Goal: Task Accomplishment & Management: Complete application form

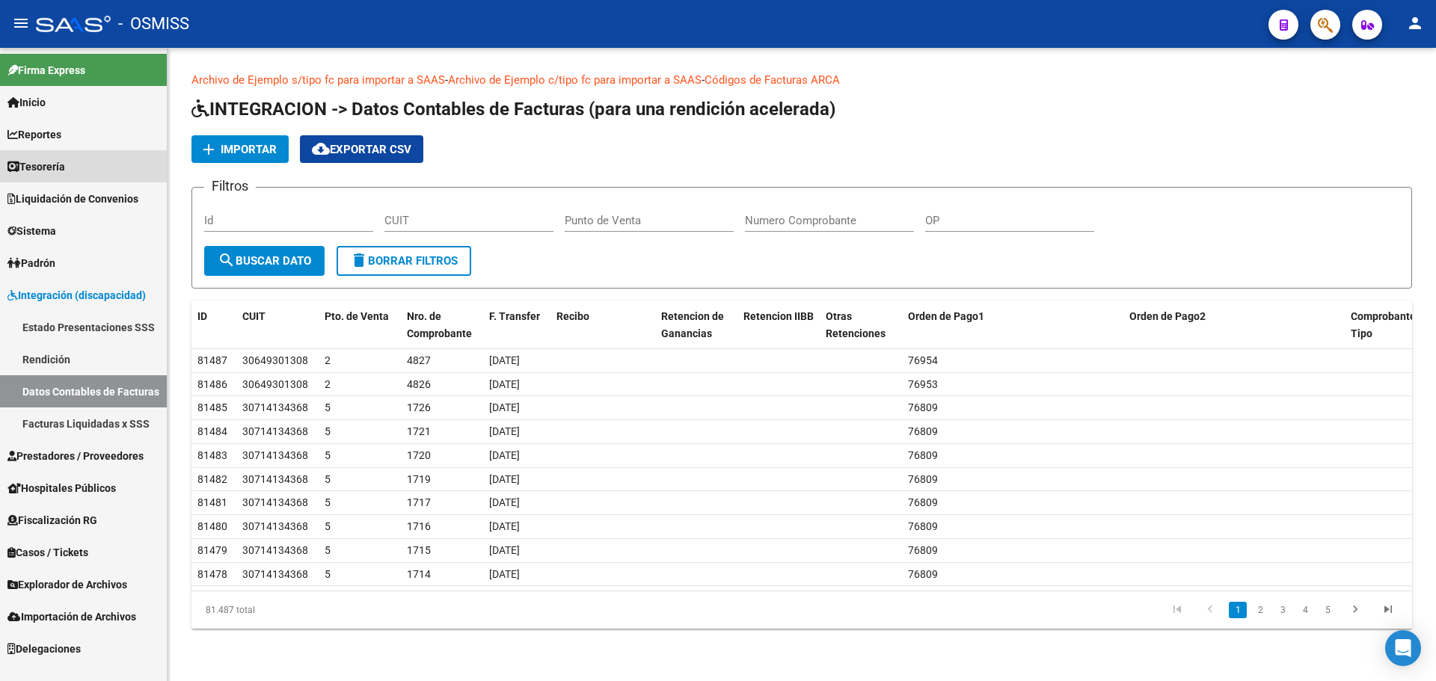
click at [42, 165] on span "Tesorería" at bounding box center [36, 167] width 58 height 16
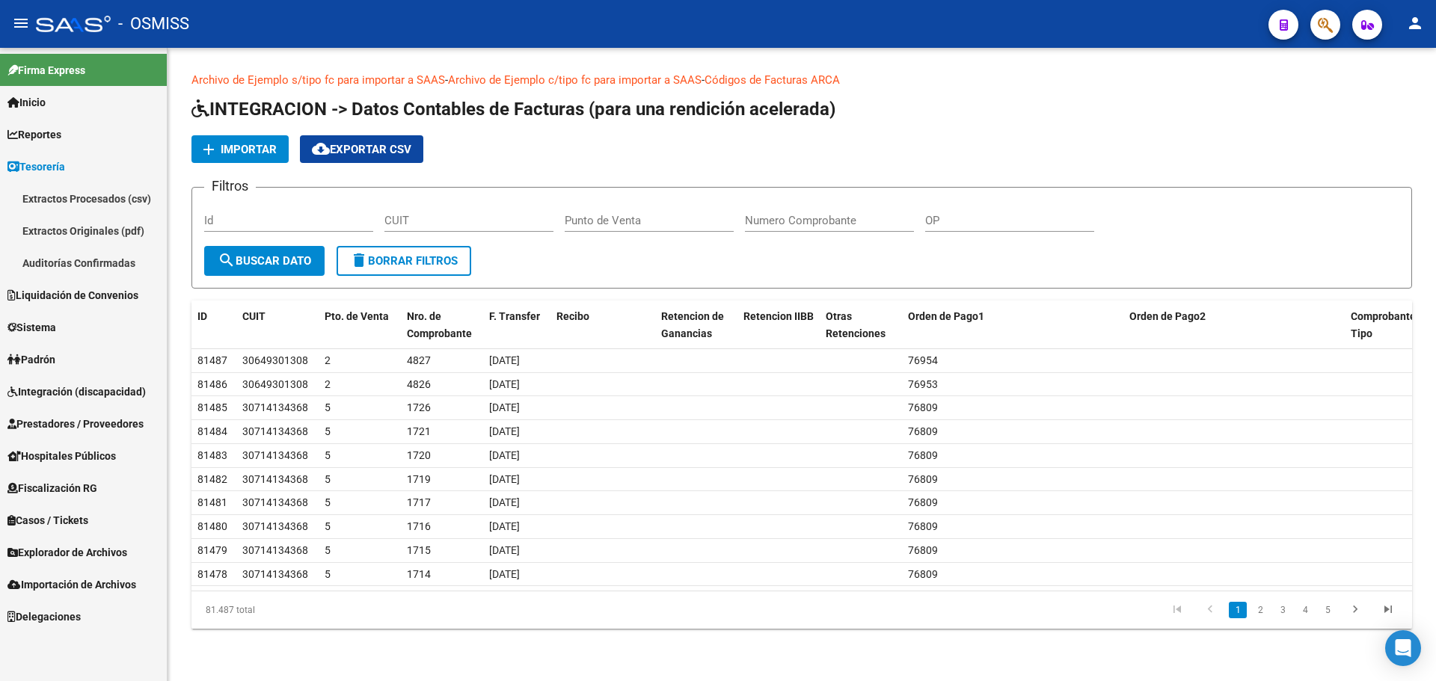
click at [76, 270] on link "Auditorías Confirmadas" at bounding box center [83, 263] width 167 height 32
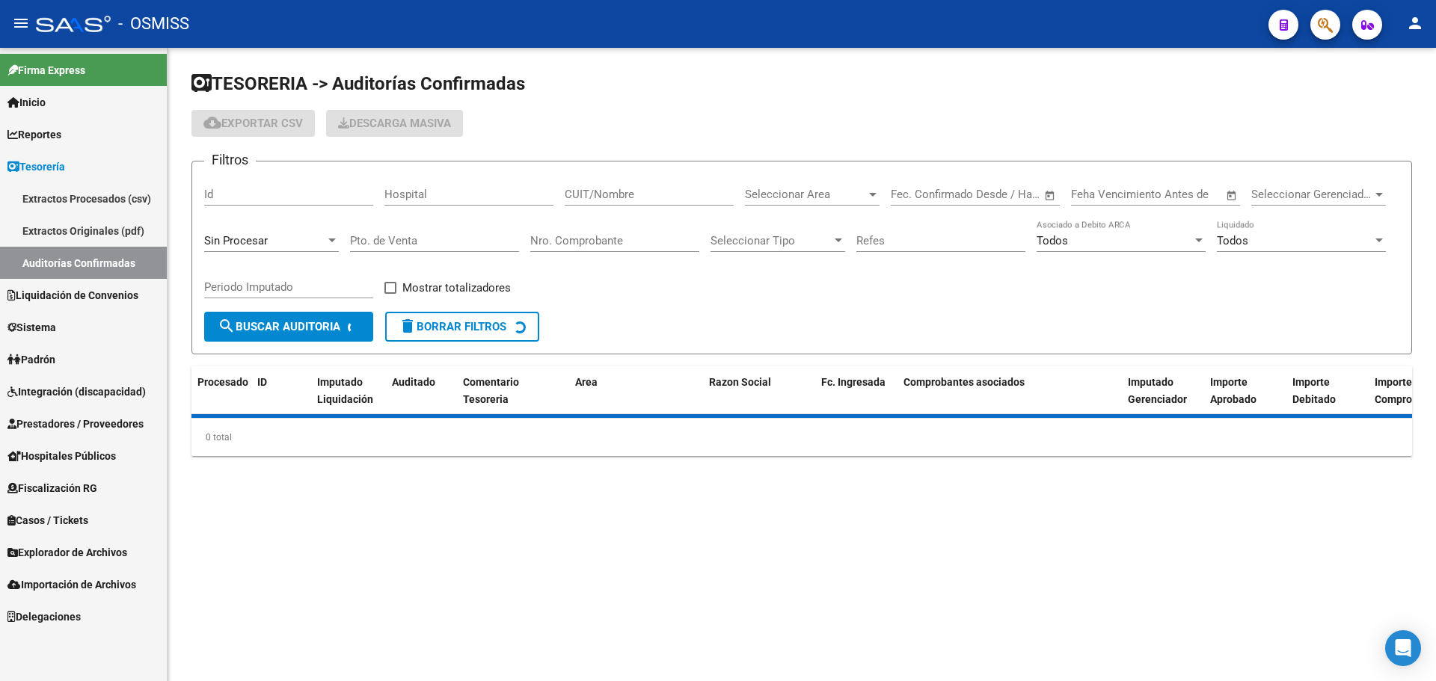
click at [283, 236] on div "Sin Procesar" at bounding box center [264, 240] width 121 height 13
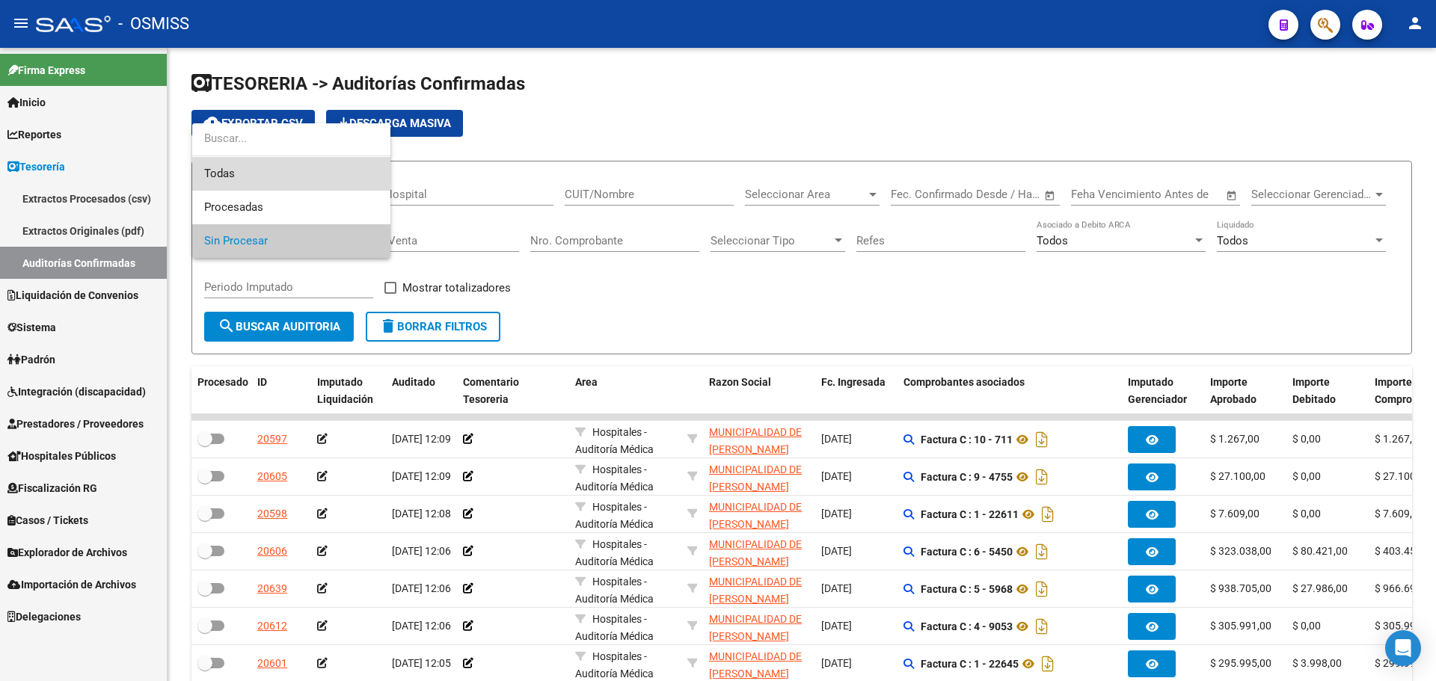
click at [277, 182] on span "Todas" at bounding box center [291, 174] width 174 height 34
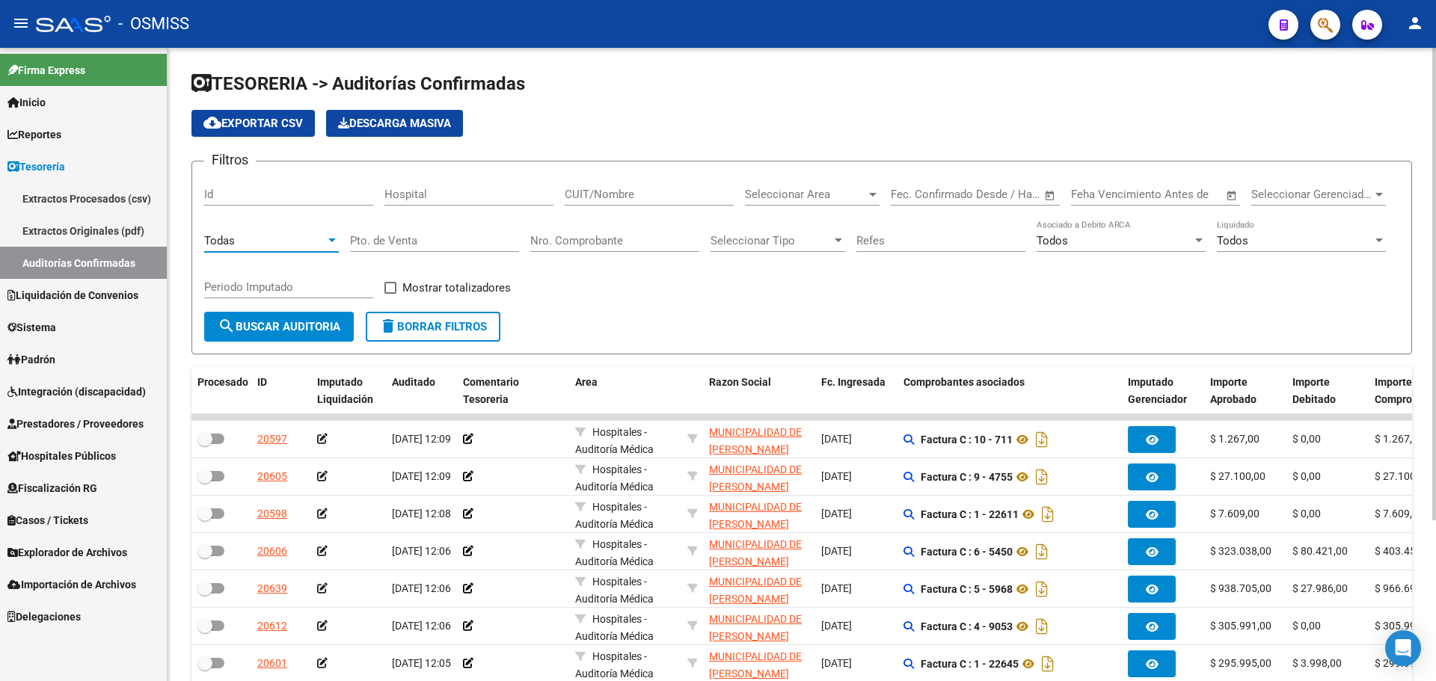
click at [664, 235] on input "Nro. Comprobante" at bounding box center [614, 240] width 169 height 13
type input "15246"
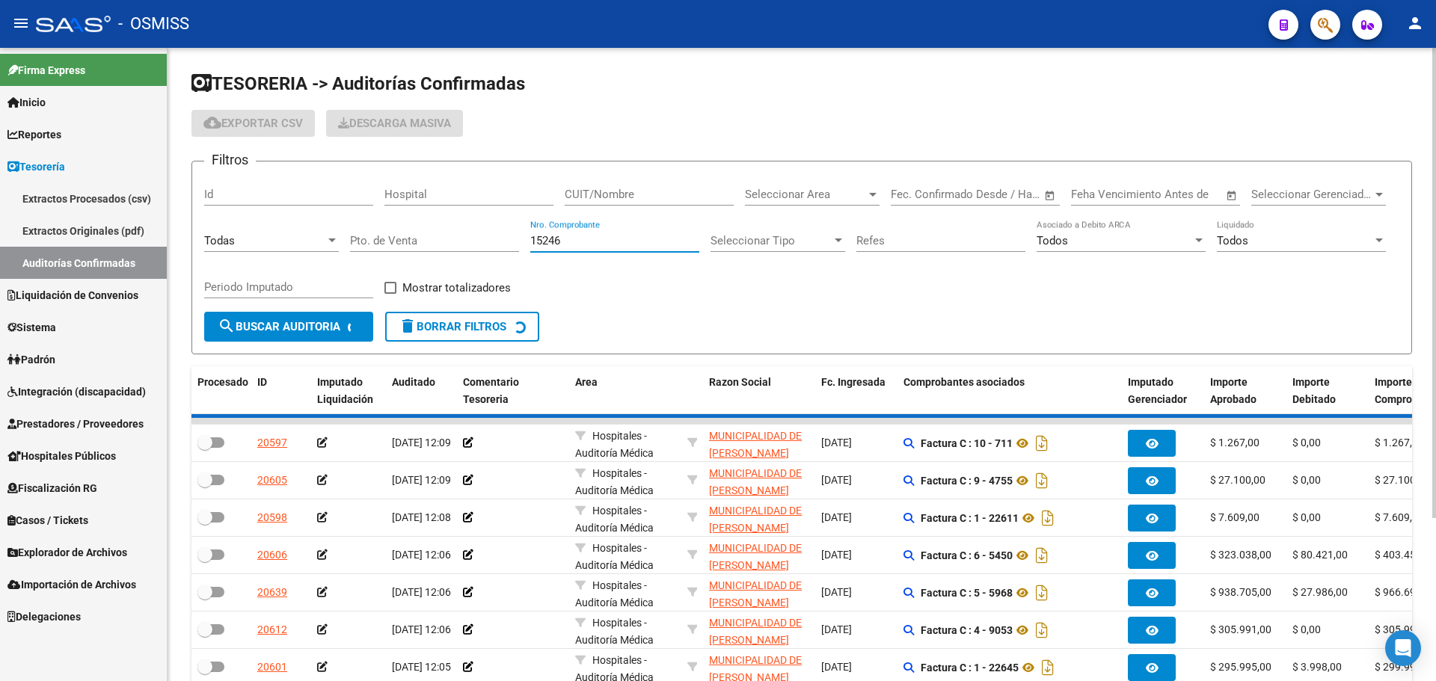
checkbox input "true"
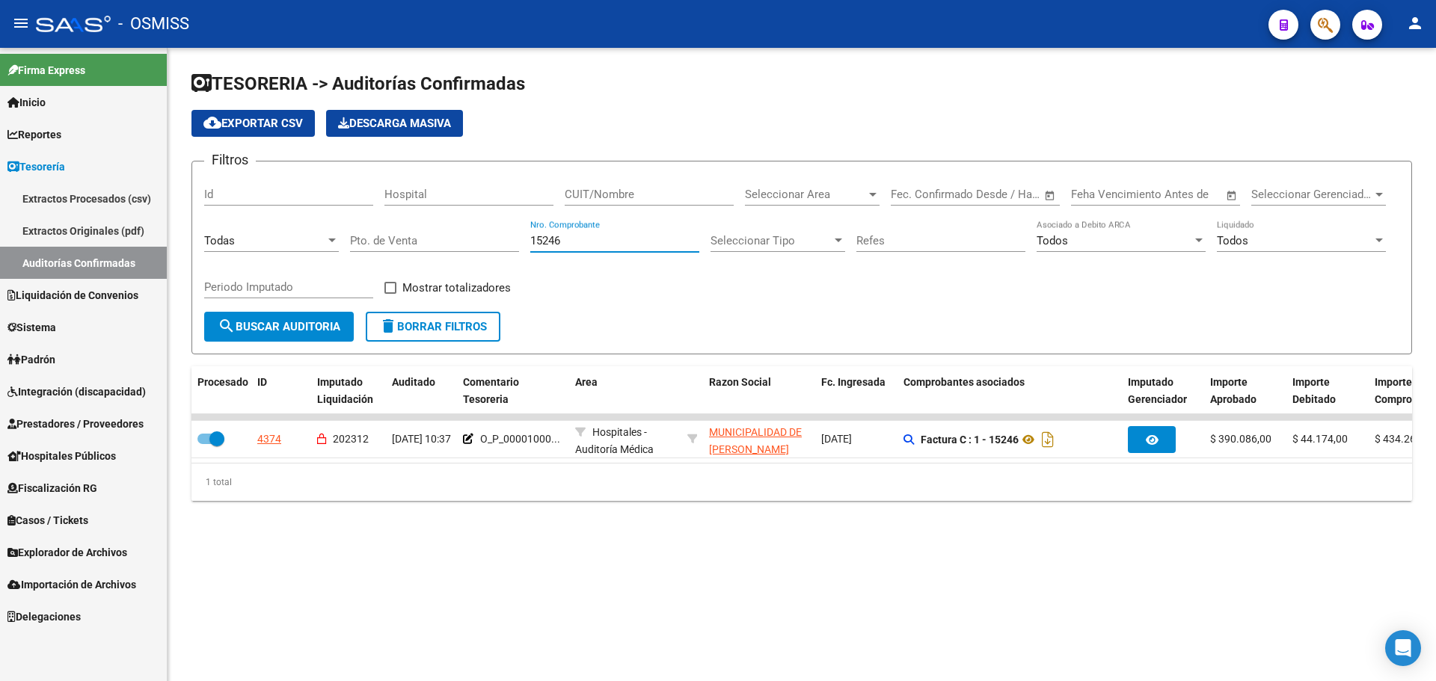
type input "15246"
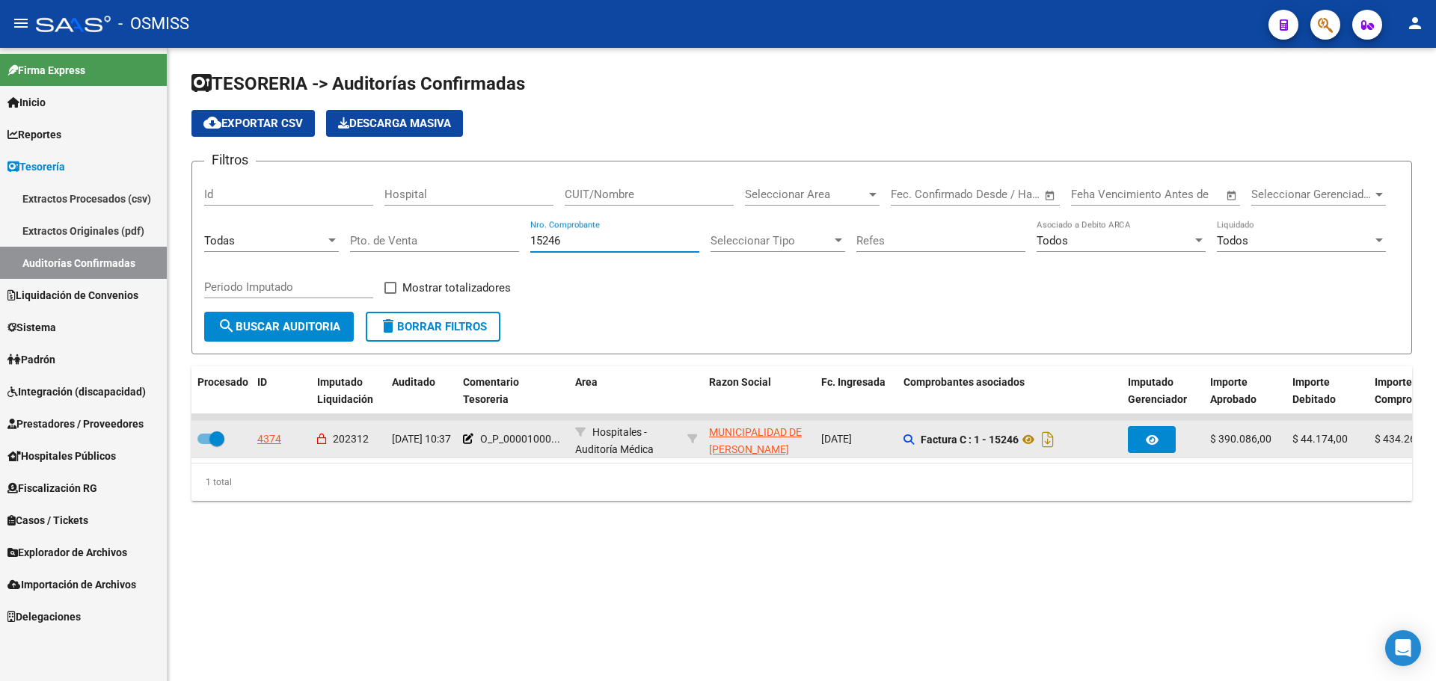
drag, startPoint x: 541, startPoint y: 547, endPoint x: 283, endPoint y: 449, distance: 275.7
click at [541, 547] on div "TESORERIA -> Auditorías Confirmadas cloud_download Exportar CSV Descarga Masiva…" at bounding box center [802, 298] width 1268 height 501
click at [280, 437] on div "4374" at bounding box center [269, 439] width 24 height 17
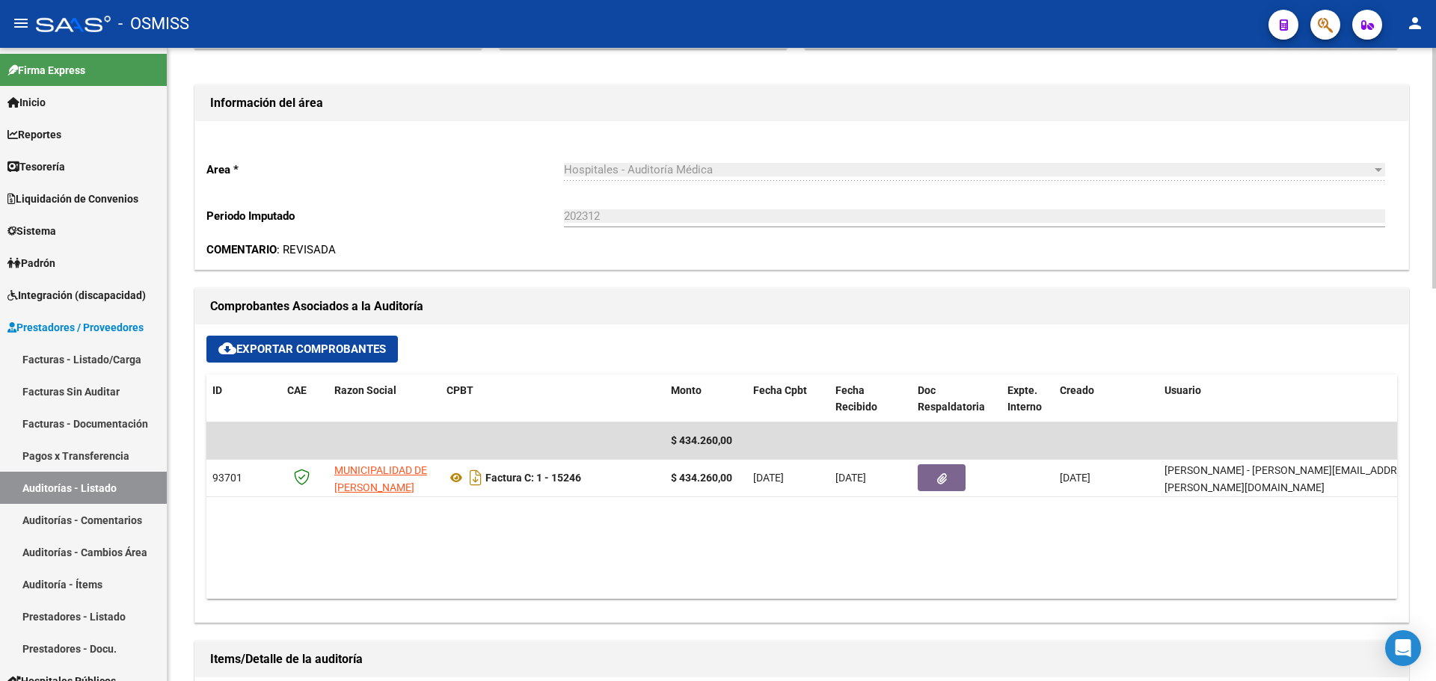
scroll to position [673, 0]
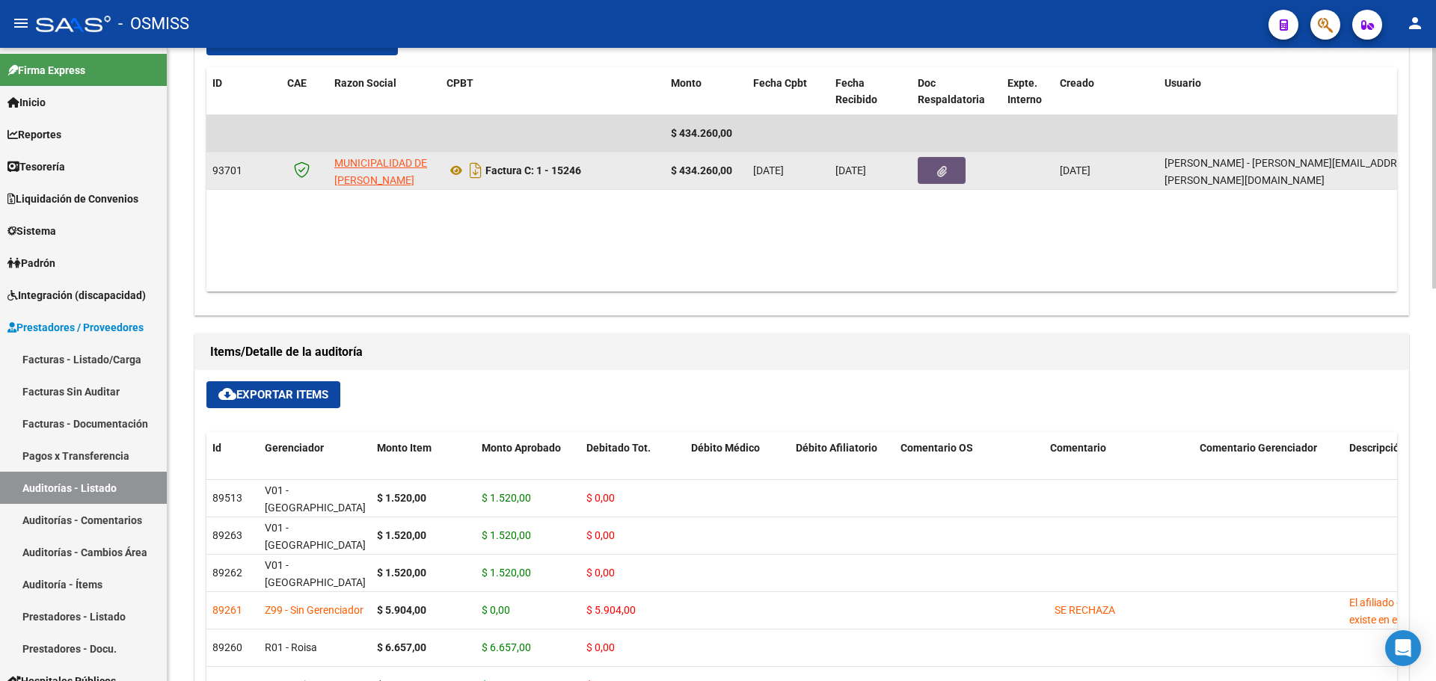
click at [948, 175] on button "button" at bounding box center [942, 170] width 48 height 27
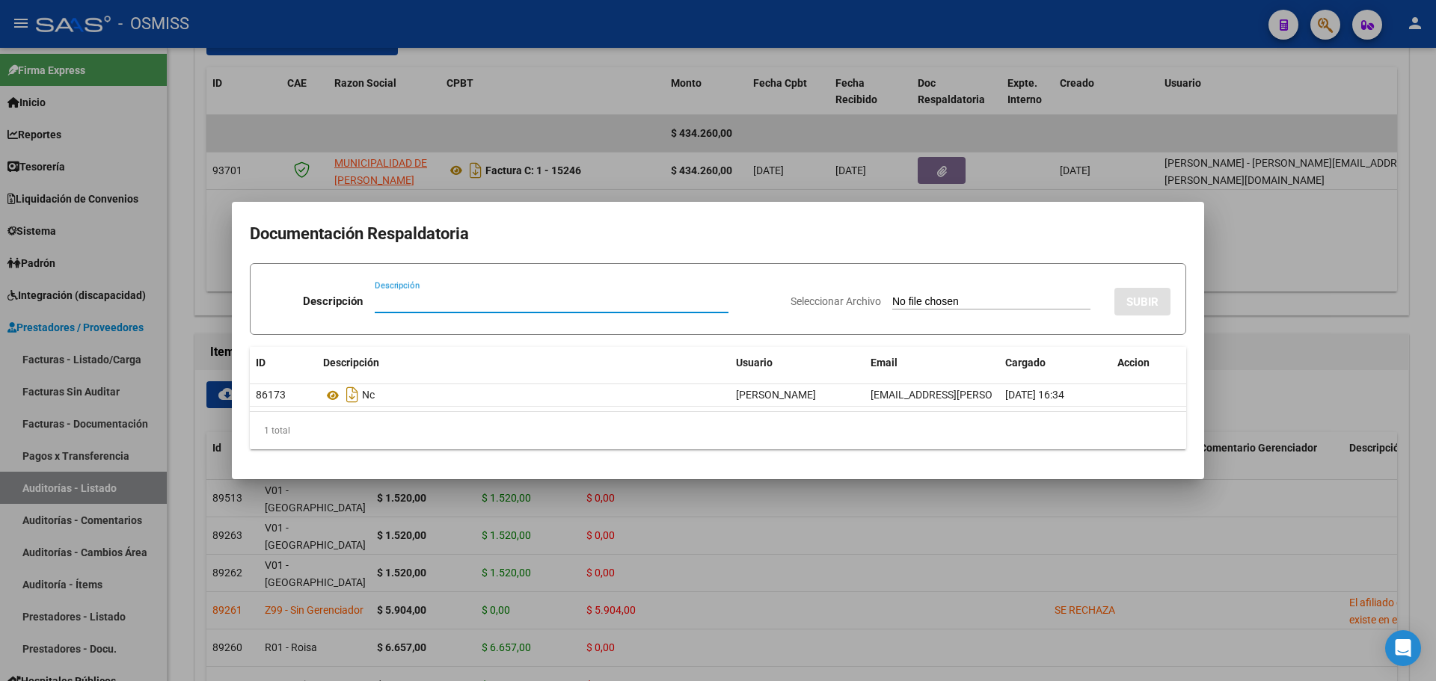
click at [601, 188] on div at bounding box center [718, 340] width 1436 height 681
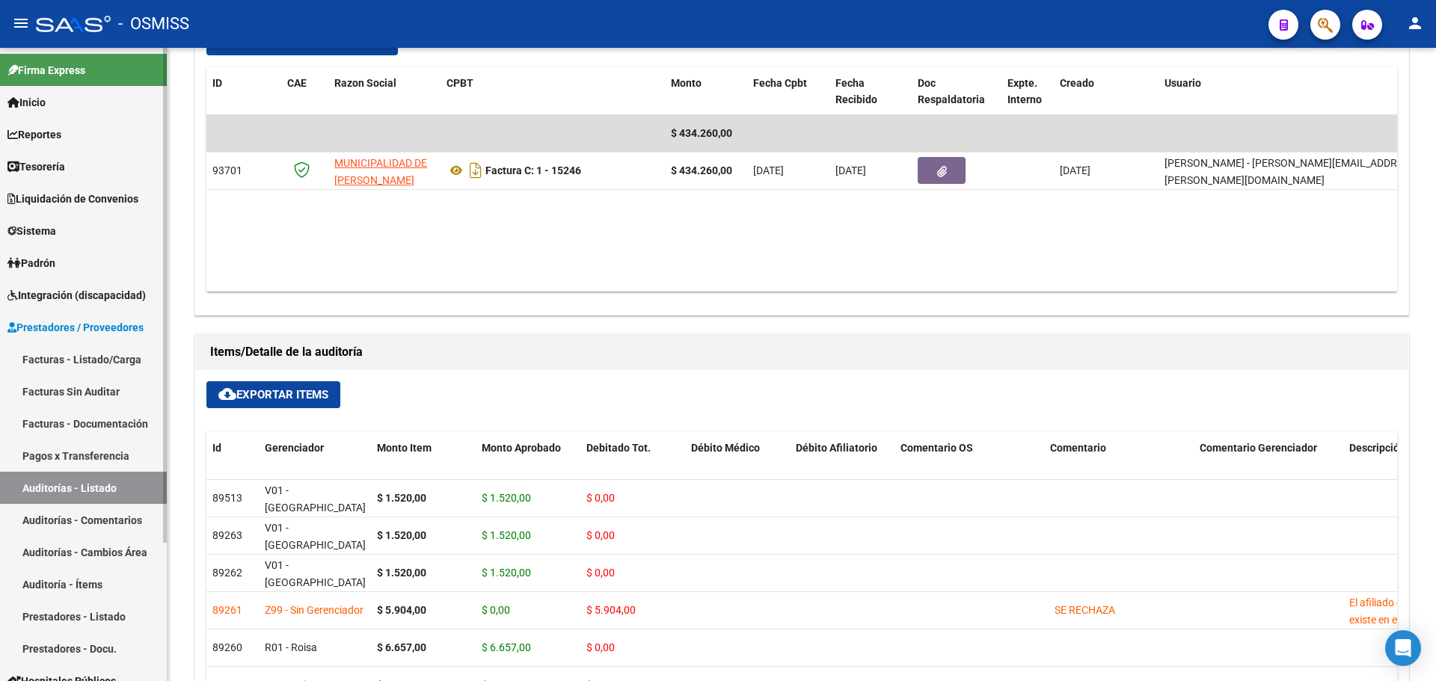
click at [73, 160] on link "Tesorería" at bounding box center [83, 166] width 167 height 32
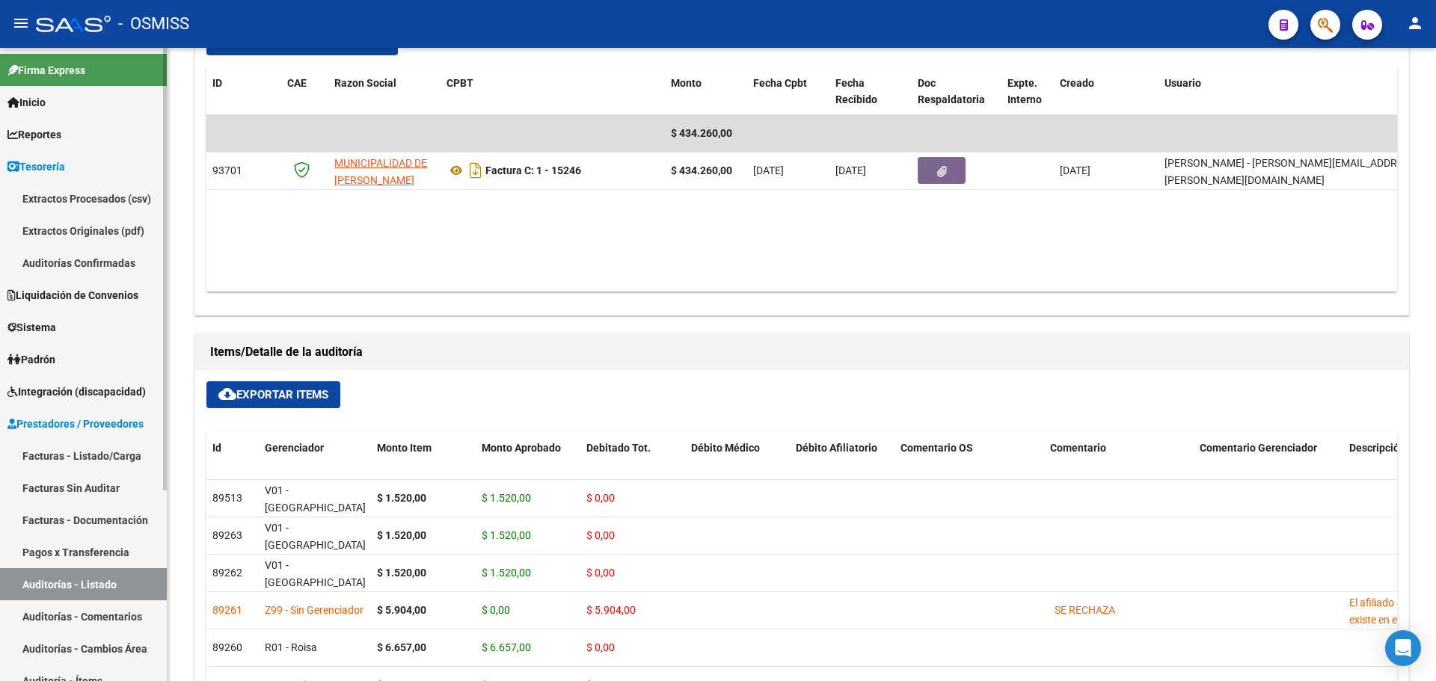
click at [98, 267] on link "Auditorías Confirmadas" at bounding box center [83, 263] width 167 height 32
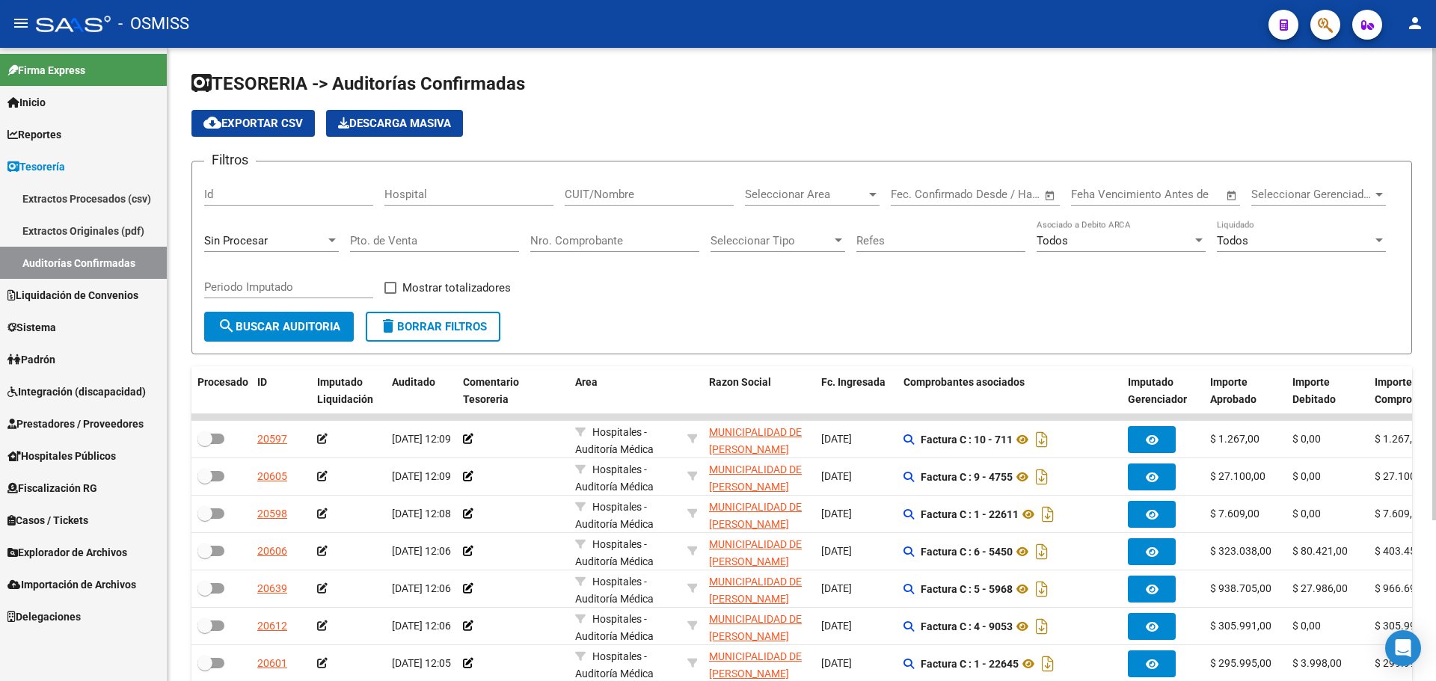
click at [294, 232] on div "Sin Procesar" at bounding box center [271, 236] width 135 height 32
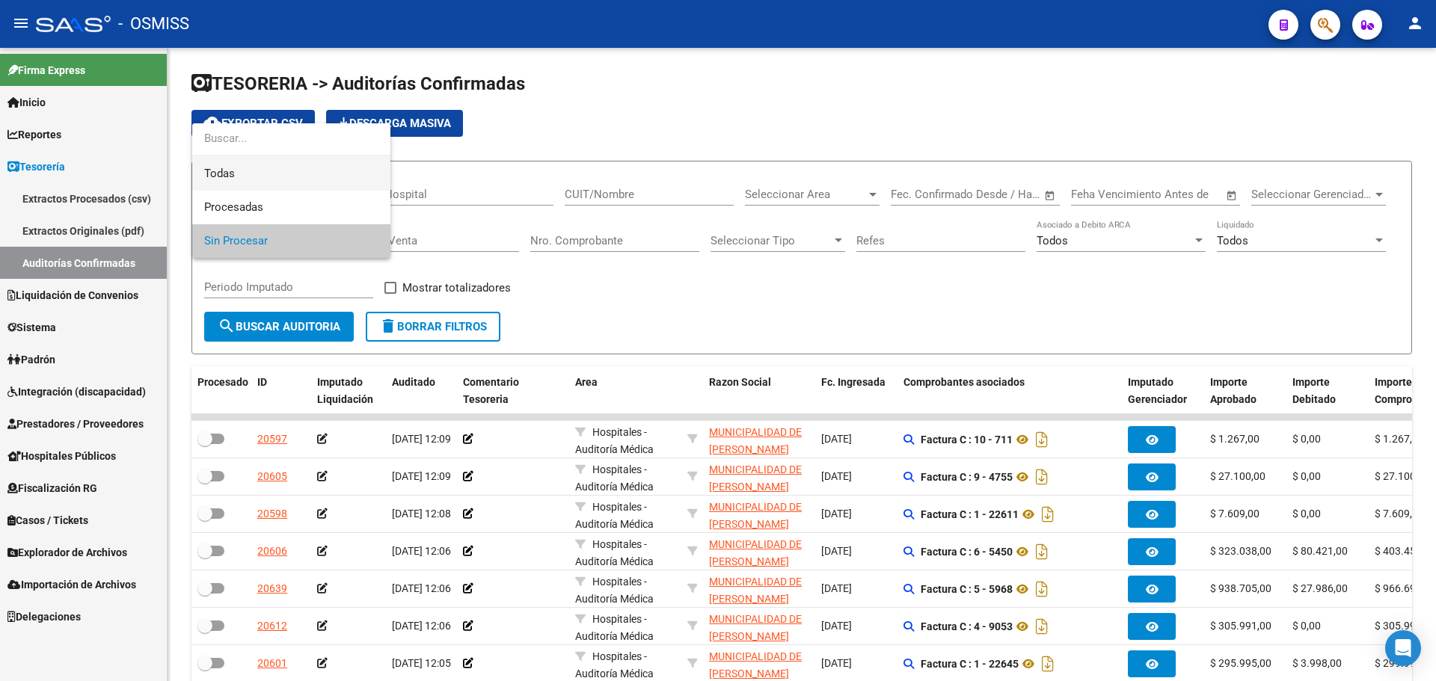
click at [278, 185] on span "Todas" at bounding box center [291, 174] width 174 height 34
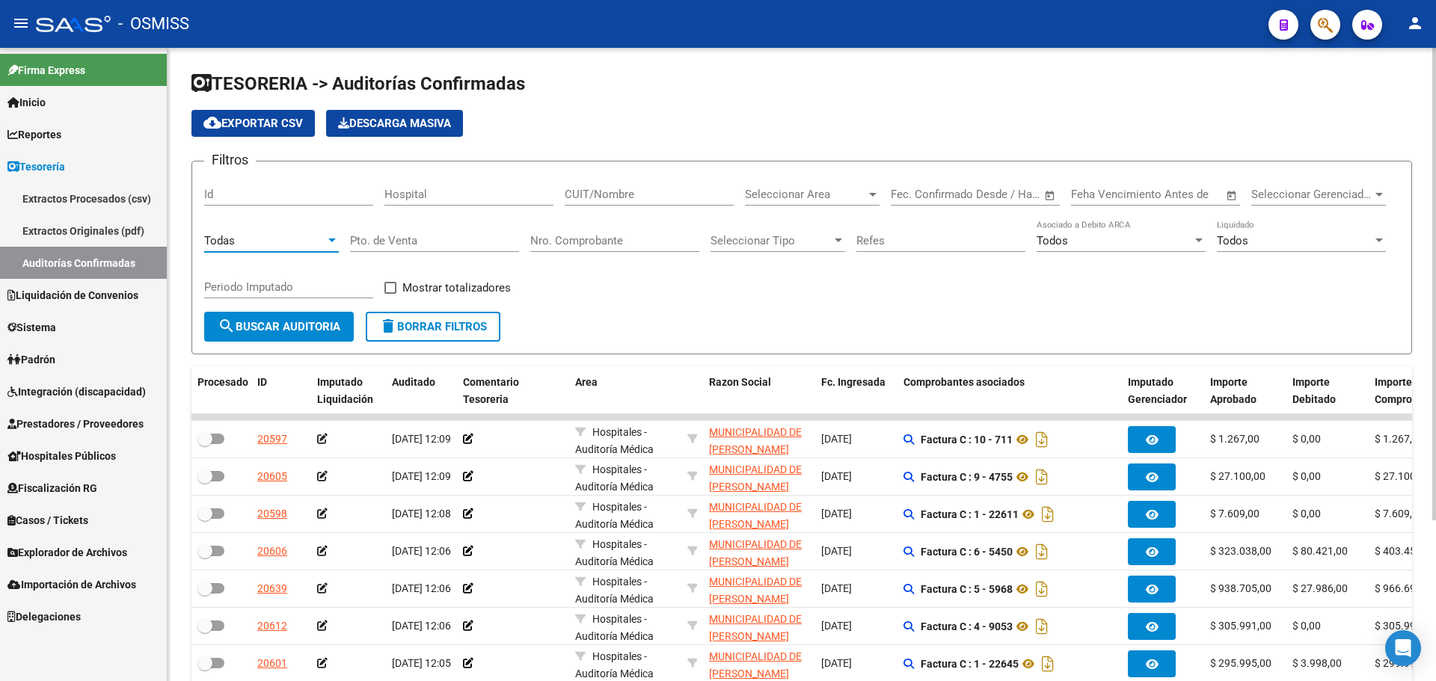
click at [616, 241] on input "Nro. Comprobante" at bounding box center [614, 240] width 169 height 13
type input "16047"
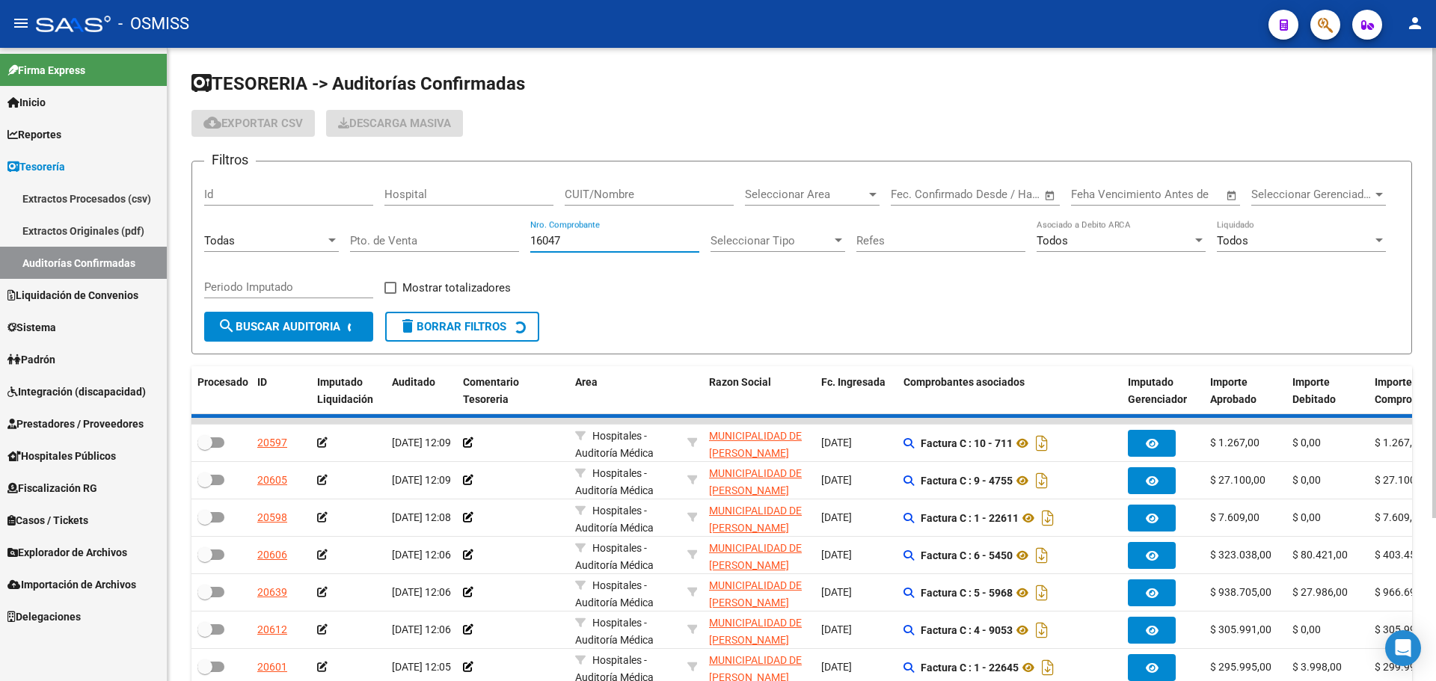
checkbox input "true"
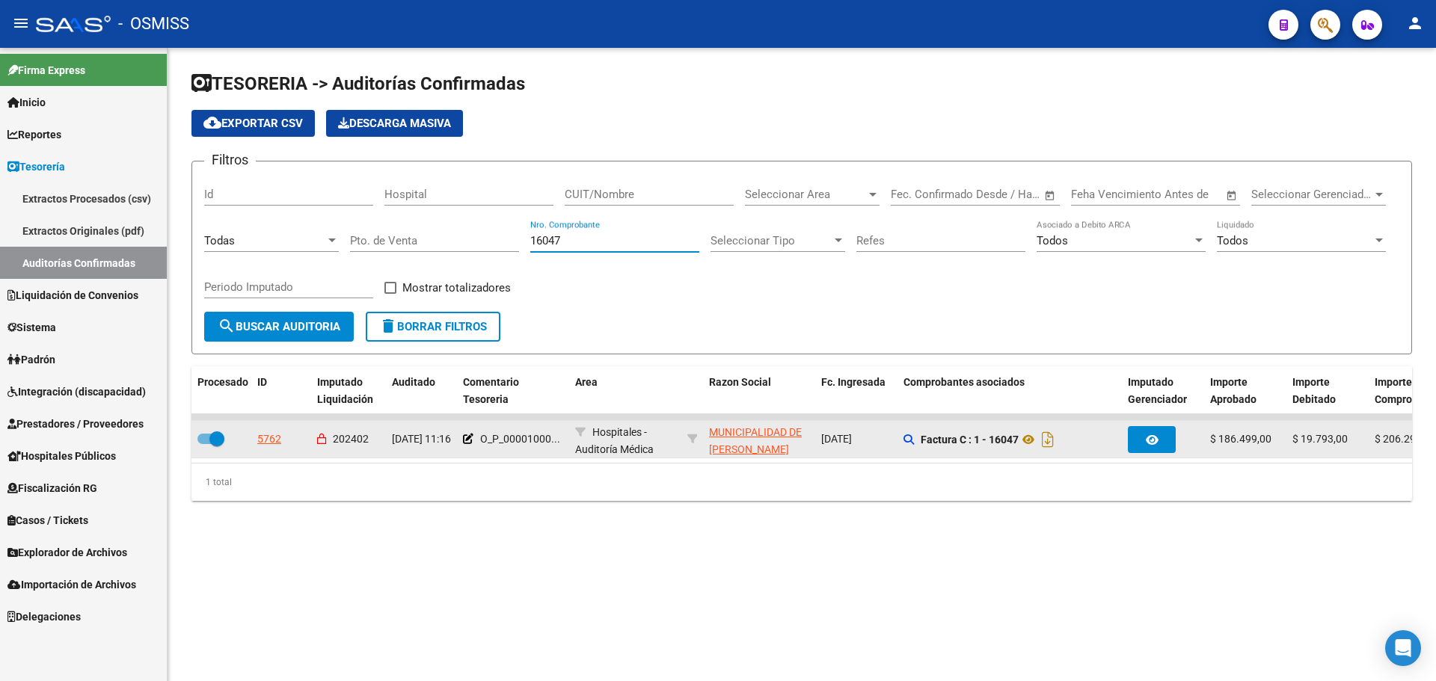
type input "16047"
click at [269, 446] on div "5762" at bounding box center [269, 439] width 24 height 17
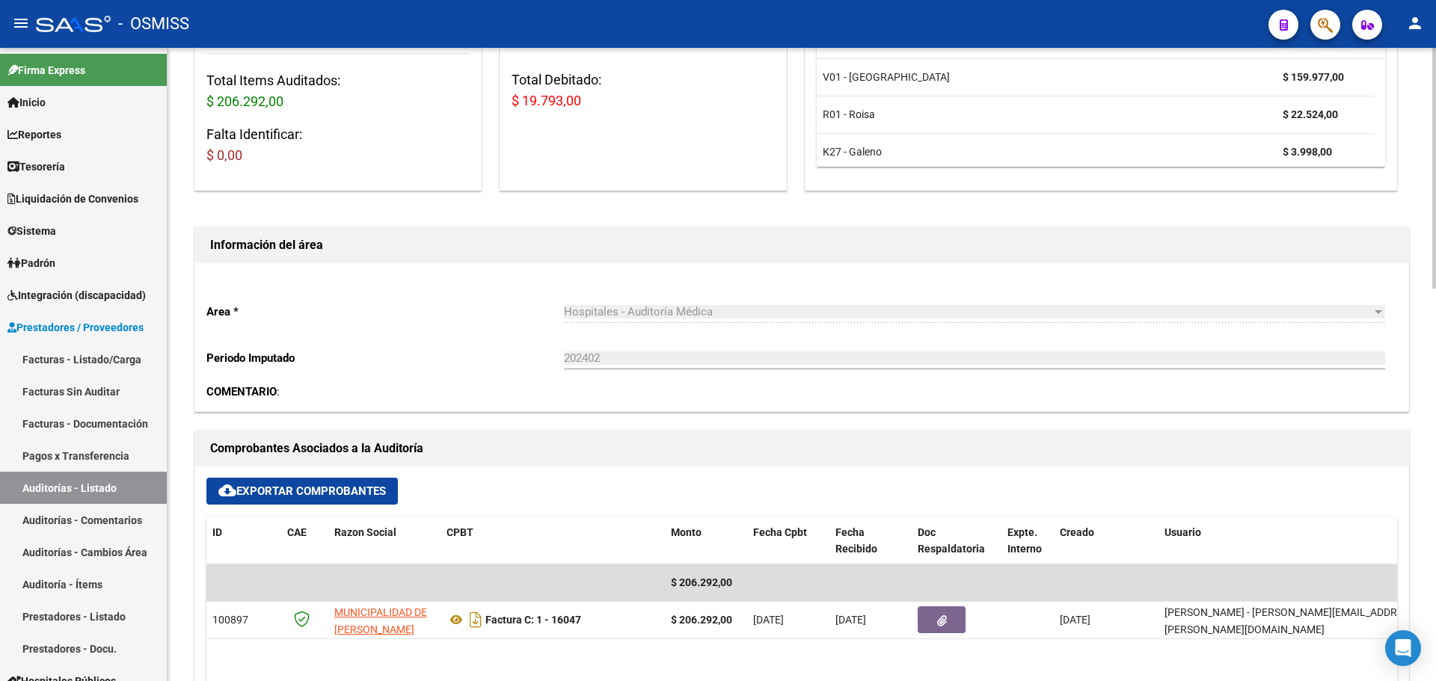
scroll to position [449, 0]
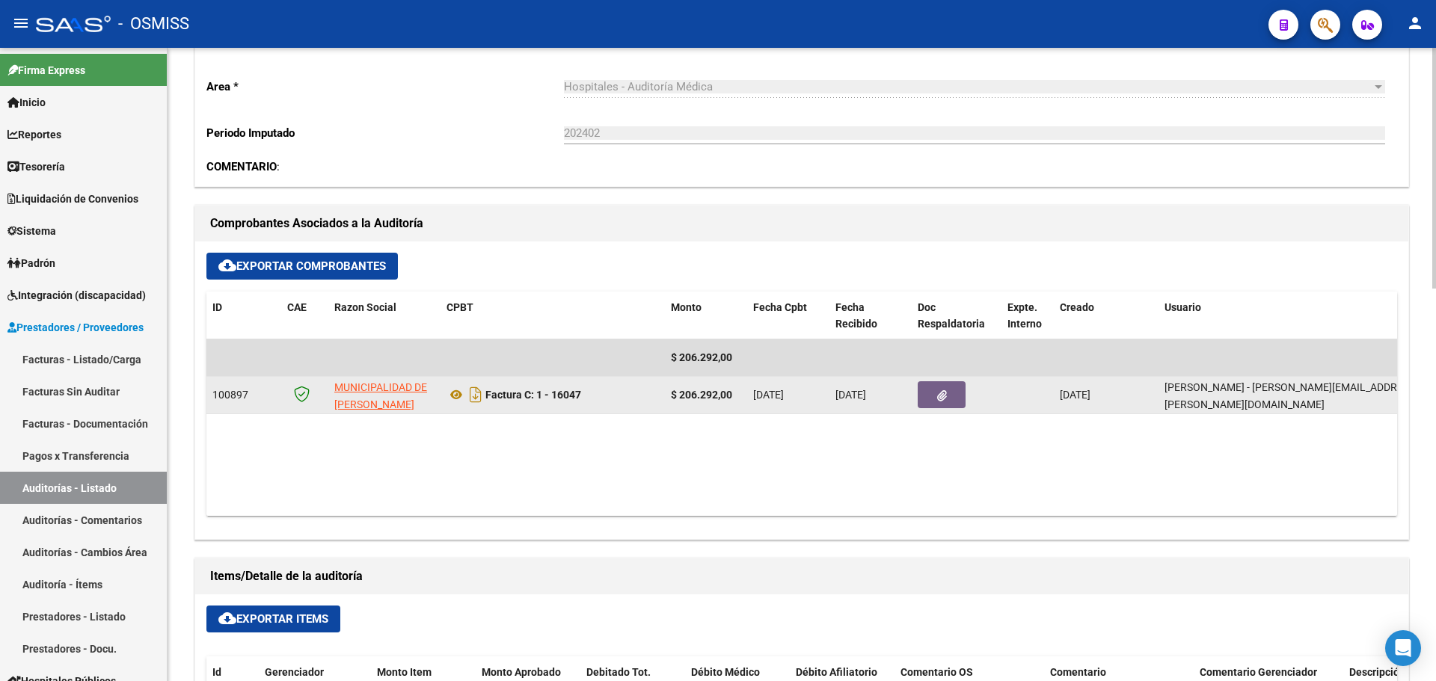
click at [944, 393] on icon "button" at bounding box center [942, 395] width 10 height 11
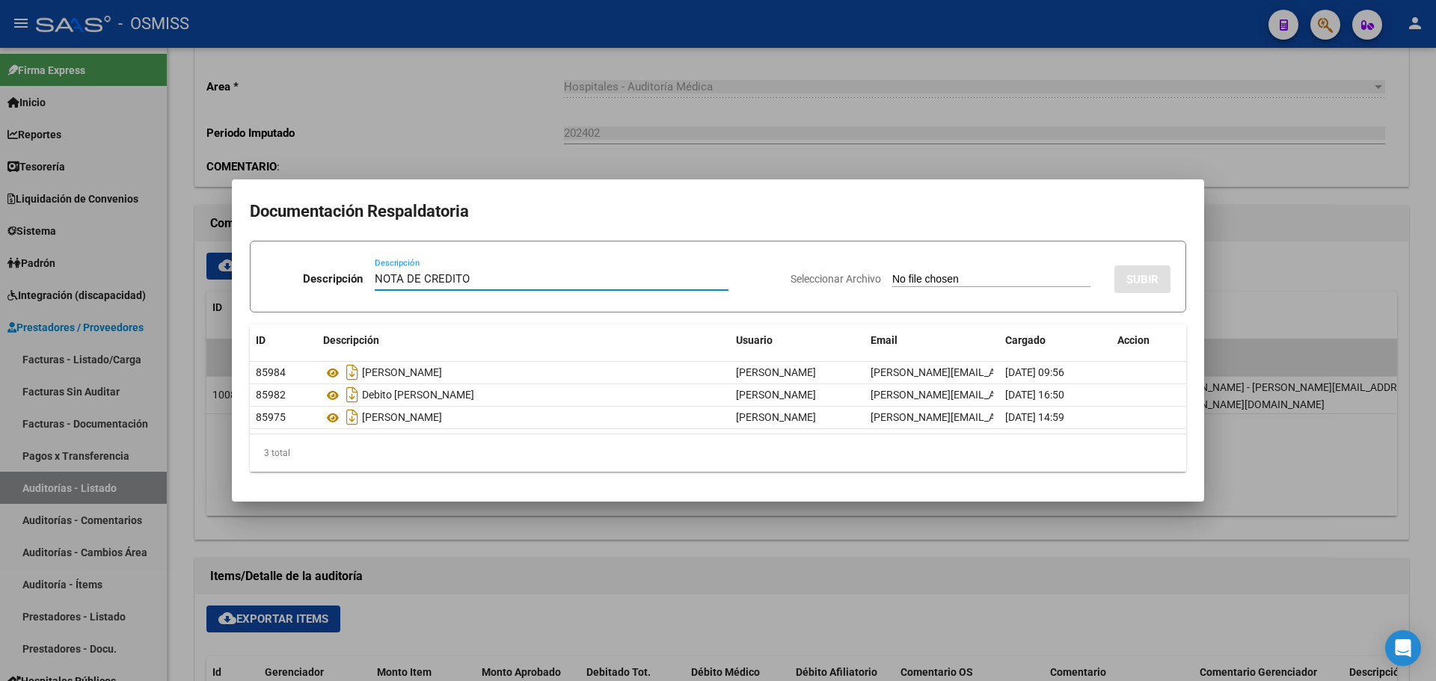
type input "NOTA DE CREDITO"
click at [941, 278] on input "Seleccionar Archivo" at bounding box center [991, 280] width 198 height 14
type input "C:\fakepath\NC. MUNICIPALIDAD DE [PERSON_NAME] FC. 16047.pdf"
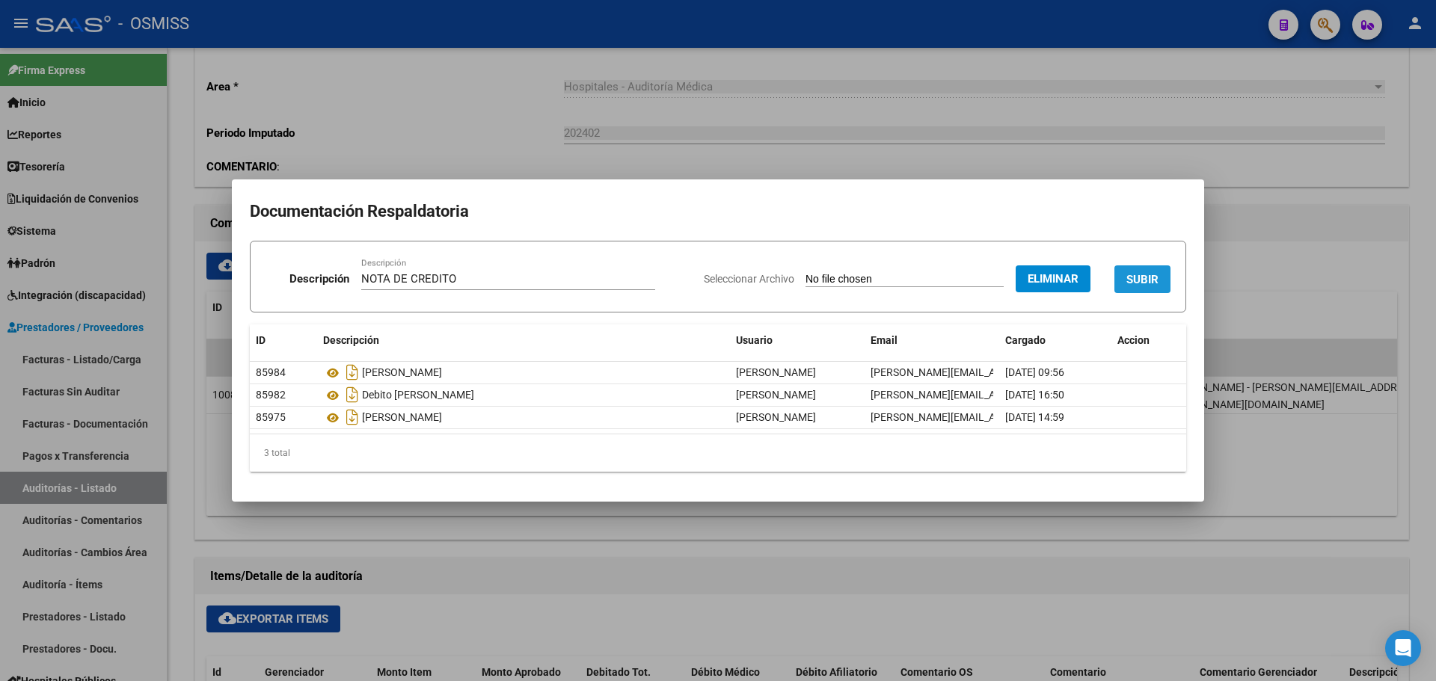
click at [1130, 283] on span "SUBIR" at bounding box center [1142, 279] width 32 height 13
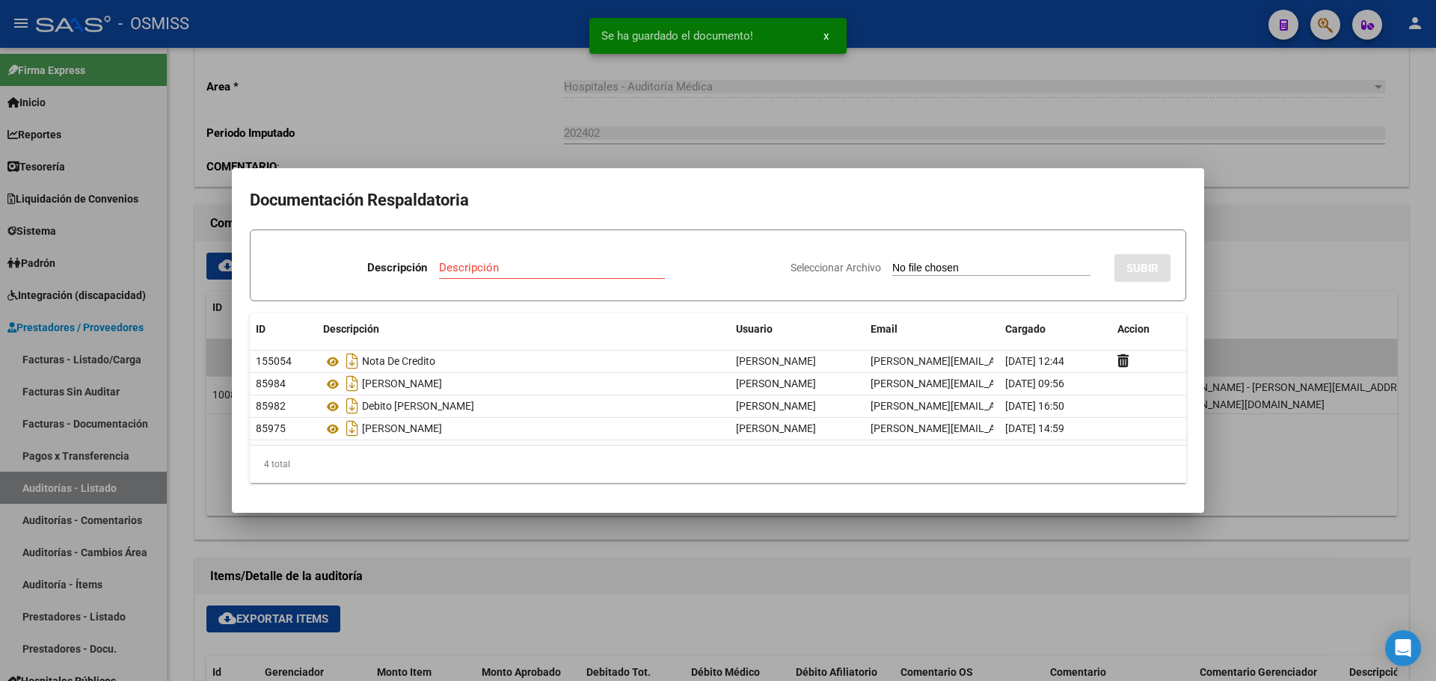
click at [452, 99] on div at bounding box center [718, 340] width 1436 height 681
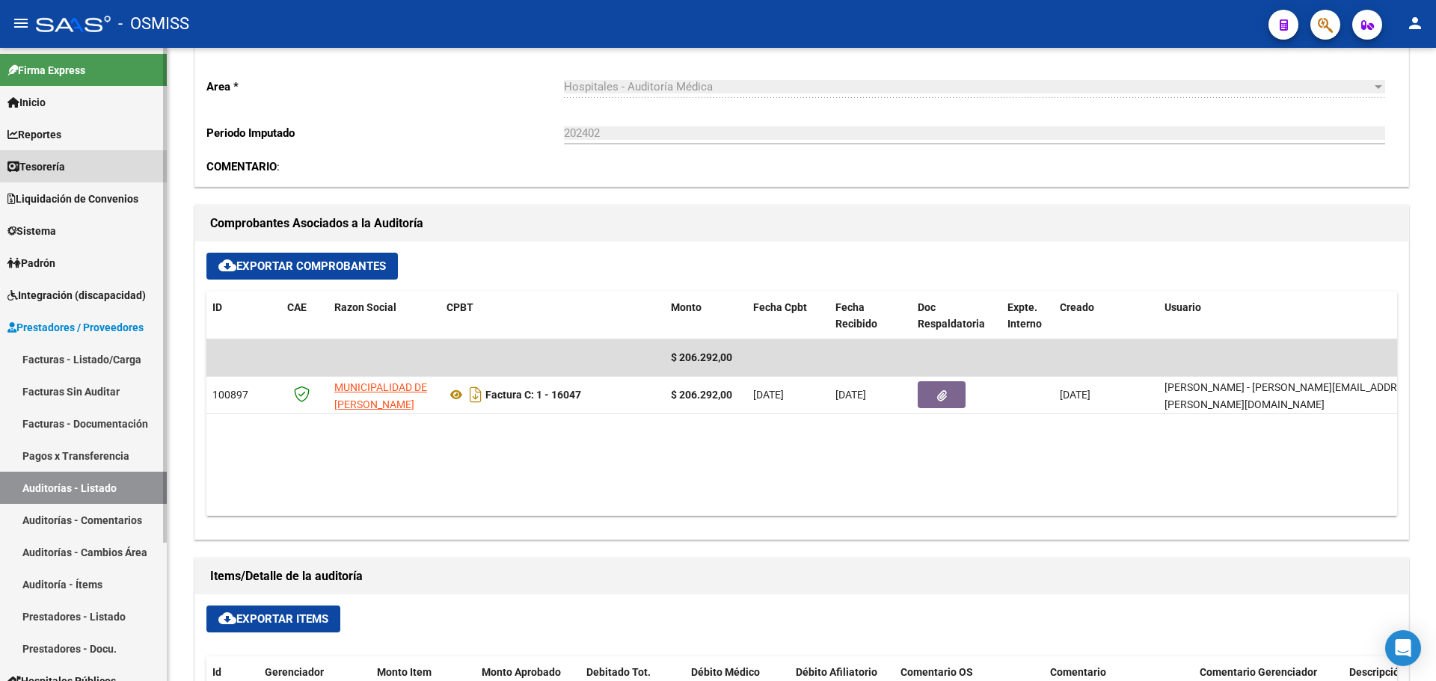
click at [84, 156] on link "Tesorería" at bounding box center [83, 166] width 167 height 32
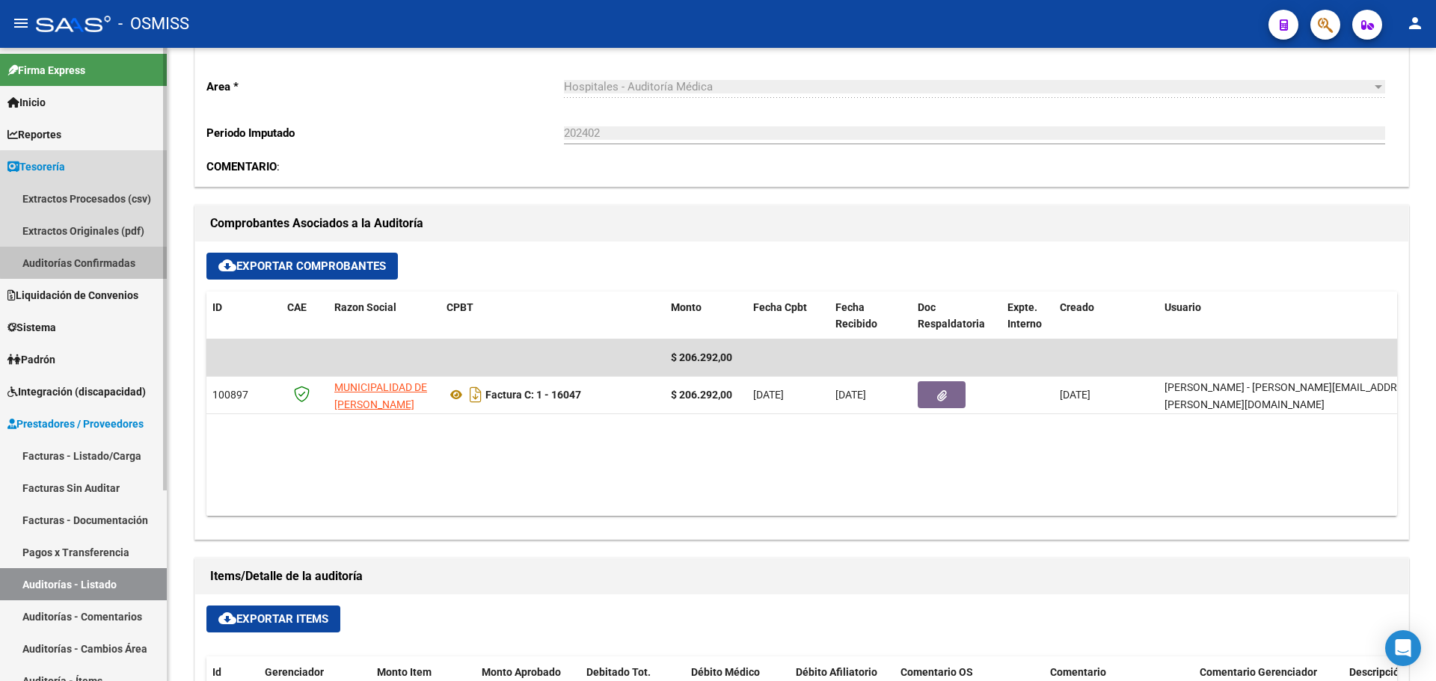
click at [91, 259] on link "Auditorías Confirmadas" at bounding box center [83, 263] width 167 height 32
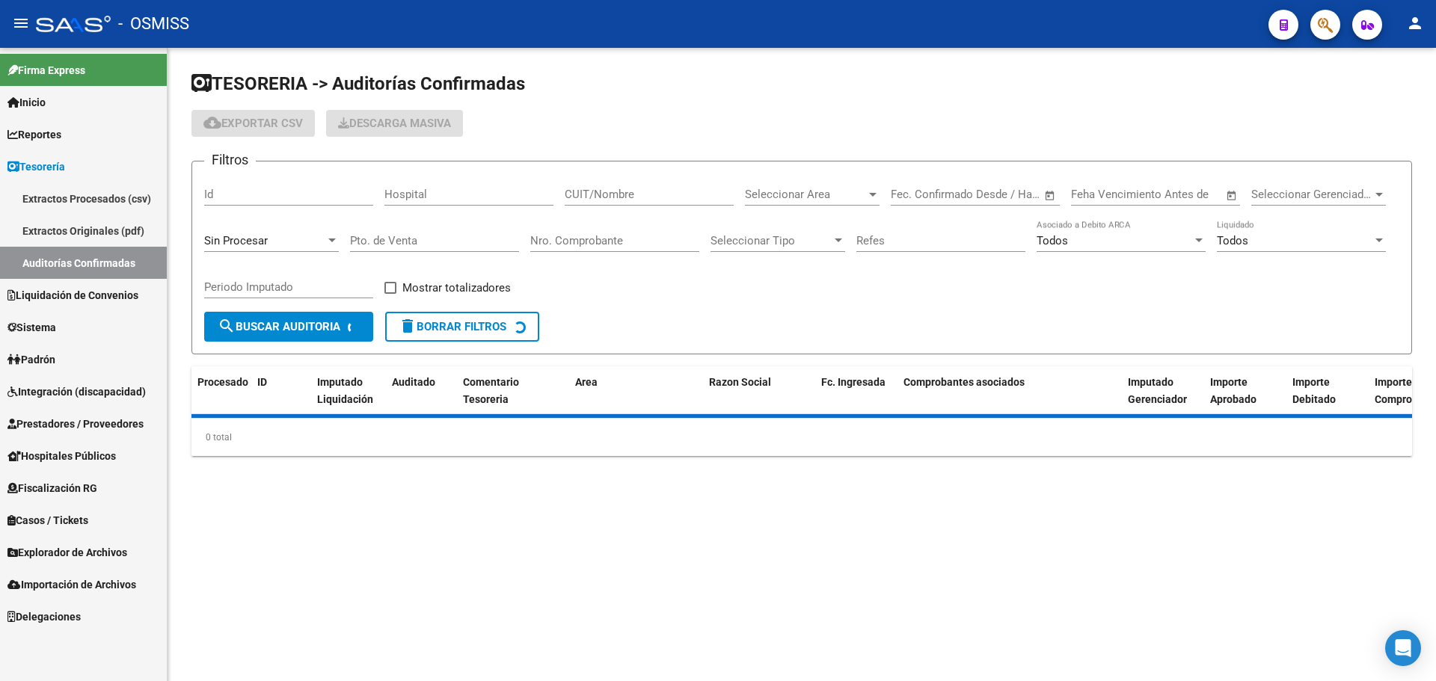
click at [313, 242] on div "Sin Procesar" at bounding box center [264, 240] width 121 height 13
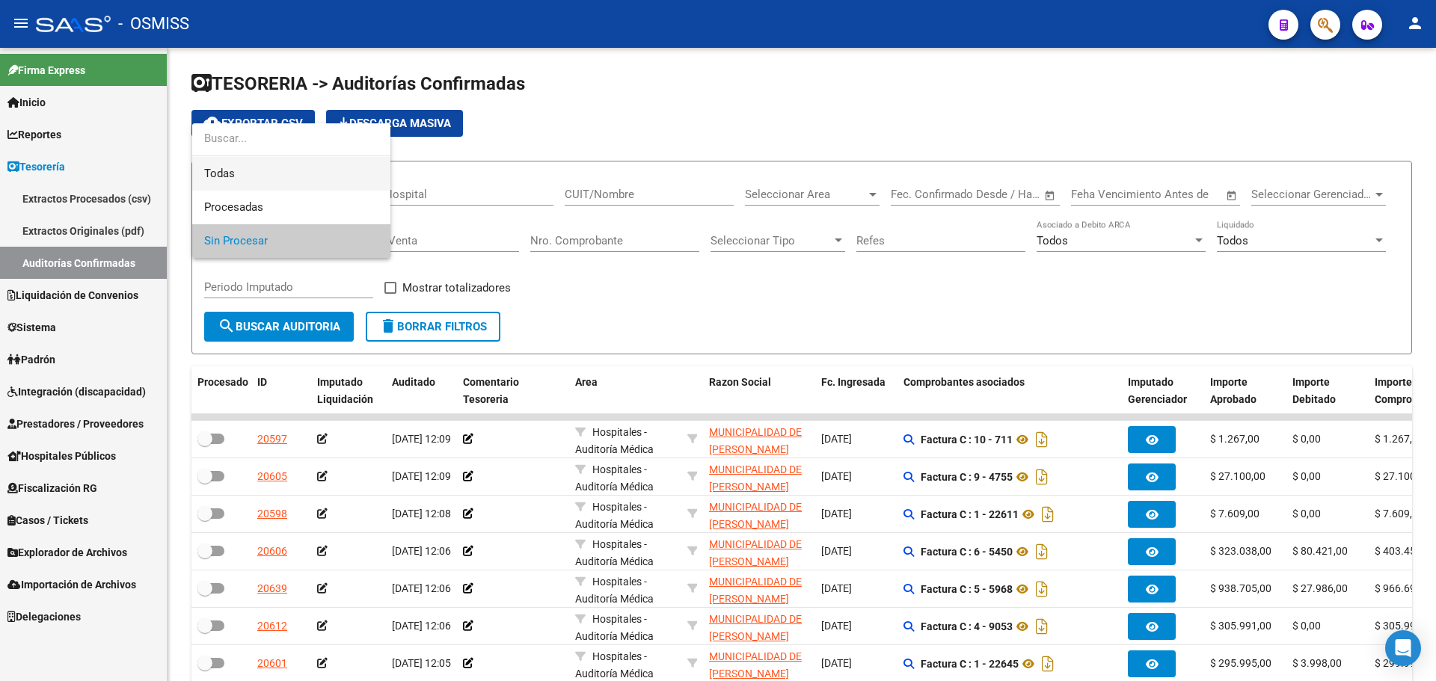
click at [302, 165] on span "Todas" at bounding box center [291, 174] width 174 height 34
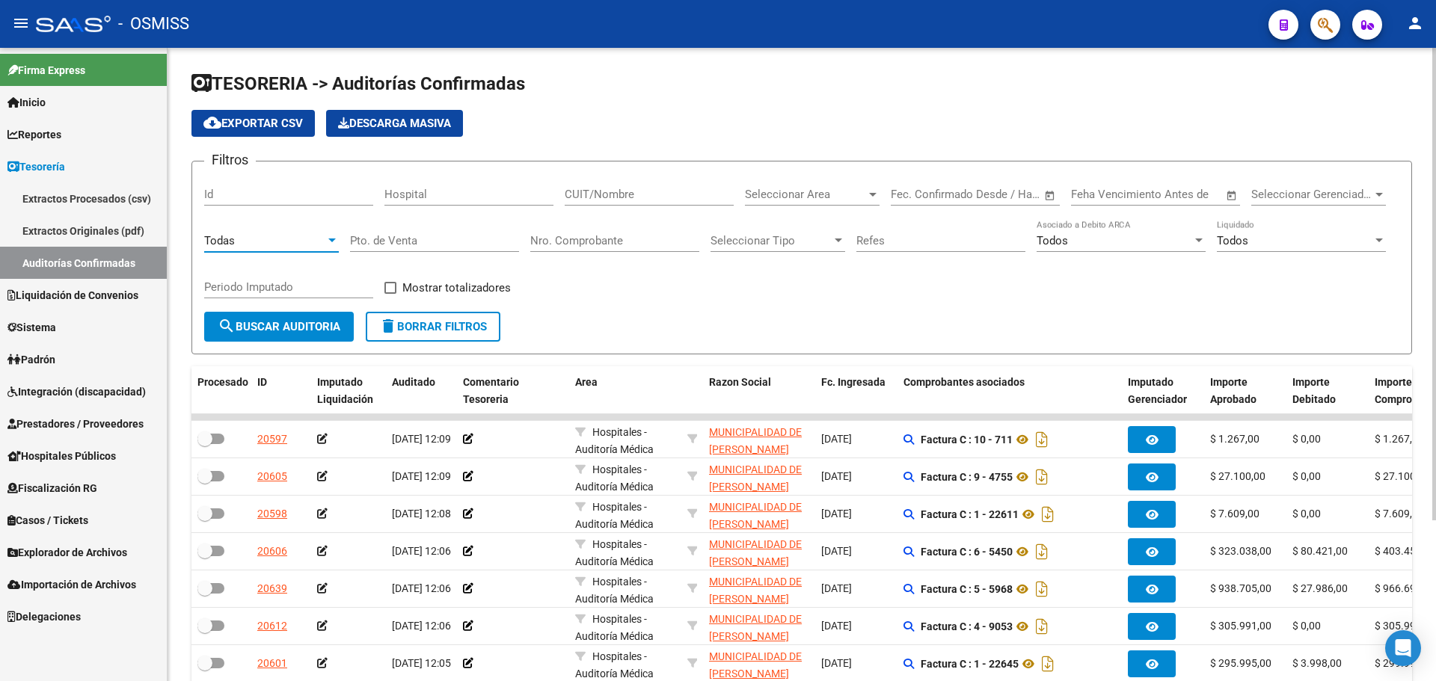
click at [645, 249] on div "Nro. Comprobante" at bounding box center [614, 236] width 169 height 32
type input "16108"
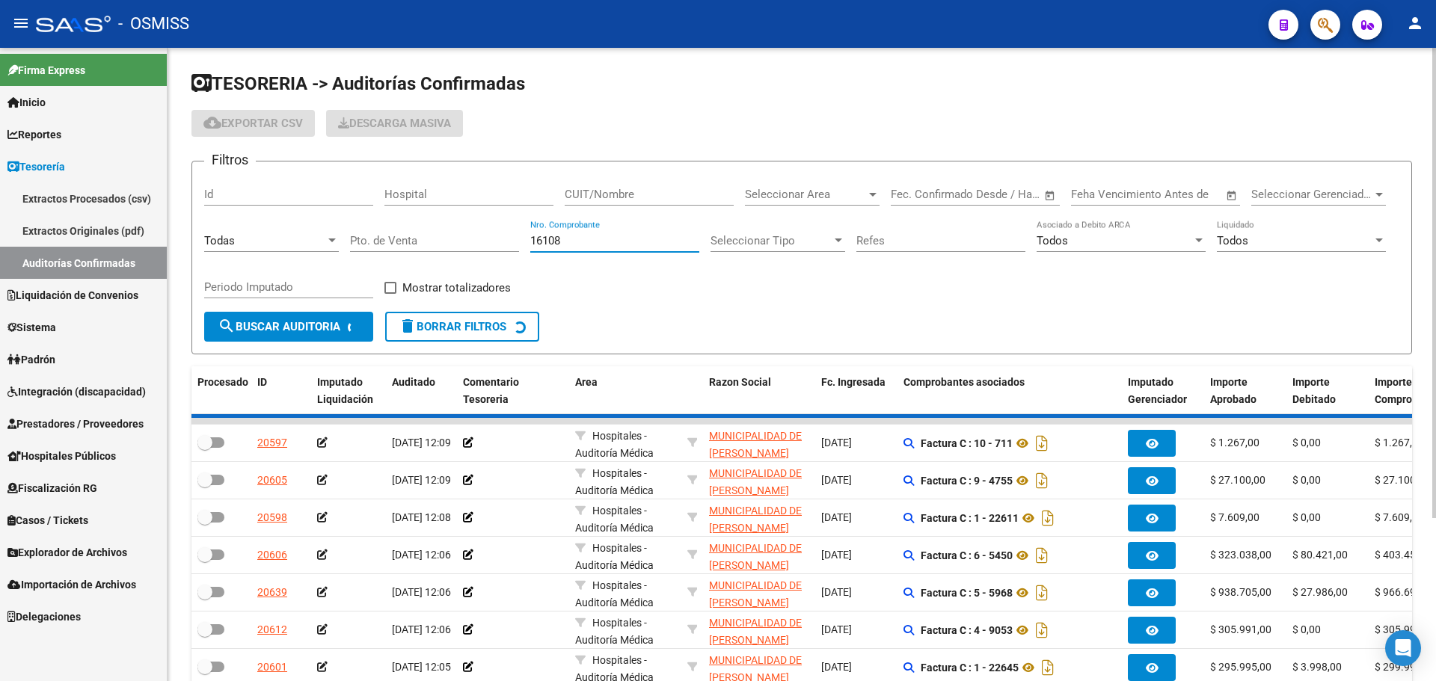
checkbox input "true"
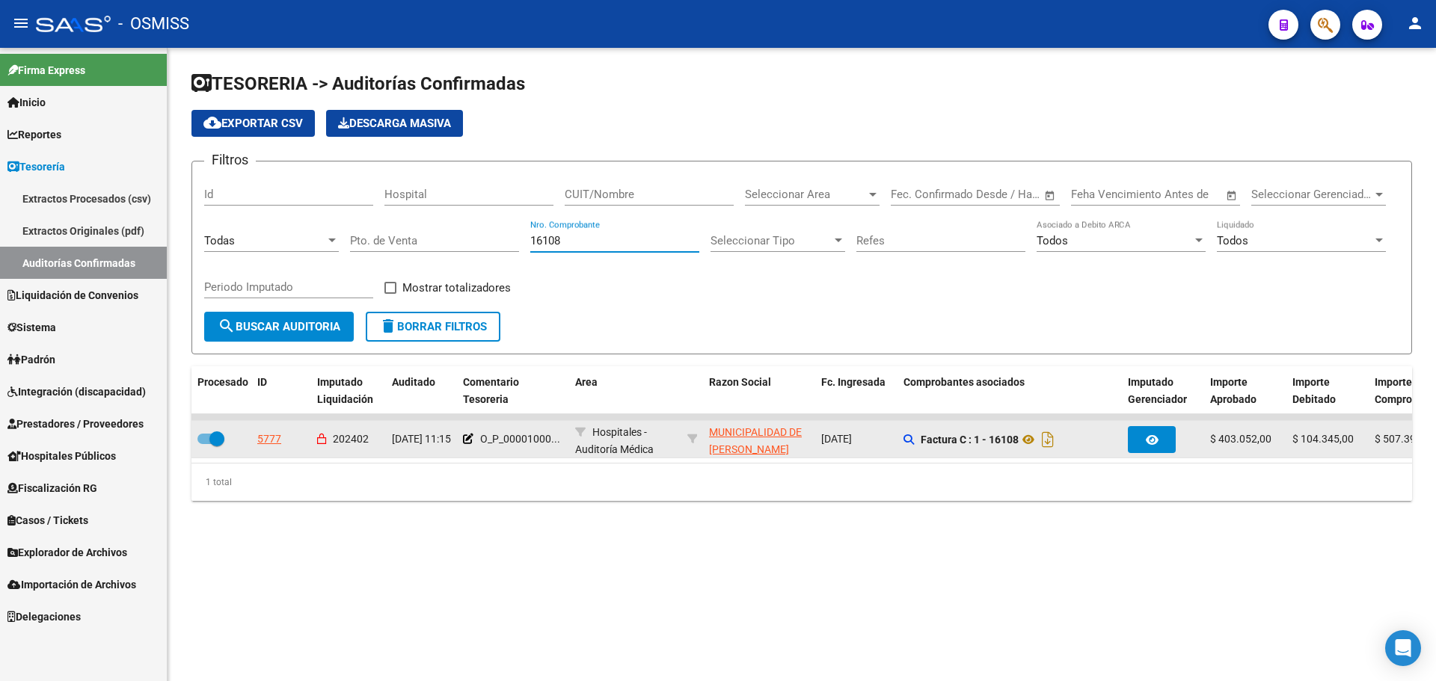
type input "16108"
click at [273, 434] on div "5777" at bounding box center [269, 439] width 24 height 17
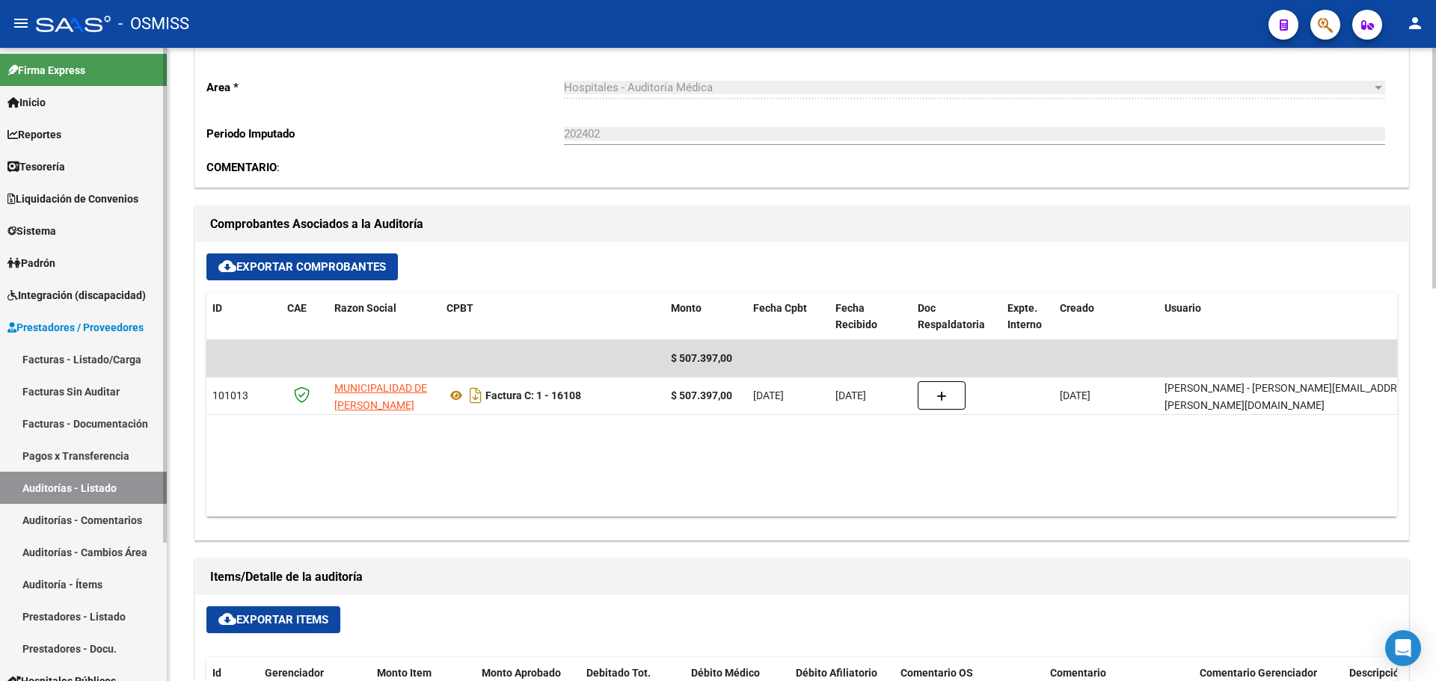
scroll to position [449, 0]
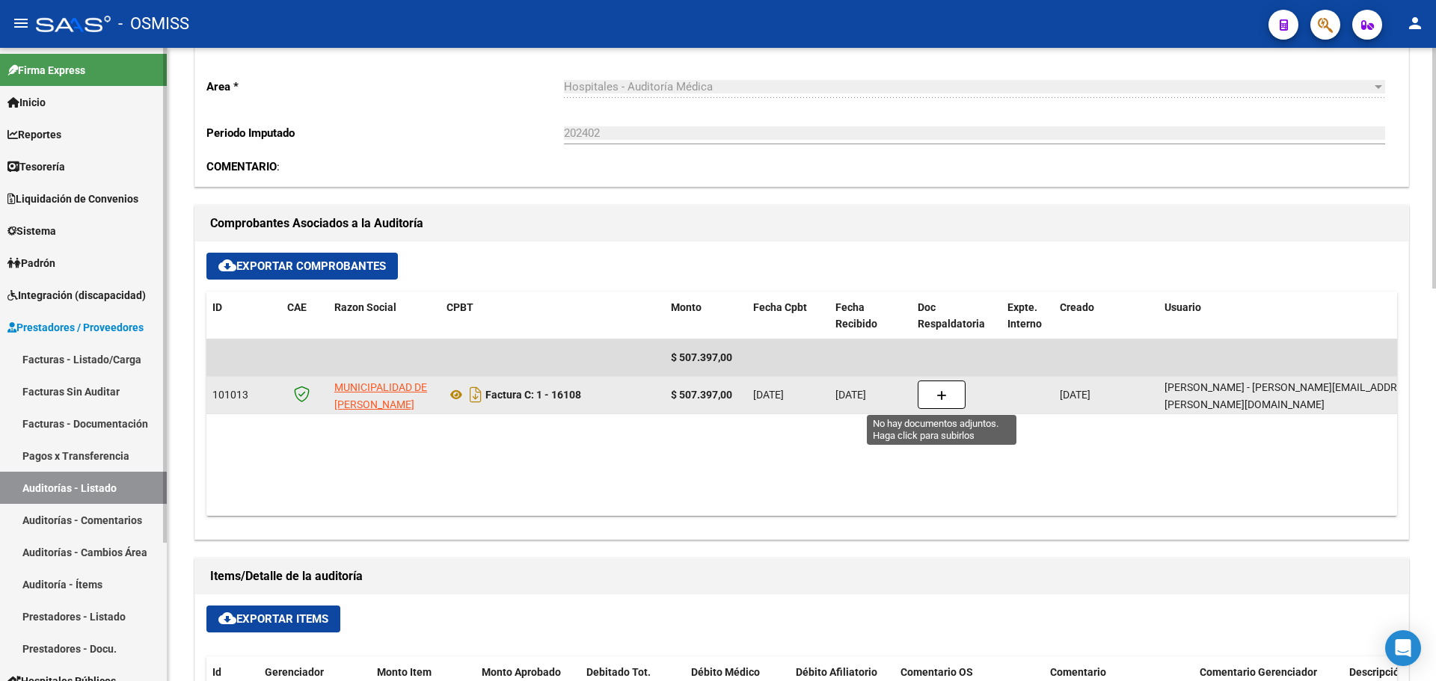
click at [940, 399] on icon "button" at bounding box center [941, 395] width 10 height 11
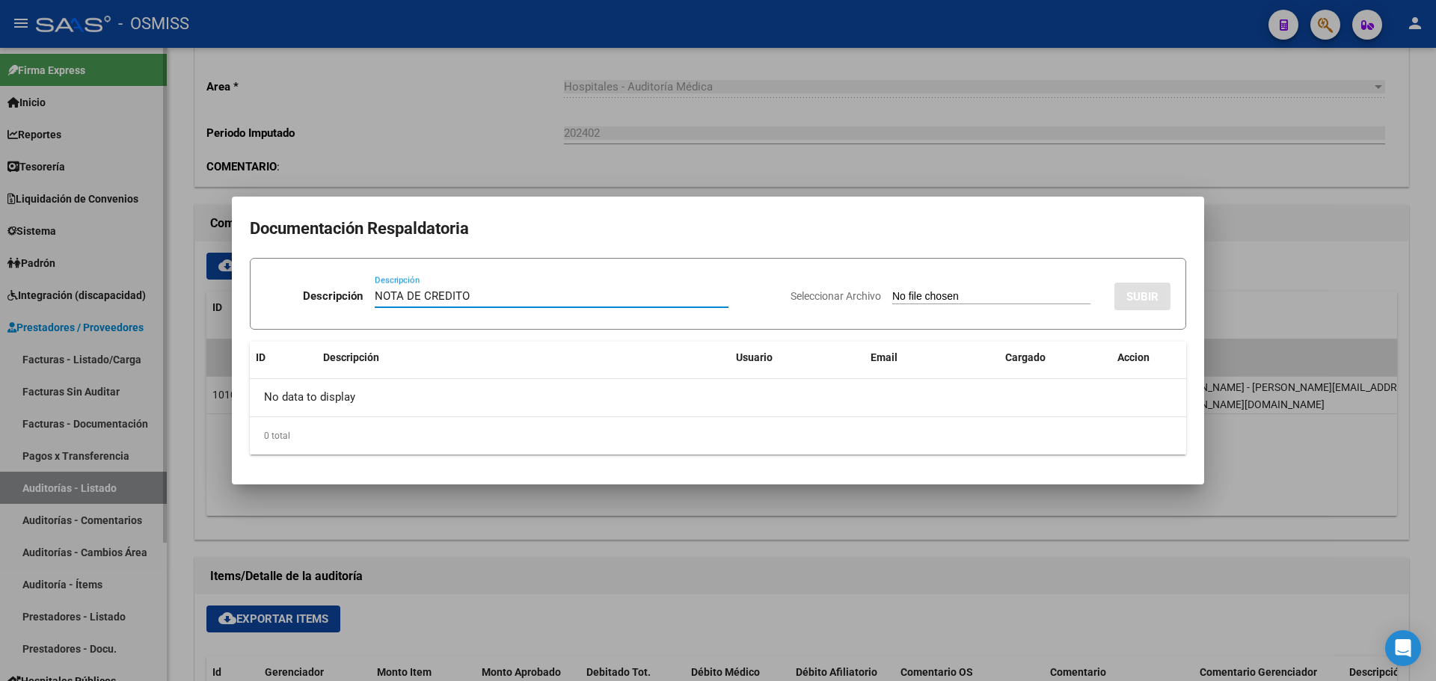
type input "NOTA DE CREDITO"
click at [919, 298] on input "Seleccionar Archivo" at bounding box center [991, 297] width 198 height 14
type input "C:\fakepath\NC. MUNICIPALIDAD DE [PERSON_NAME] FC. 16108.pdf"
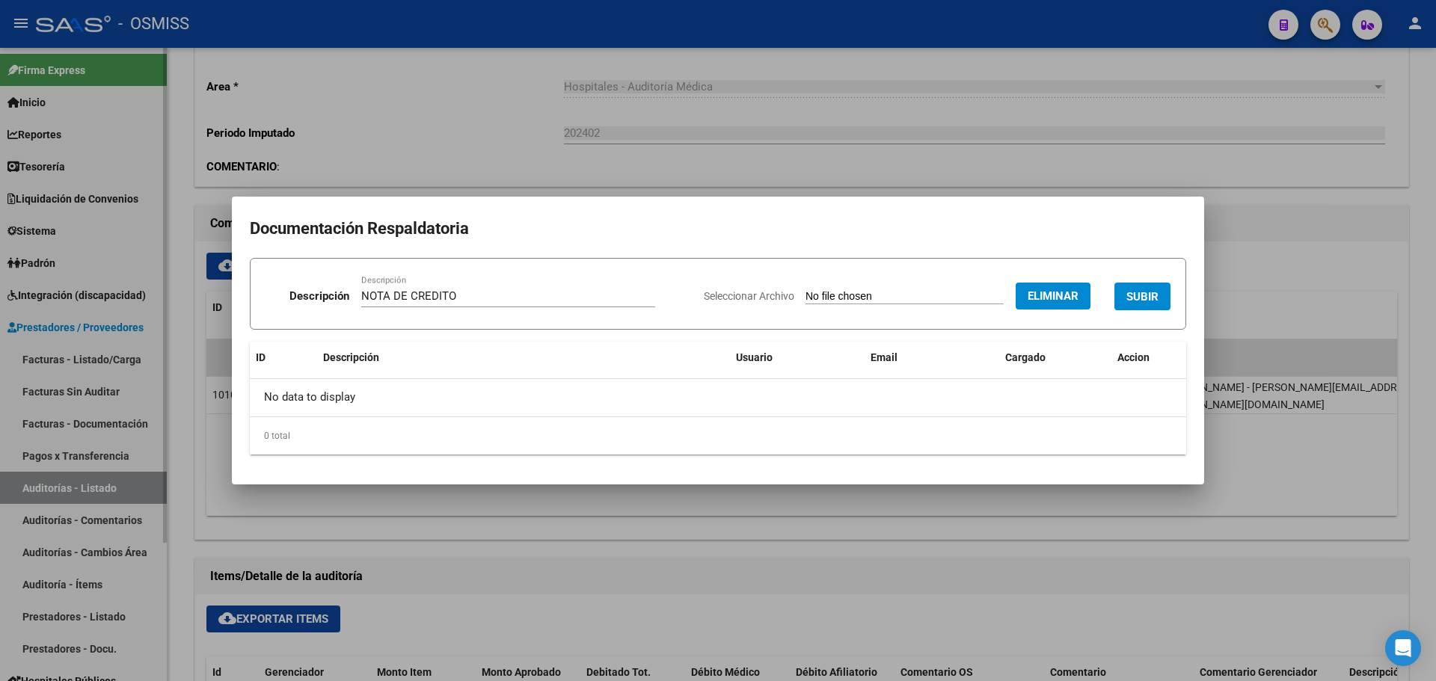
click at [1133, 293] on span "SUBIR" at bounding box center [1142, 296] width 32 height 13
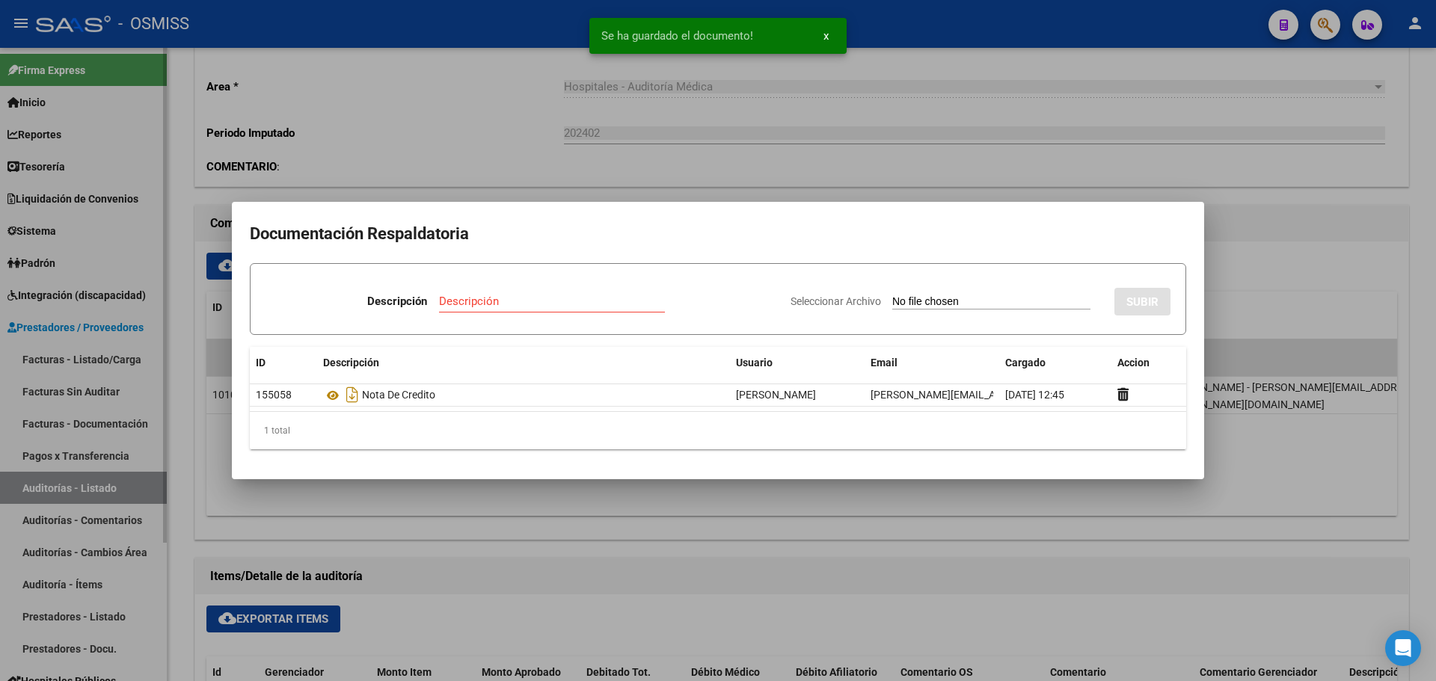
click at [630, 127] on div at bounding box center [718, 340] width 1436 height 681
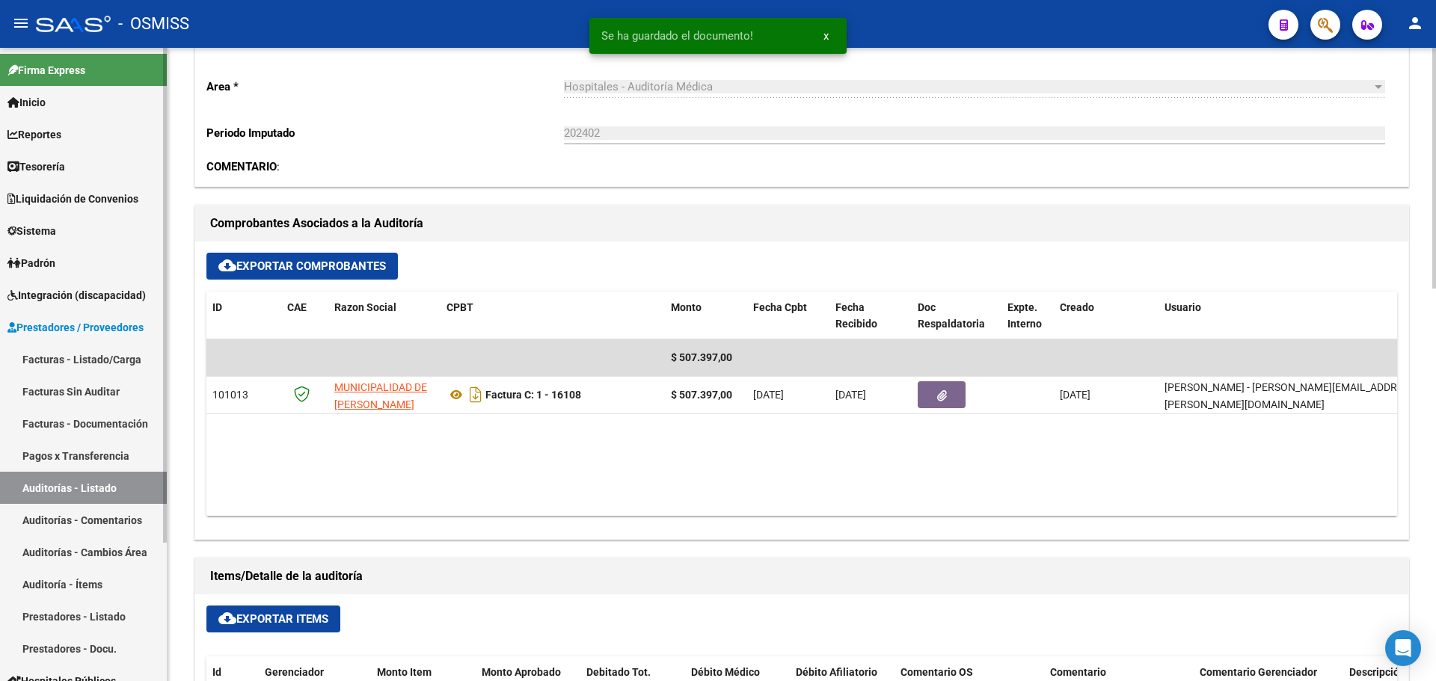
scroll to position [150, 0]
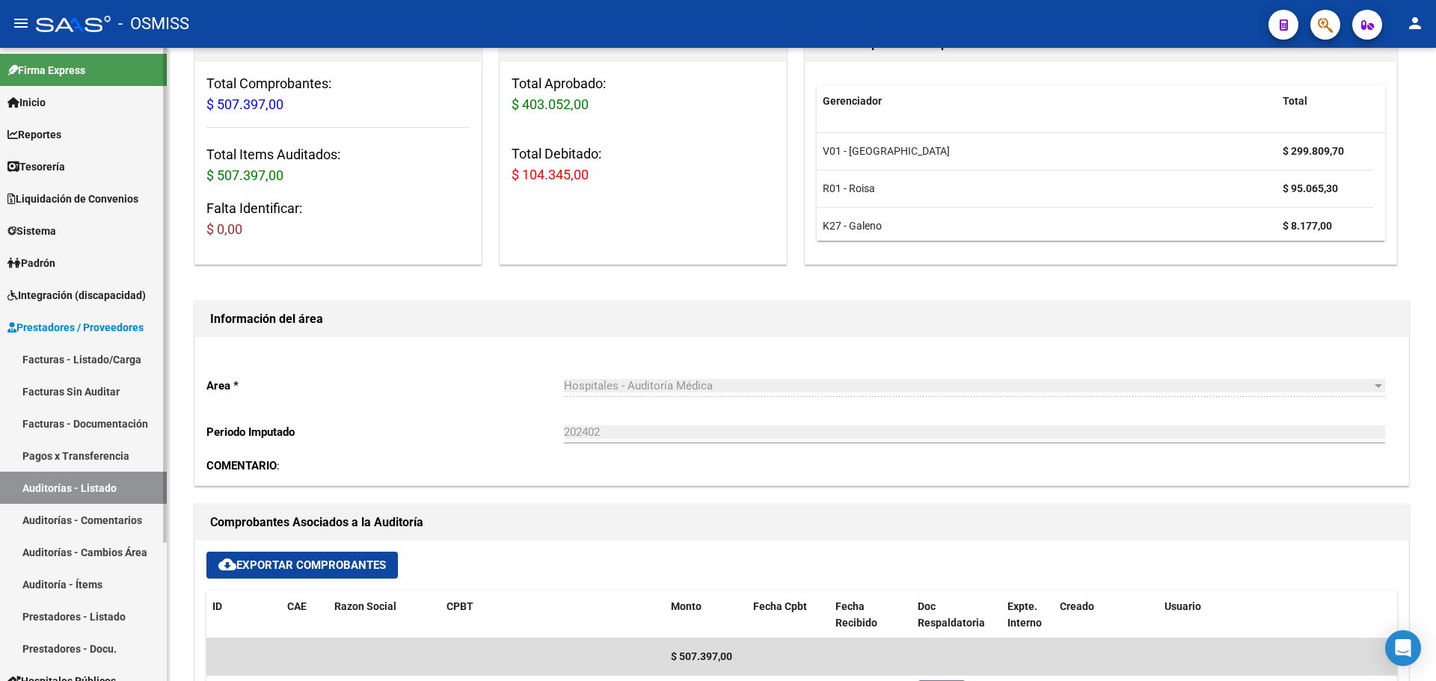
click at [38, 166] on span "Tesorería" at bounding box center [36, 167] width 58 height 16
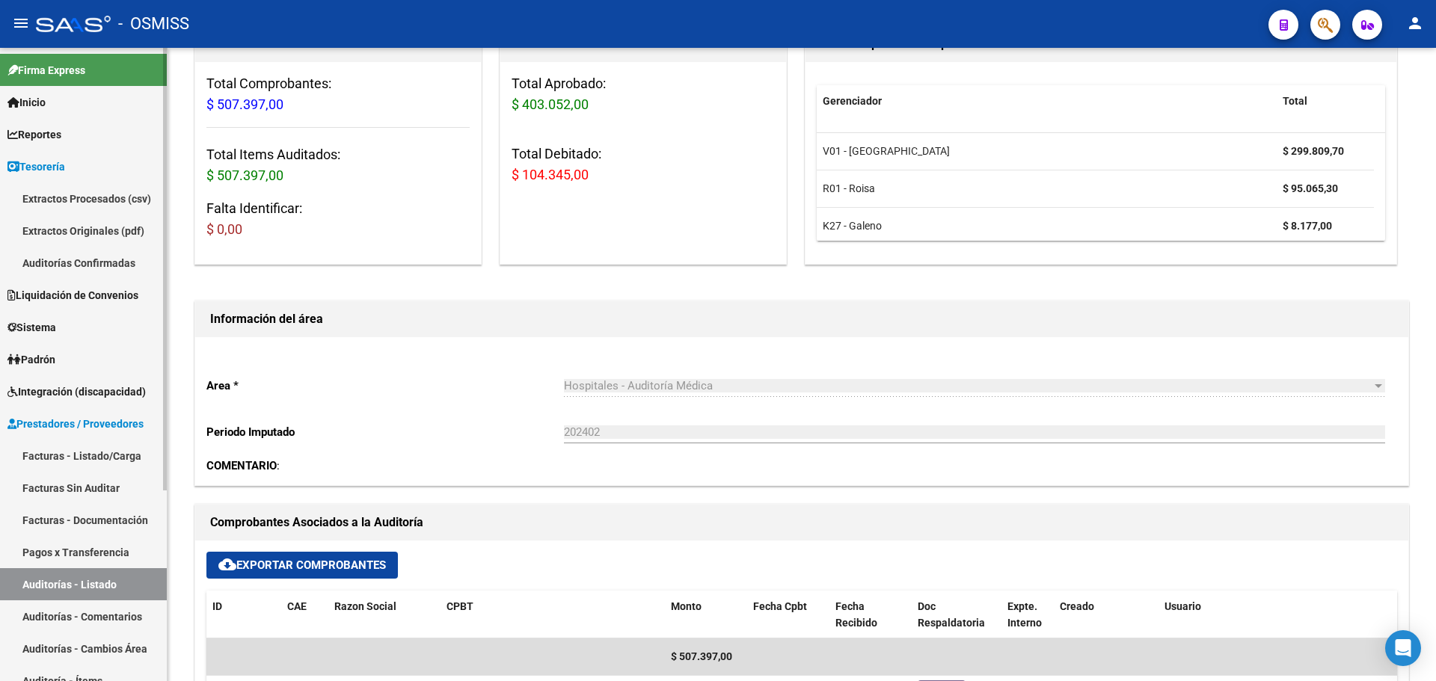
click at [73, 271] on link "Auditorías Confirmadas" at bounding box center [83, 263] width 167 height 32
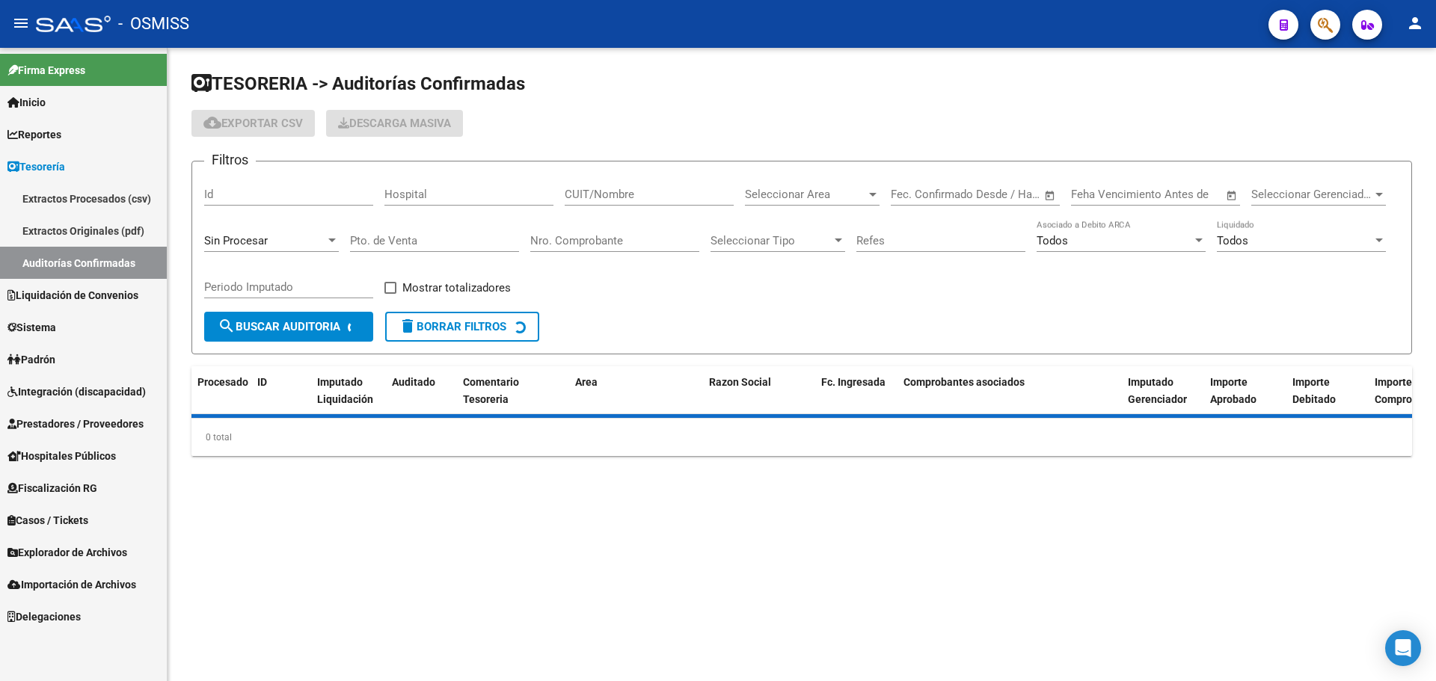
click at [322, 245] on div "Sin Procesar" at bounding box center [264, 240] width 121 height 13
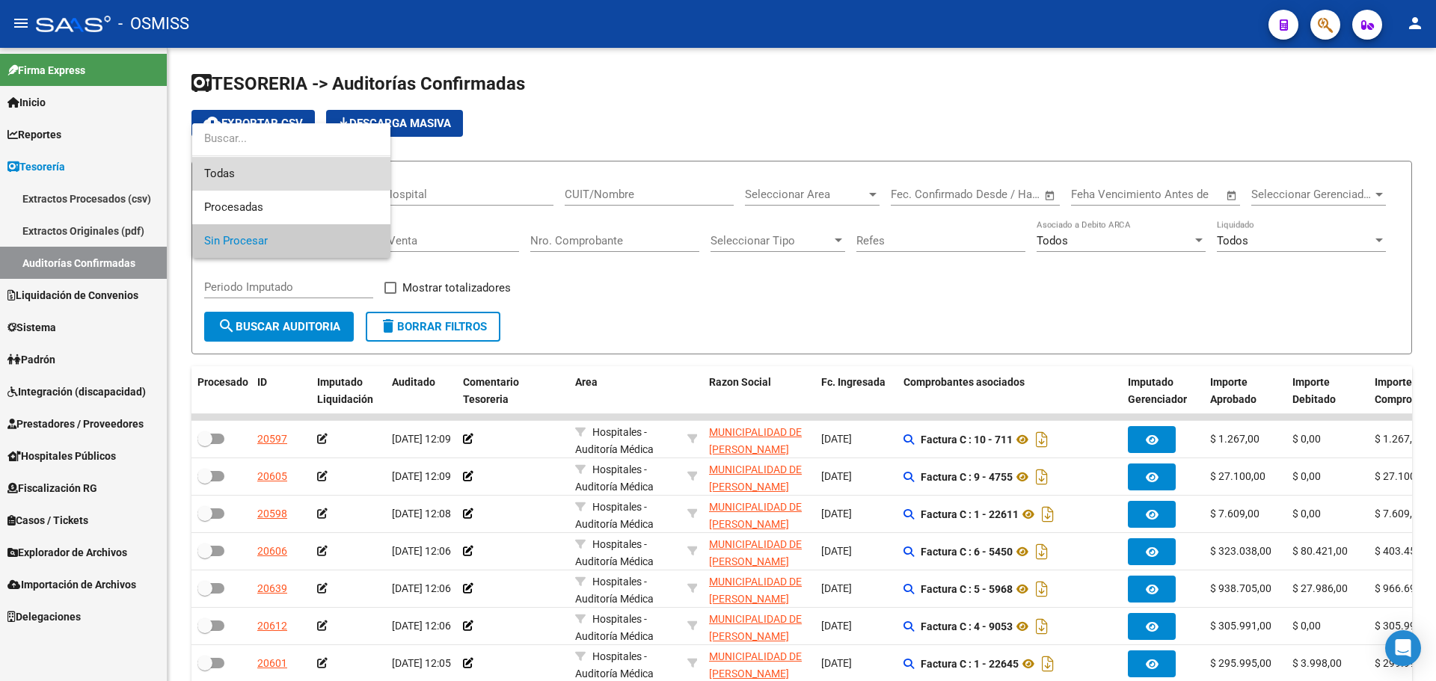
click at [301, 177] on span "Todas" at bounding box center [291, 174] width 174 height 34
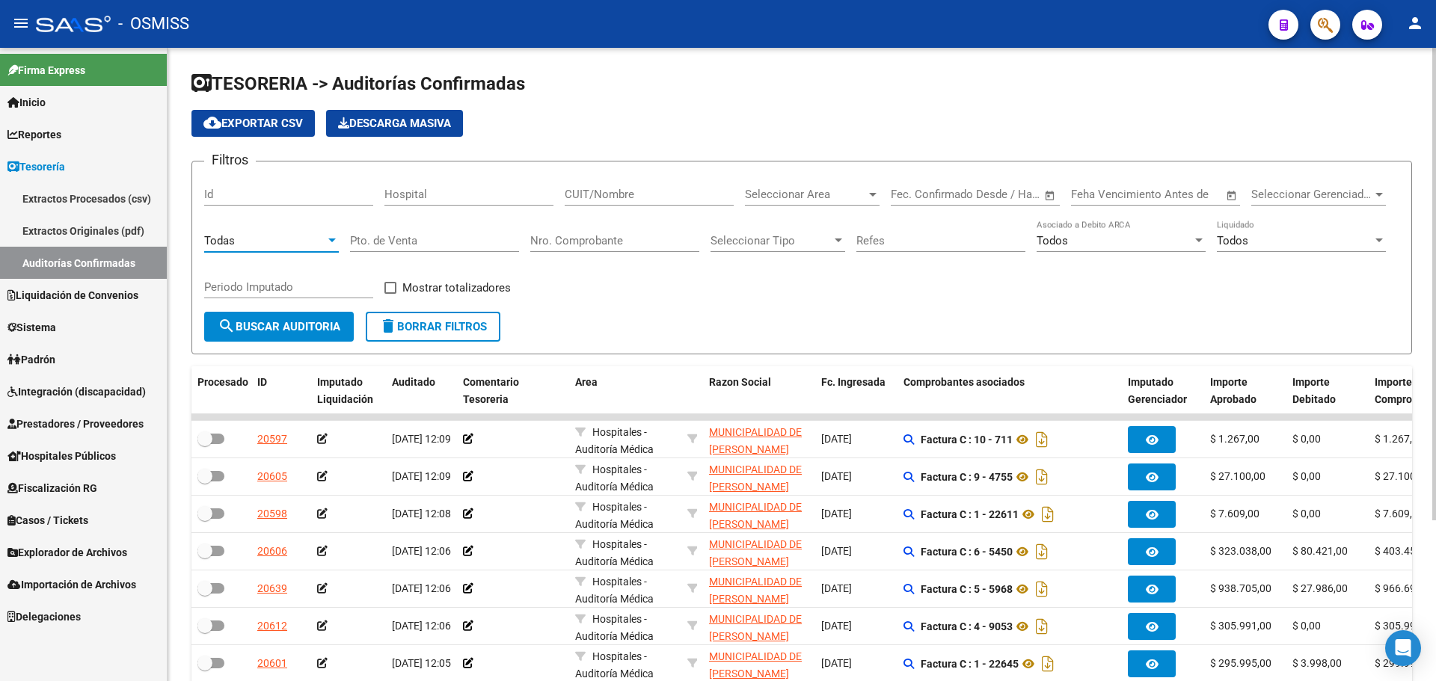
click at [605, 241] on input "Nro. Comprobante" at bounding box center [614, 240] width 169 height 13
type input "4922"
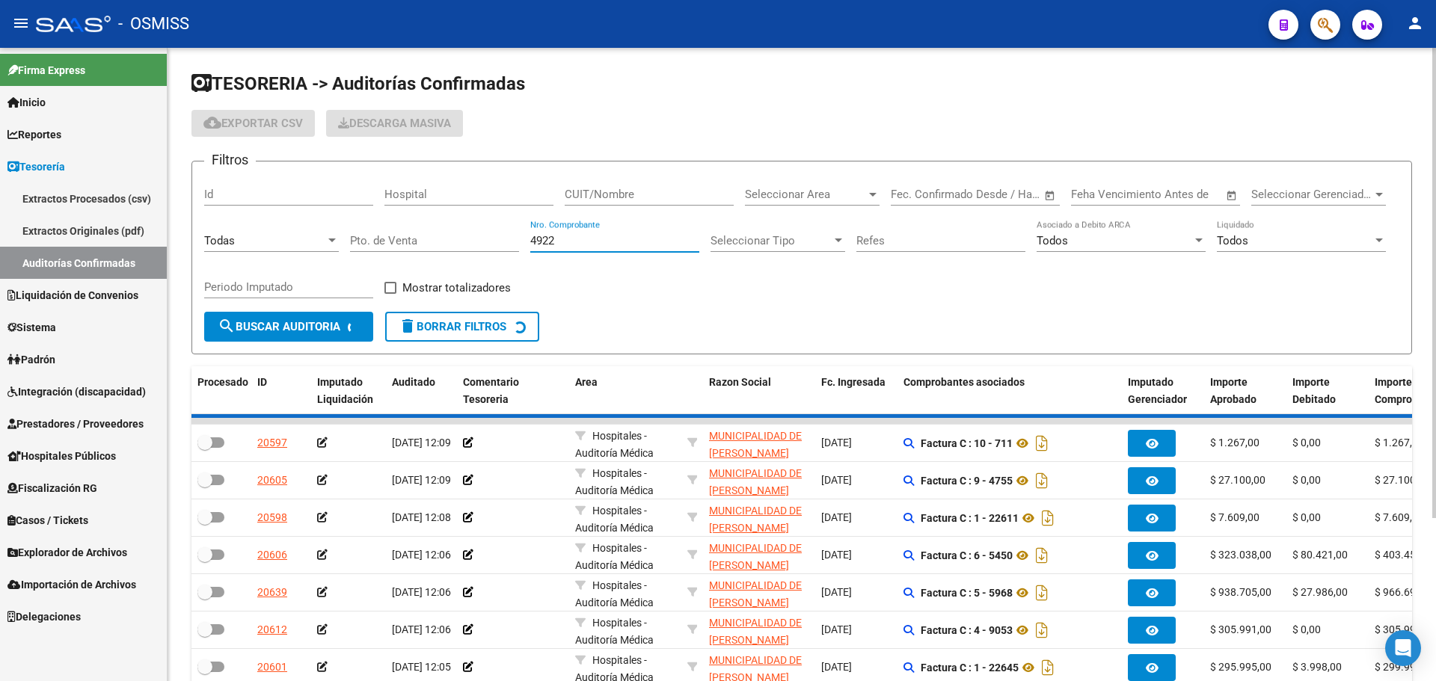
checkbox input "true"
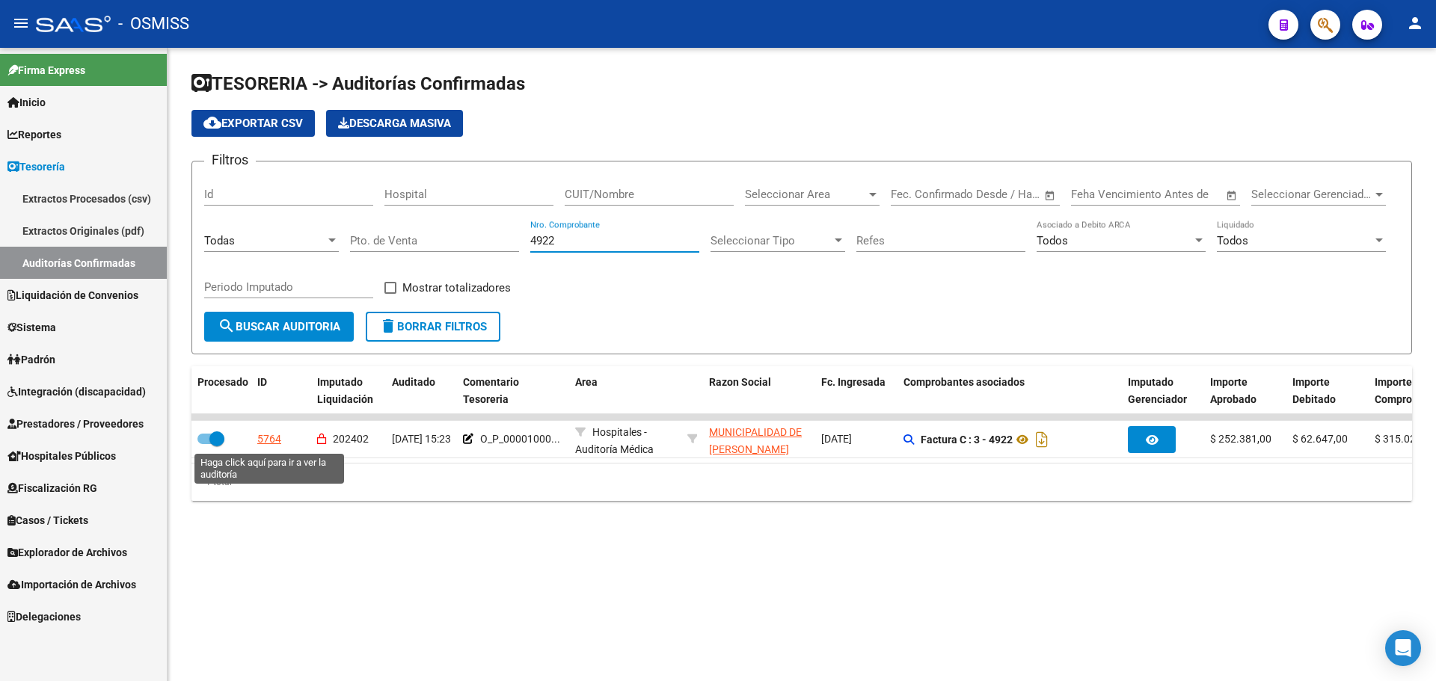
type input "4922"
click at [265, 435] on div "5764" at bounding box center [269, 439] width 24 height 17
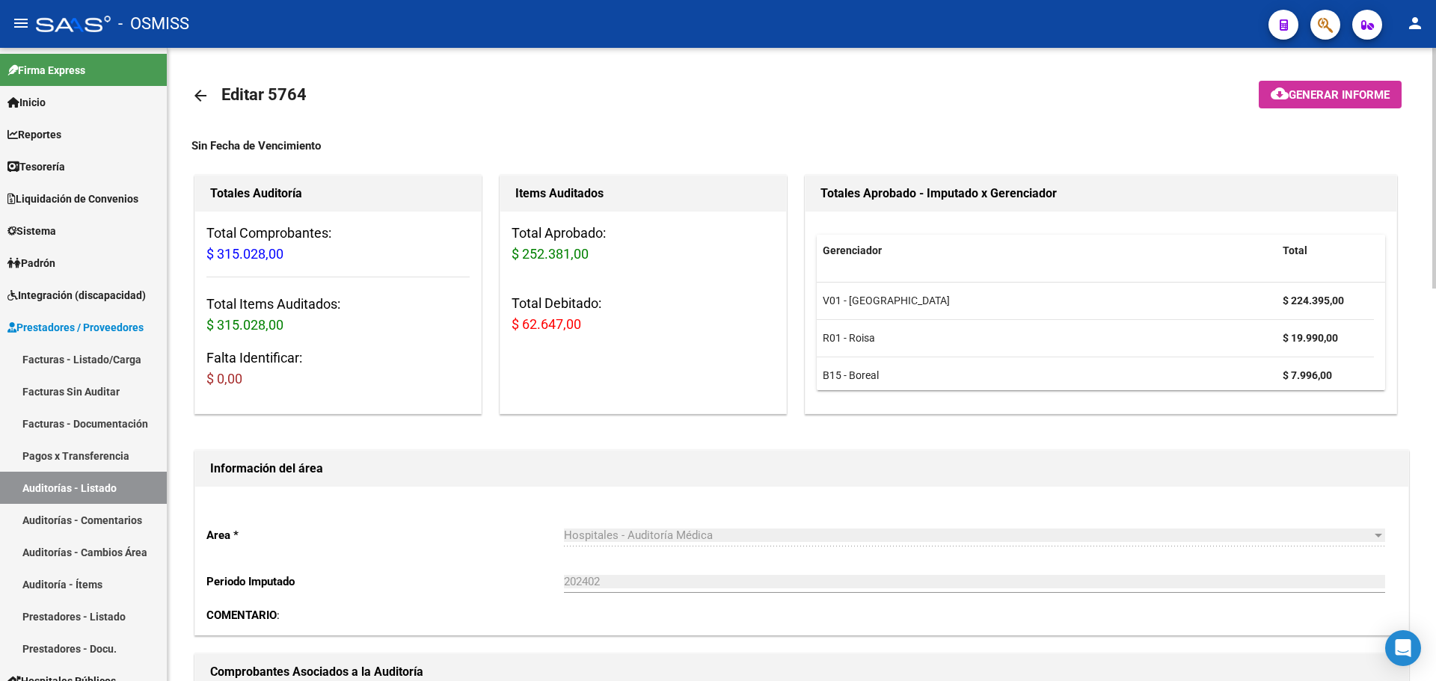
scroll to position [224, 0]
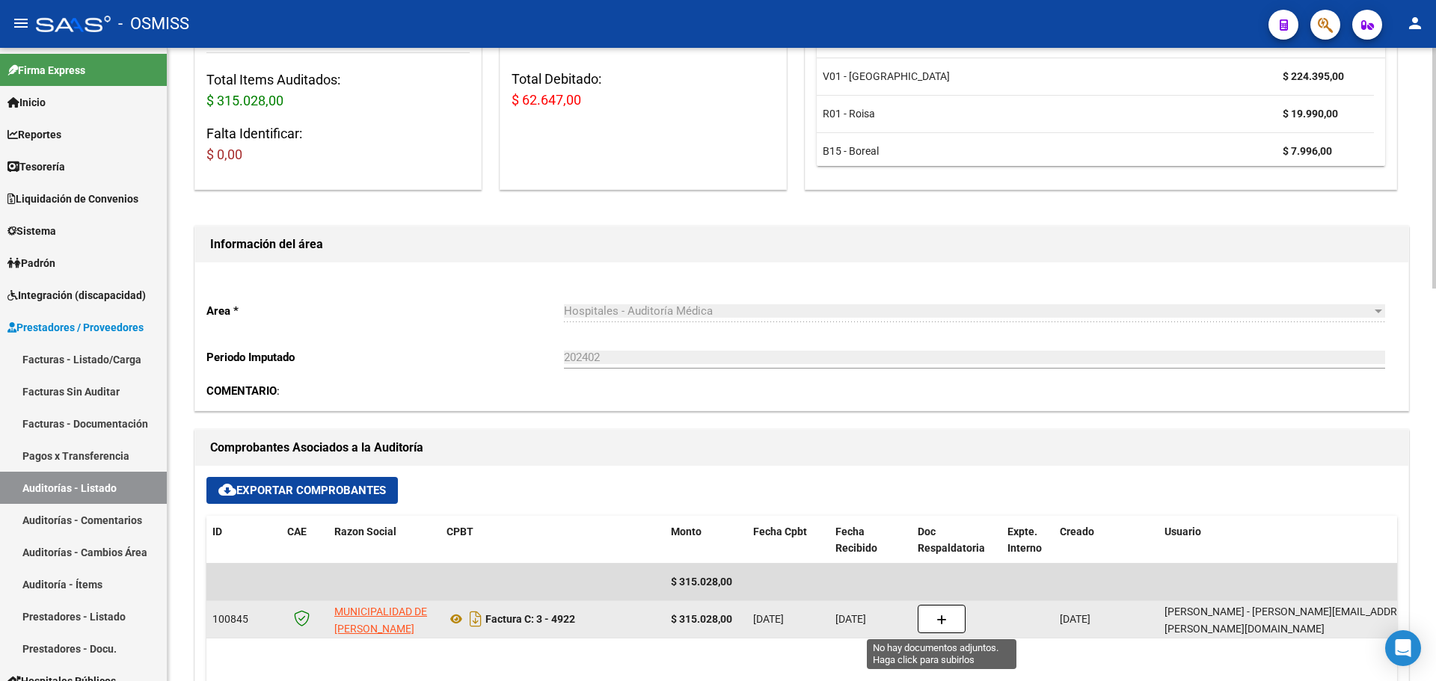
click at [950, 612] on button "button" at bounding box center [942, 619] width 48 height 28
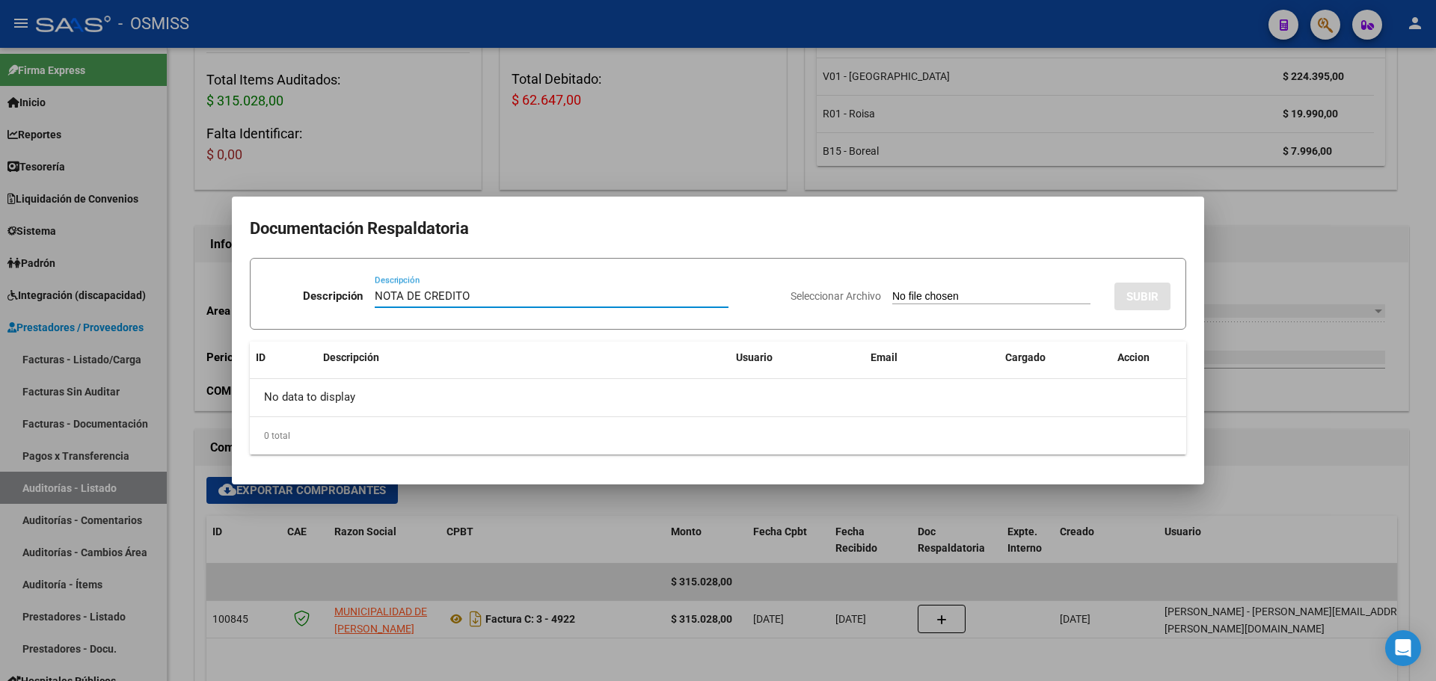
type input "NOTA DE CREDITO"
click at [897, 292] on input "Seleccionar Archivo" at bounding box center [991, 297] width 198 height 14
type input "C:\fakepath\NC. MUNICIPALIDAD DE [PERSON_NAME] FC. 4922.pdf"
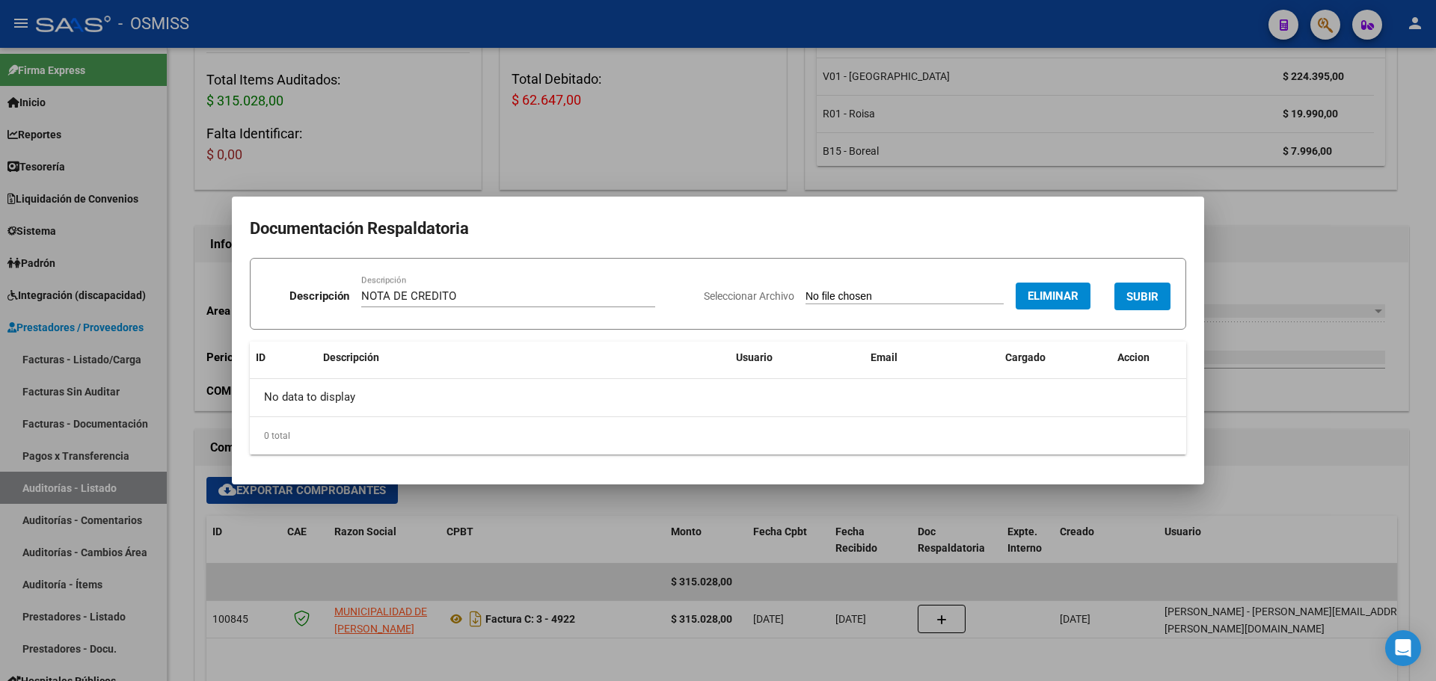
click at [1140, 293] on span "SUBIR" at bounding box center [1142, 296] width 32 height 13
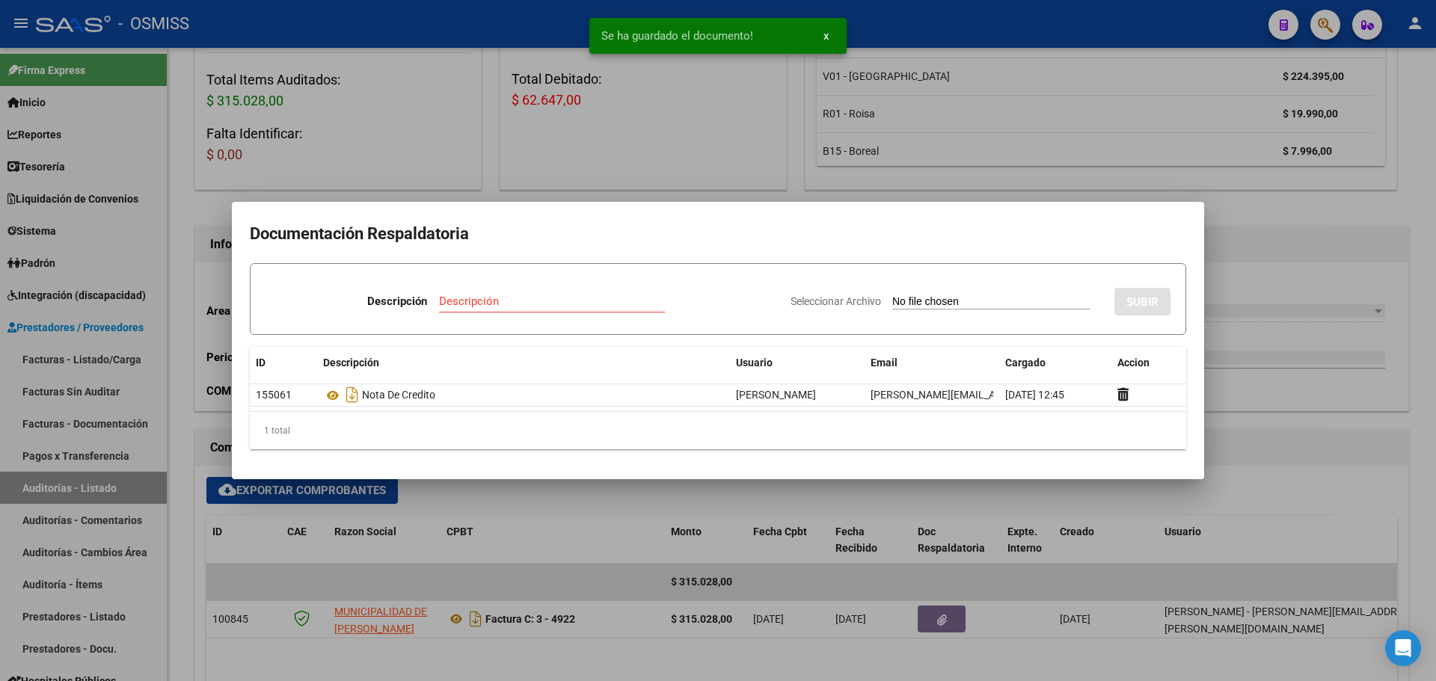
click at [366, 139] on div at bounding box center [718, 340] width 1436 height 681
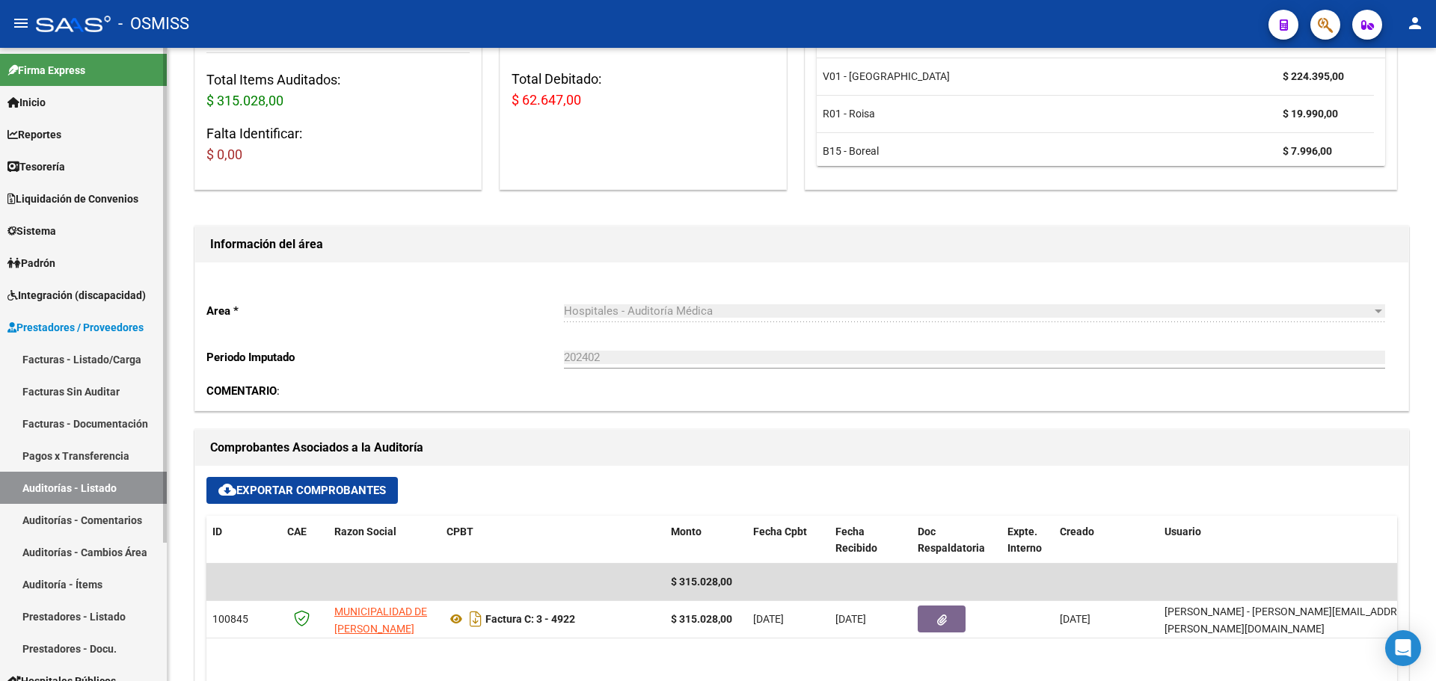
click at [29, 156] on link "Tesorería" at bounding box center [83, 166] width 167 height 32
click at [29, 161] on span "Tesorería" at bounding box center [36, 167] width 58 height 16
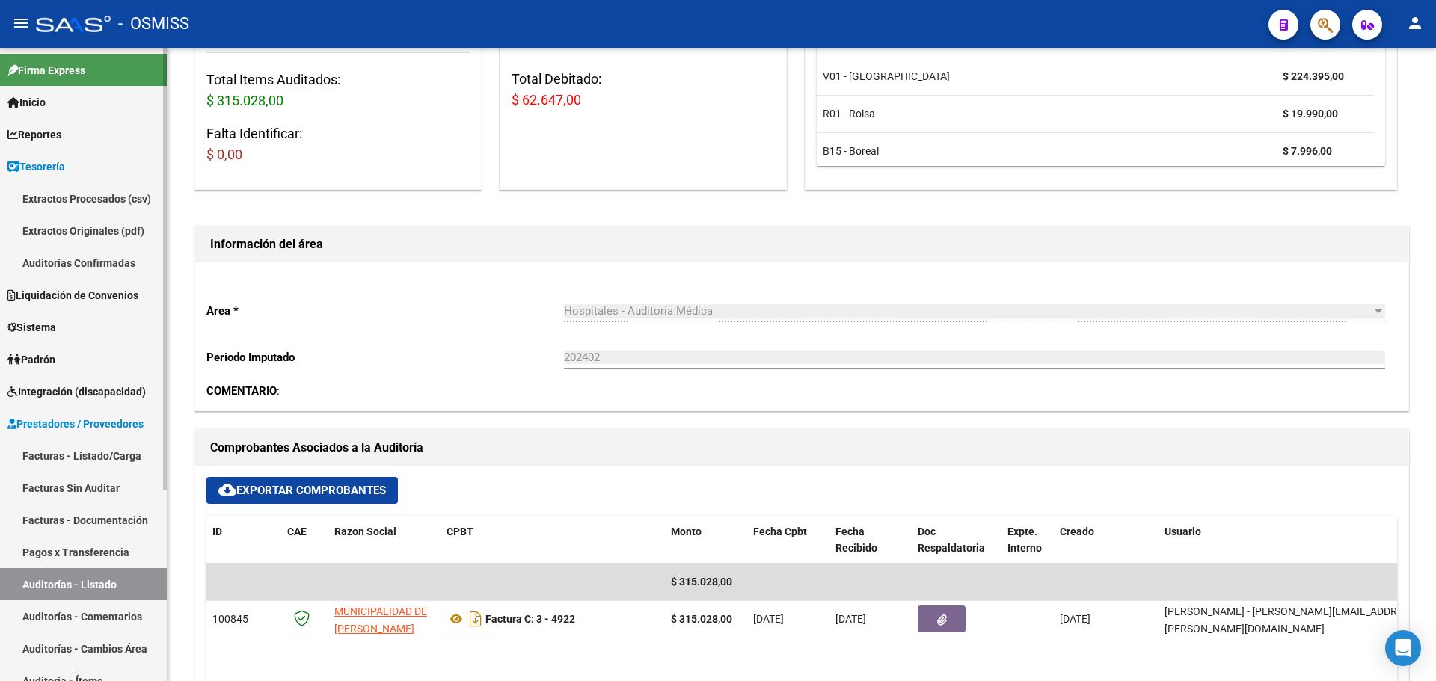
click at [53, 257] on link "Auditorías Confirmadas" at bounding box center [83, 263] width 167 height 32
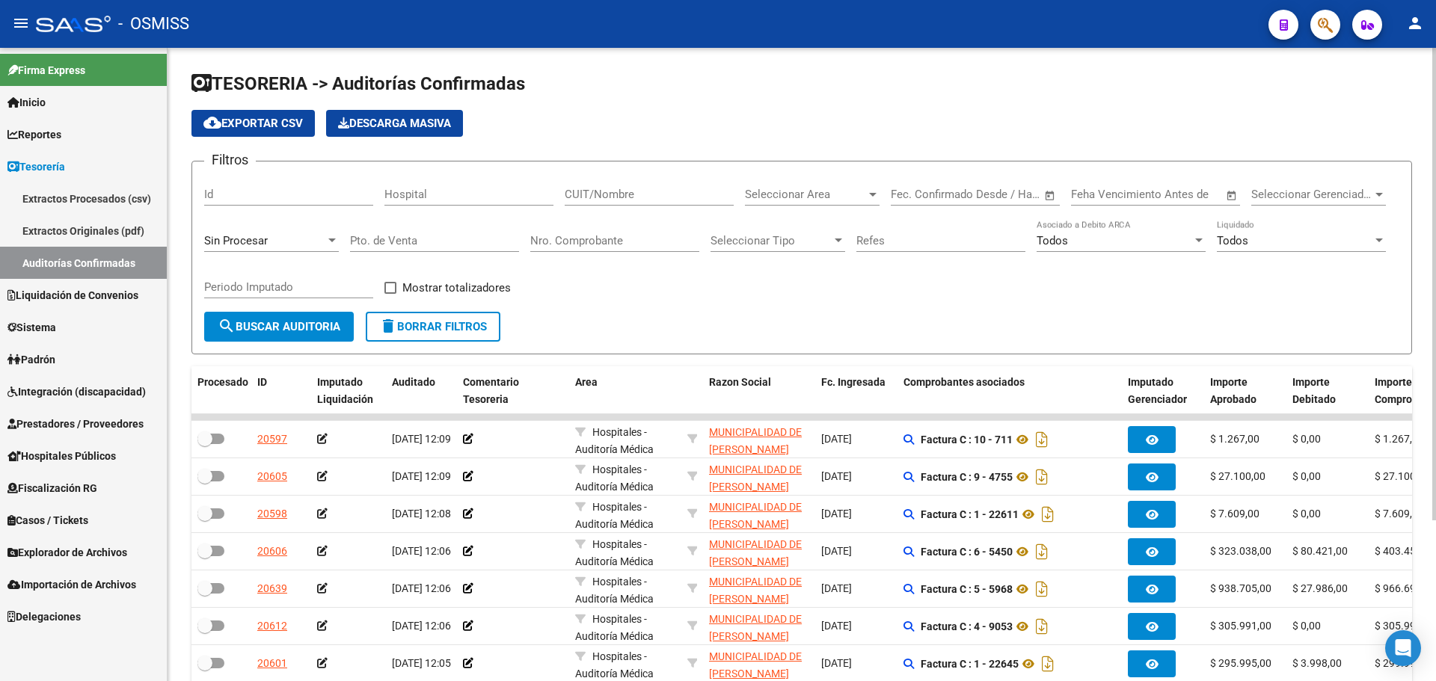
click at [280, 242] on div "Sin Procesar" at bounding box center [264, 240] width 121 height 13
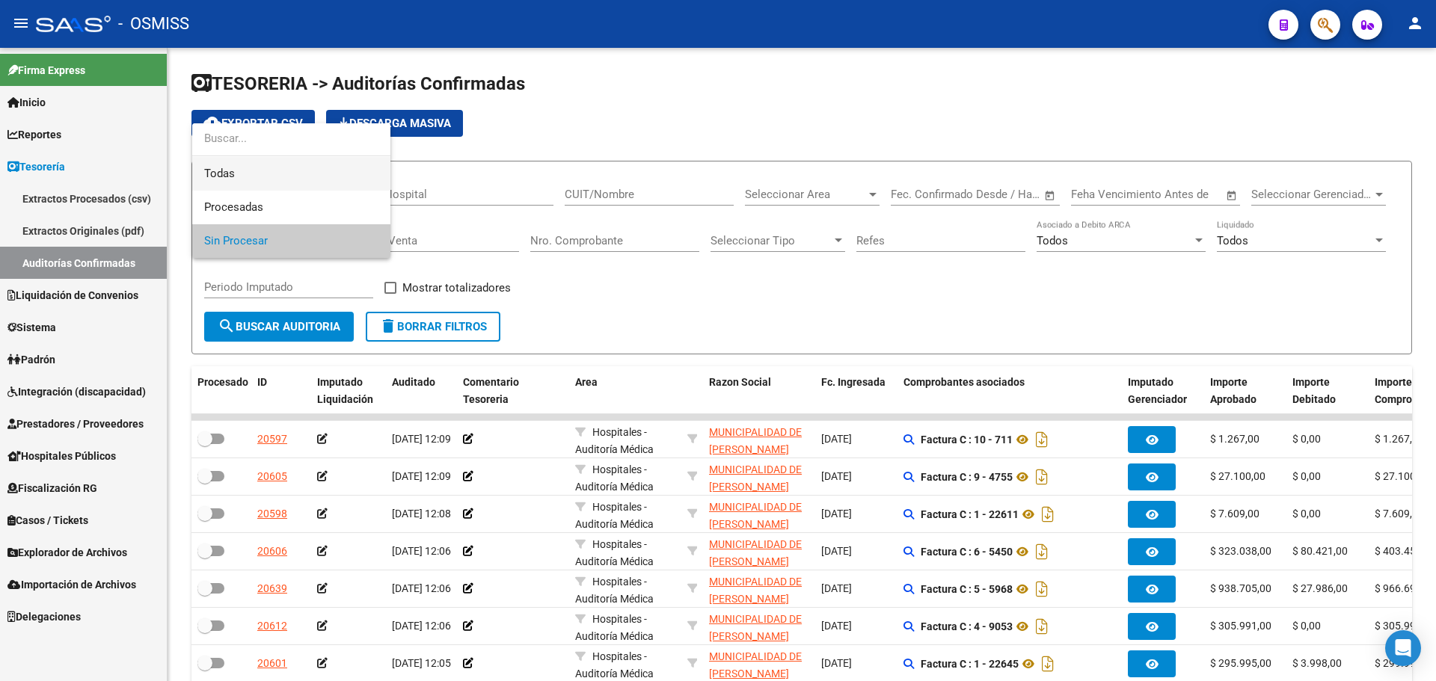
click at [253, 176] on span "Todas" at bounding box center [291, 174] width 174 height 34
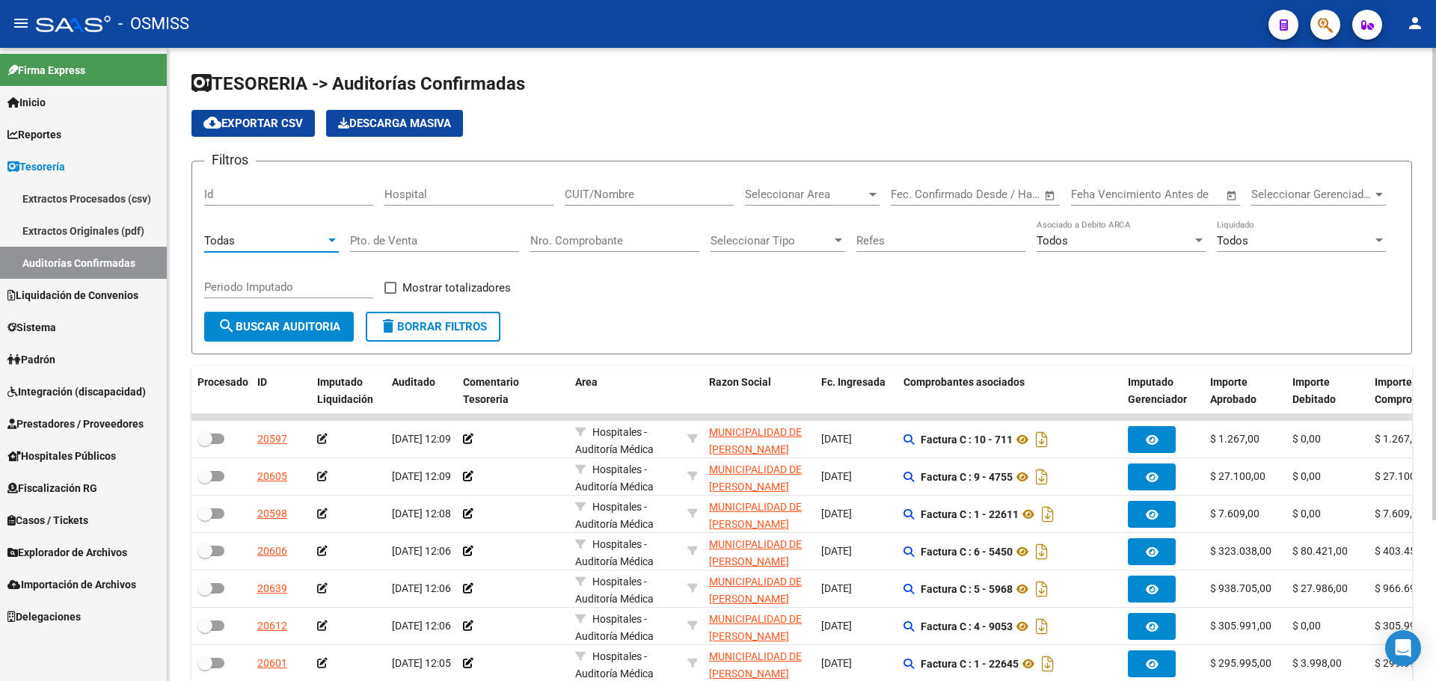
click at [547, 247] on input "Nro. Comprobante" at bounding box center [614, 240] width 169 height 13
type input "16084"
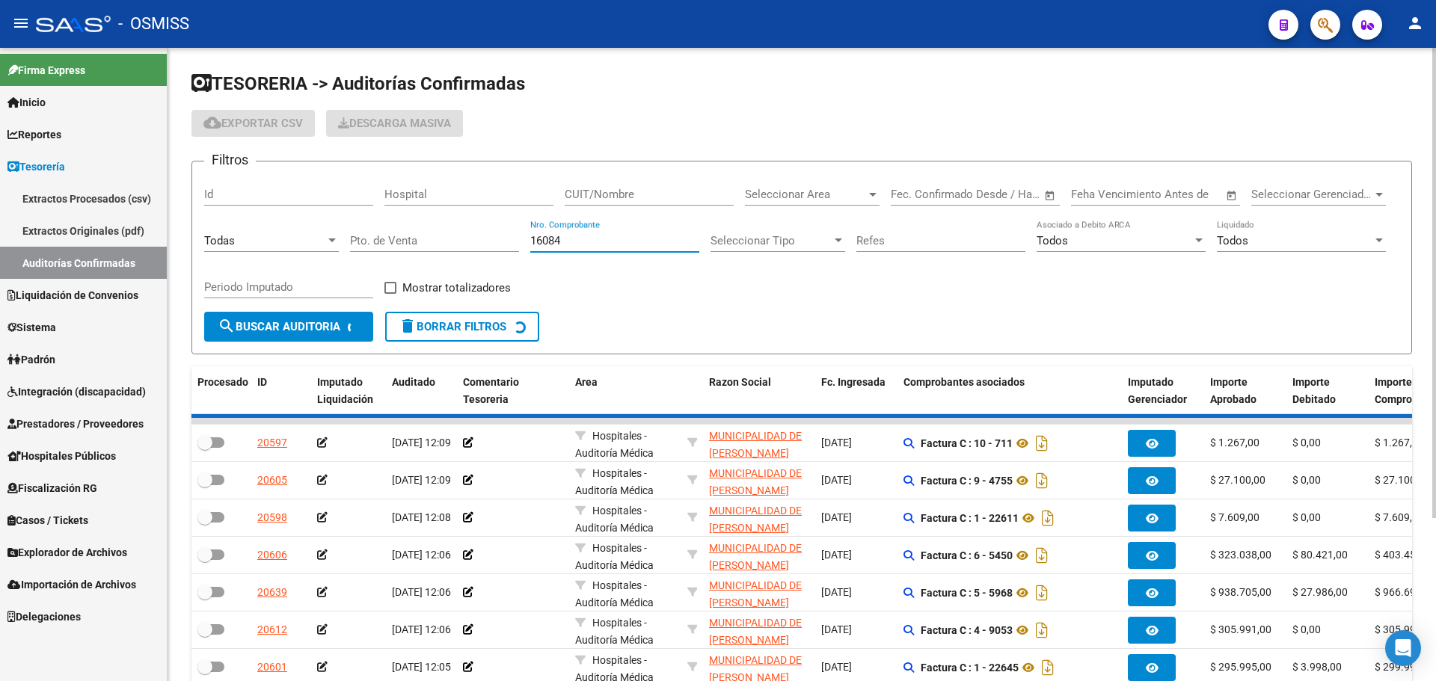
checkbox input "true"
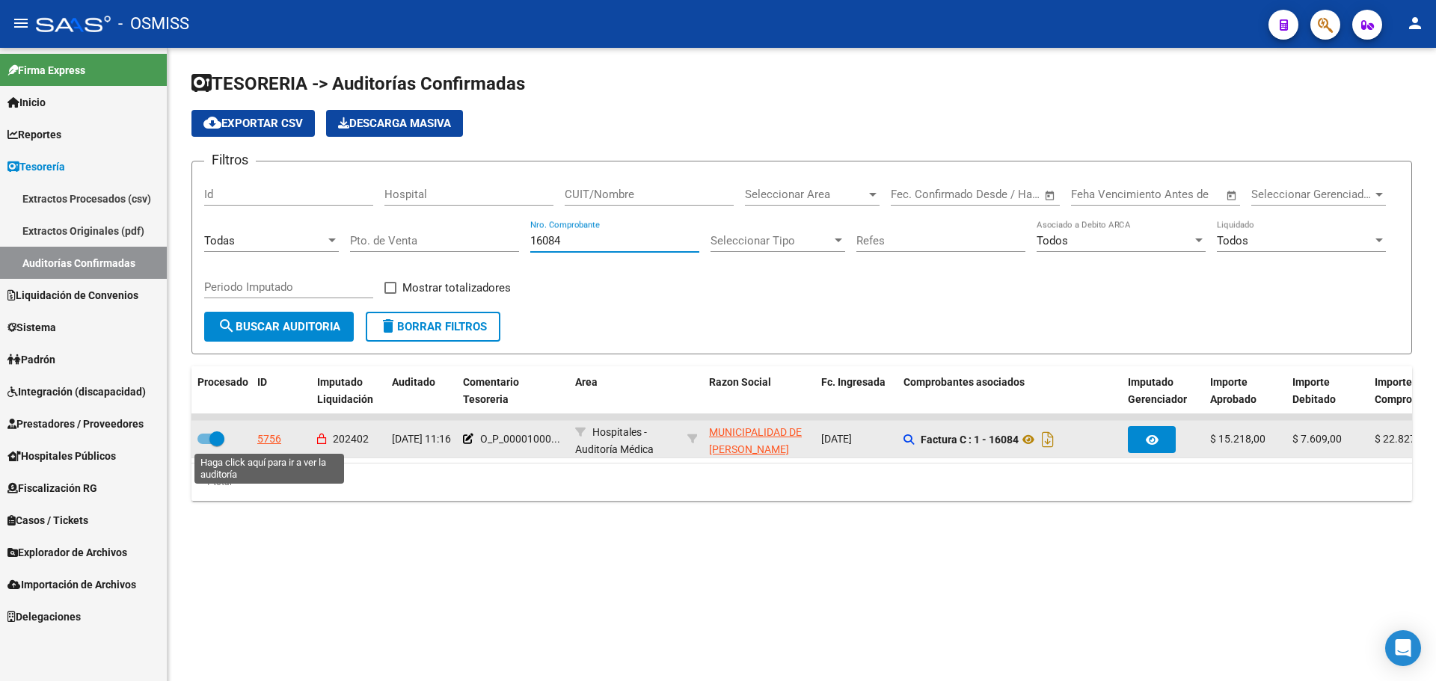
type input "16084"
click at [268, 439] on div "5756" at bounding box center [269, 439] width 24 height 17
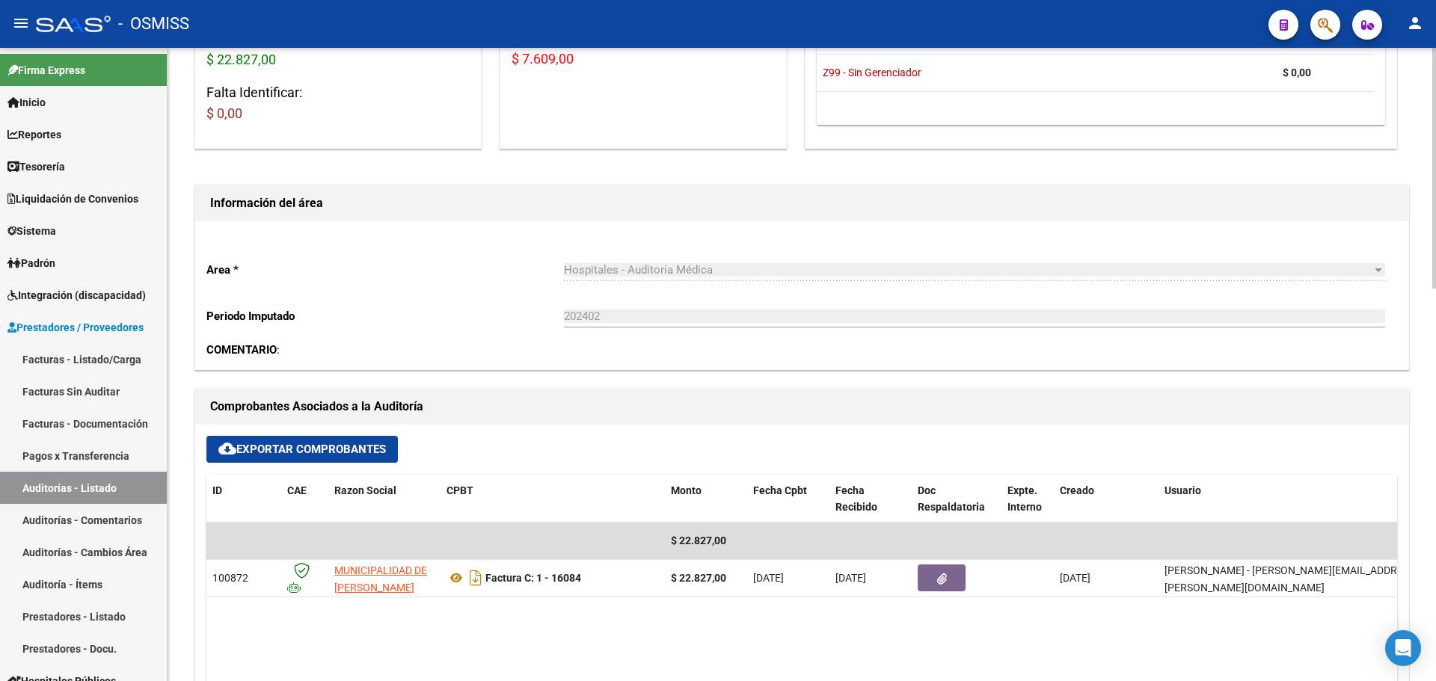
scroll to position [449, 0]
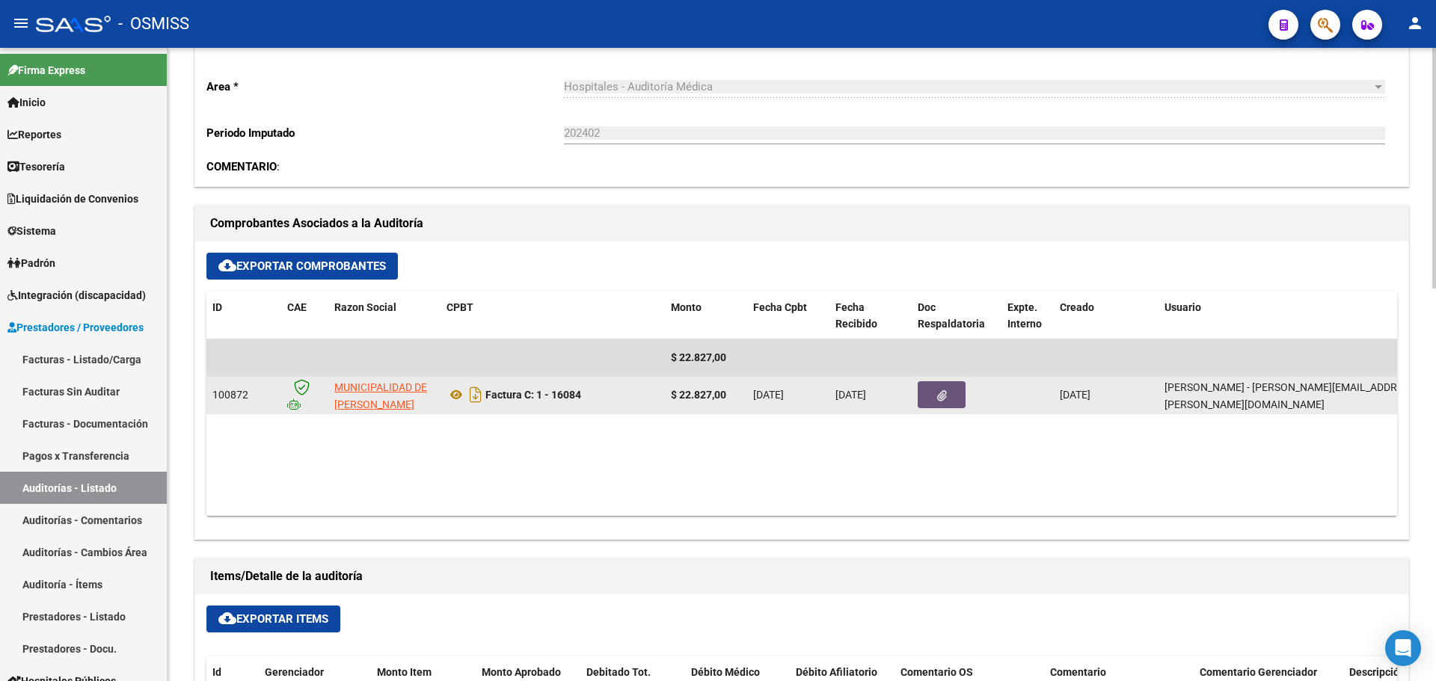
click at [941, 399] on icon "button" at bounding box center [942, 395] width 10 height 11
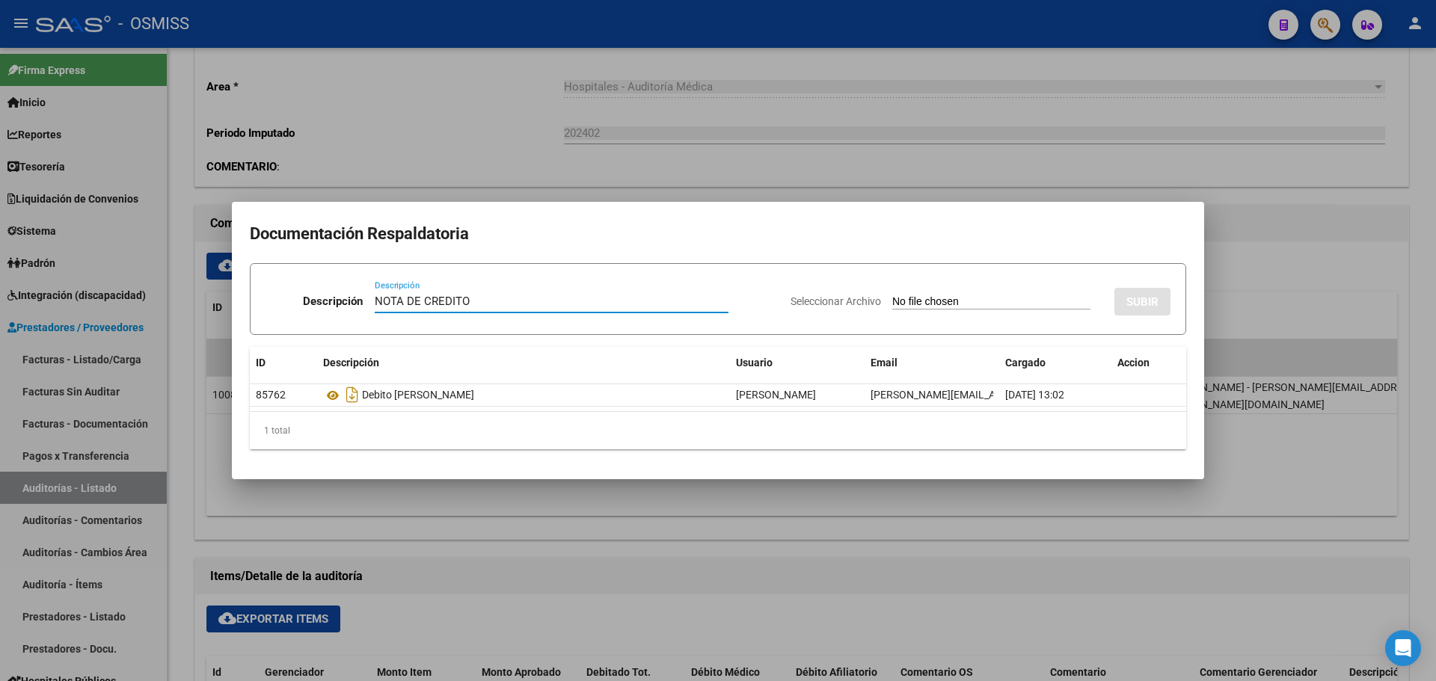
type input "NOTA DE CREDITO"
click at [913, 313] on div "Seleccionar Archivo SUBIR" at bounding box center [980, 299] width 380 height 46
click at [918, 301] on input "Seleccionar Archivo" at bounding box center [991, 302] width 198 height 14
type input "C:\fakepath\NC. MUNICIPALIDAD DE [PERSON_NAME] FC. 16084.pdf"
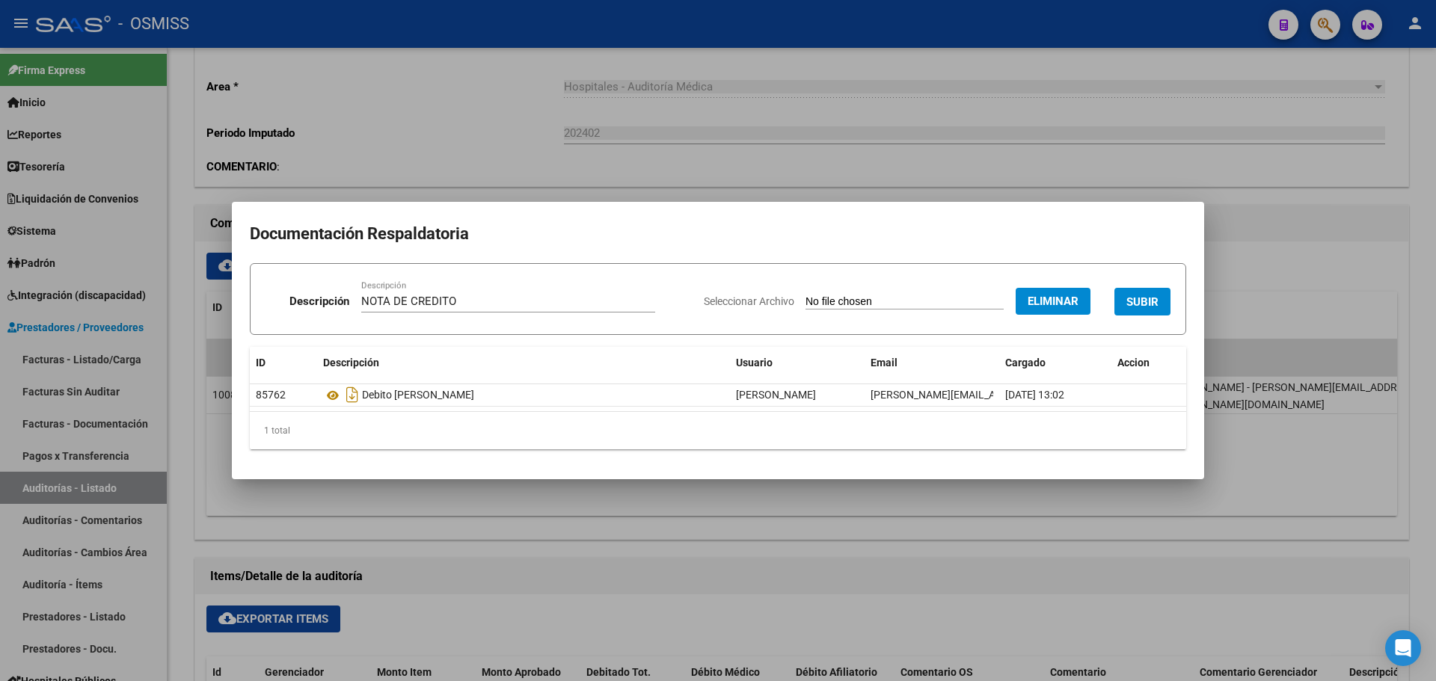
click at [1125, 298] on button "SUBIR" at bounding box center [1142, 302] width 56 height 28
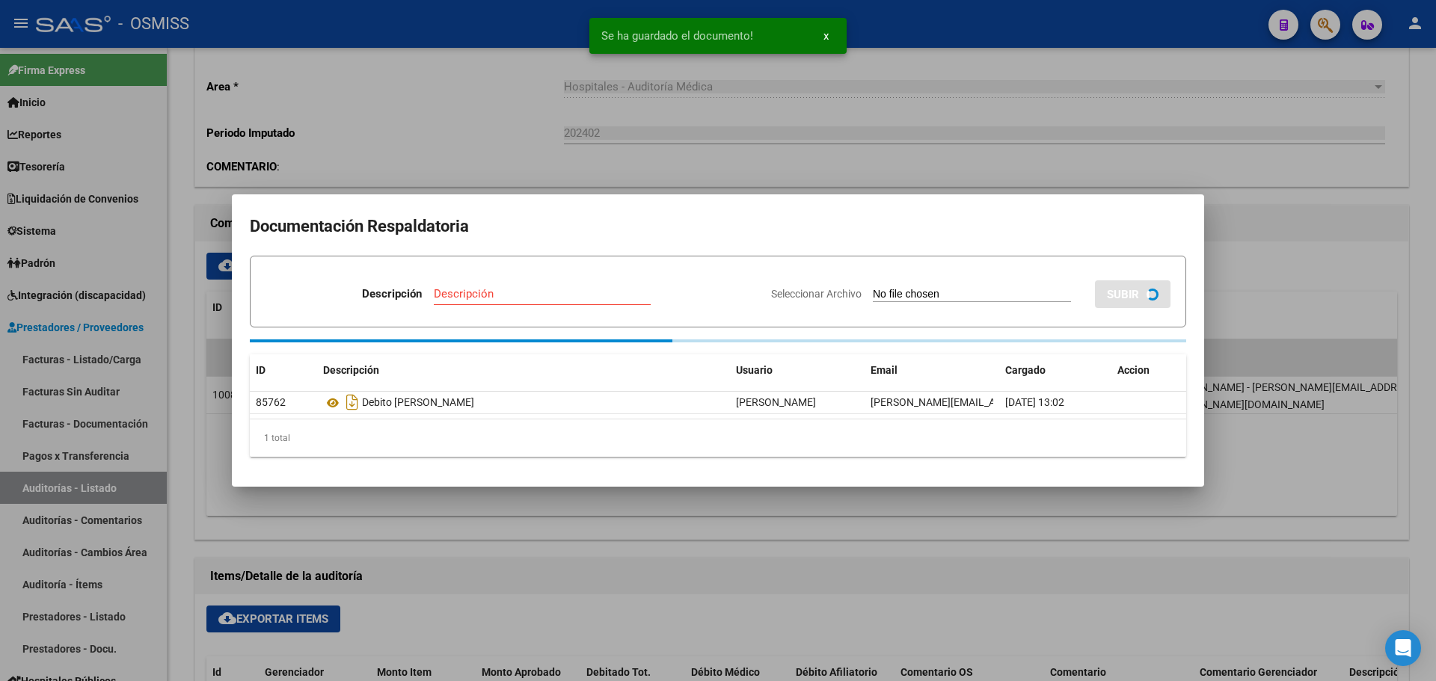
click at [694, 165] on div at bounding box center [718, 340] width 1436 height 681
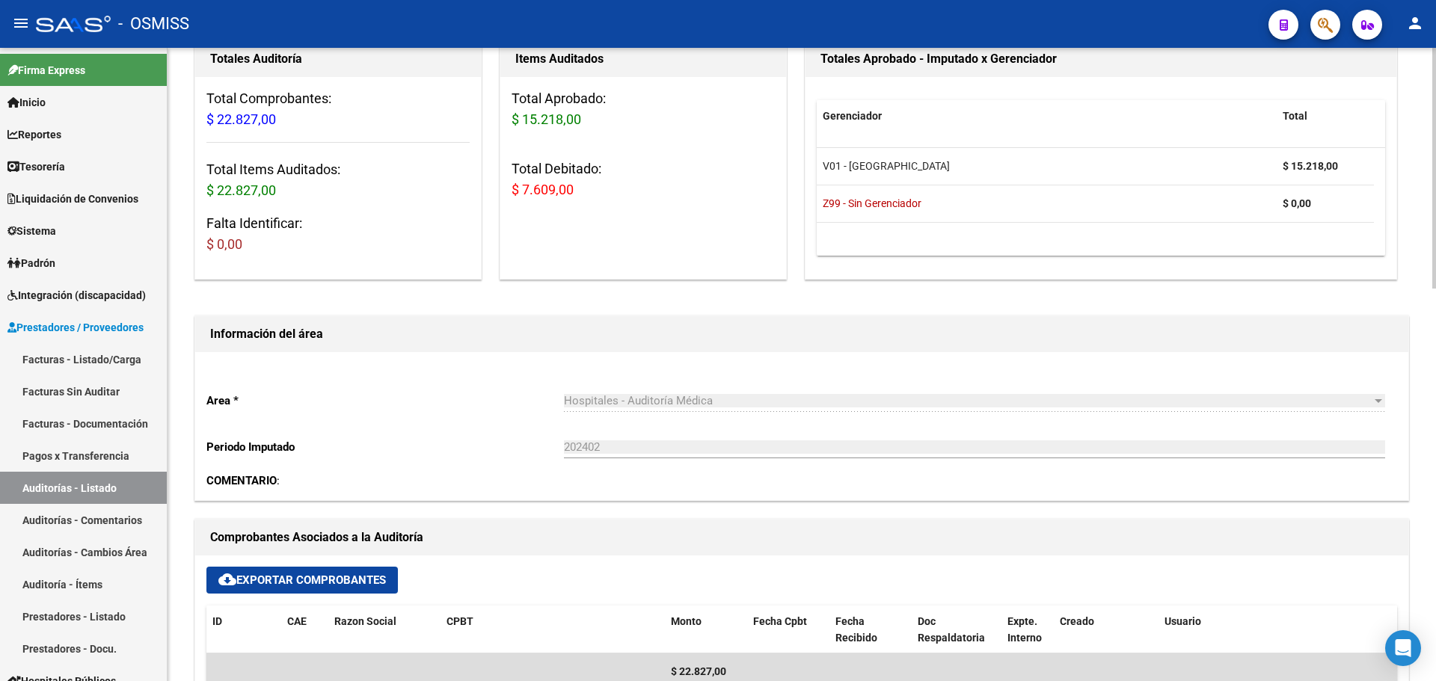
scroll to position [374, 0]
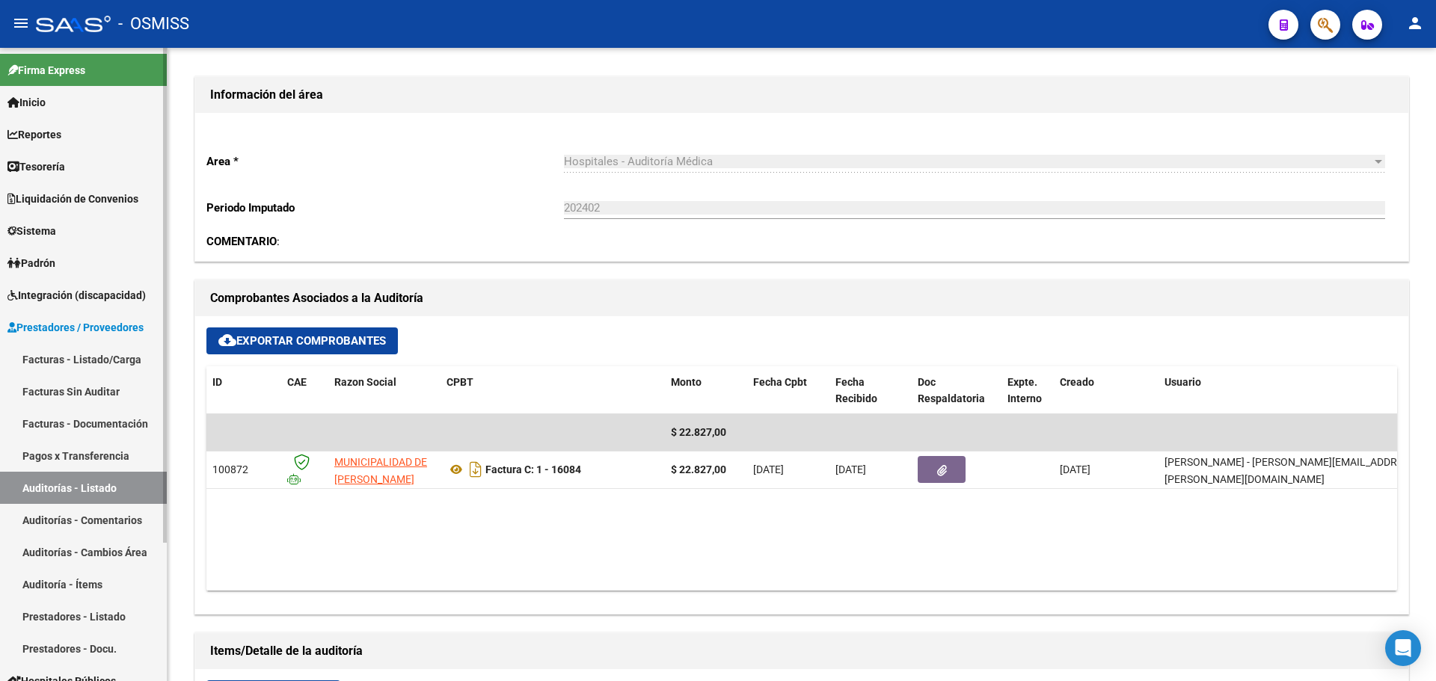
click at [19, 170] on icon at bounding box center [13, 167] width 12 height 10
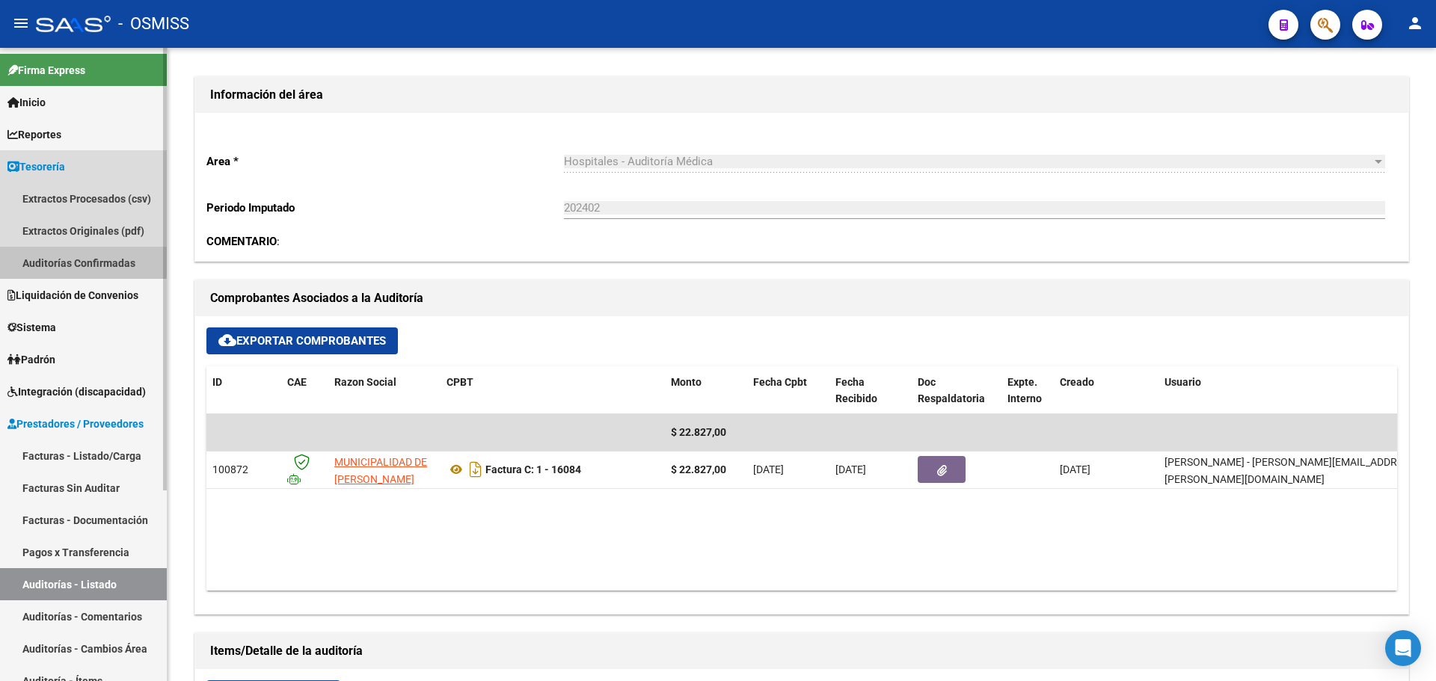
click at [31, 262] on link "Auditorías Confirmadas" at bounding box center [83, 263] width 167 height 32
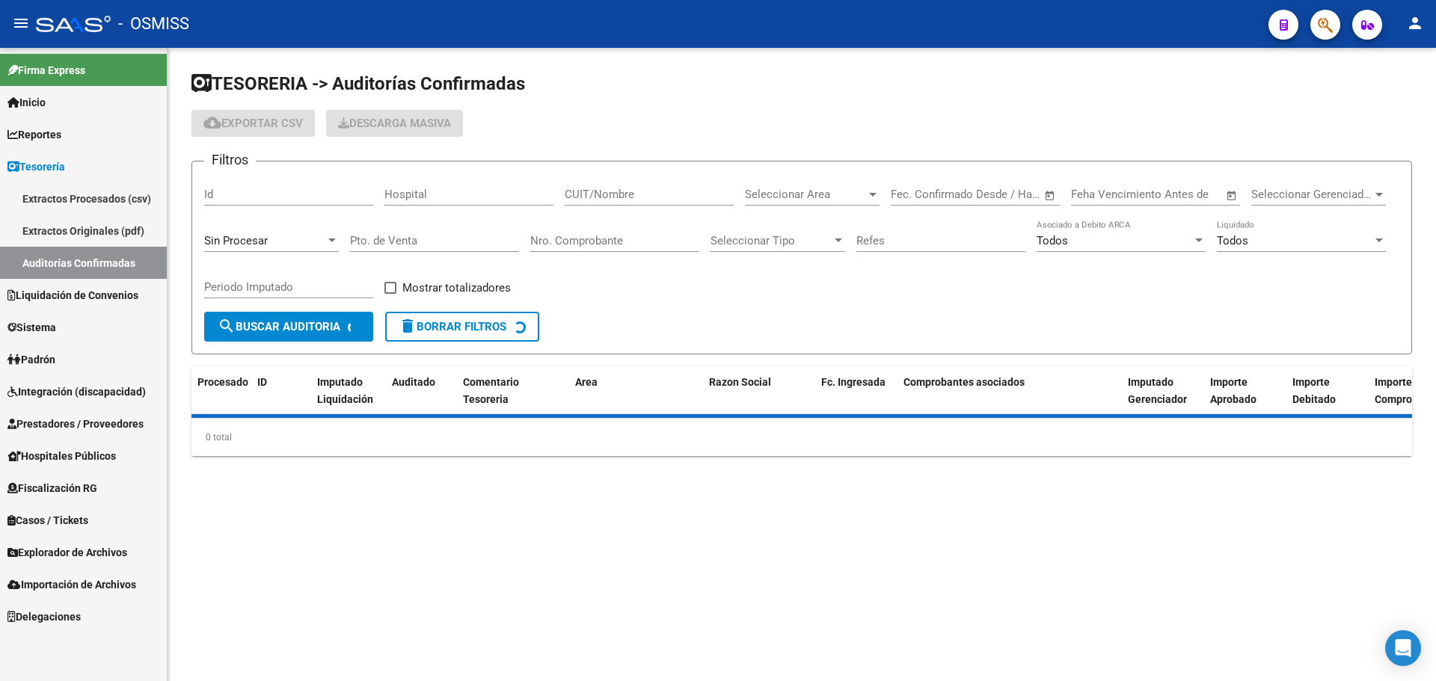
click at [308, 243] on div "Sin Procesar" at bounding box center [264, 240] width 121 height 13
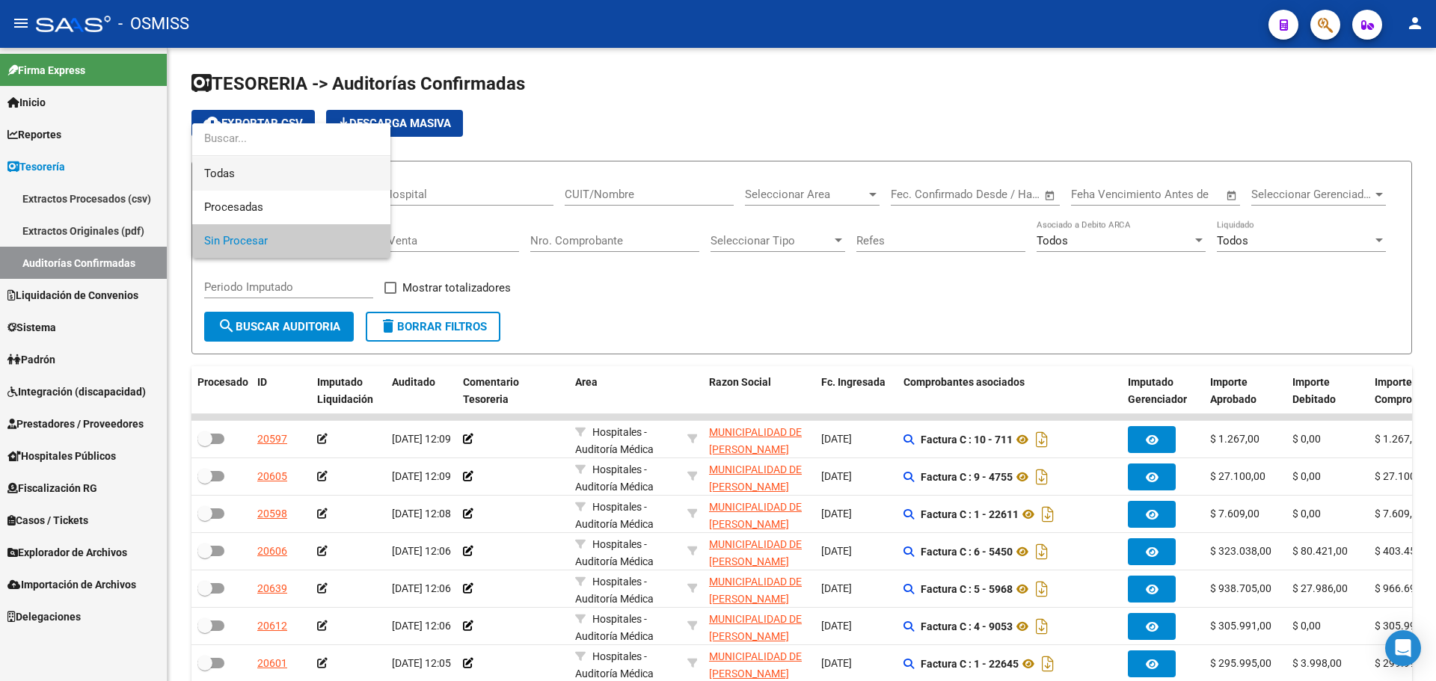
click at [301, 175] on span "Todas" at bounding box center [291, 174] width 174 height 34
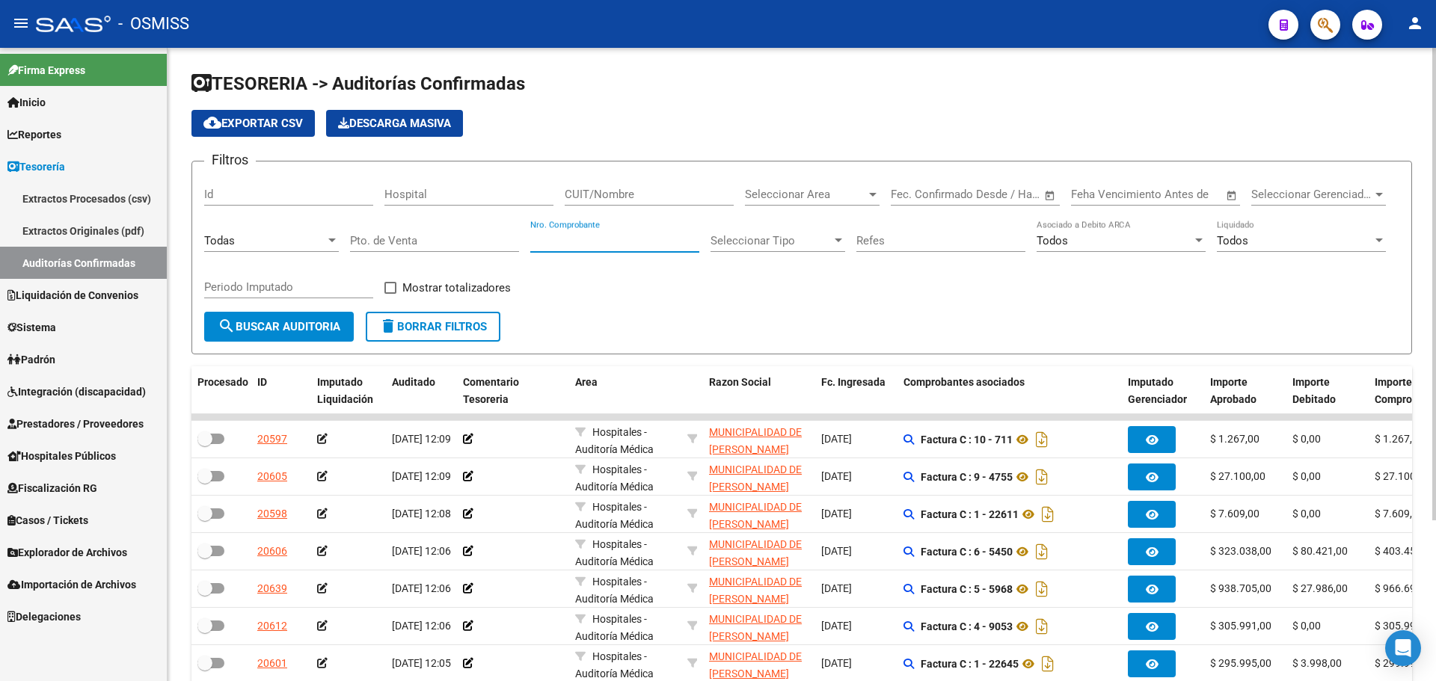
click at [618, 242] on input "Nro. Comprobante" at bounding box center [614, 240] width 169 height 13
type input "3832"
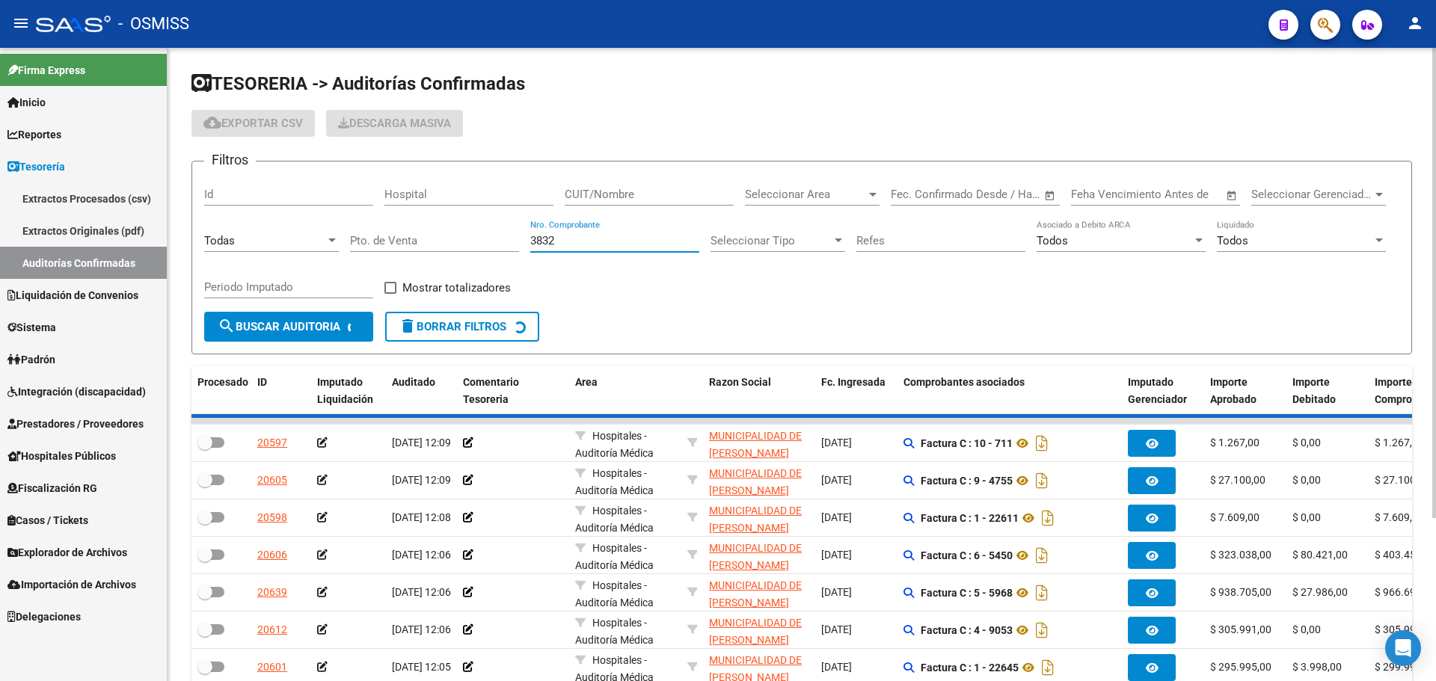
checkbox input "true"
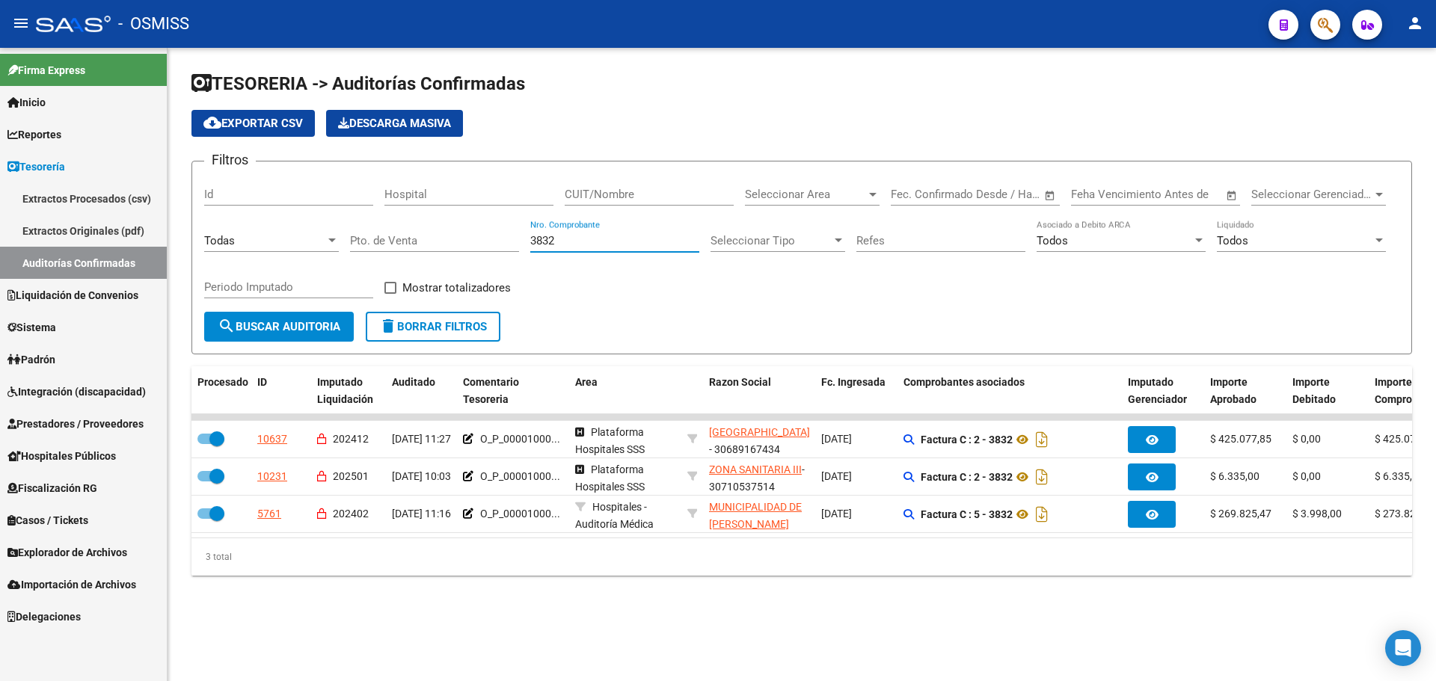
type input "3832"
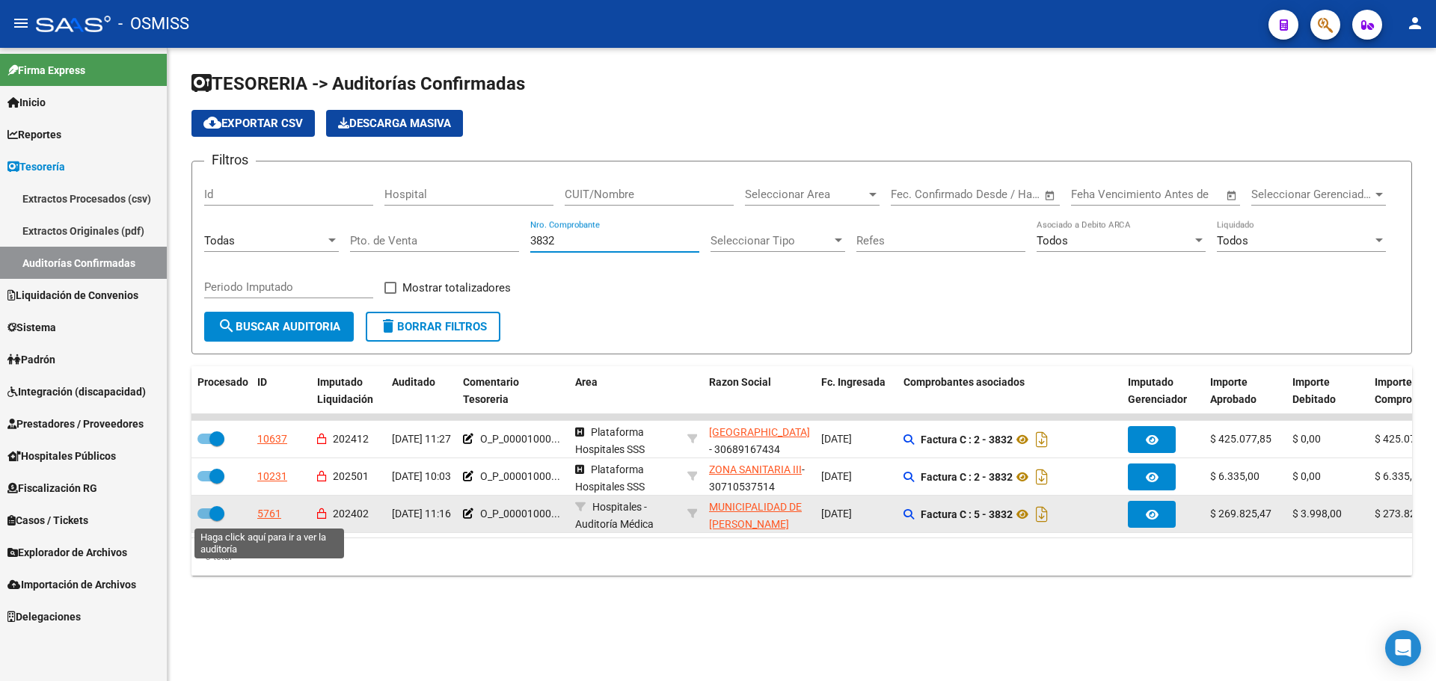
click at [265, 520] on div "5761" at bounding box center [269, 513] width 24 height 17
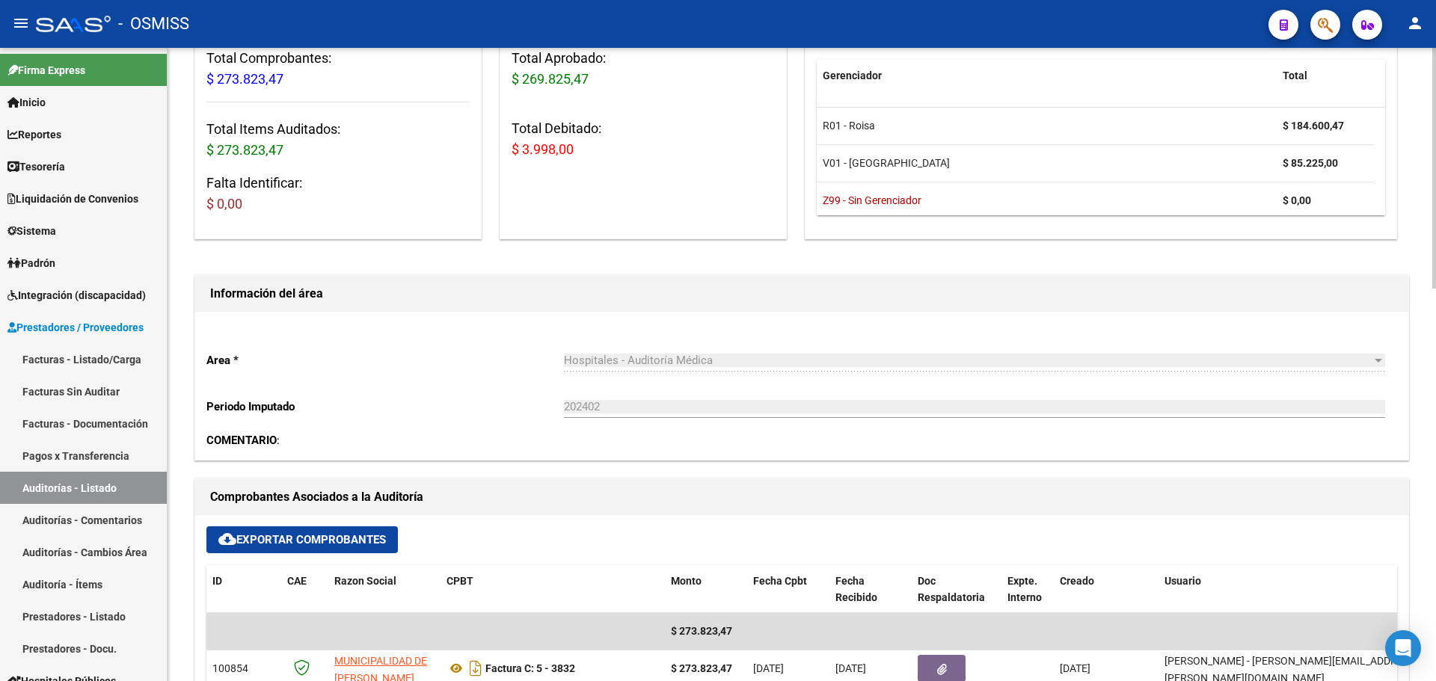
scroll to position [374, 0]
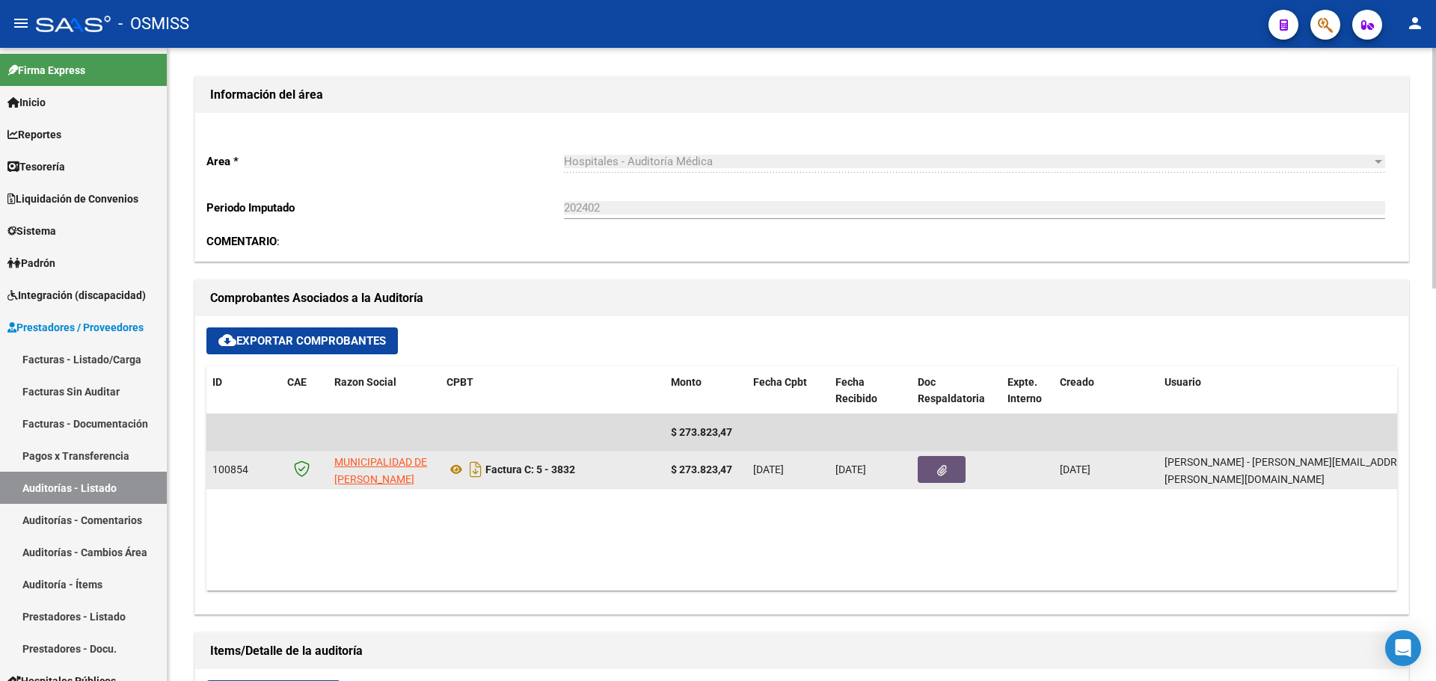
click at [954, 462] on button "button" at bounding box center [942, 469] width 48 height 27
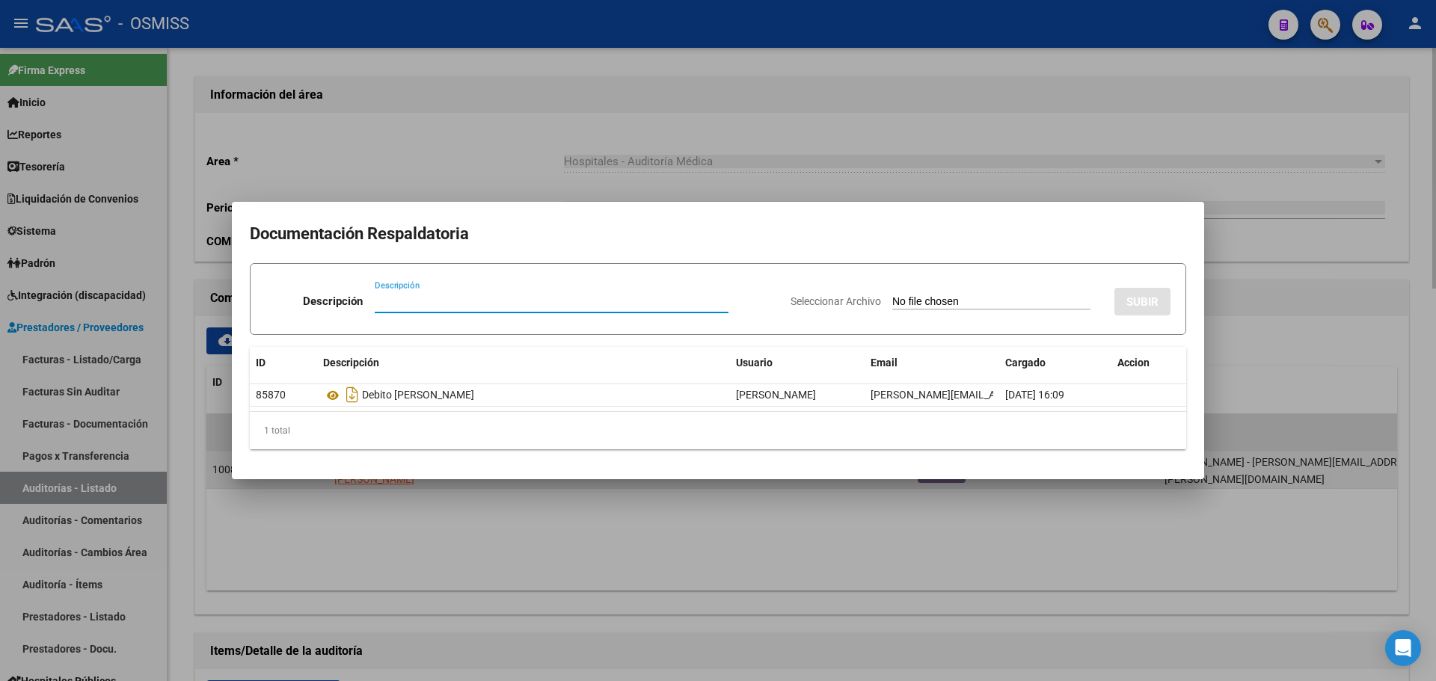
type input "B"
type input "NOTA DE CREDITO"
click at [968, 295] on input "Seleccionar Archivo" at bounding box center [991, 302] width 198 height 14
type input "C:\fakepath\NC. MUNICIPALIDAD DE [PERSON_NAME] FC. 3832.pdf"
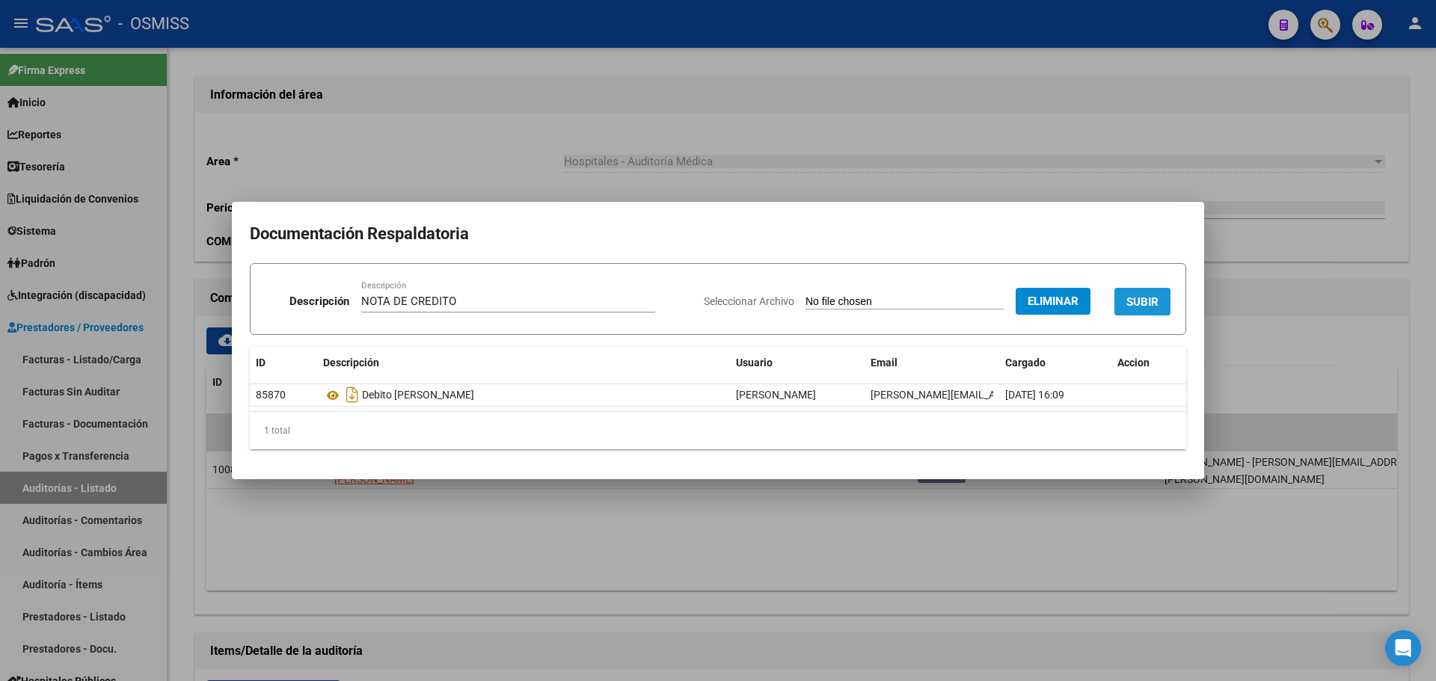
click at [1151, 295] on span "SUBIR" at bounding box center [1142, 301] width 32 height 13
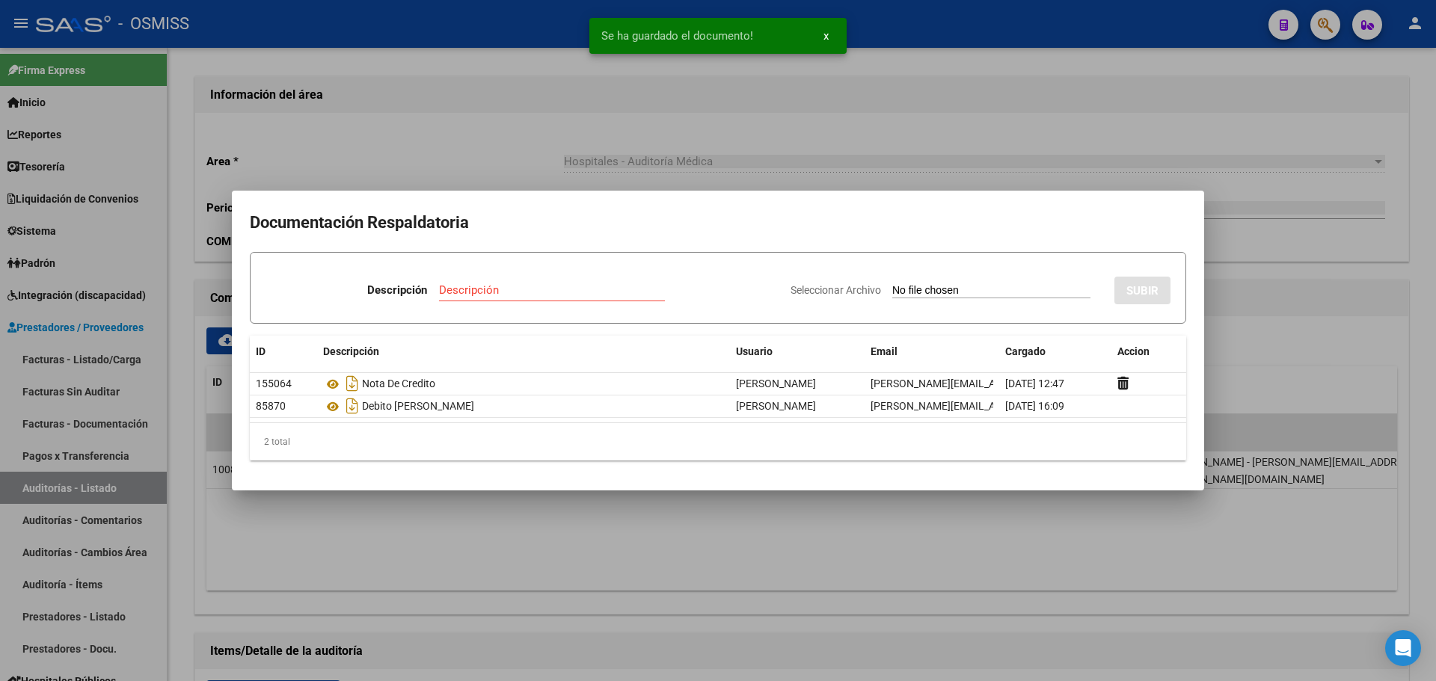
click at [425, 165] on div at bounding box center [718, 340] width 1436 height 681
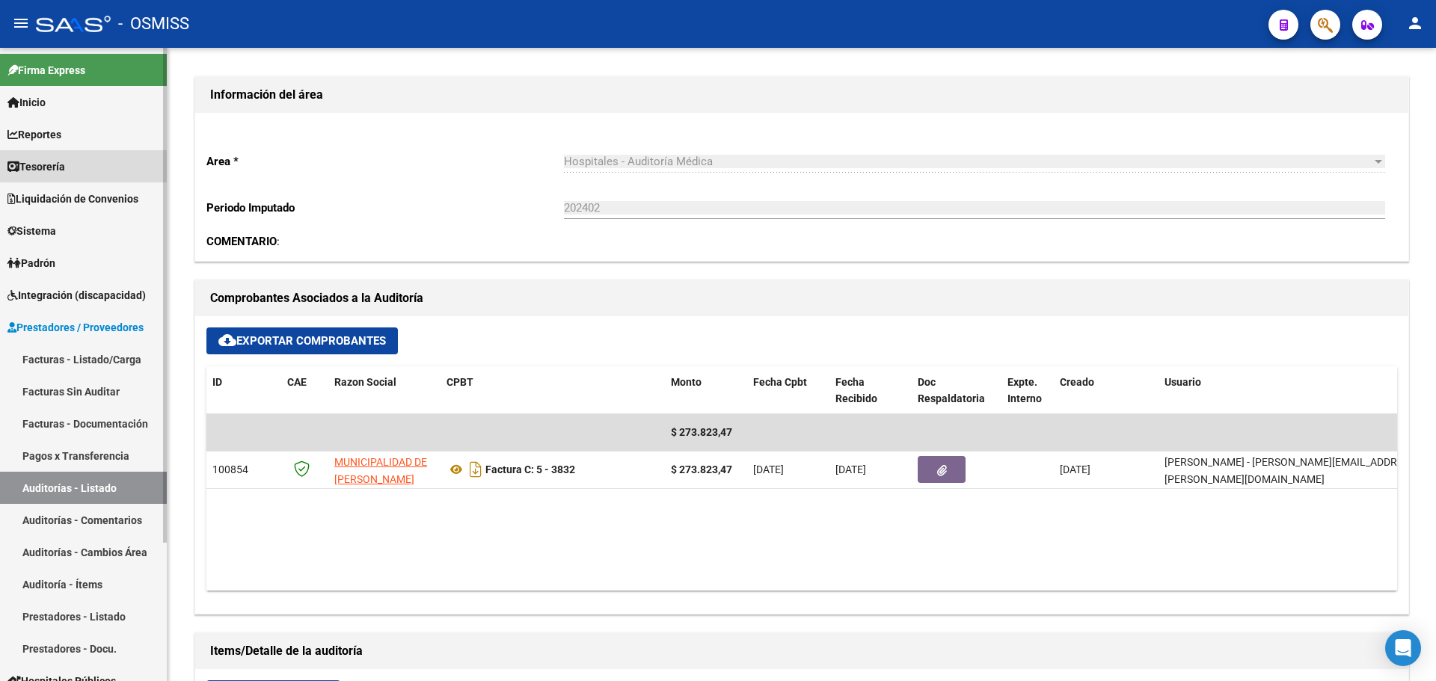
click at [95, 162] on link "Tesorería" at bounding box center [83, 166] width 167 height 32
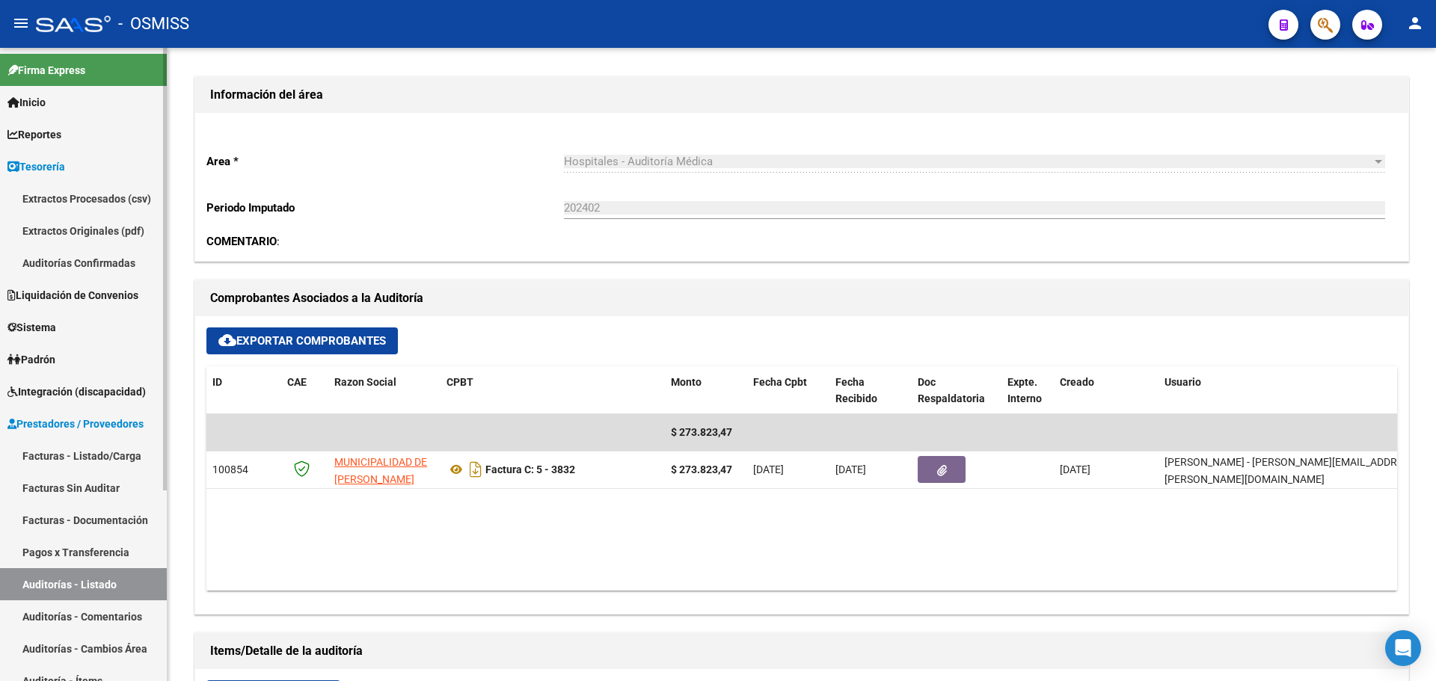
click at [83, 273] on link "Auditorías Confirmadas" at bounding box center [83, 263] width 167 height 32
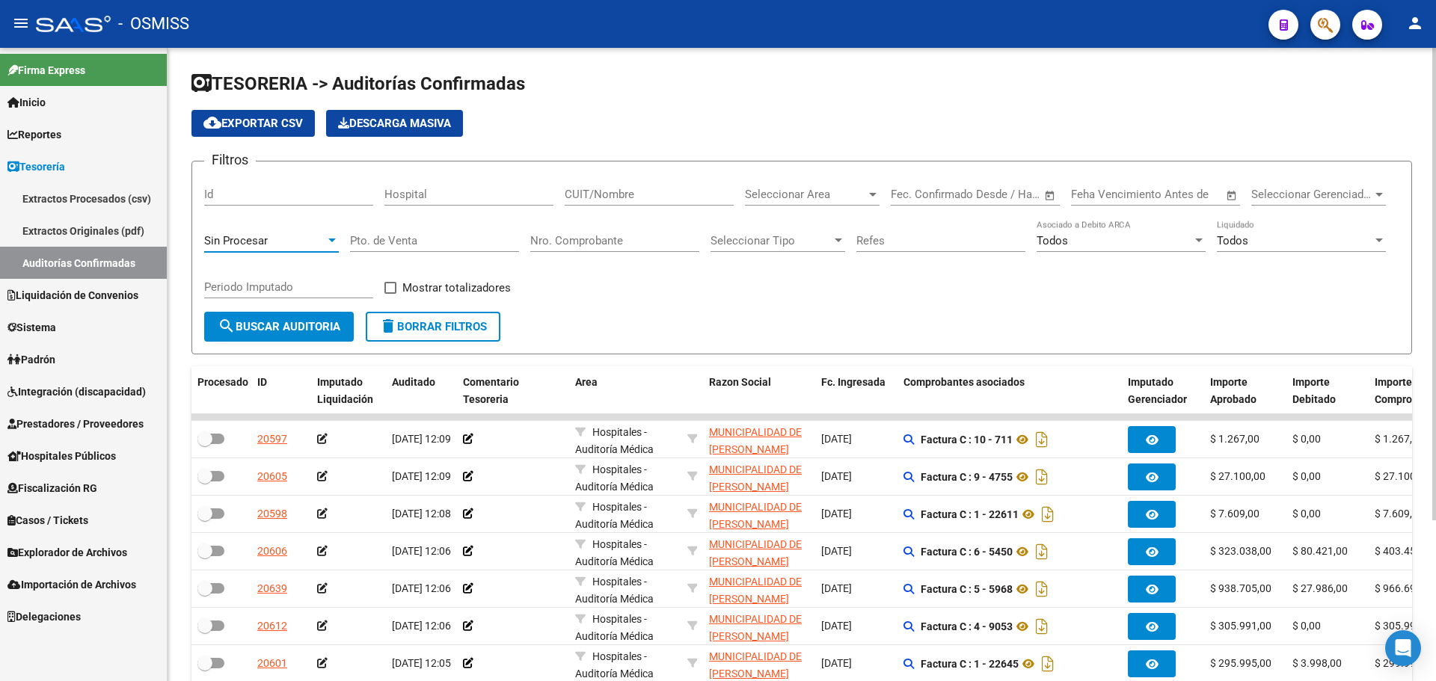
click at [313, 236] on div "Sin Procesar" at bounding box center [264, 240] width 121 height 13
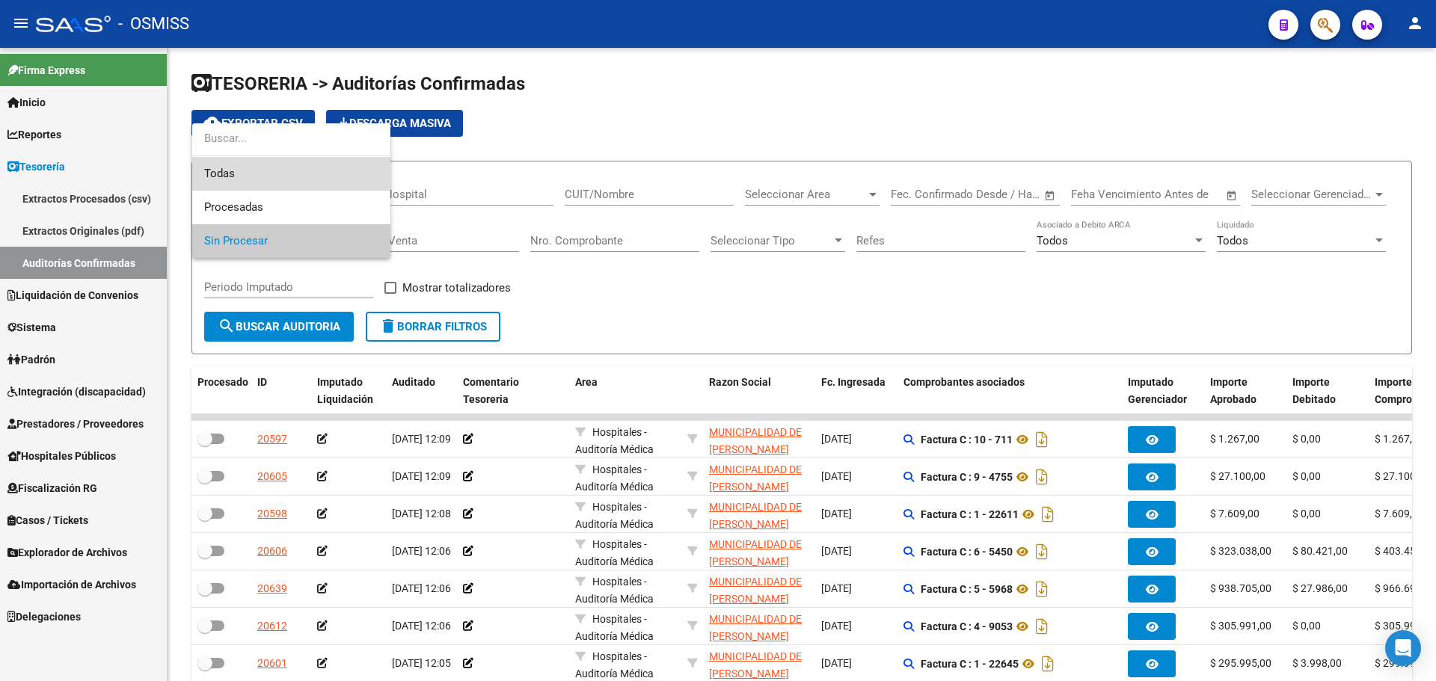
click at [270, 169] on span "Todas" at bounding box center [291, 174] width 174 height 34
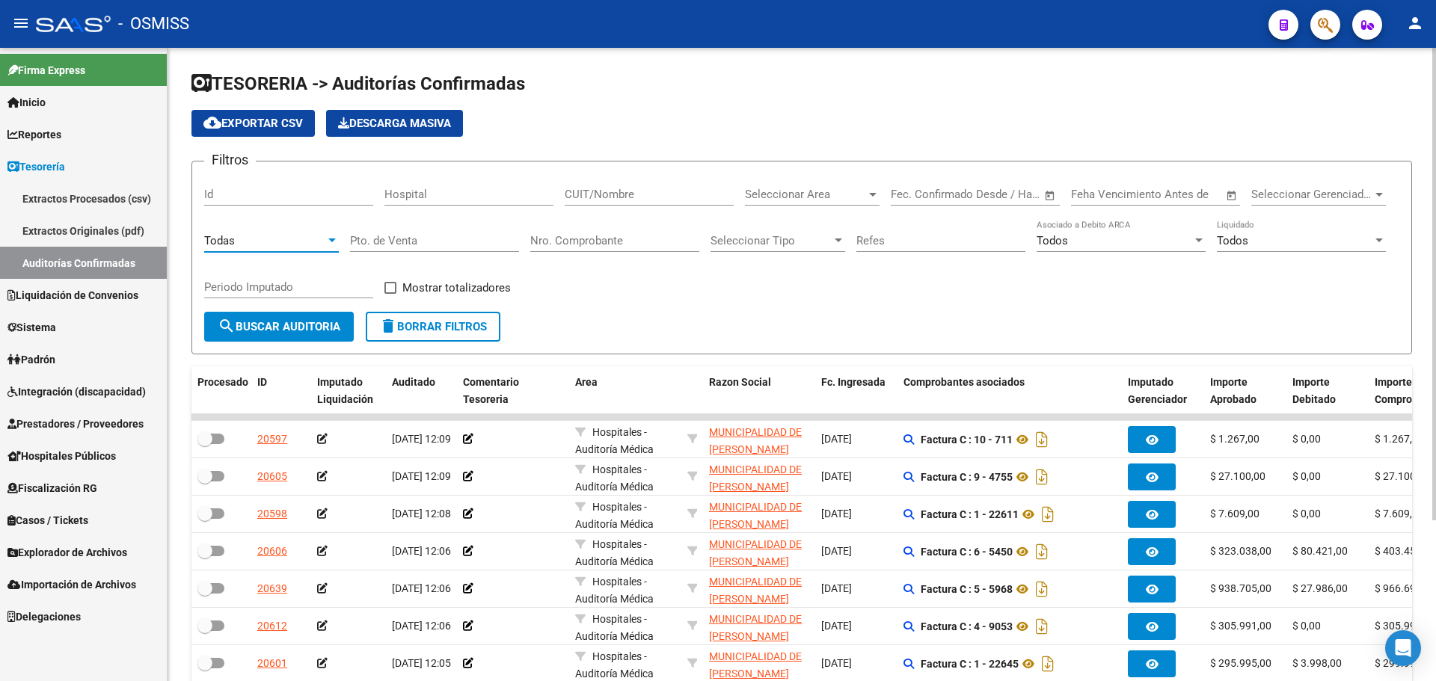
click at [548, 234] on input "Nro. Comprobante" at bounding box center [614, 240] width 169 height 13
type input "6567"
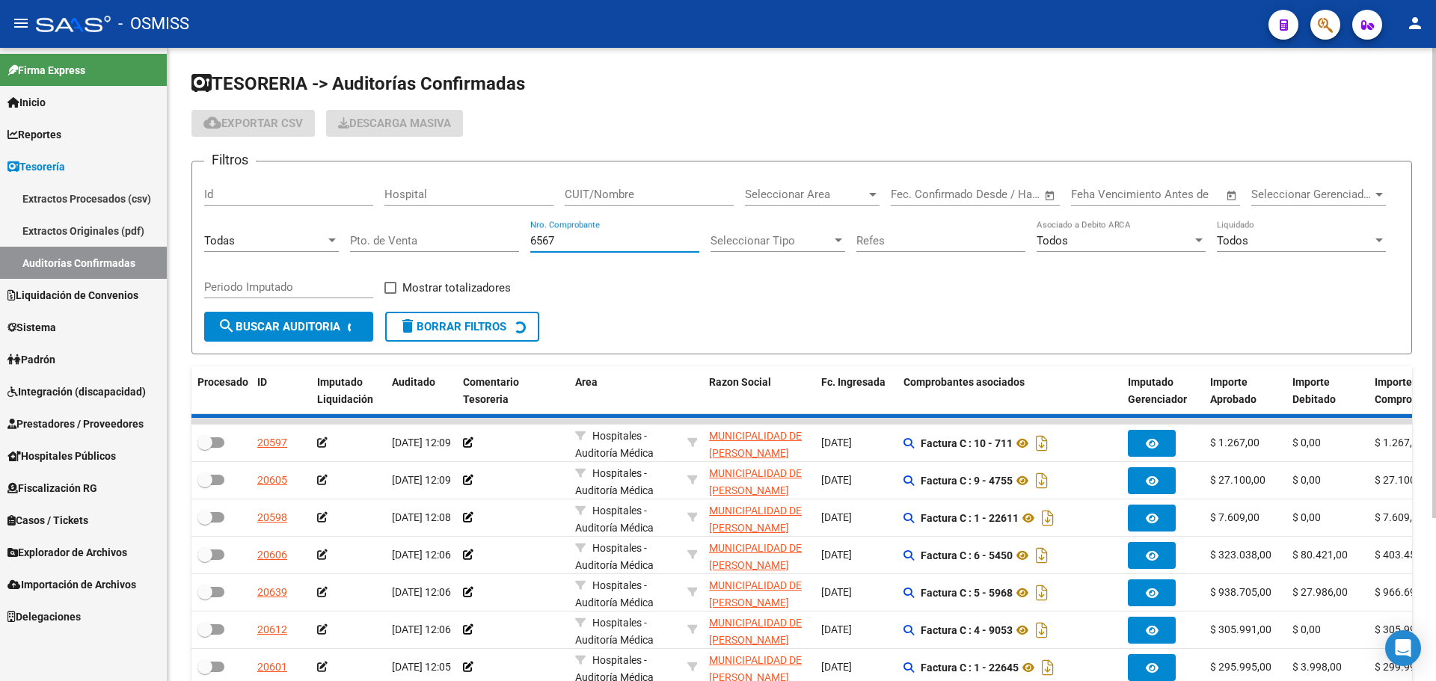
checkbox input "true"
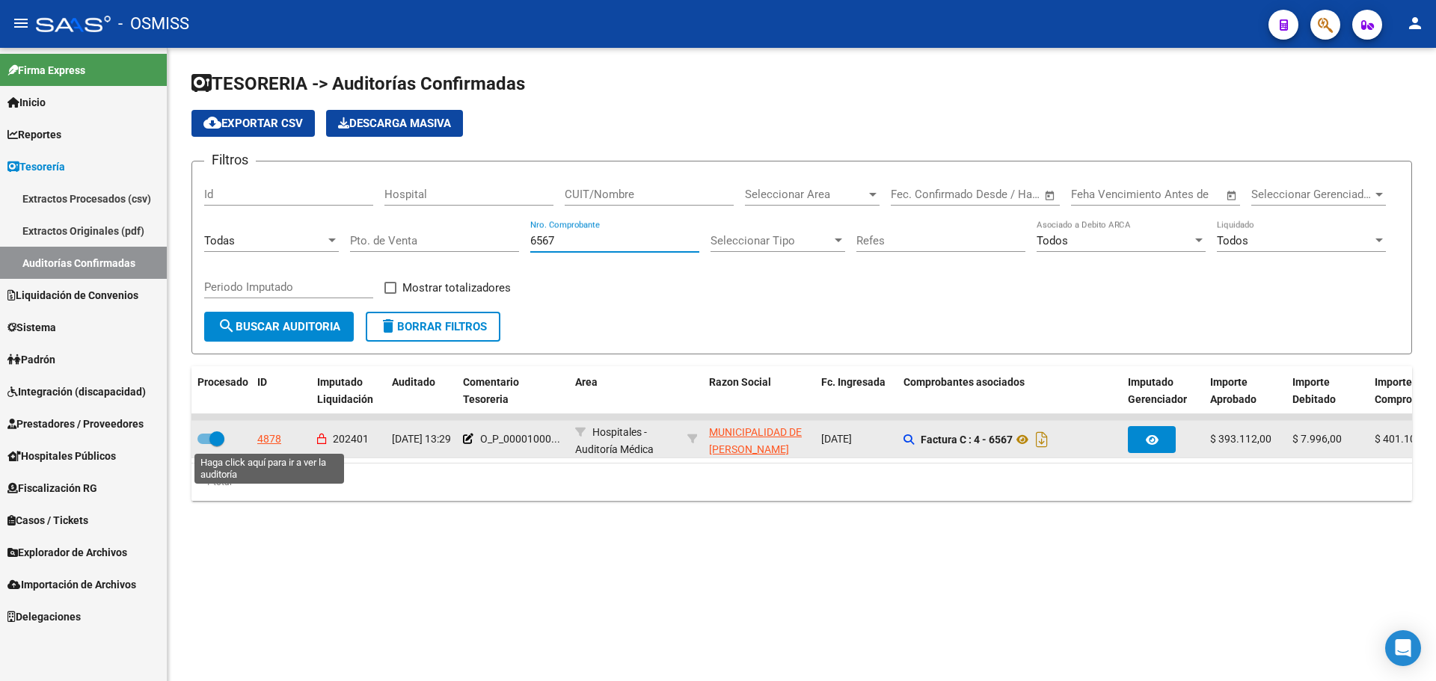
type input "6567"
click at [271, 437] on div "4878" at bounding box center [269, 439] width 24 height 17
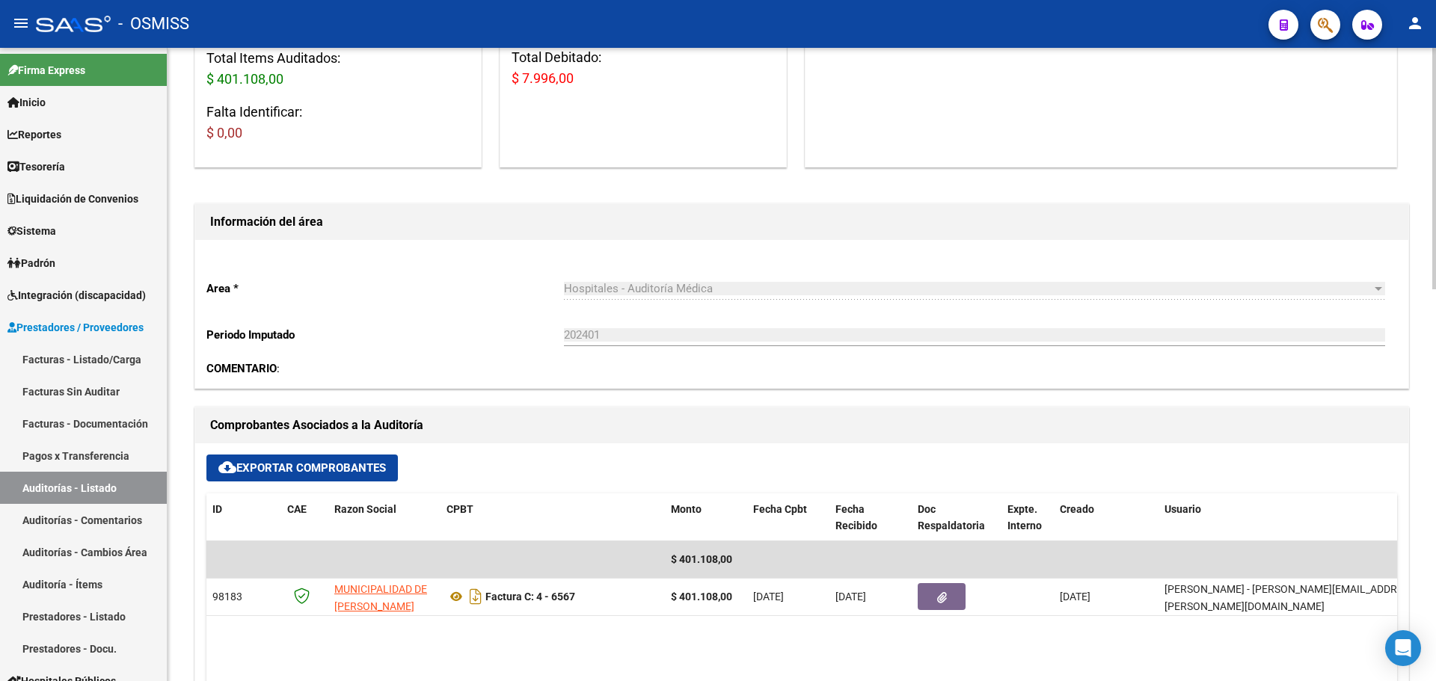
scroll to position [523, 0]
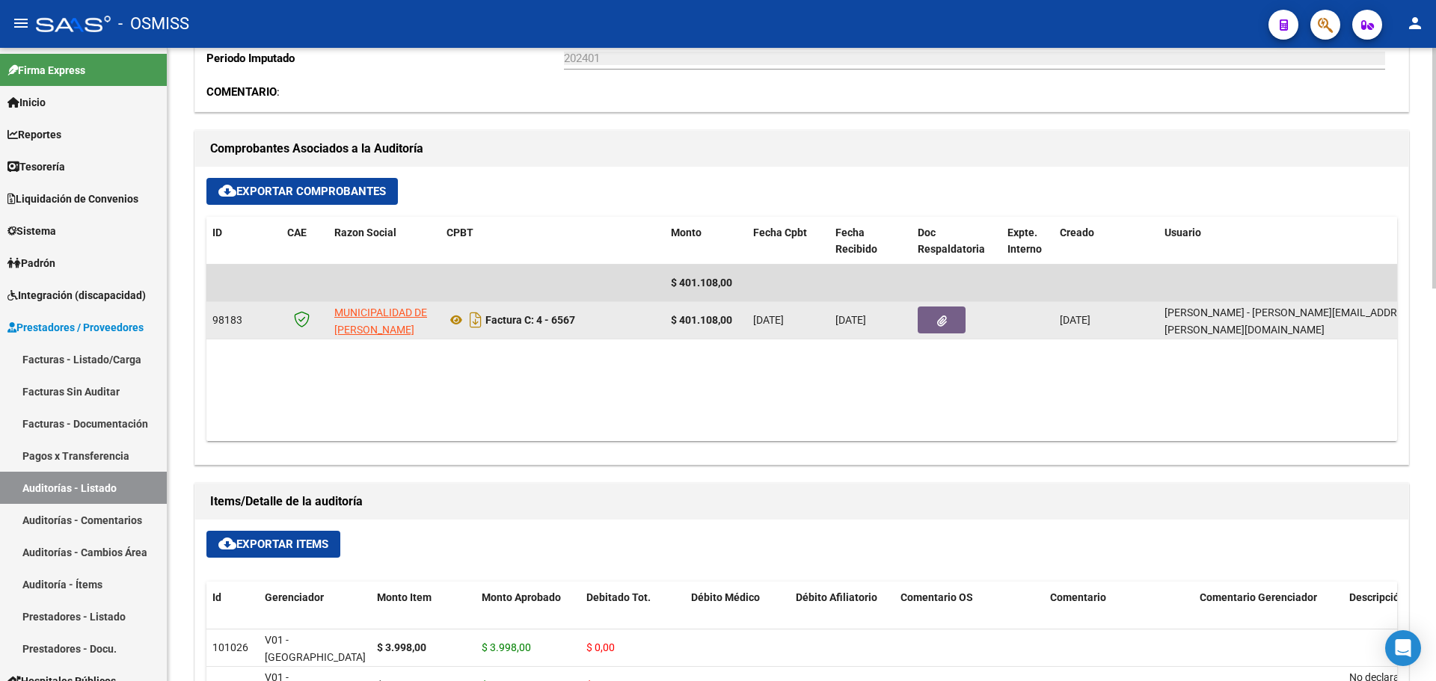
click at [950, 316] on button "button" at bounding box center [942, 320] width 48 height 27
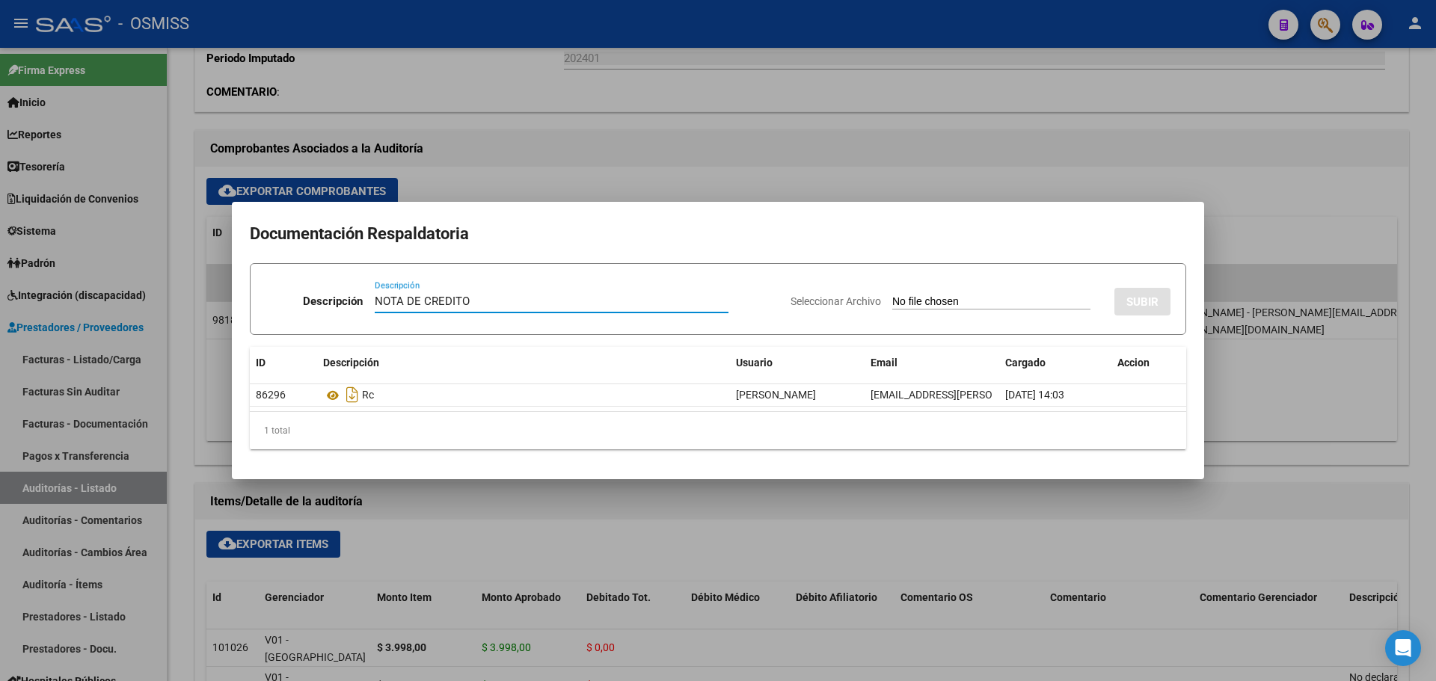
type input "NOTA DE CREDITO"
click at [936, 298] on input "Seleccionar Archivo" at bounding box center [991, 302] width 198 height 14
type input "C:\fakepath\NC. MUNICIPALIDAD DE [PERSON_NAME] FC. 6567.pdf"
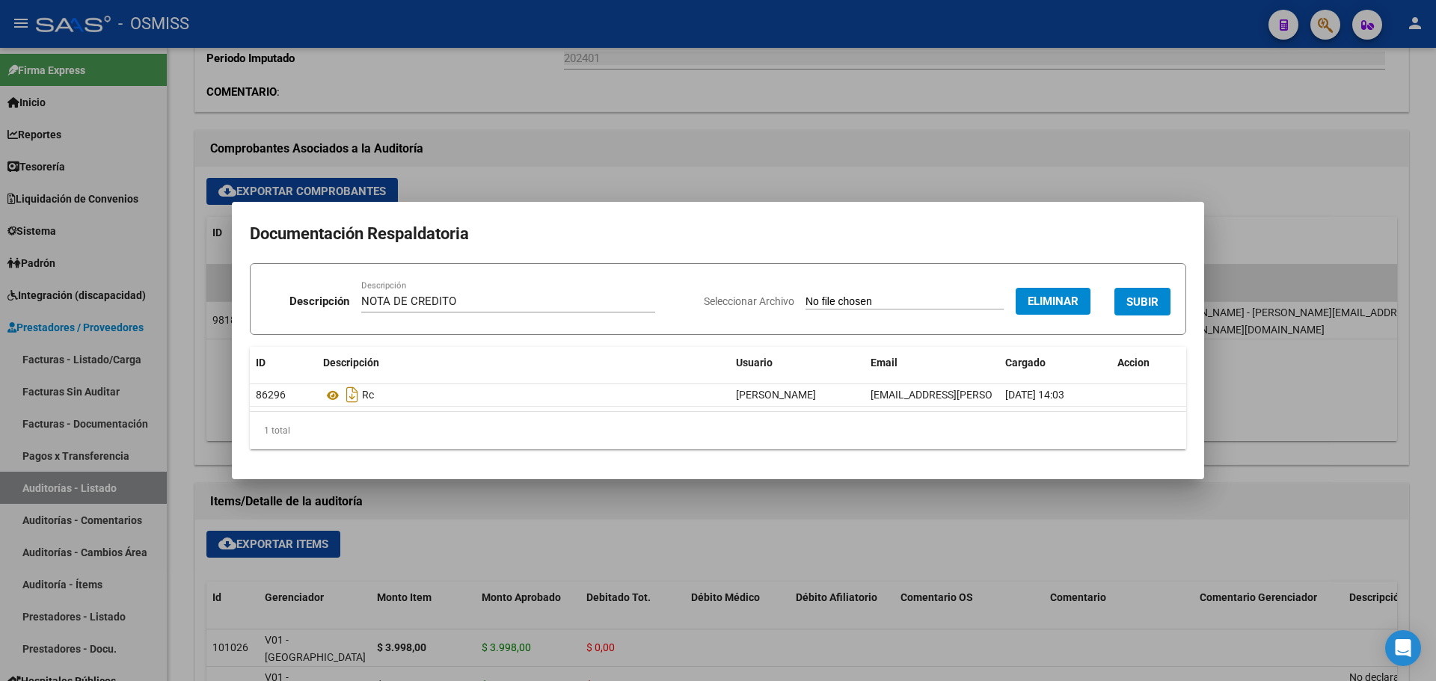
click at [1134, 297] on span "SUBIR" at bounding box center [1142, 301] width 32 height 13
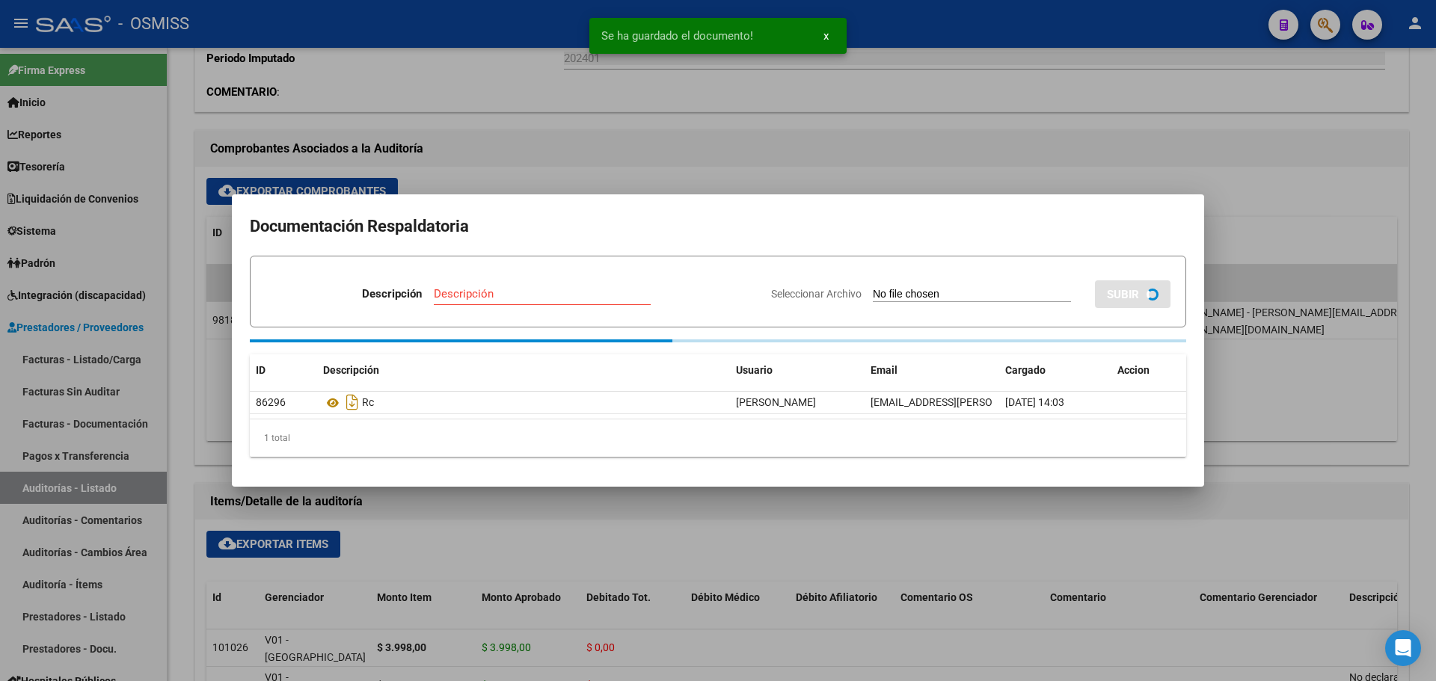
click at [571, 175] on div at bounding box center [718, 340] width 1436 height 681
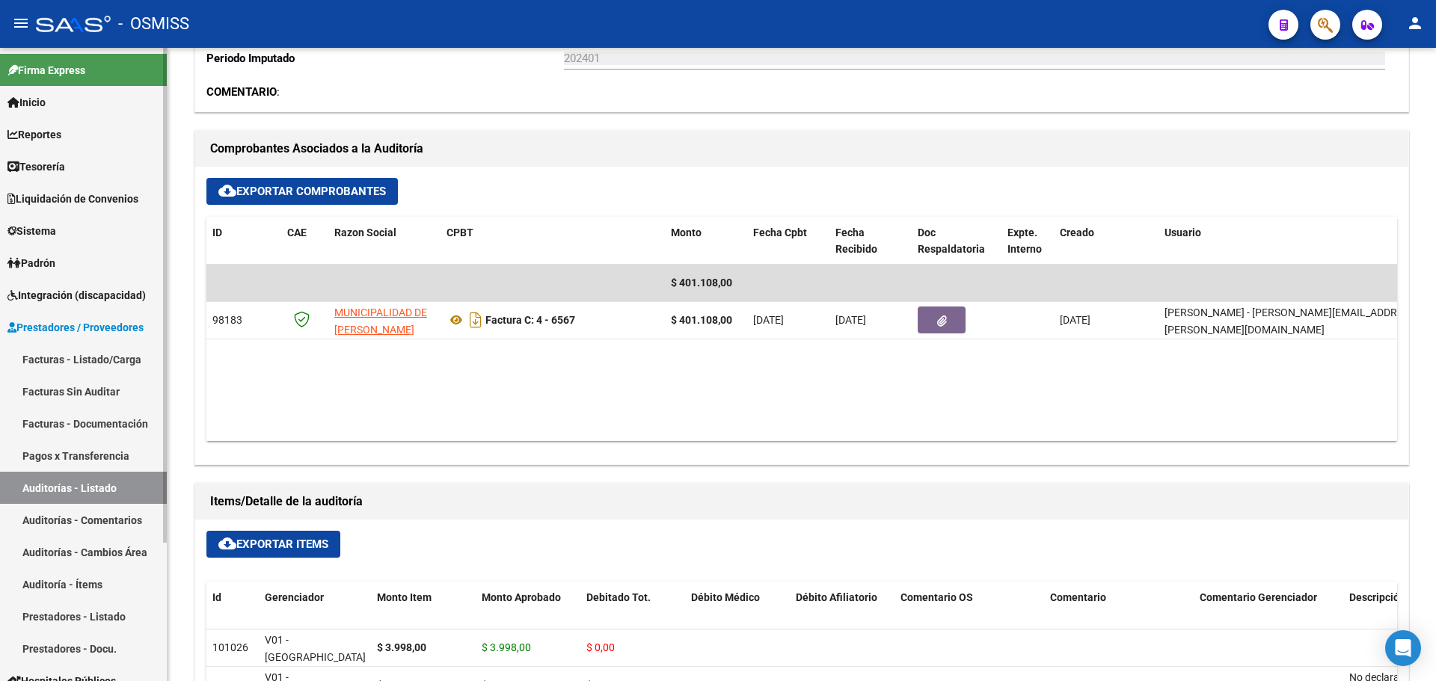
click at [129, 164] on link "Tesorería" at bounding box center [83, 166] width 167 height 32
click at [123, 169] on link "Tesorería" at bounding box center [83, 166] width 167 height 32
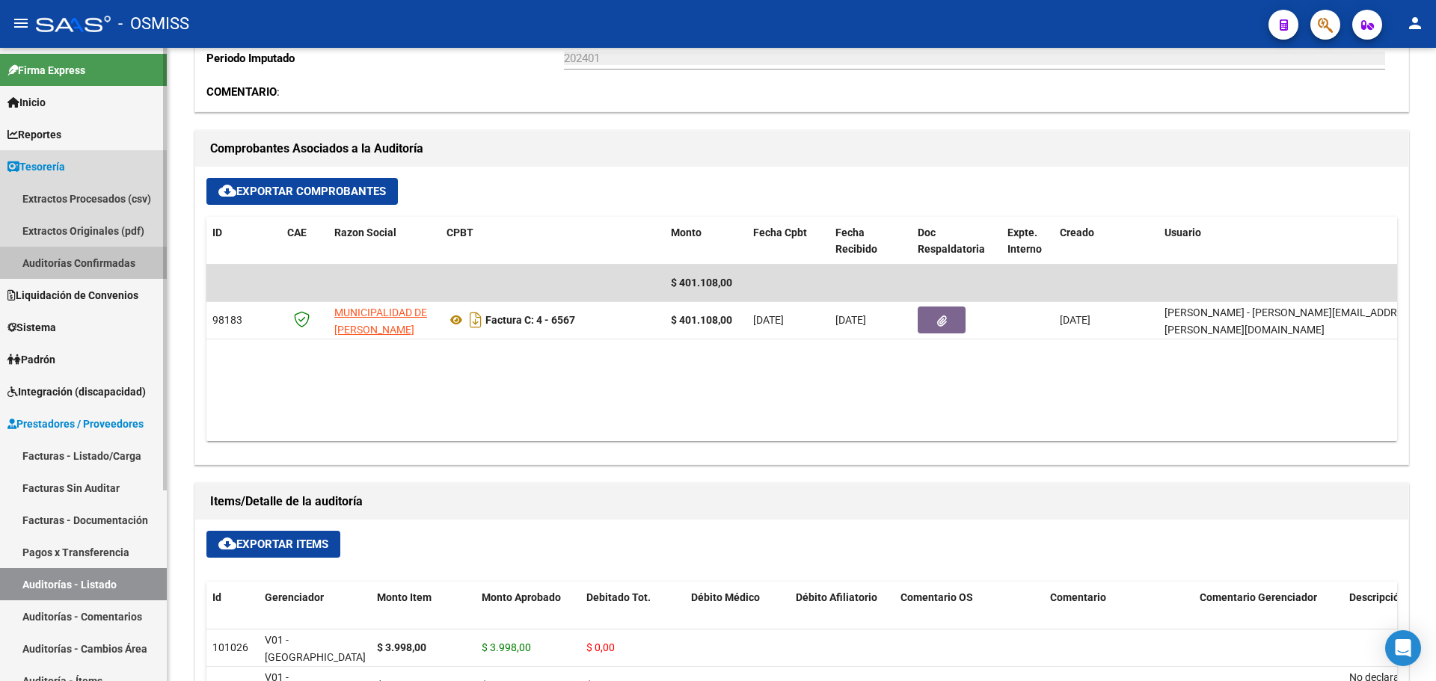
click at [82, 267] on link "Auditorías Confirmadas" at bounding box center [83, 263] width 167 height 32
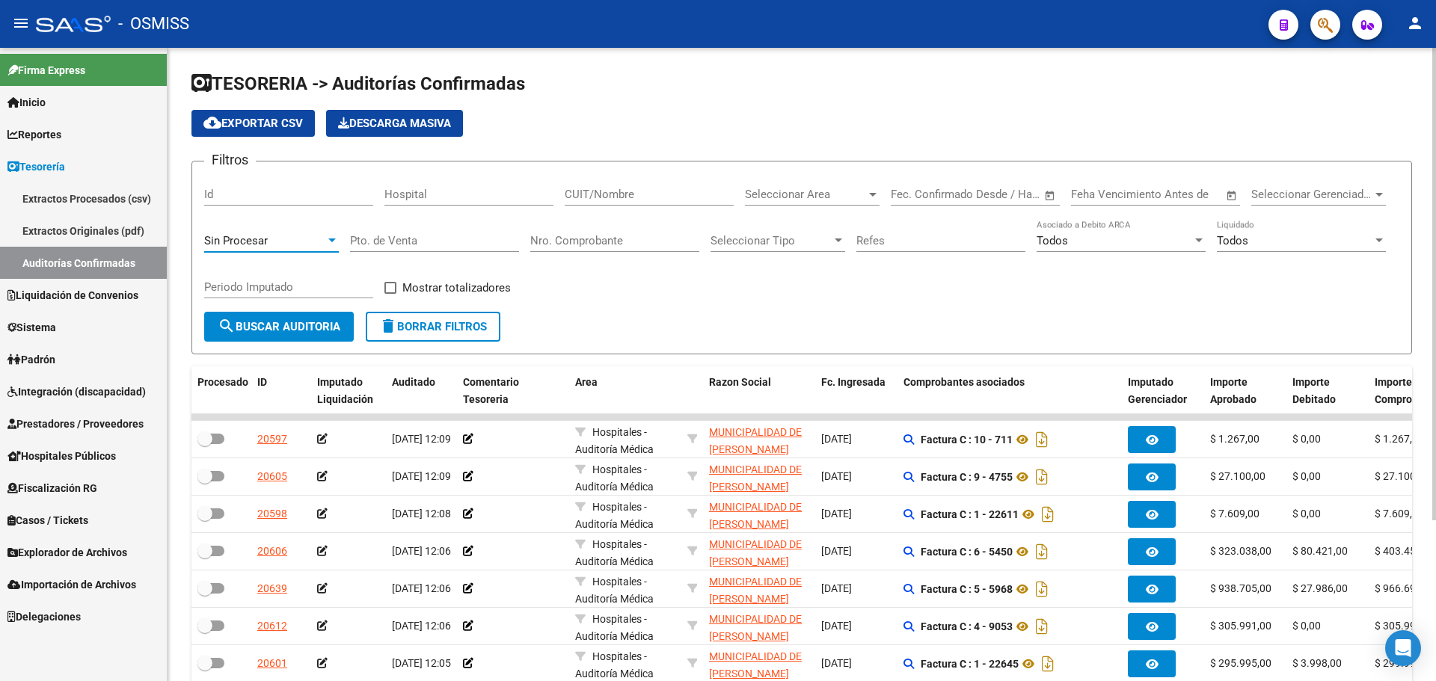
click at [291, 242] on div "Sin Procesar" at bounding box center [264, 240] width 121 height 13
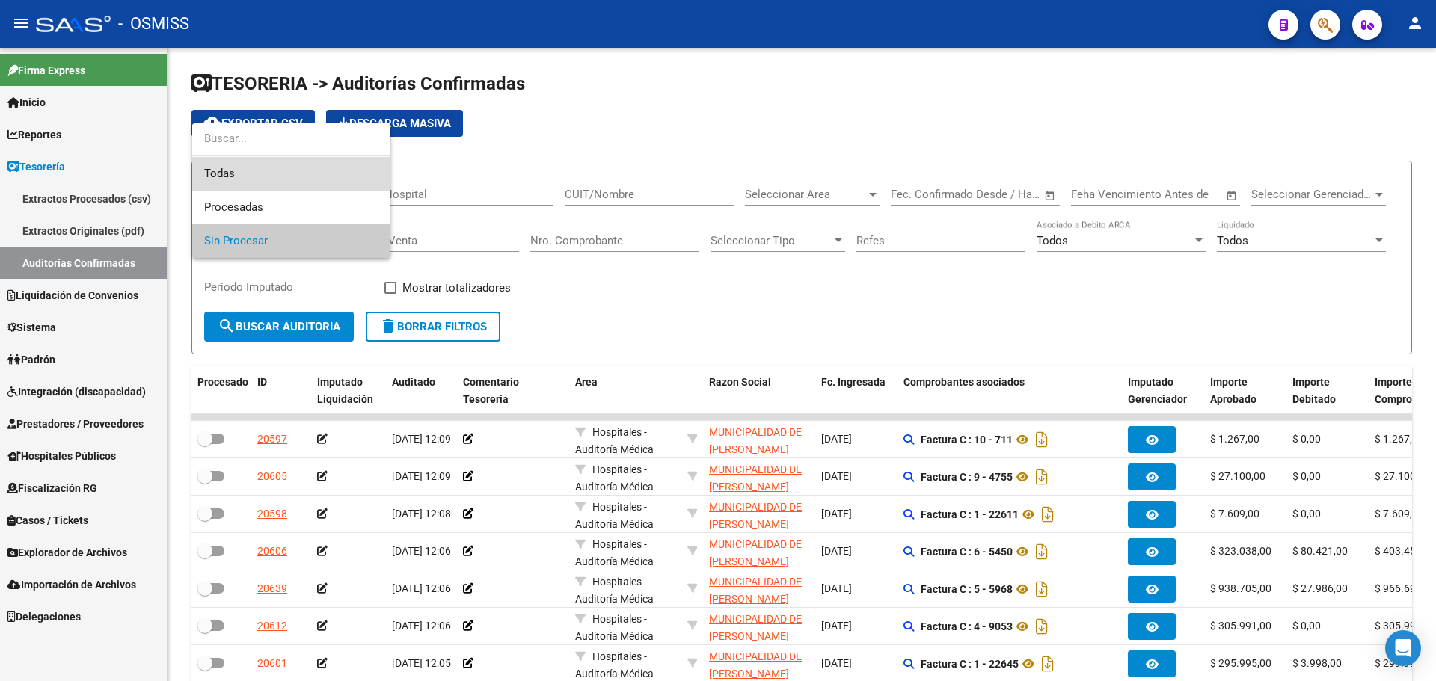
click at [271, 171] on span "Todas" at bounding box center [291, 174] width 174 height 34
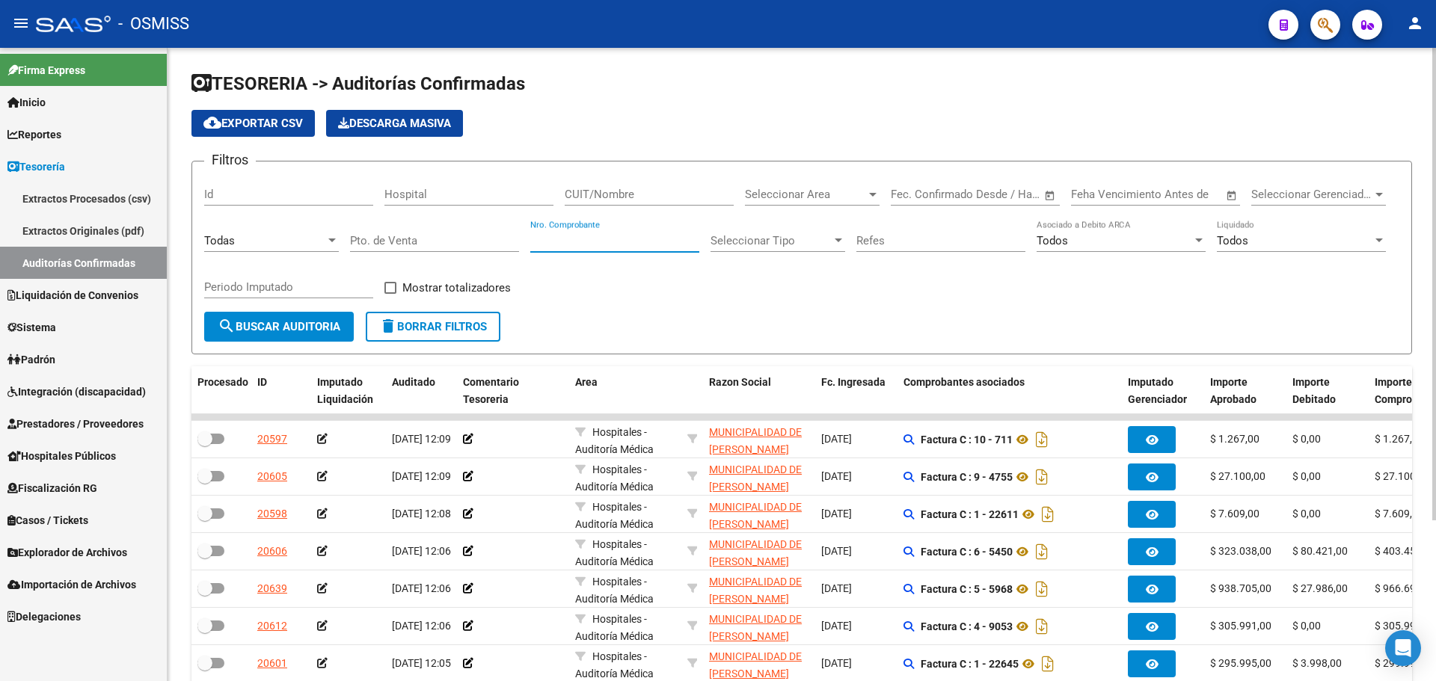
click at [600, 234] on input "Nro. Comprobante" at bounding box center [614, 240] width 169 height 13
type input "6683"
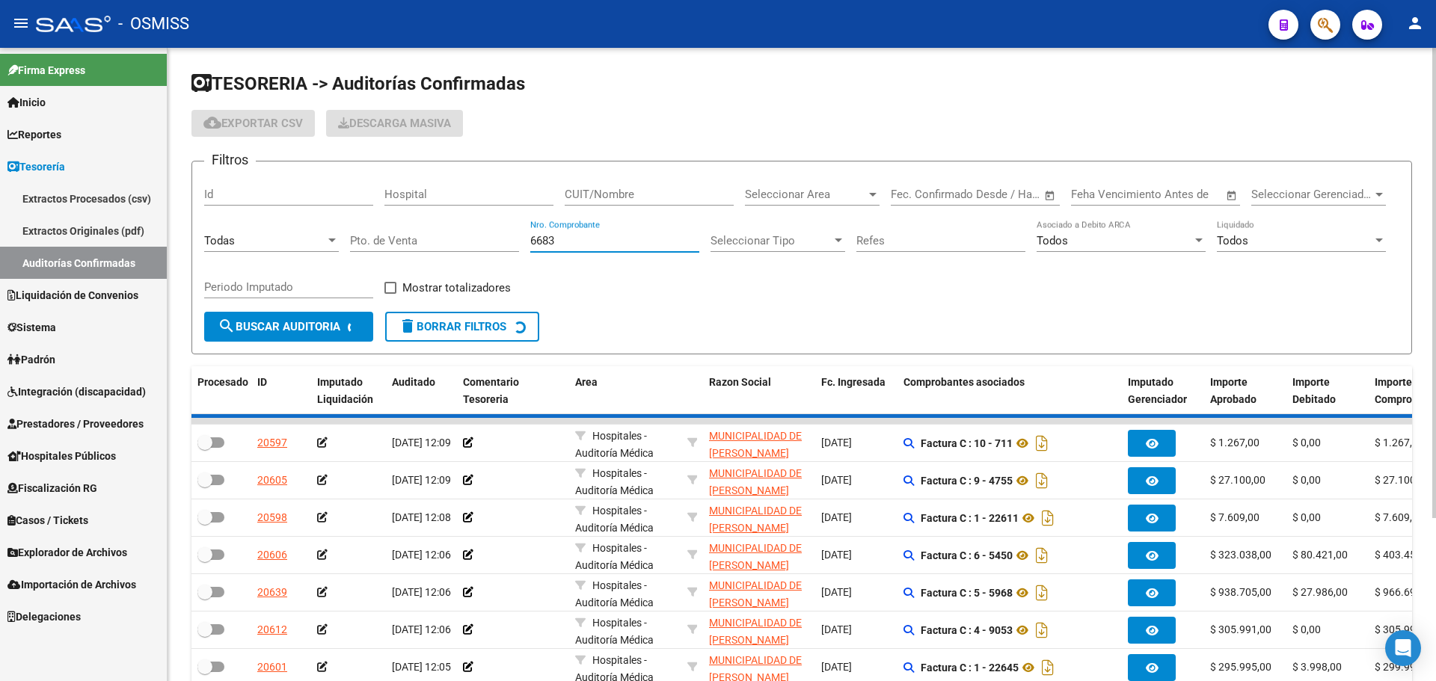
checkbox input "true"
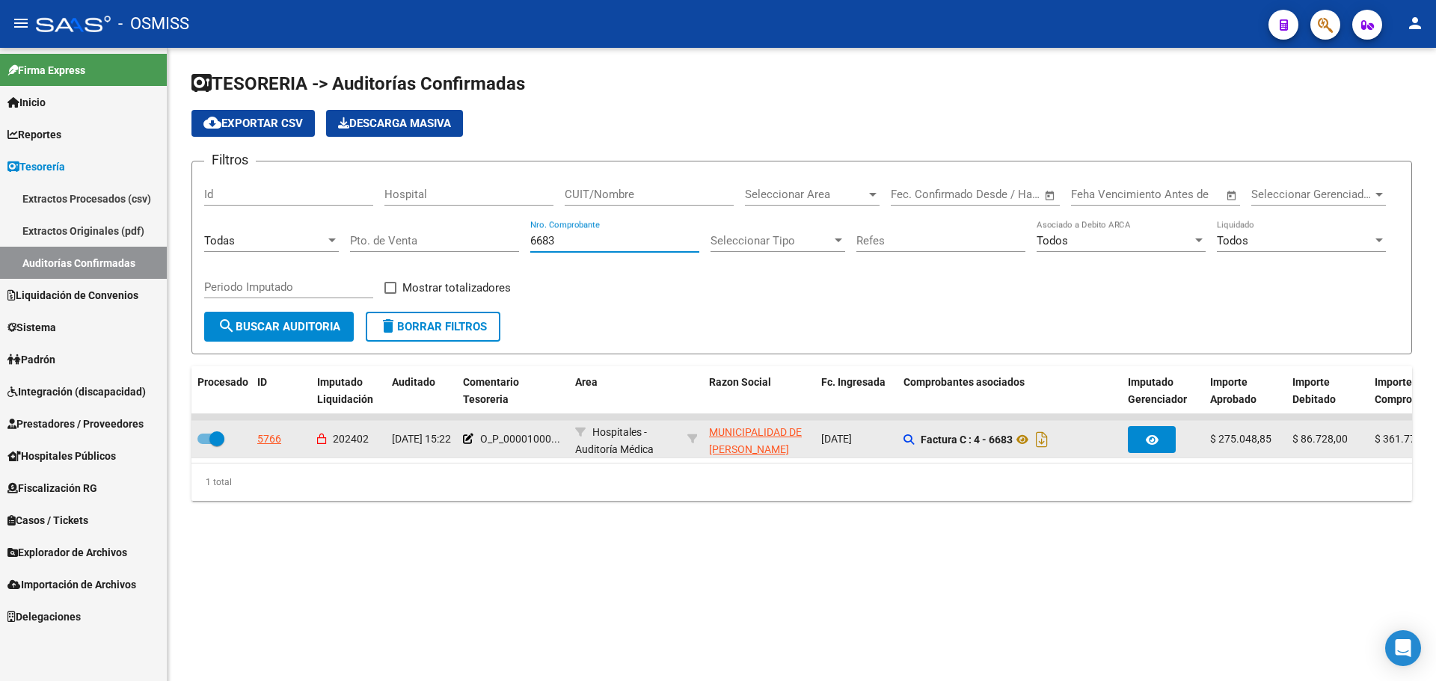
type input "6683"
click at [268, 448] on div "5766" at bounding box center [269, 439] width 24 height 17
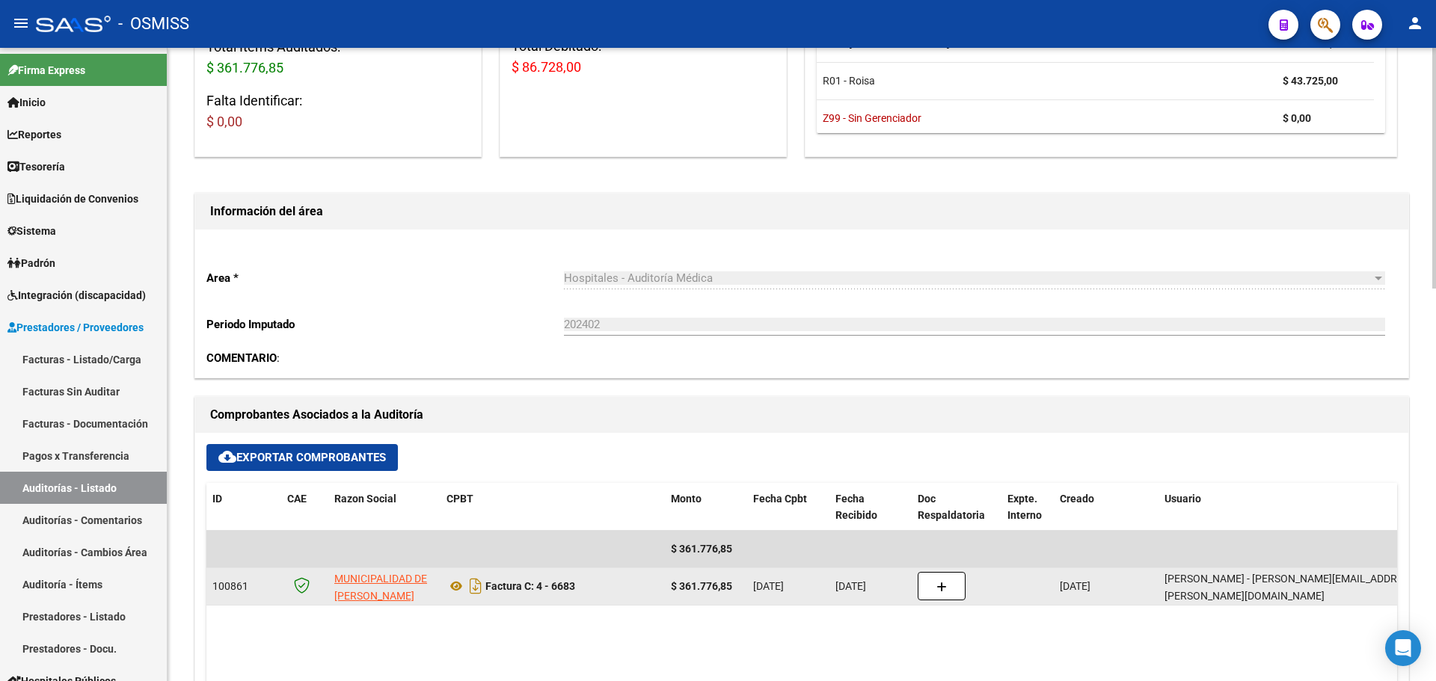
scroll to position [374, 0]
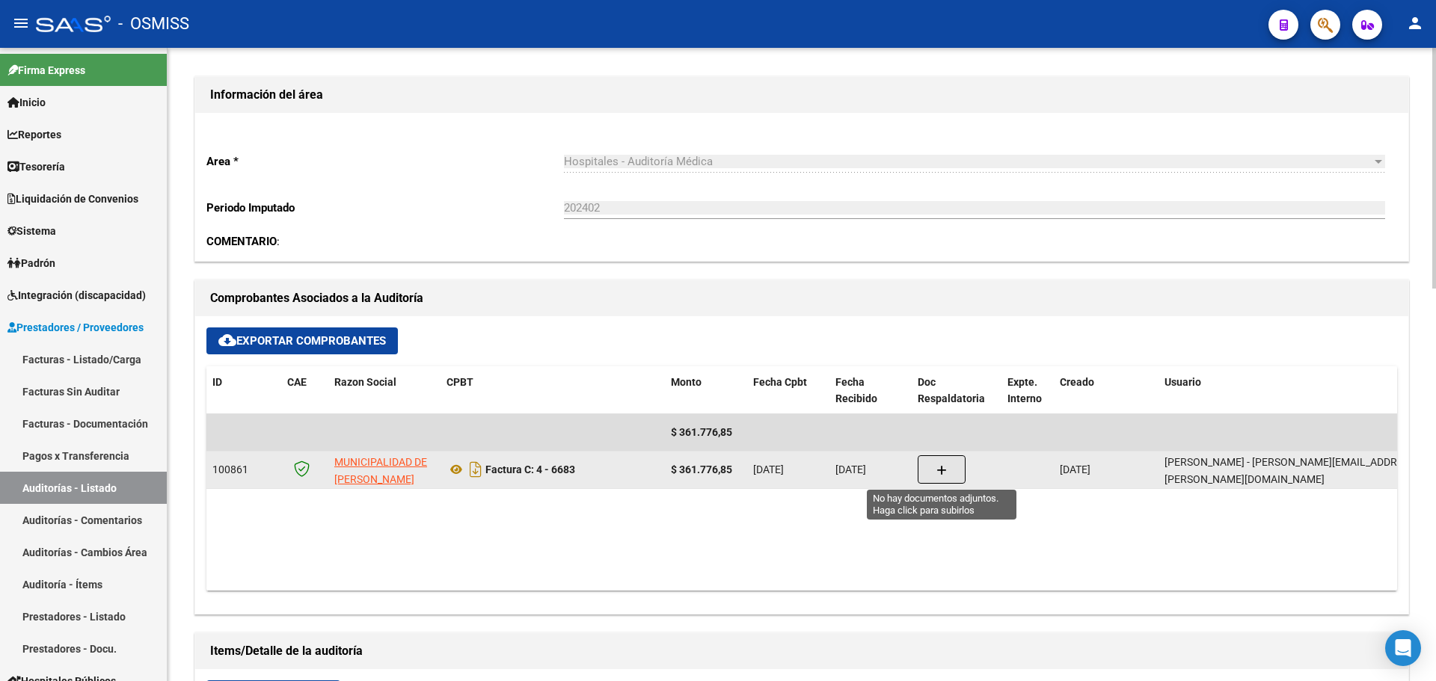
click at [930, 466] on button "button" at bounding box center [942, 469] width 48 height 28
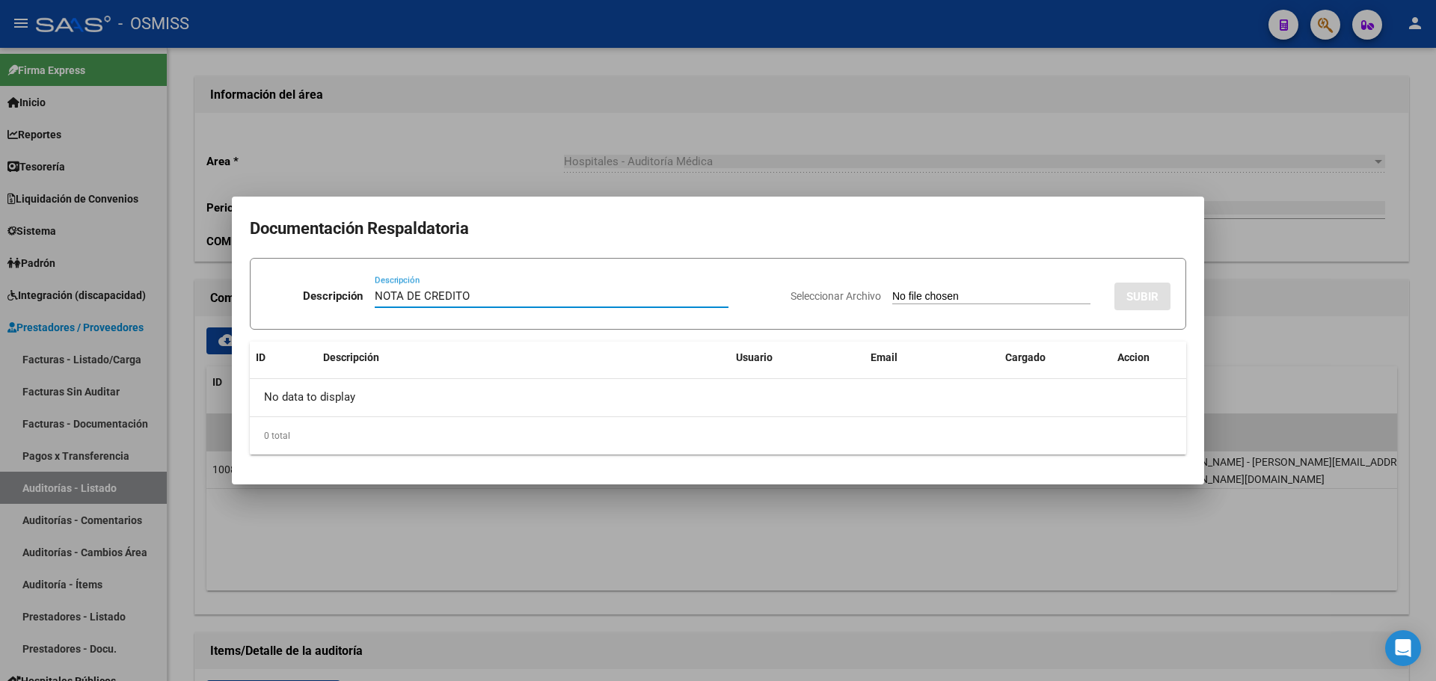
type input "NOTA DE CREDITO"
click at [924, 299] on input "Seleccionar Archivo" at bounding box center [991, 297] width 198 height 14
type input "C:\fakepath\NC. MUNICIPALIDAD DE [PERSON_NAME] FC. 6683.pdf"
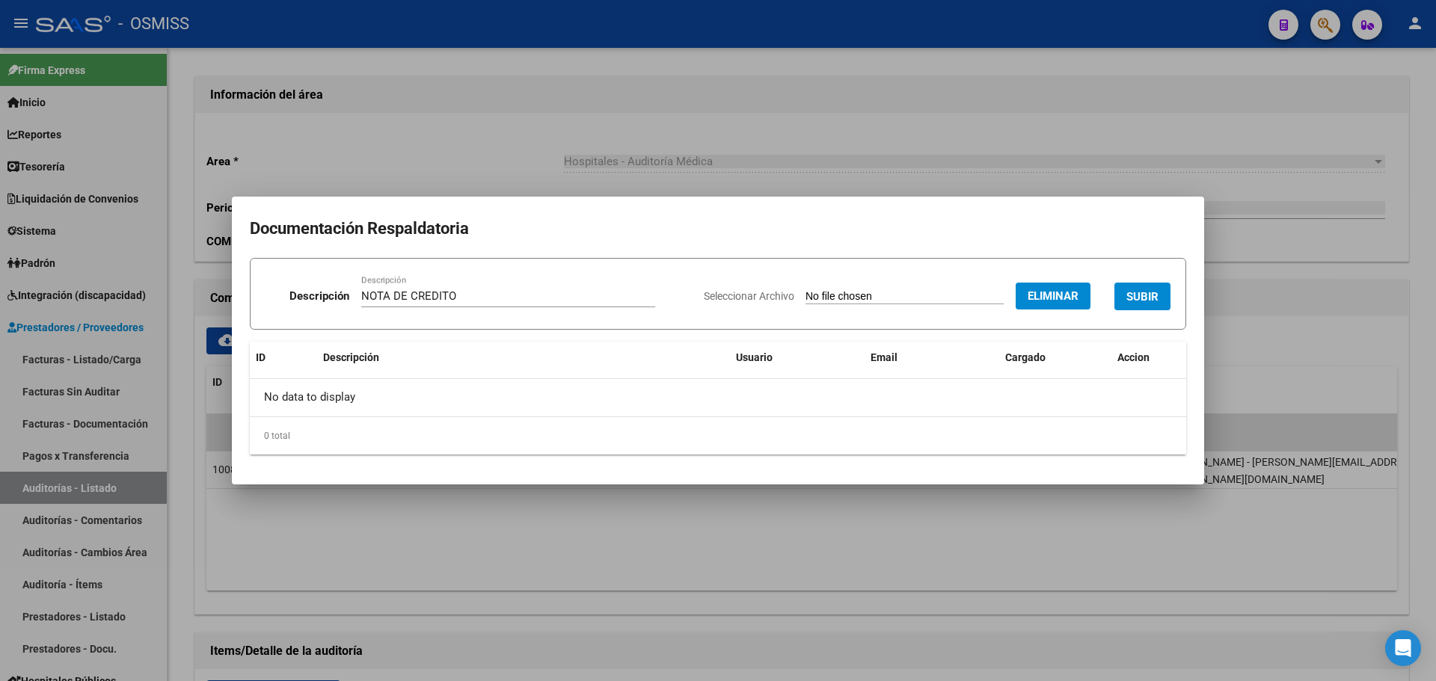
click at [1152, 289] on span "SUBIR" at bounding box center [1142, 295] width 32 height 13
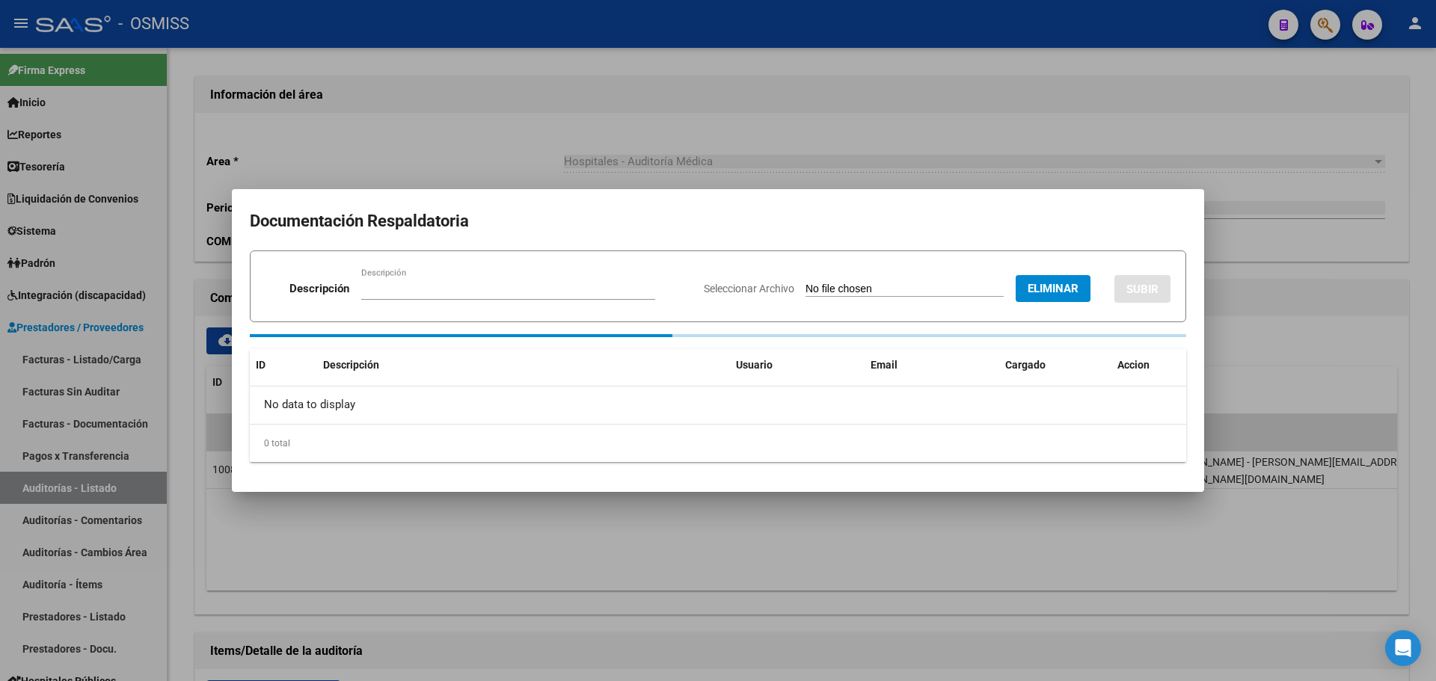
click at [505, 141] on div at bounding box center [718, 340] width 1436 height 681
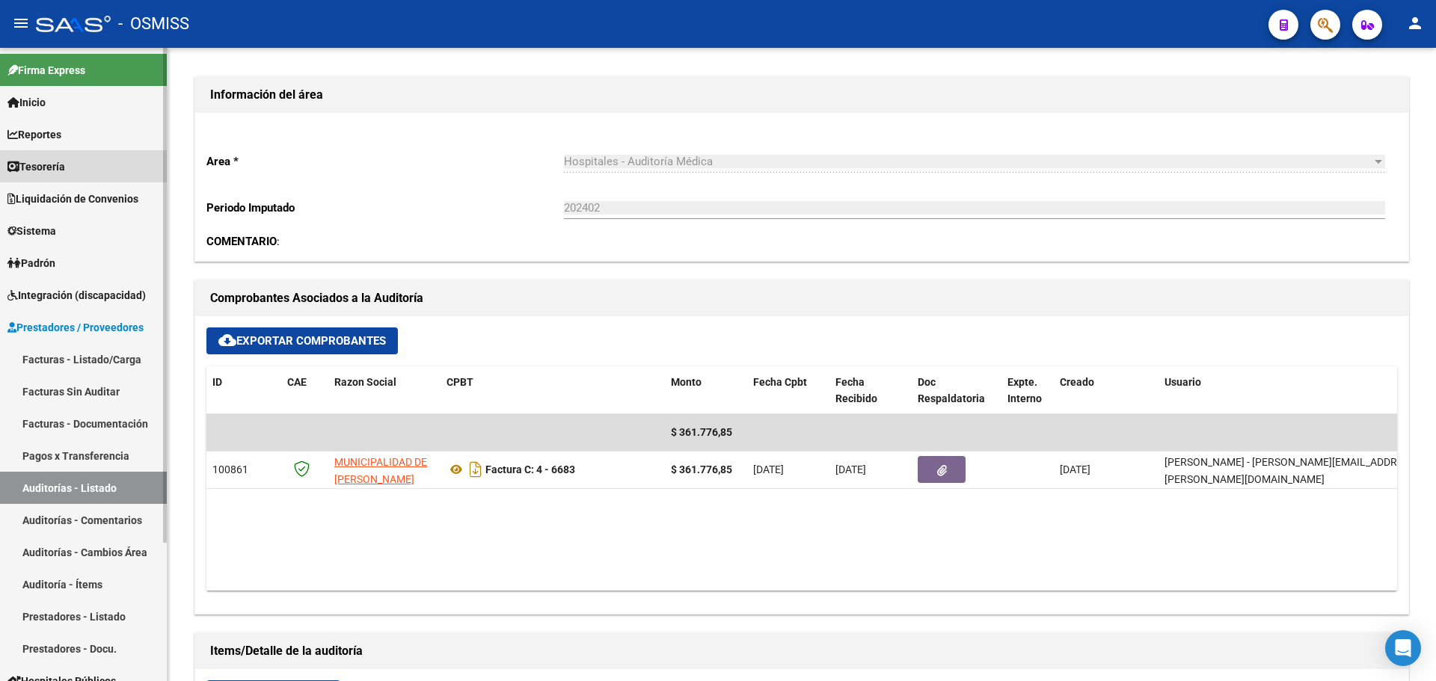
click at [31, 169] on span "Tesorería" at bounding box center [36, 167] width 58 height 16
click at [52, 160] on span "Tesorería" at bounding box center [36, 167] width 58 height 16
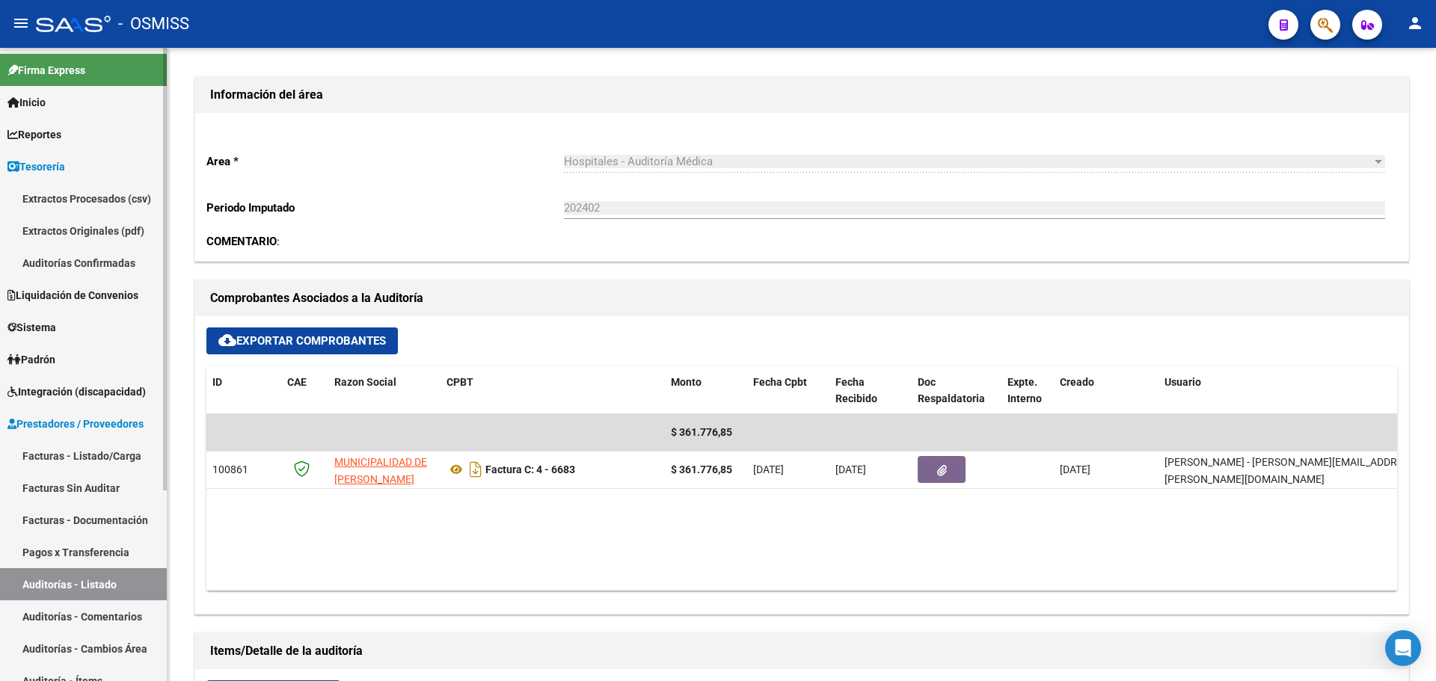
click at [84, 269] on link "Auditorías Confirmadas" at bounding box center [83, 263] width 167 height 32
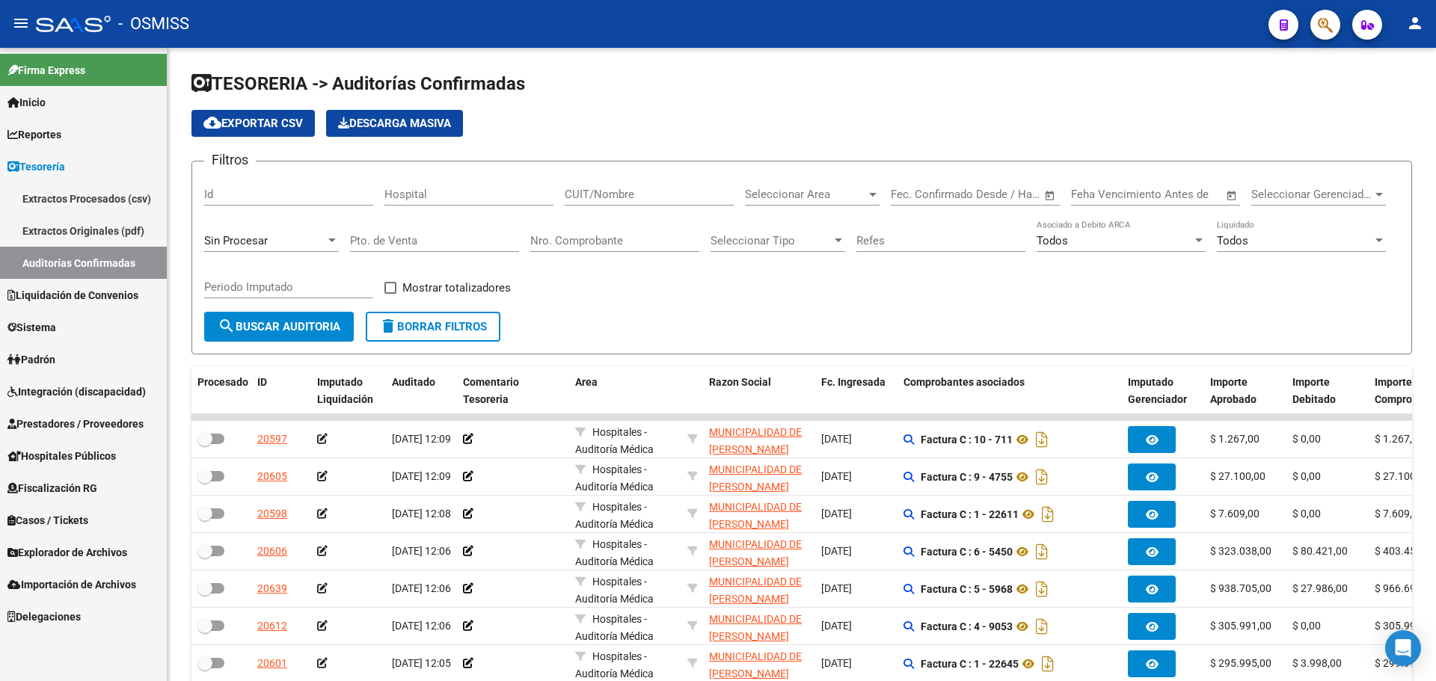
click at [285, 225] on div "Sin Procesar" at bounding box center [271, 236] width 135 height 32
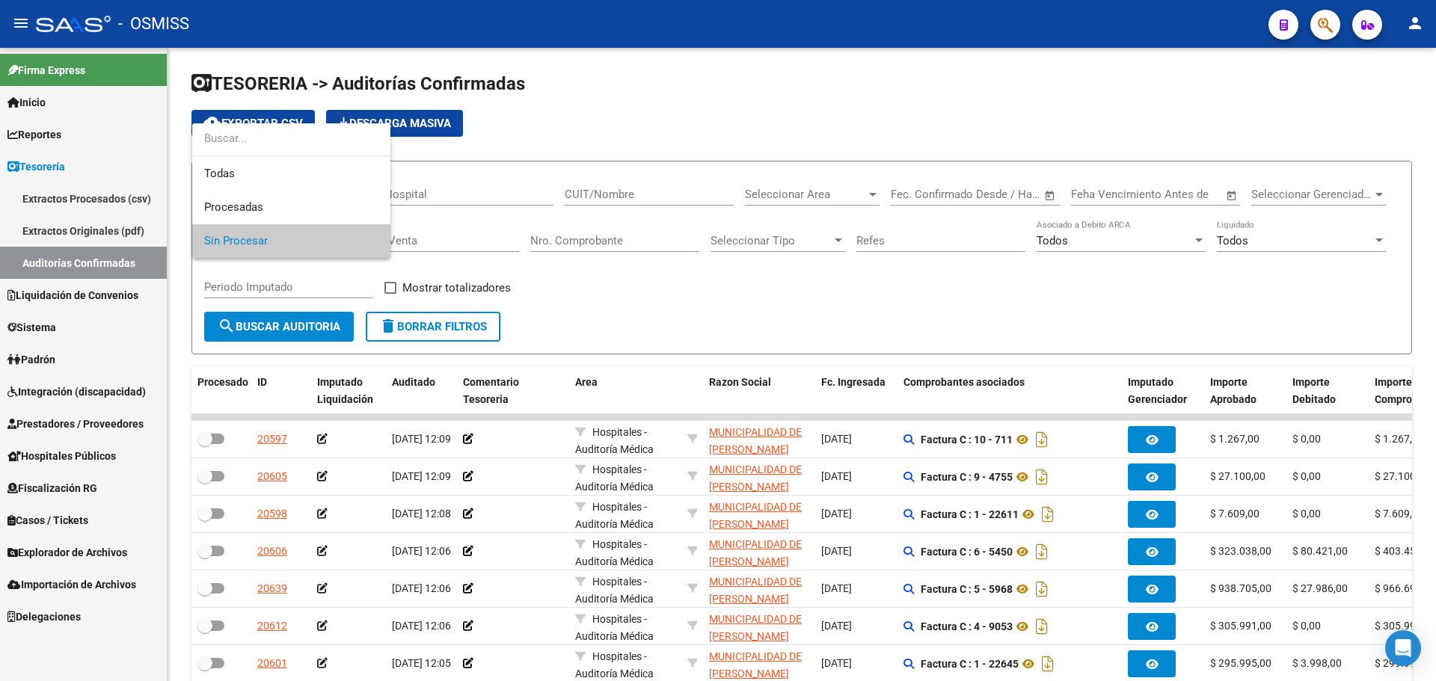
click at [263, 156] on div at bounding box center [291, 140] width 198 height 34
click at [286, 169] on span "Todas" at bounding box center [291, 174] width 174 height 34
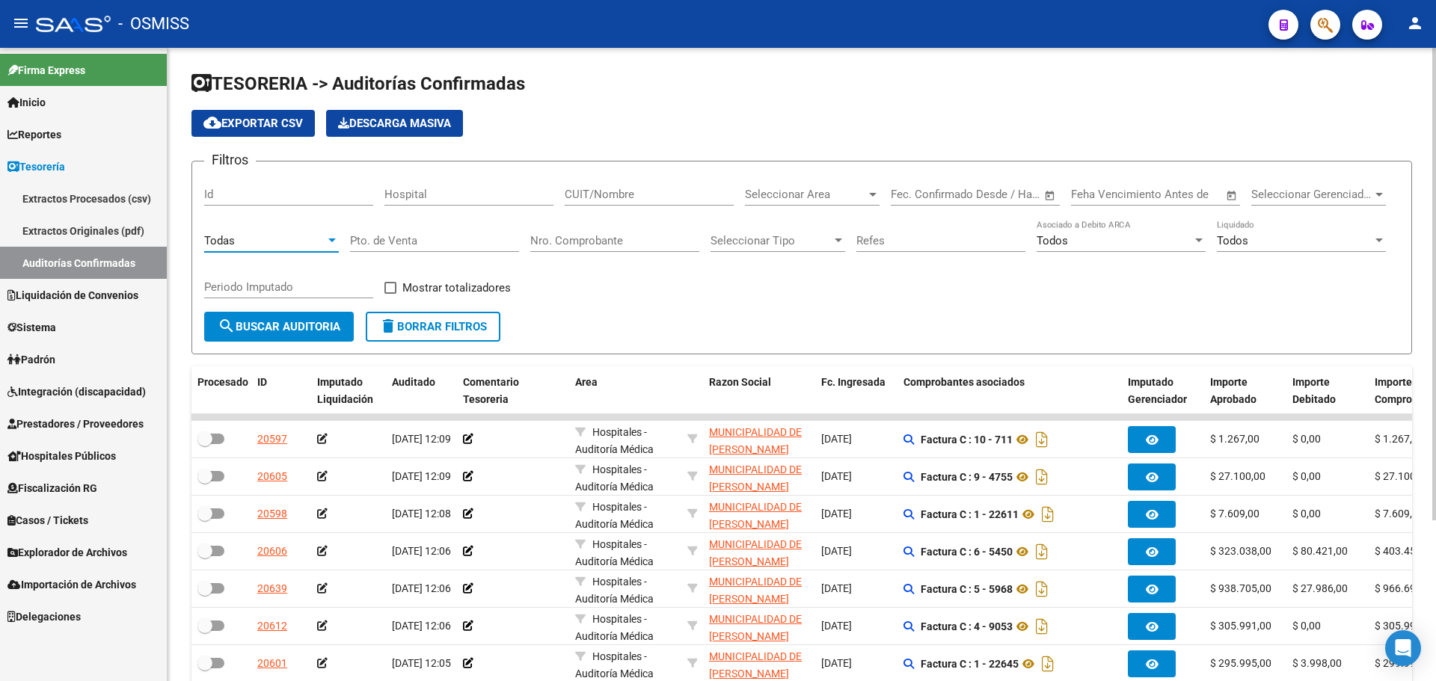
click at [649, 237] on input "Nro. Comprobante" at bounding box center [614, 240] width 169 height 13
type input "3483"
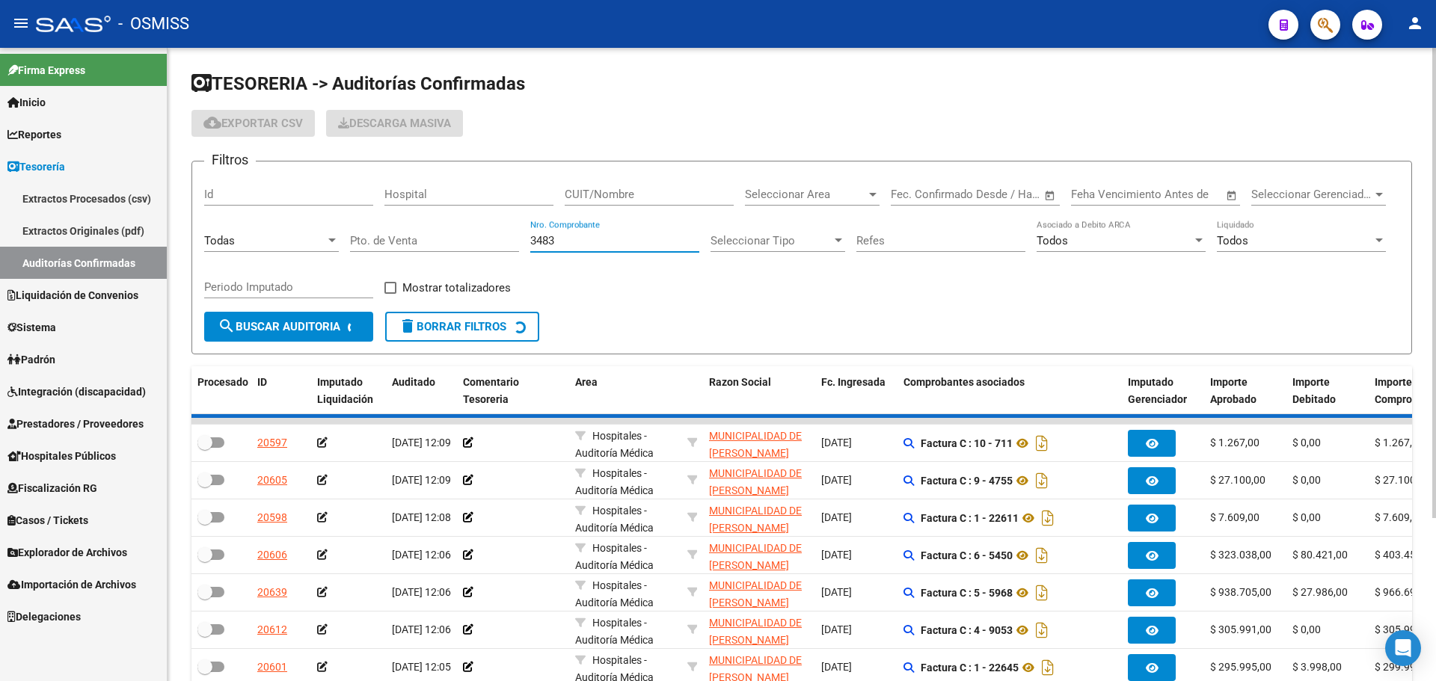
checkbox input "true"
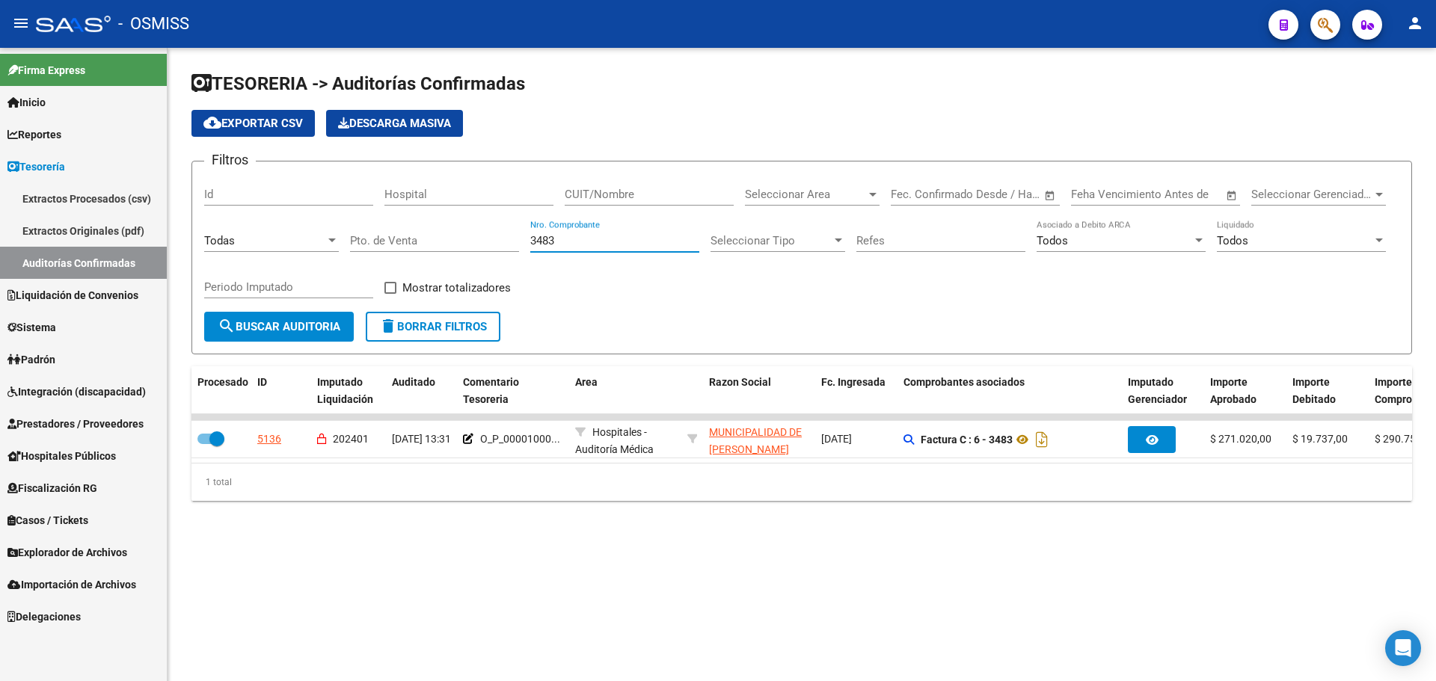
type input "3483"
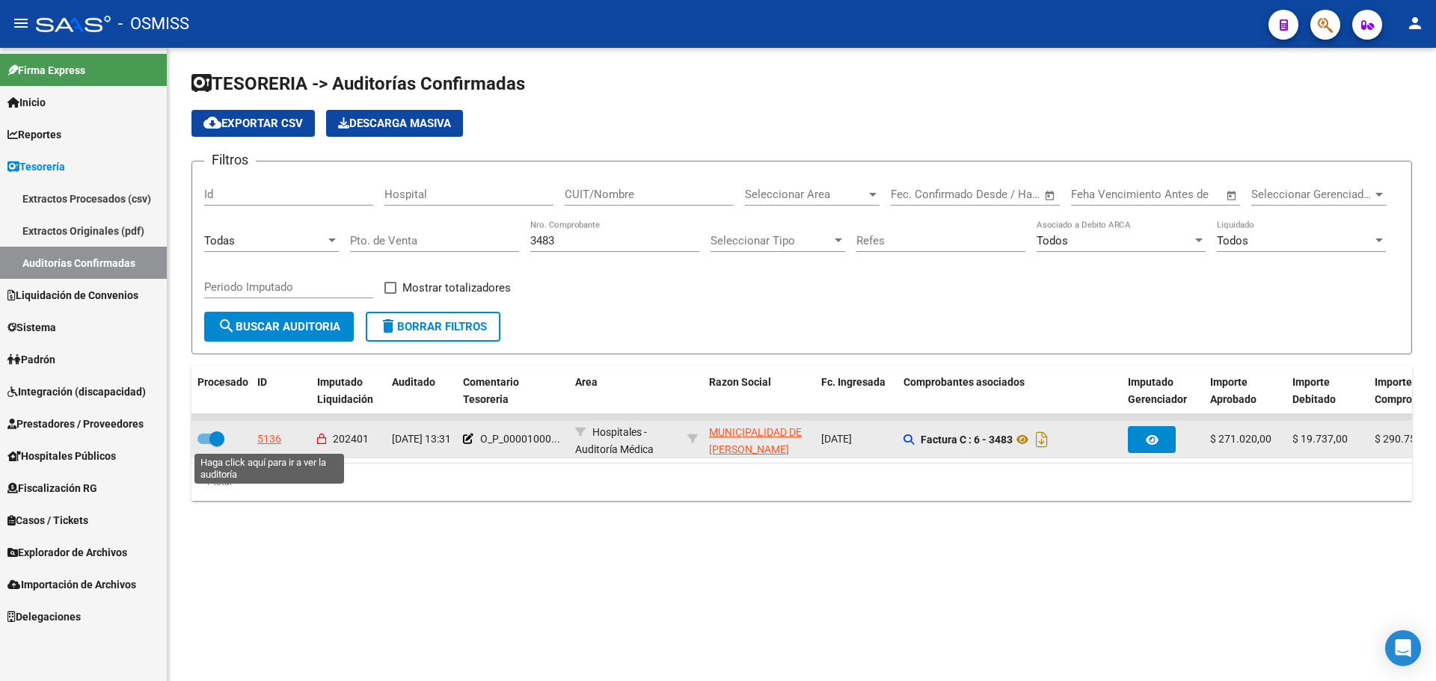
click at [275, 436] on div "5136" at bounding box center [269, 439] width 24 height 17
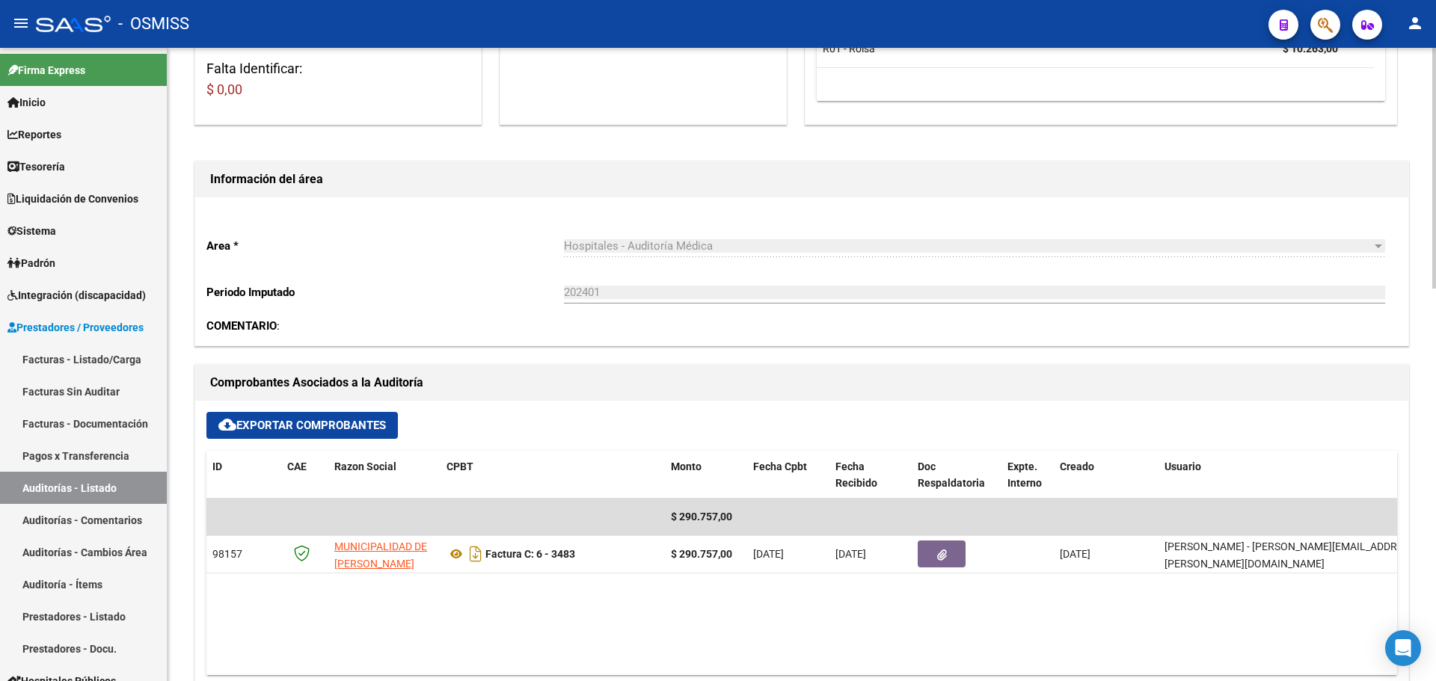
scroll to position [374, 0]
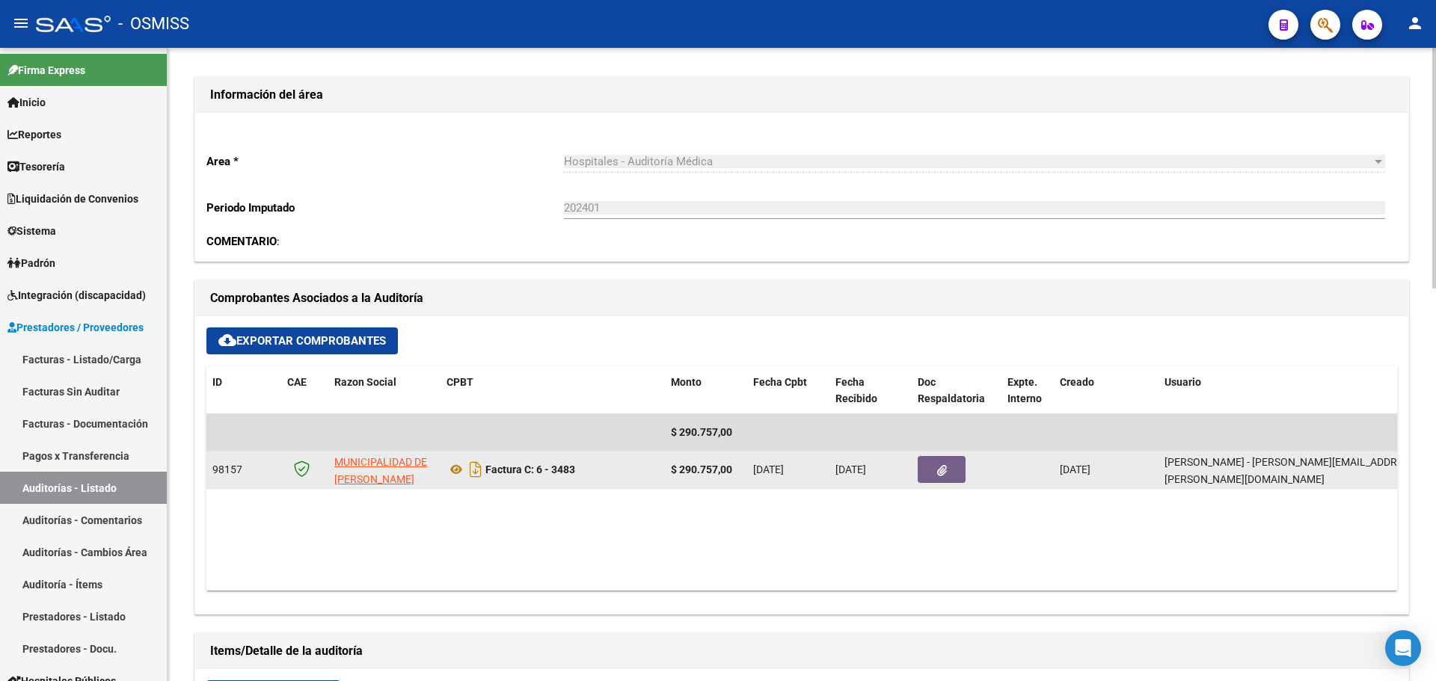
click at [932, 470] on button "button" at bounding box center [942, 469] width 48 height 27
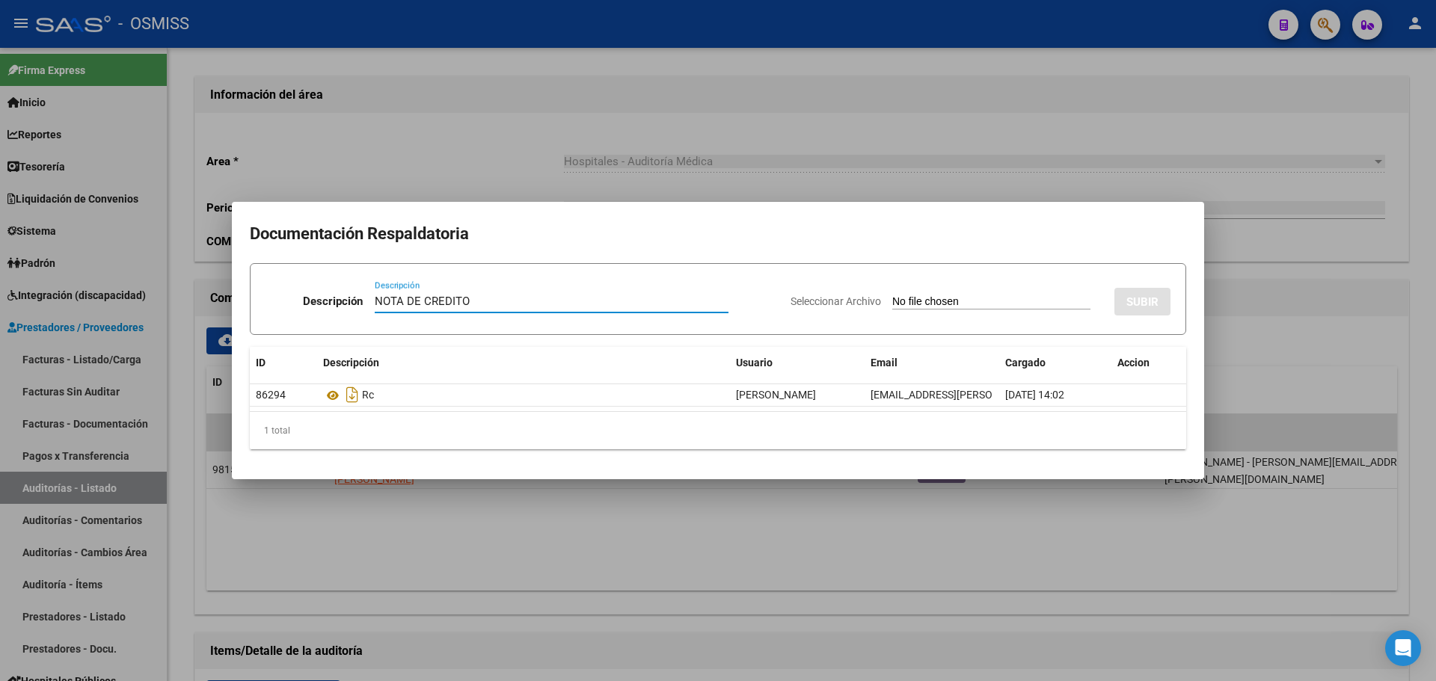
type input "NOTA DE CREDITO"
click at [915, 298] on input "Seleccionar Archivo" at bounding box center [991, 302] width 198 height 14
type input "C:\fakepath\NC. MUNICIPALIDAD DE [PERSON_NAME] FC. 3483.pdf"
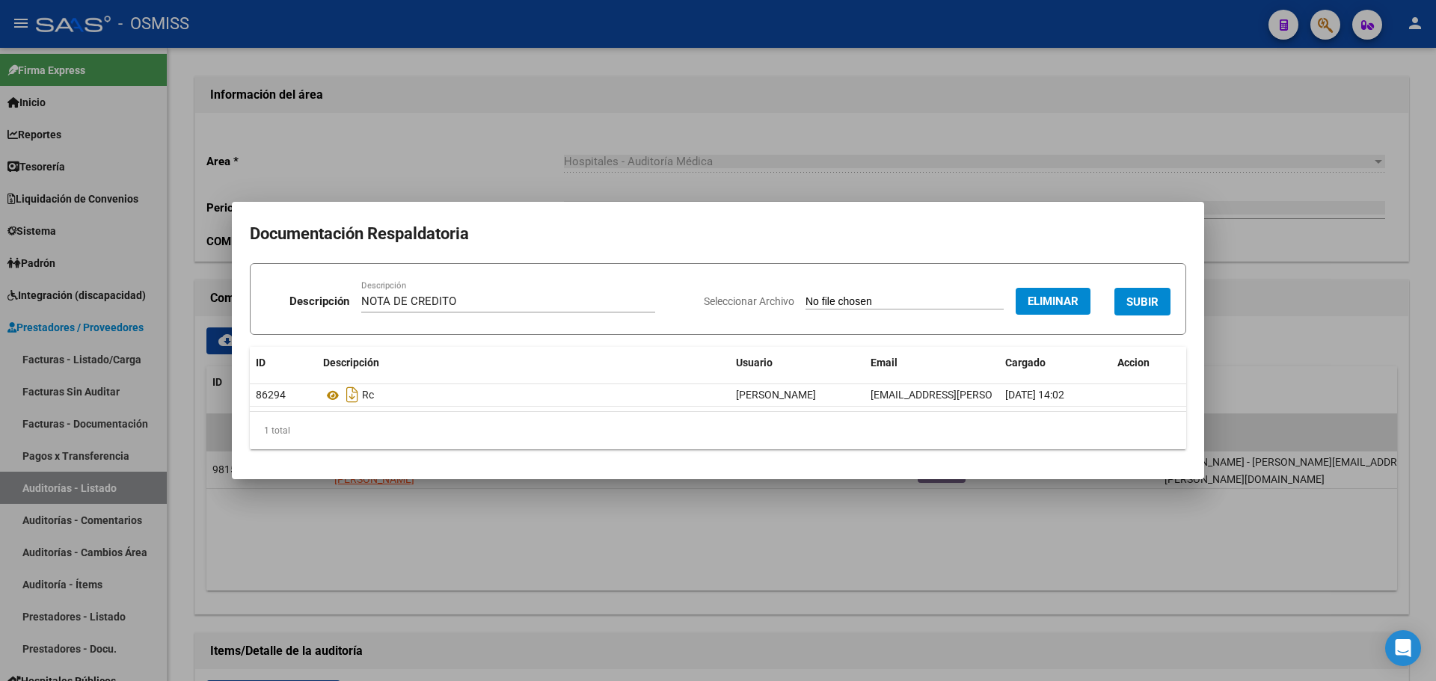
click at [1143, 301] on span "SUBIR" at bounding box center [1142, 301] width 32 height 13
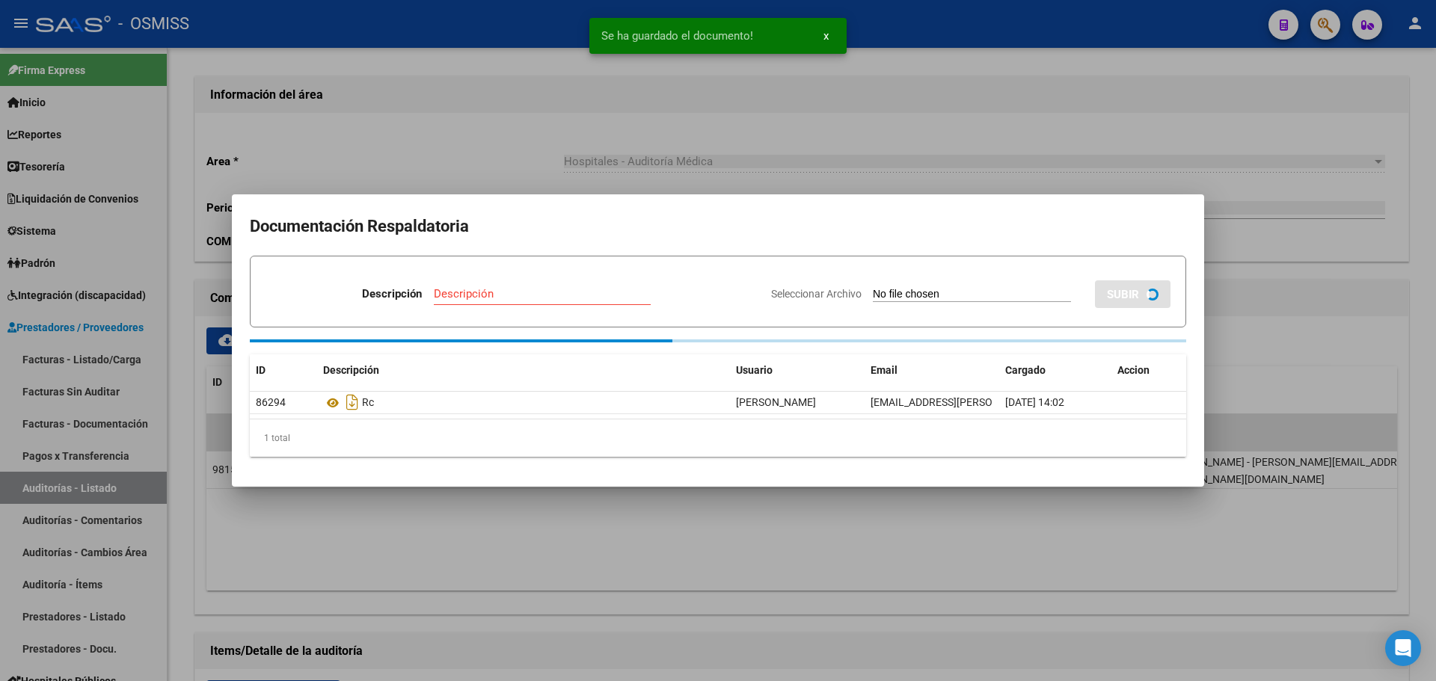
click at [401, 87] on div at bounding box center [718, 340] width 1436 height 681
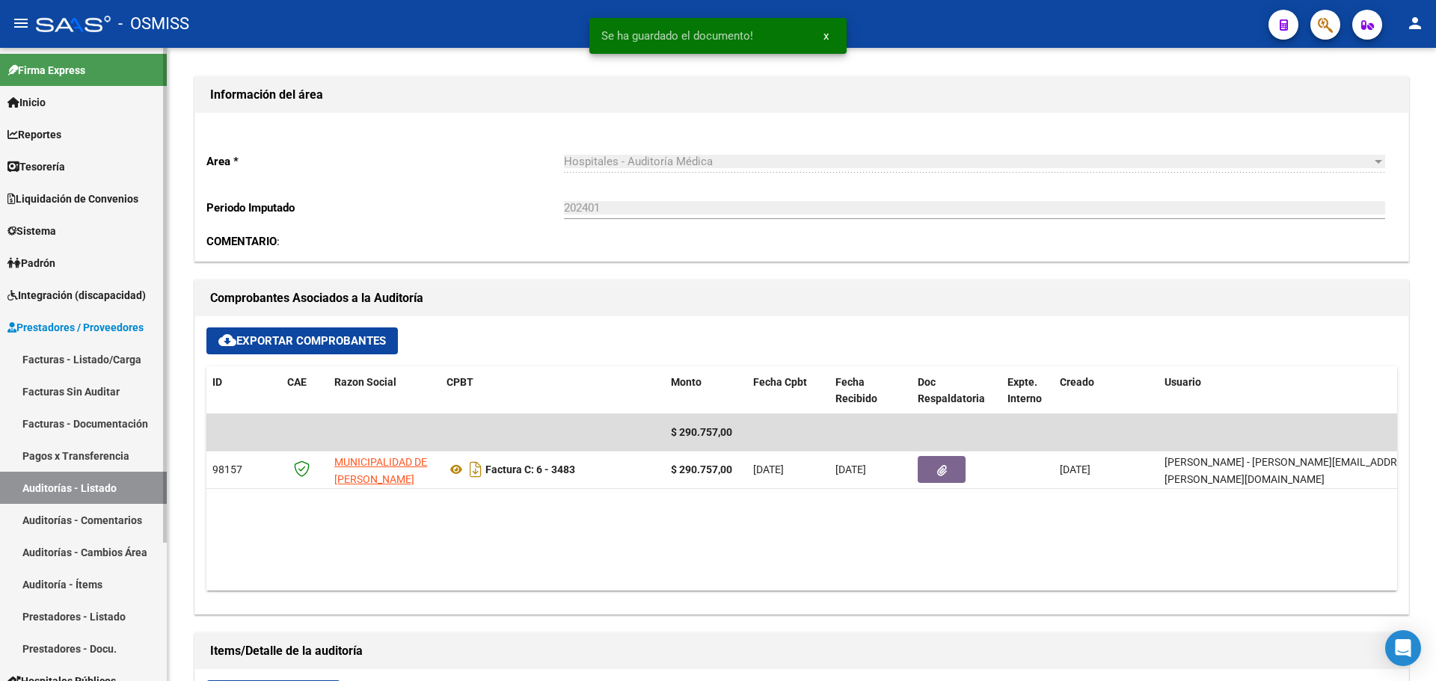
click at [42, 168] on span "Tesorería" at bounding box center [36, 167] width 58 height 16
click at [64, 162] on span "Tesorería" at bounding box center [36, 167] width 58 height 16
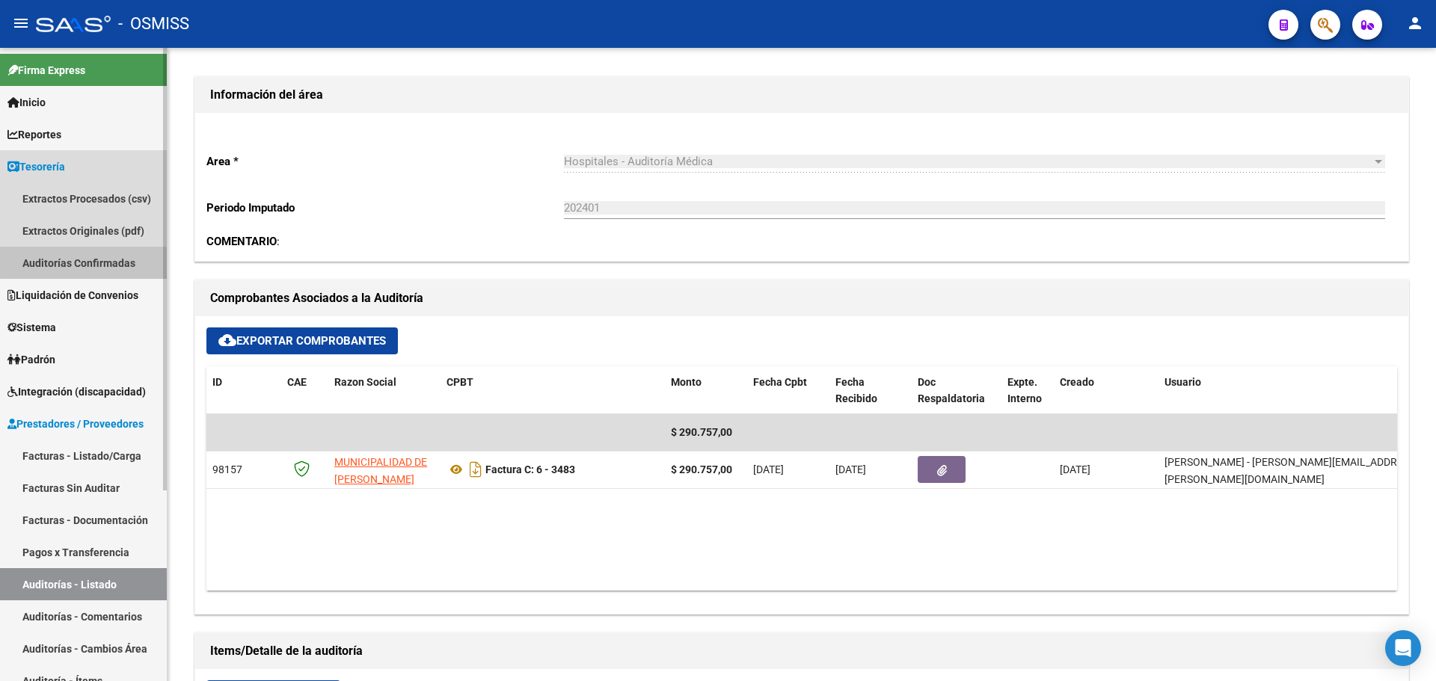
click at [98, 256] on link "Auditorías Confirmadas" at bounding box center [83, 263] width 167 height 32
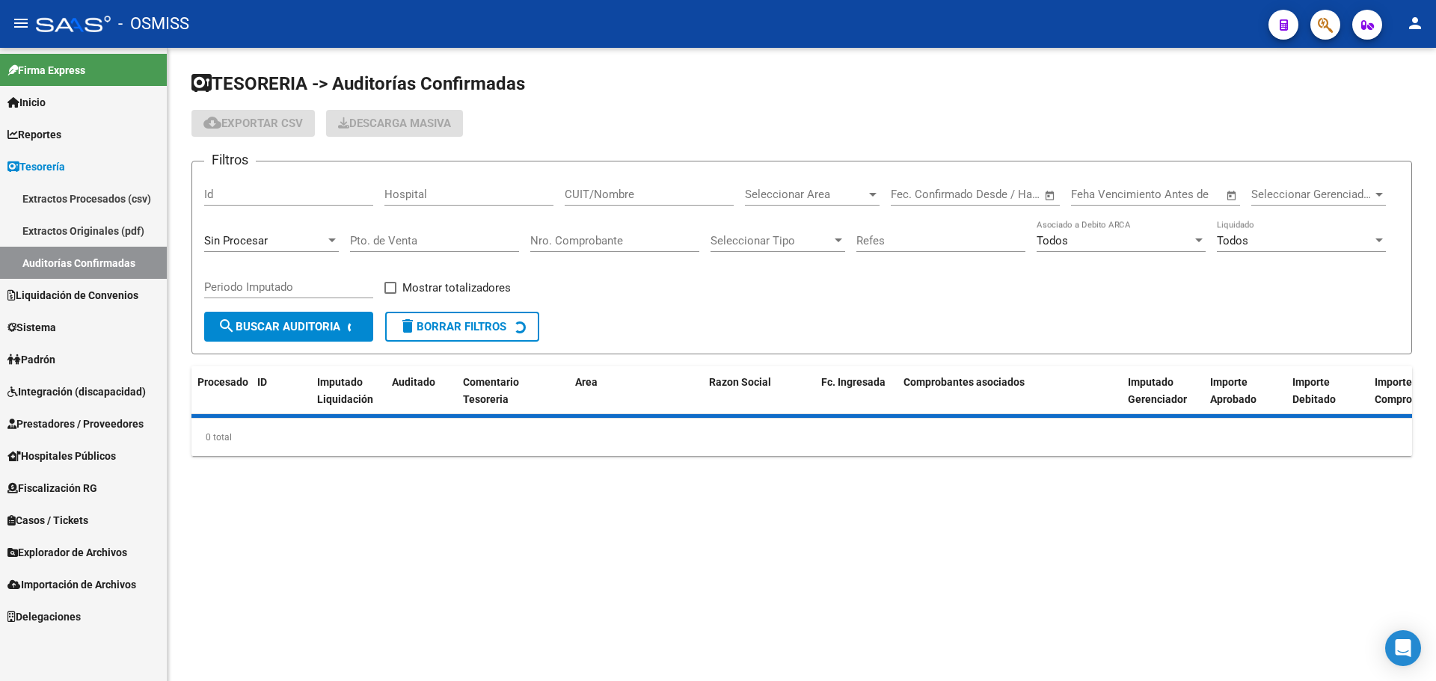
click at [246, 245] on span "Sin Procesar" at bounding box center [236, 240] width 64 height 13
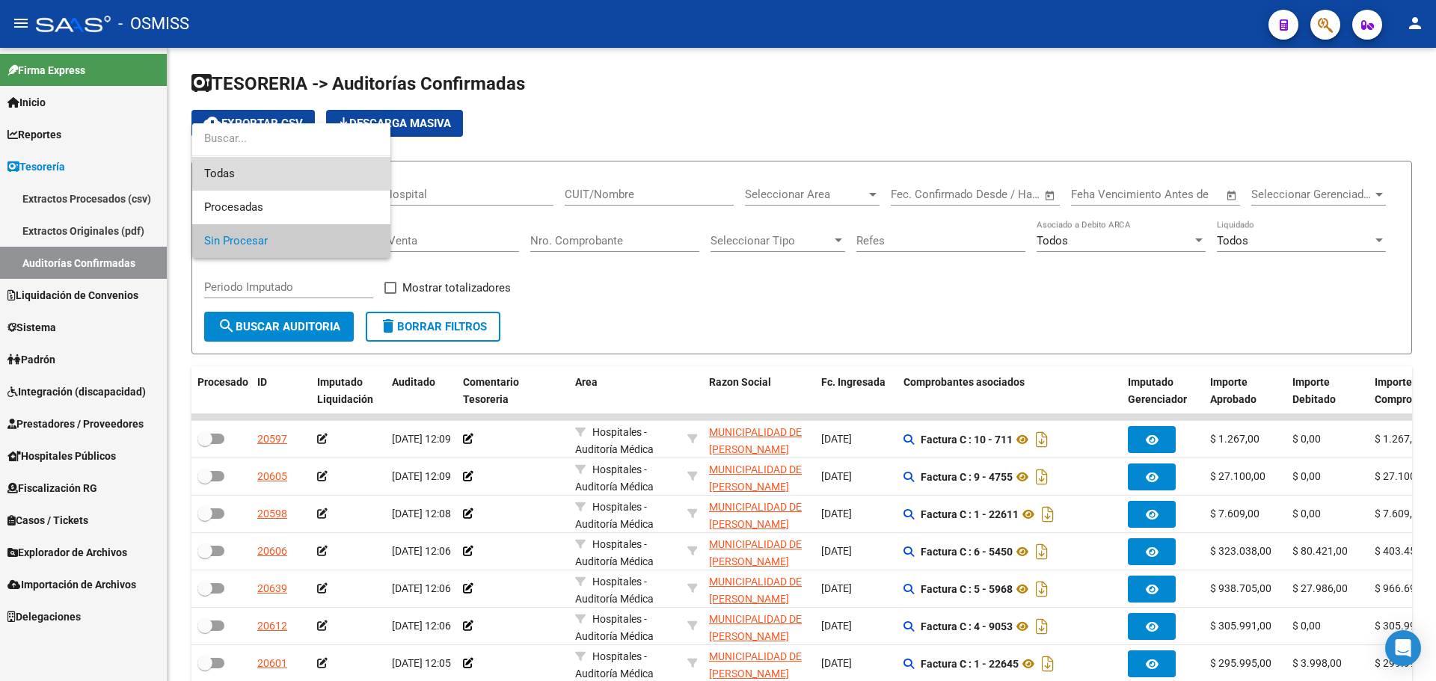
click at [247, 180] on span "Todas" at bounding box center [291, 174] width 174 height 34
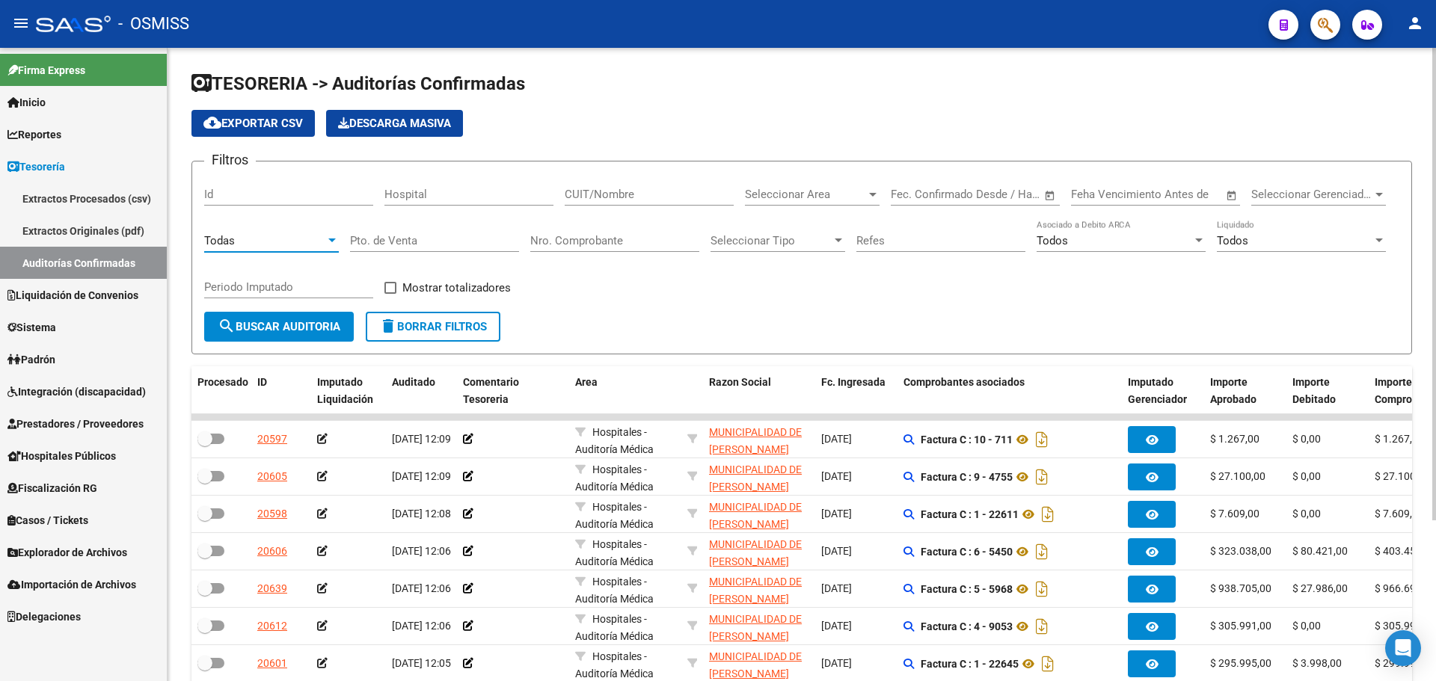
click at [582, 242] on input "Nro. Comprobante" at bounding box center [614, 240] width 169 height 13
type input "3581"
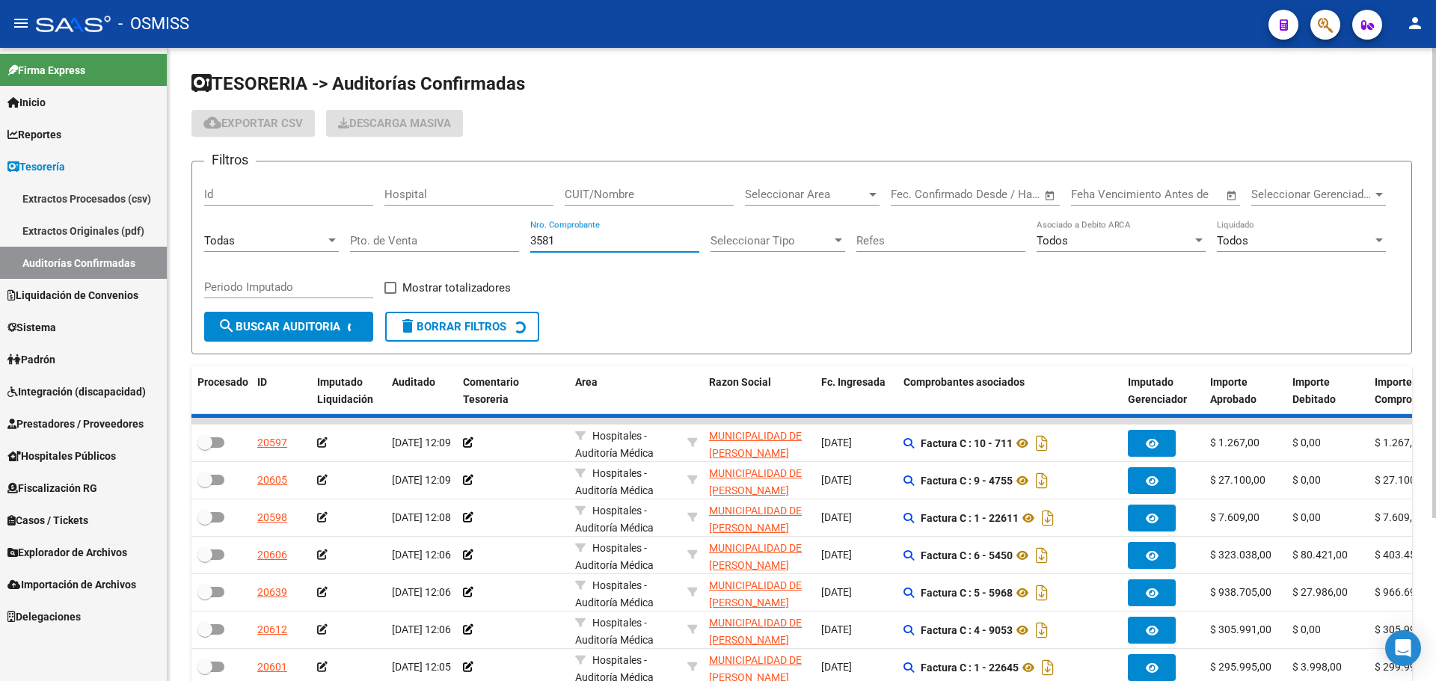
checkbox input "true"
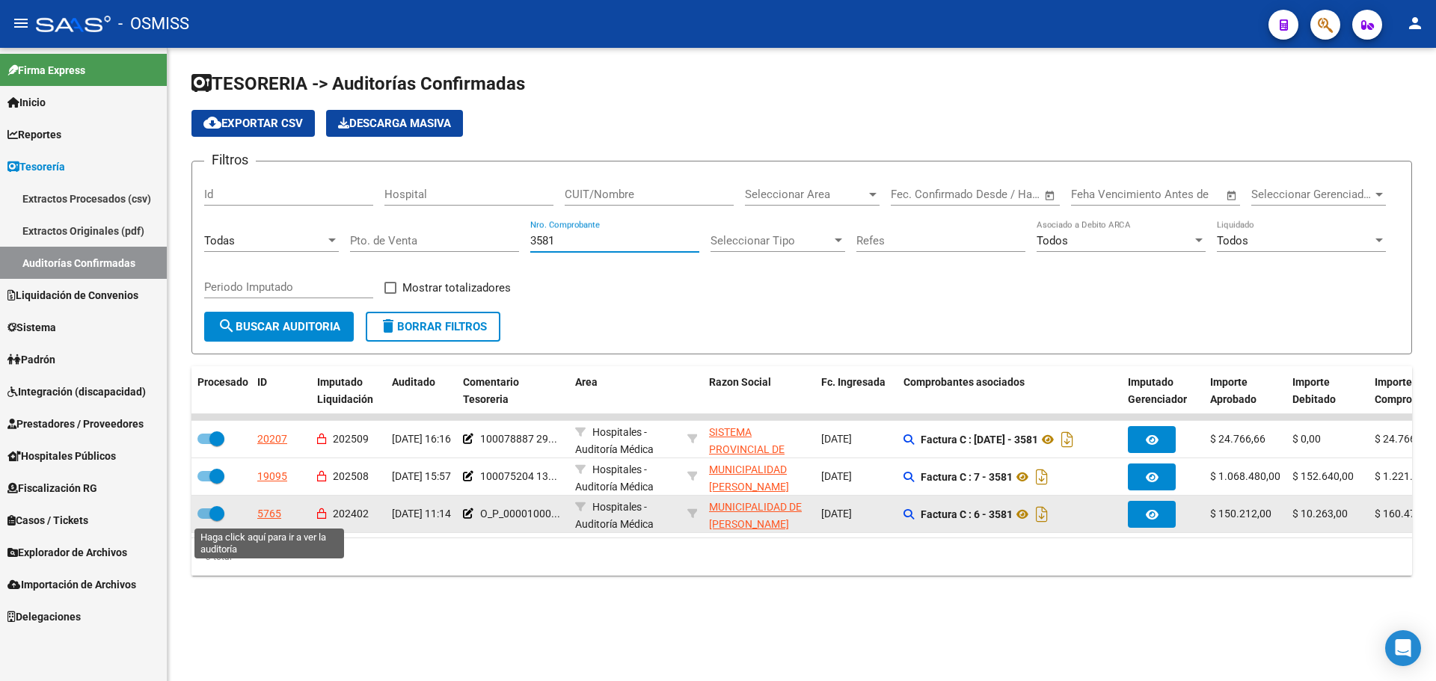
type input "3581"
click at [259, 517] on div "5765" at bounding box center [269, 513] width 24 height 17
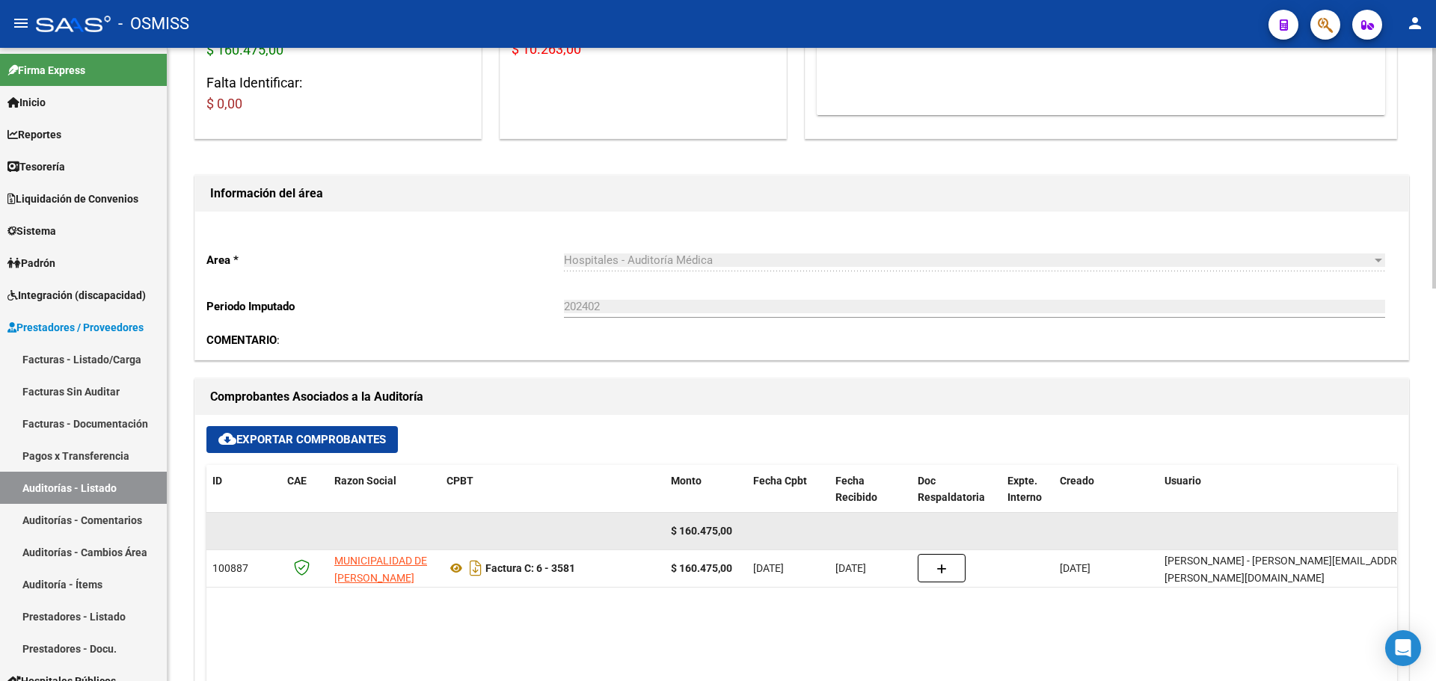
scroll to position [374, 0]
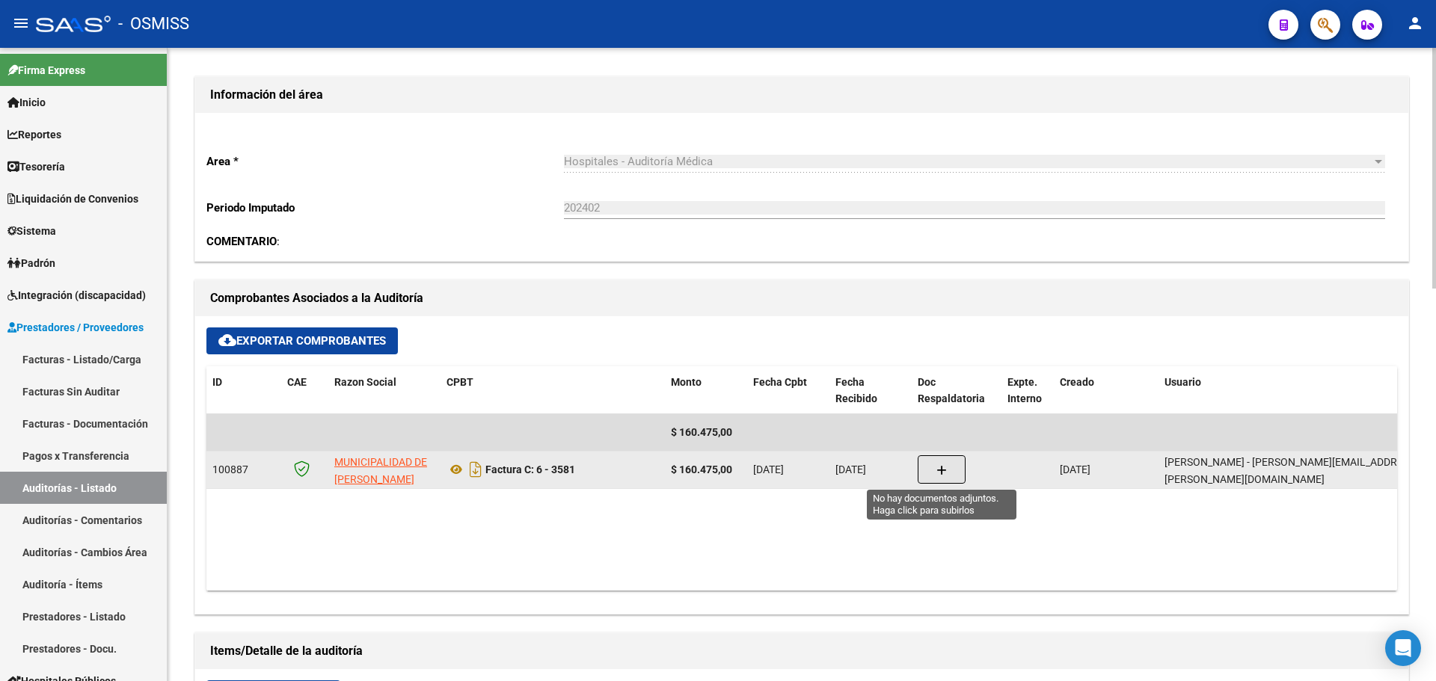
click at [934, 471] on button "button" at bounding box center [942, 469] width 48 height 28
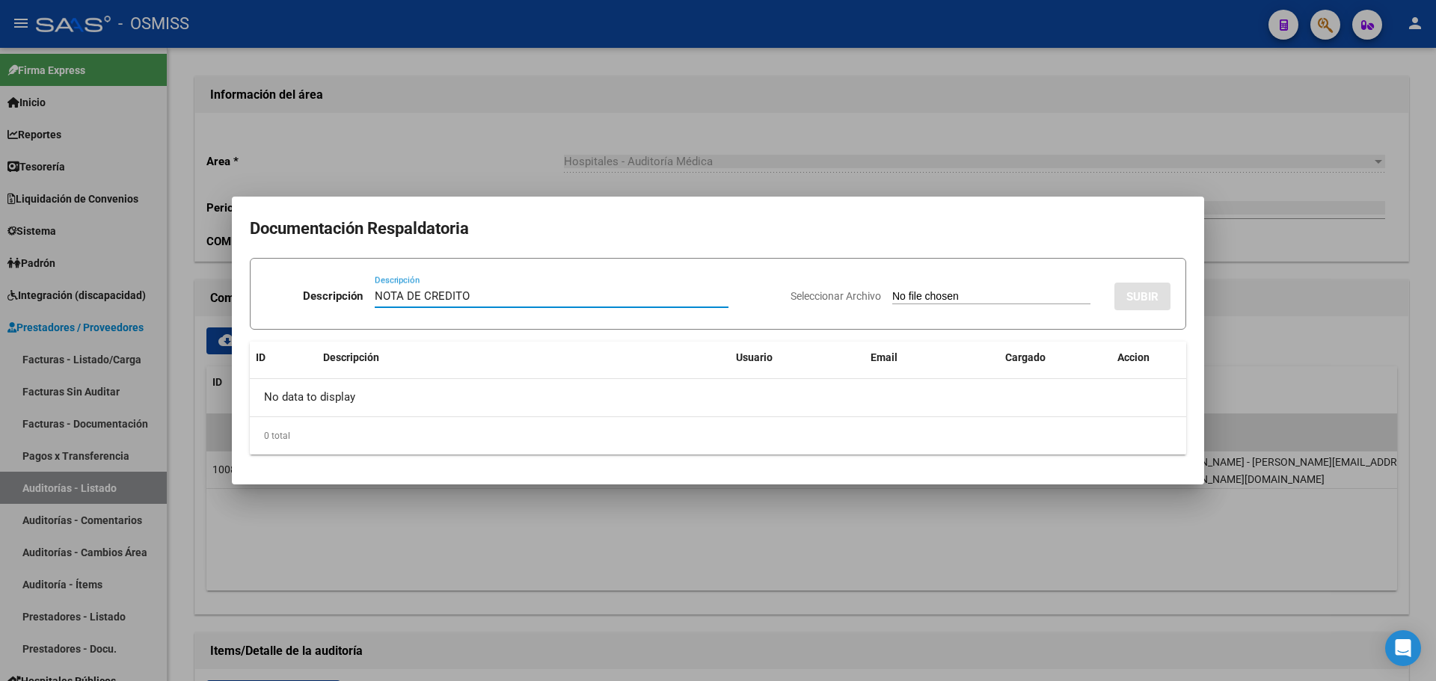
type input "NOTA DE CREDITO"
click at [935, 312] on div "Seleccionar Archivo SUBIR" at bounding box center [980, 294] width 380 height 46
click at [931, 304] on input "Seleccionar Archivo" at bounding box center [991, 297] width 198 height 14
type input "C:\fakepath\NC. MUNICIPALIDAD DE [PERSON_NAME] FC. 3581.pdf"
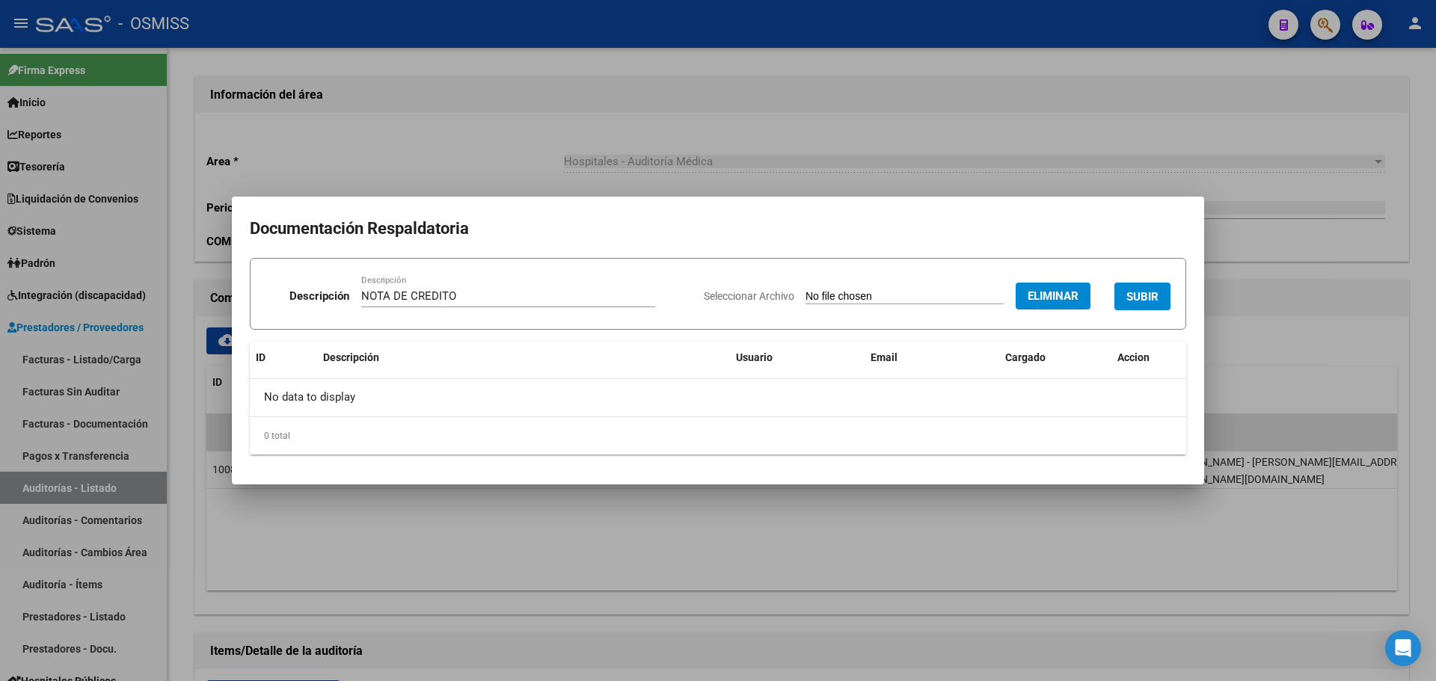
click at [1136, 292] on span "SUBIR" at bounding box center [1142, 296] width 32 height 13
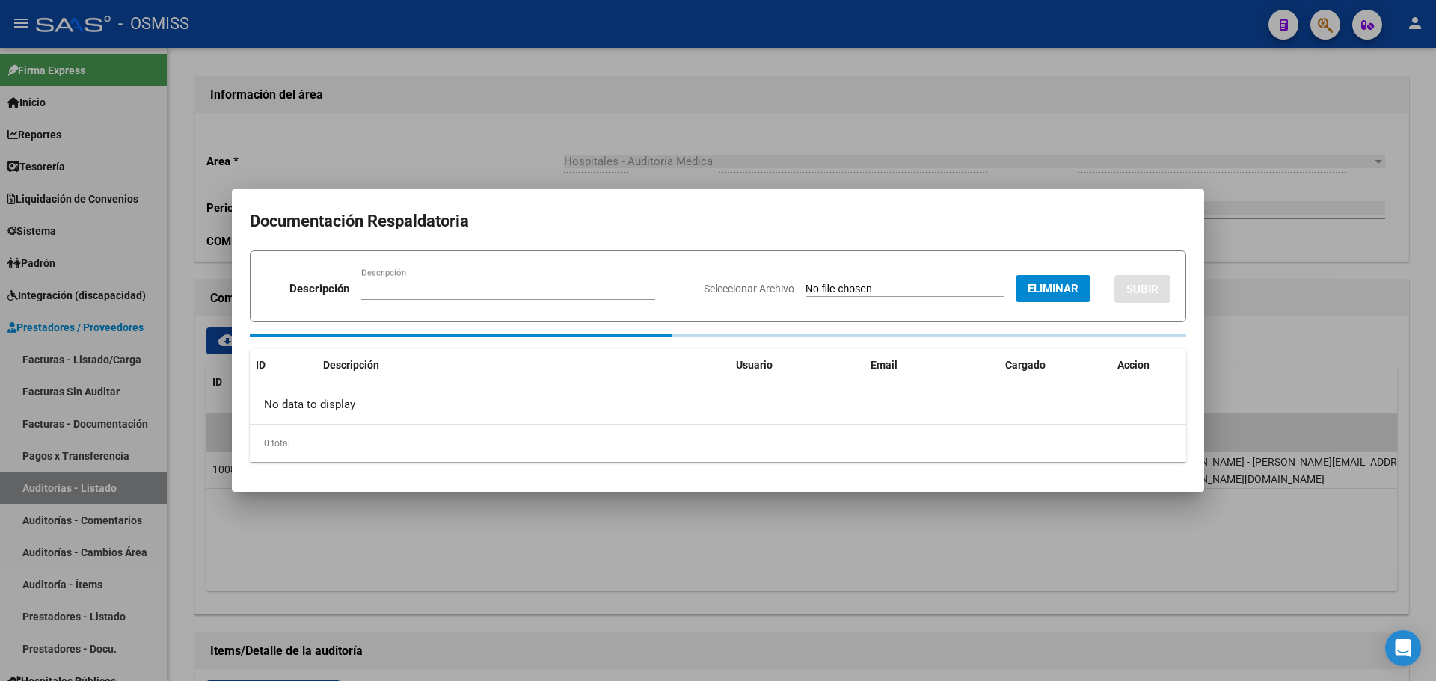
click at [543, 94] on div at bounding box center [718, 340] width 1436 height 681
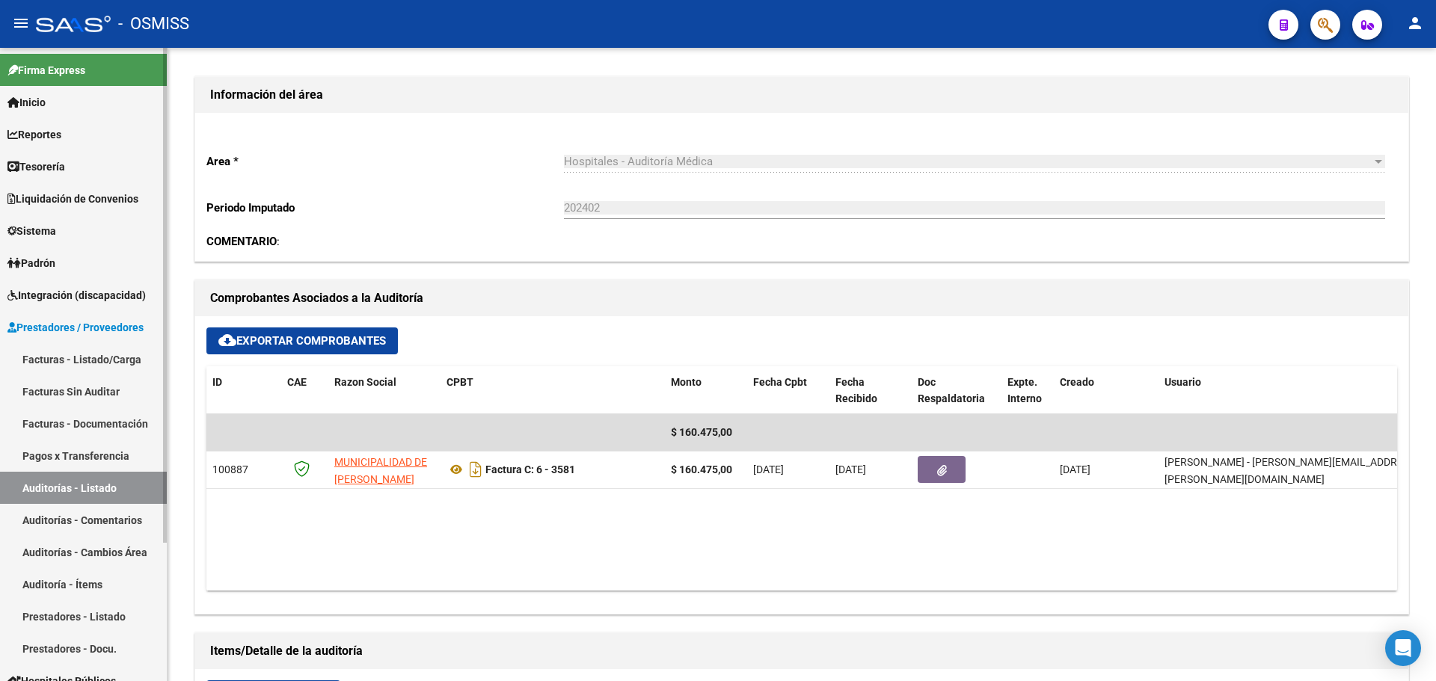
click at [65, 173] on span "Tesorería" at bounding box center [36, 167] width 58 height 16
click at [76, 170] on link "Tesorería" at bounding box center [83, 166] width 167 height 32
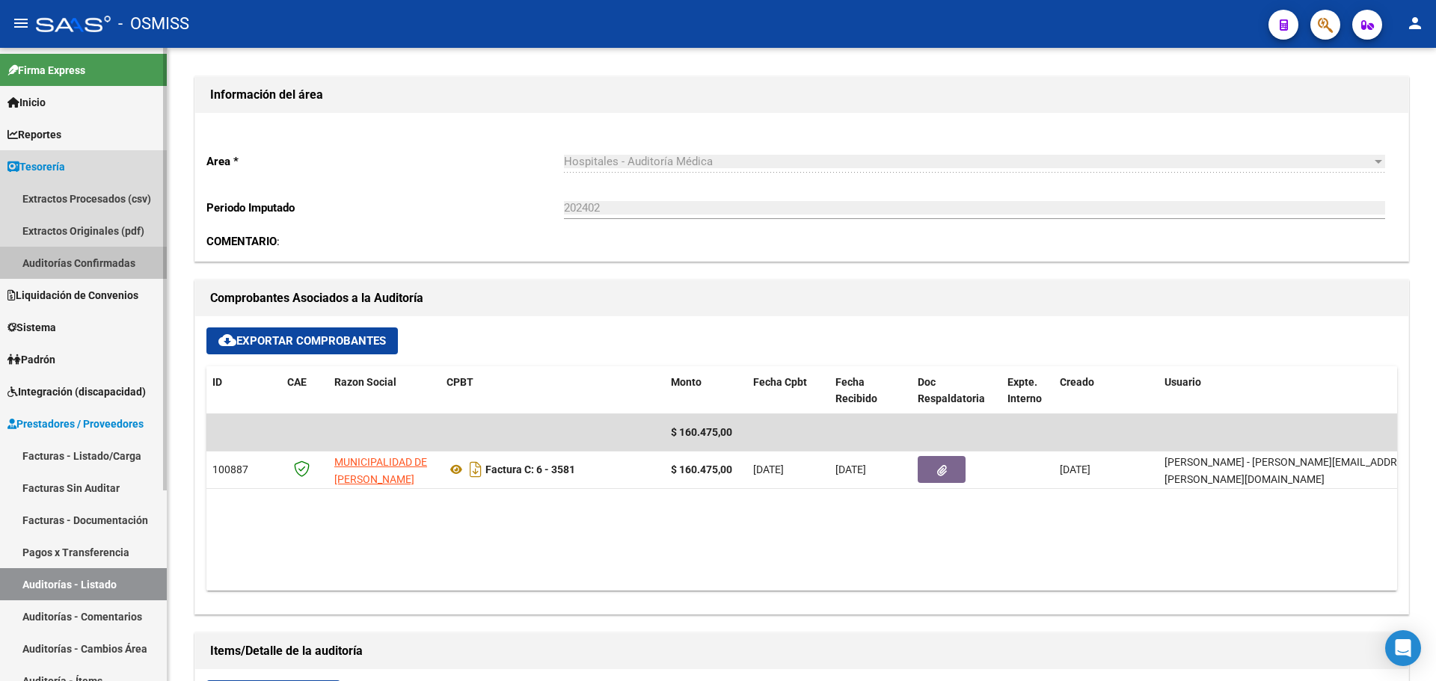
click at [84, 265] on link "Auditorías Confirmadas" at bounding box center [83, 263] width 167 height 32
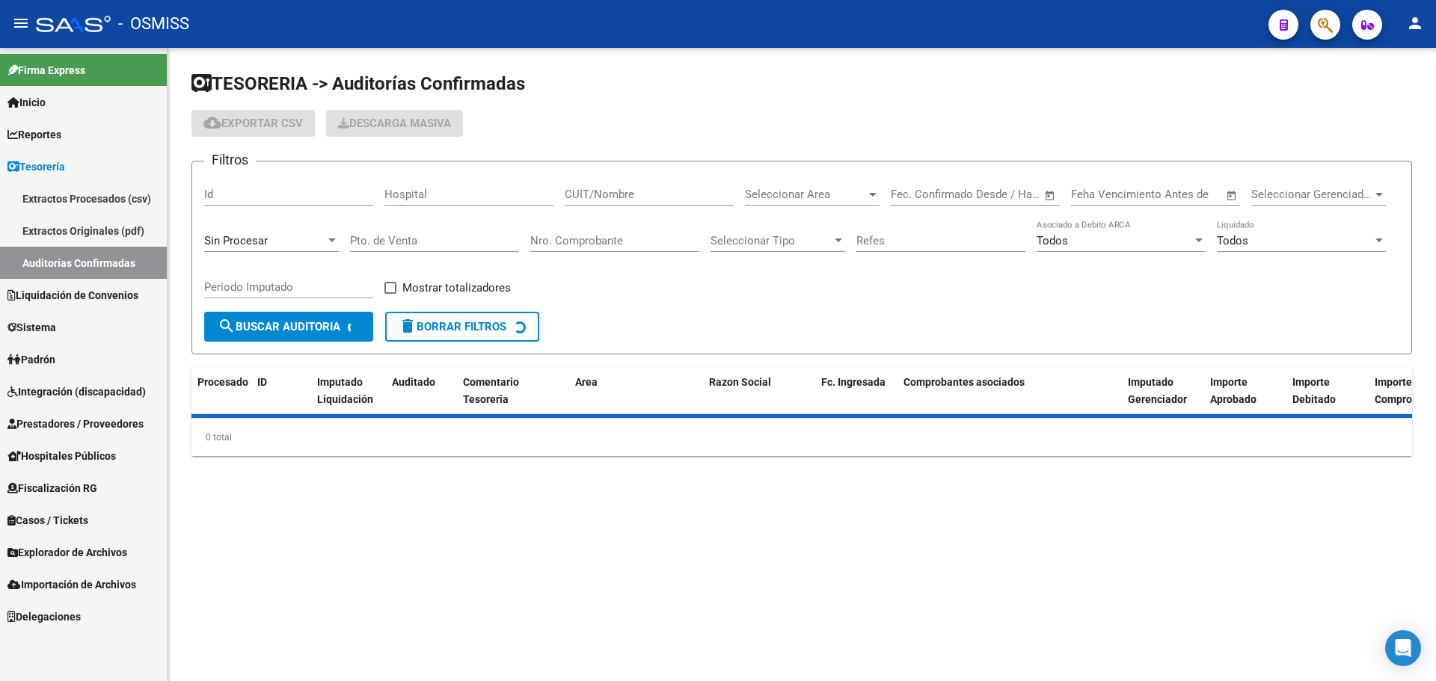
click at [298, 239] on div "Sin Procesar" at bounding box center [264, 240] width 121 height 13
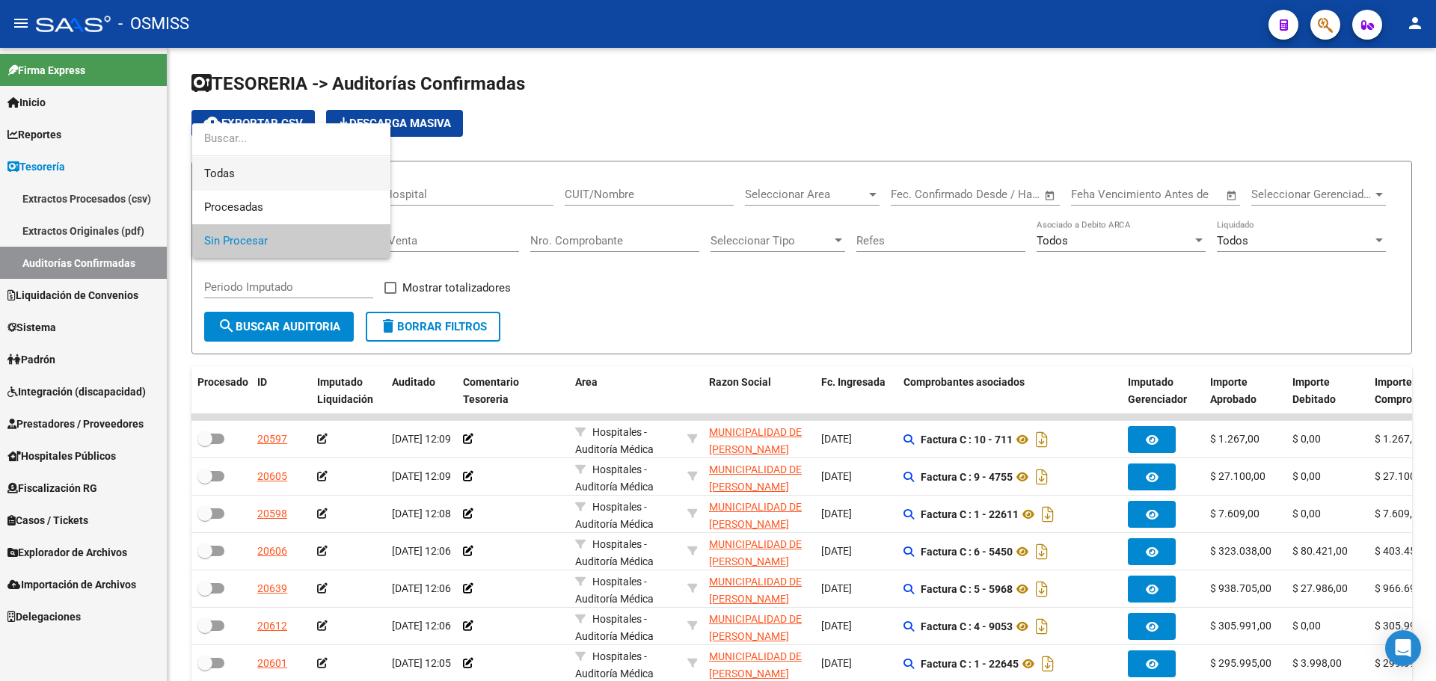
click at [268, 174] on span "Todas" at bounding box center [291, 174] width 174 height 34
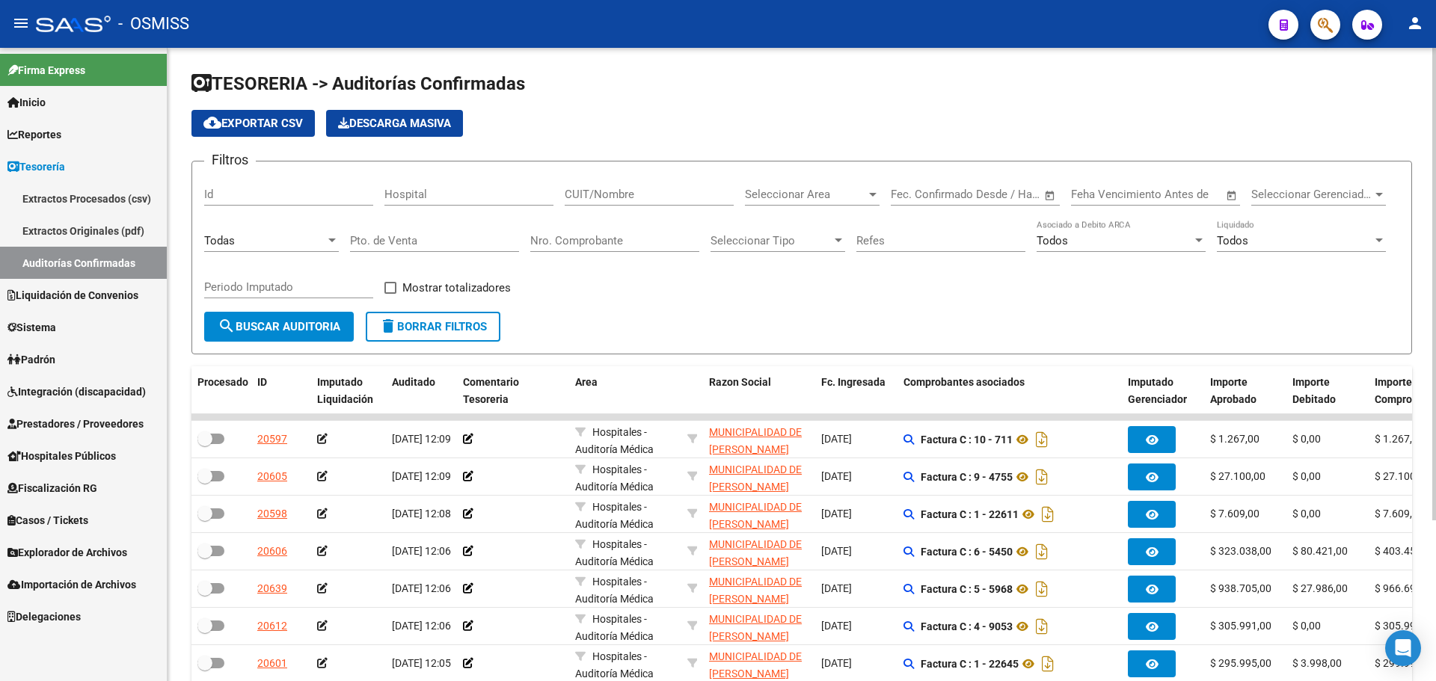
click at [639, 232] on div "Nro. Comprobante" at bounding box center [614, 236] width 169 height 32
type input "3586"
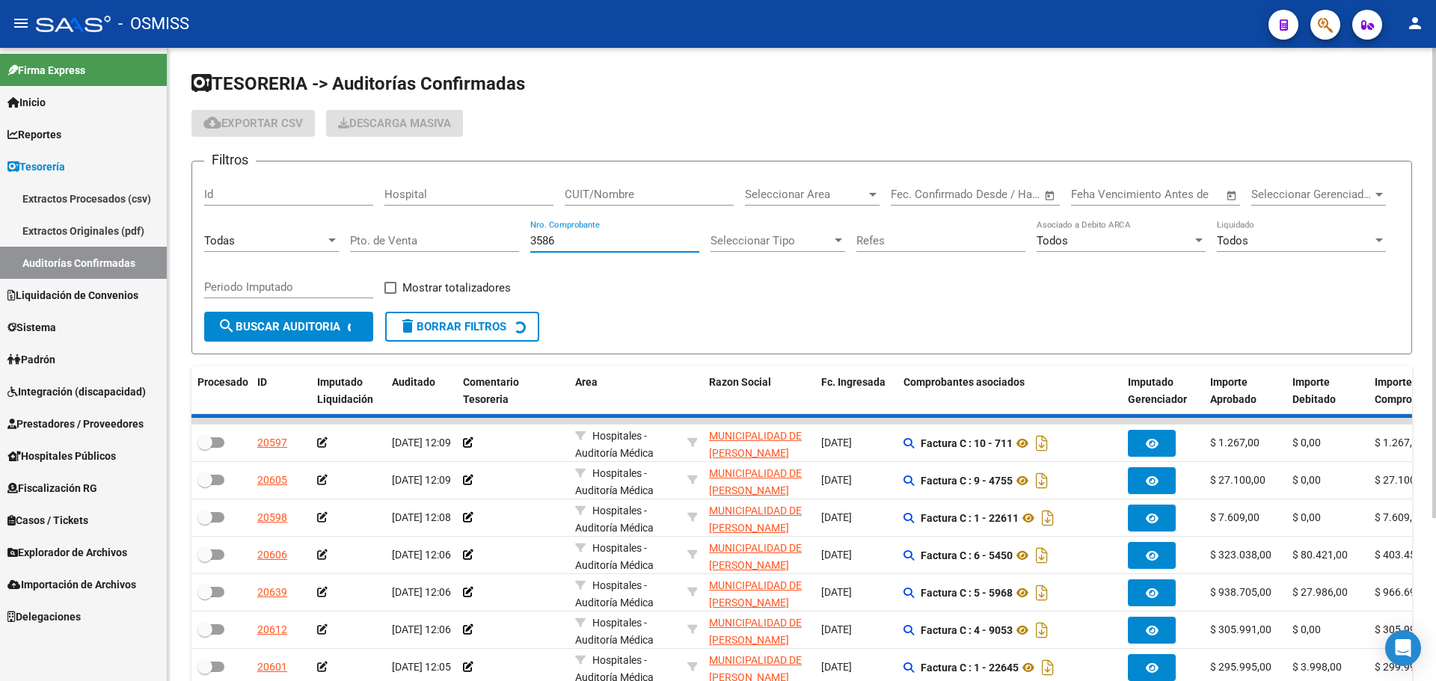
checkbox input "true"
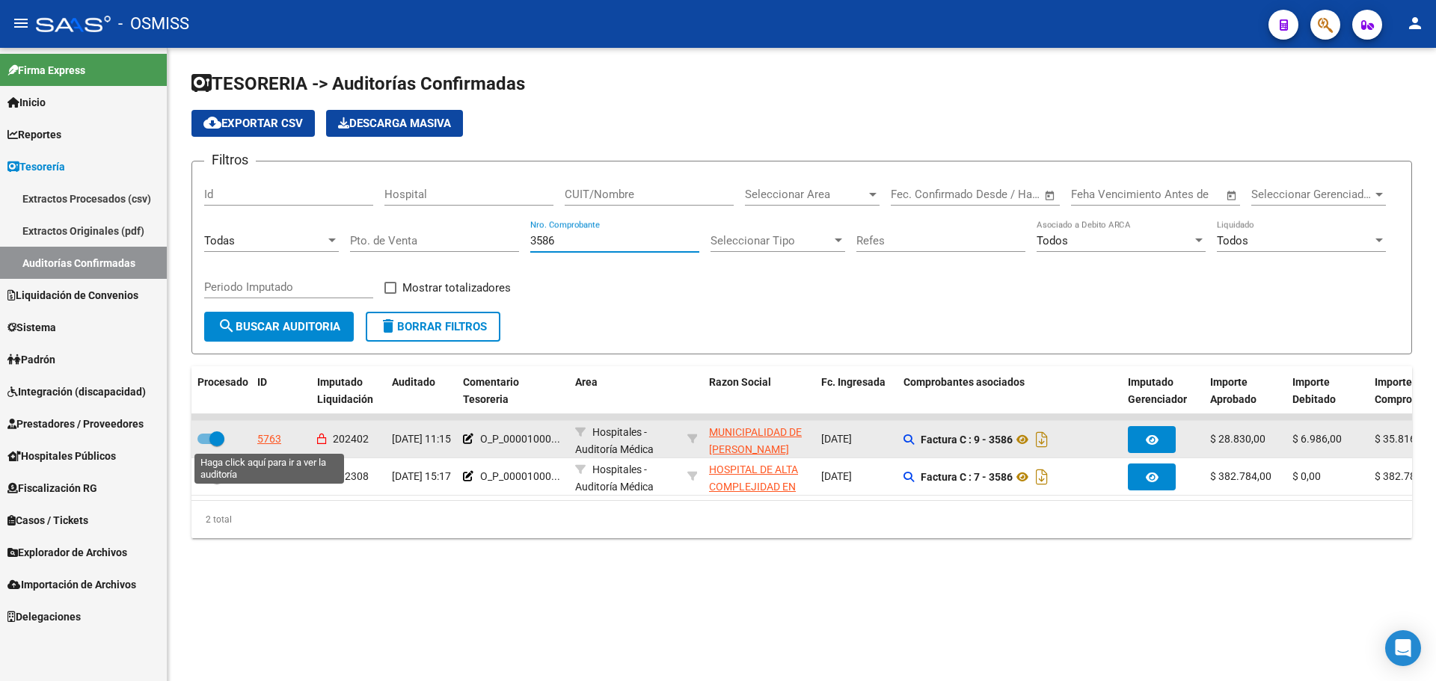
type input "3586"
click at [273, 441] on div "5763" at bounding box center [269, 439] width 24 height 17
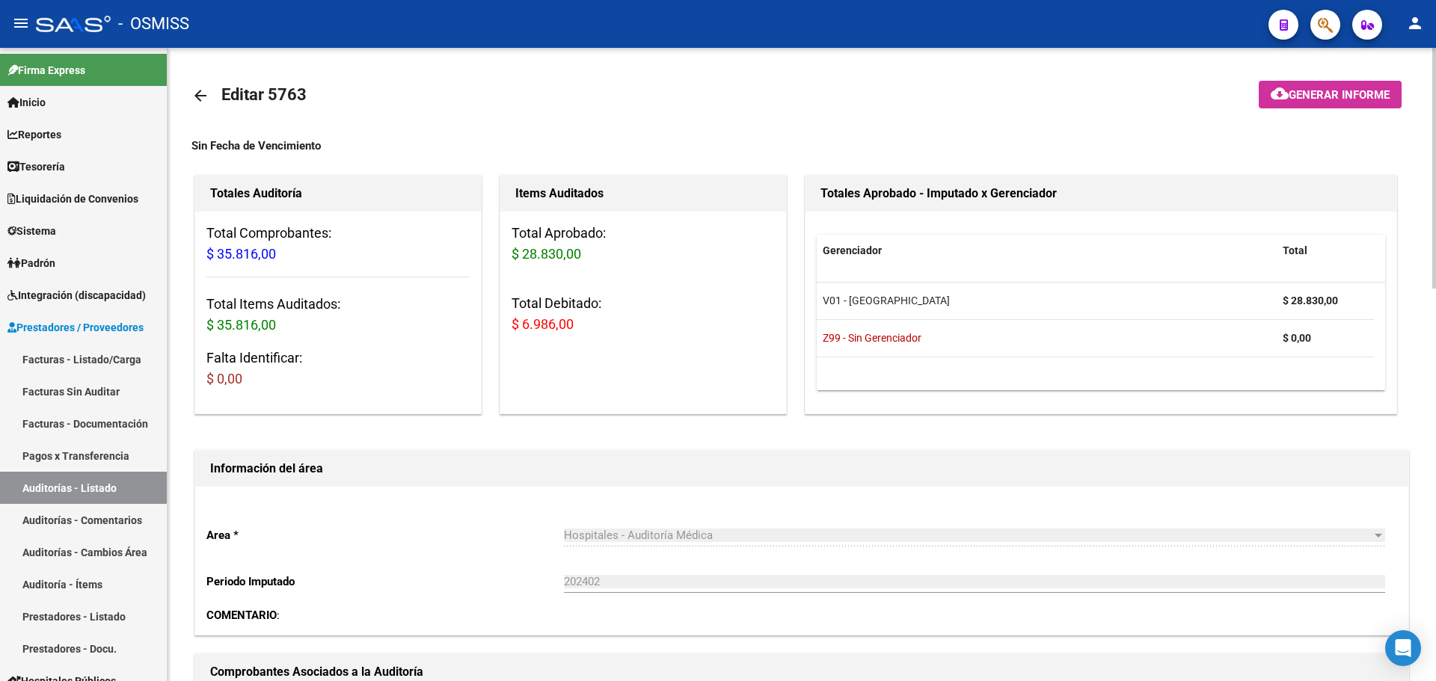
scroll to position [449, 0]
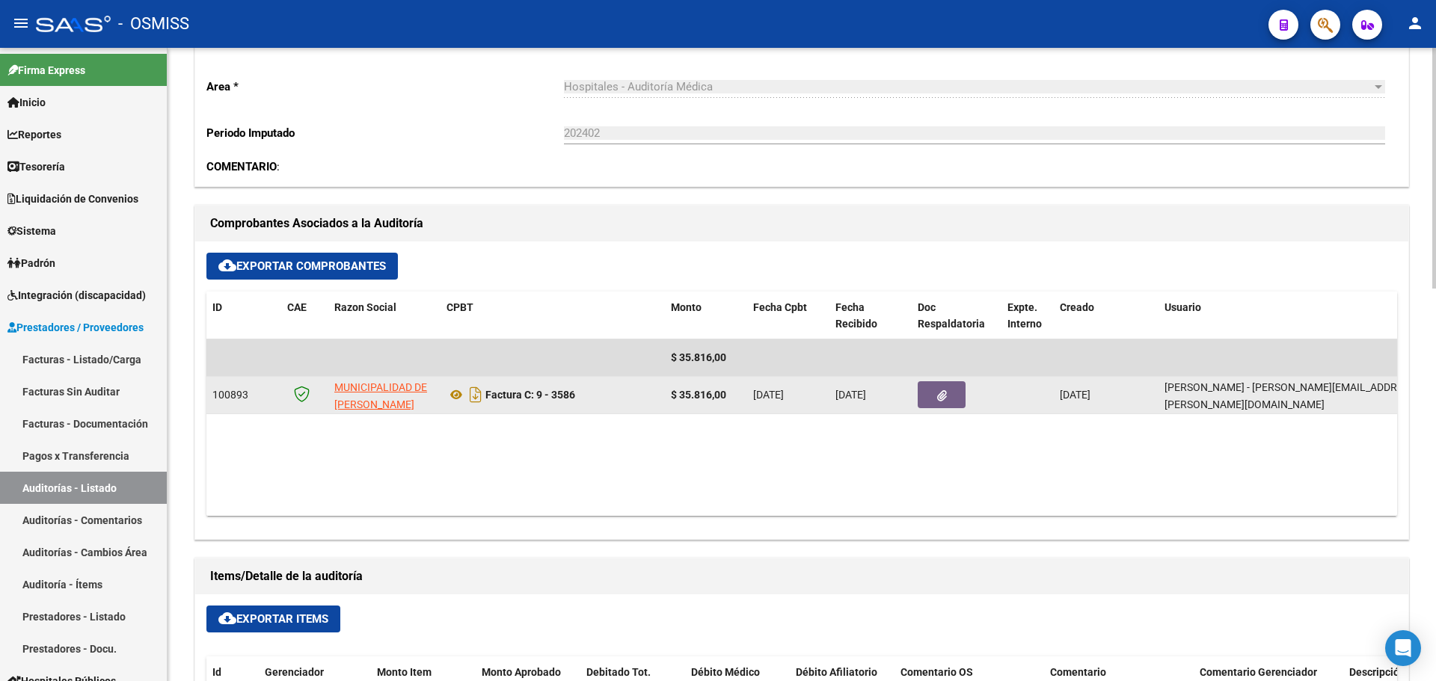
click at [953, 399] on button "button" at bounding box center [942, 394] width 48 height 27
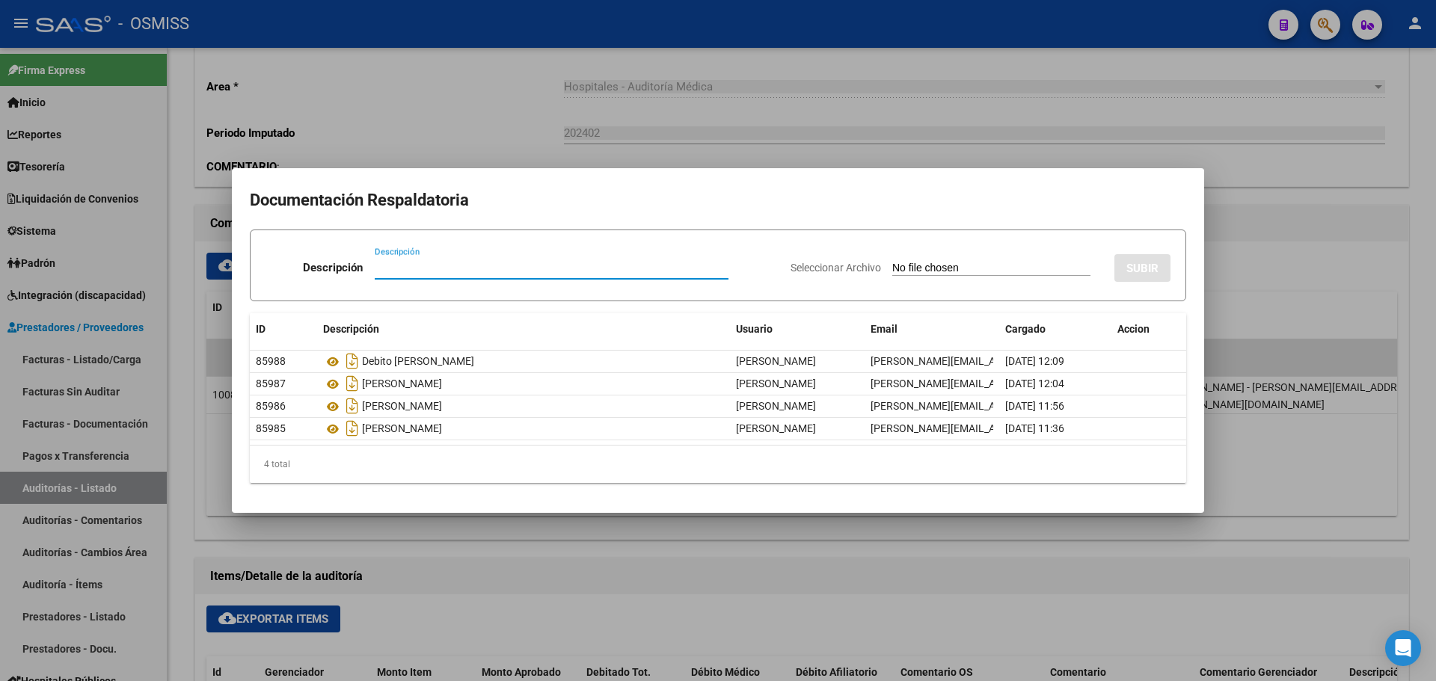
click at [916, 556] on div at bounding box center [718, 340] width 1436 height 681
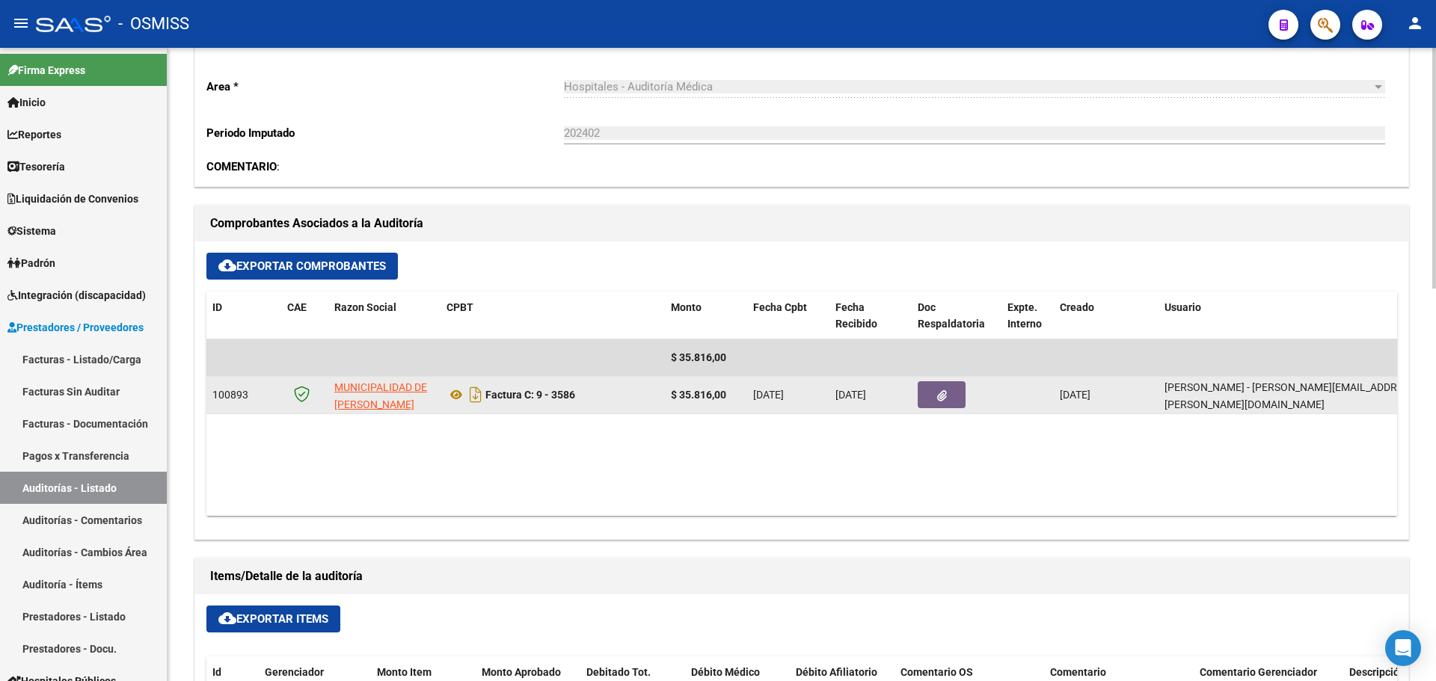
click at [932, 396] on button "button" at bounding box center [942, 394] width 48 height 27
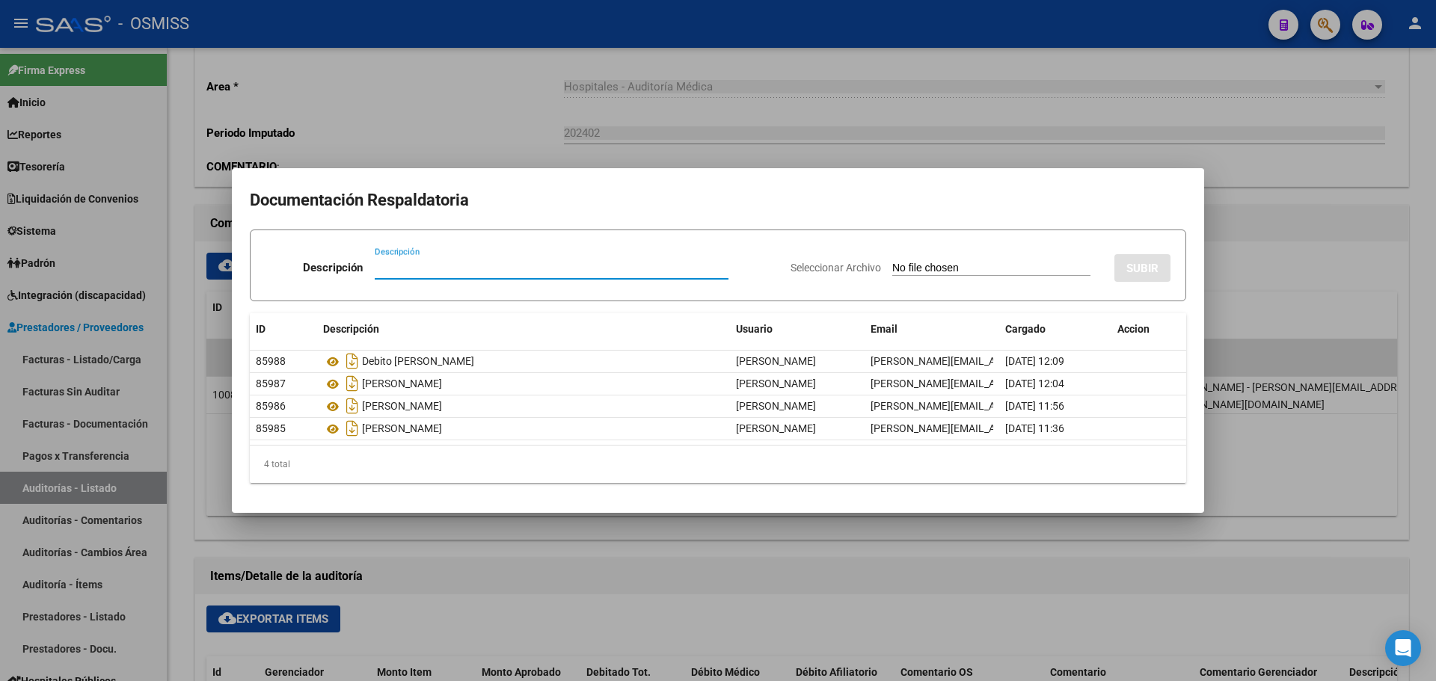
click at [705, 554] on div at bounding box center [718, 340] width 1436 height 681
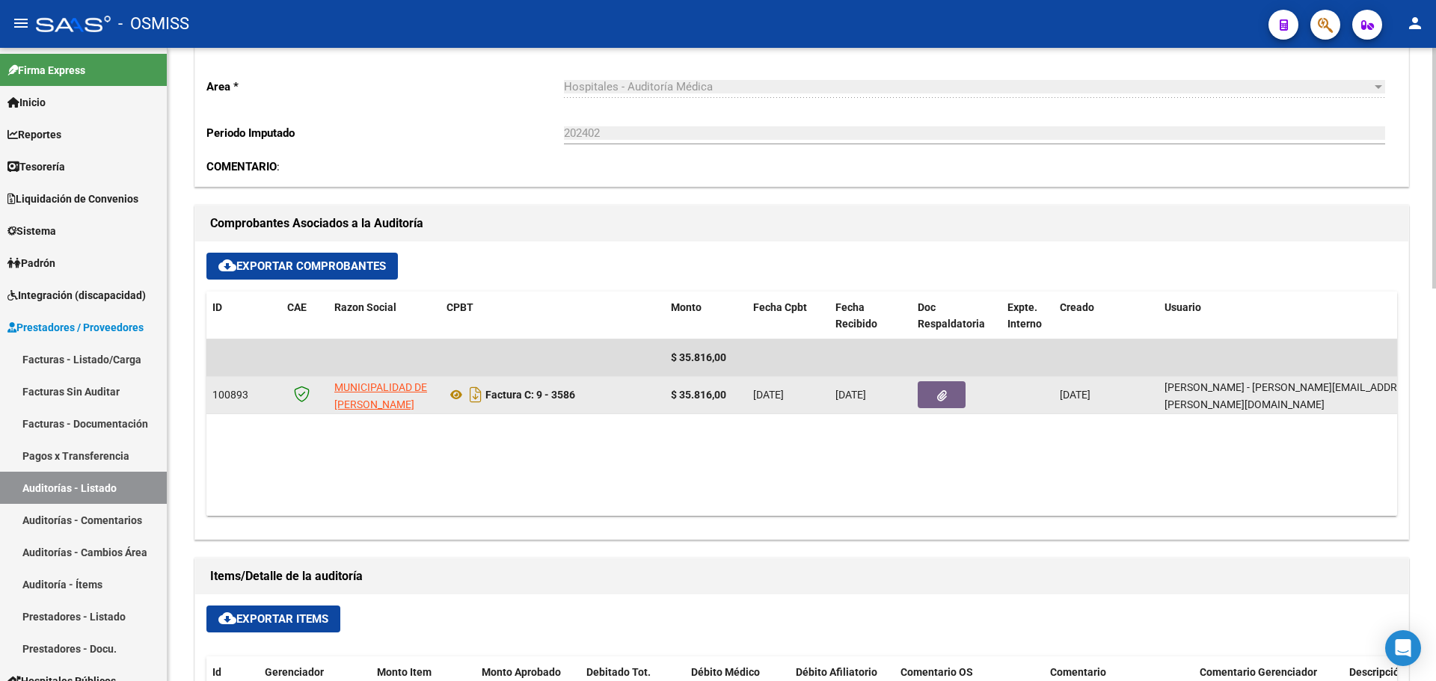
click at [951, 397] on button "button" at bounding box center [942, 394] width 48 height 27
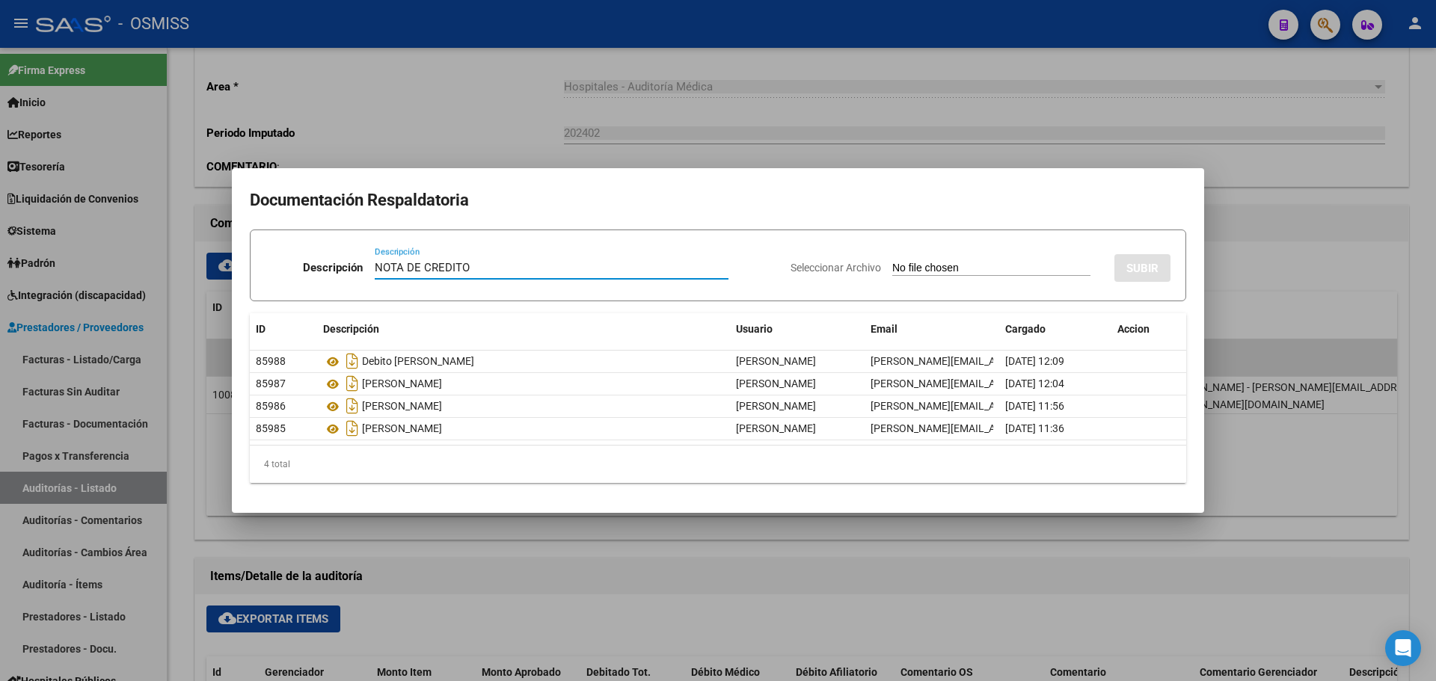
type input "NOTA DE CREDITO"
click at [923, 254] on div "Seleccionar Archivo SUBIR" at bounding box center [980, 265] width 380 height 46
click at [914, 262] on input "Seleccionar Archivo" at bounding box center [991, 269] width 198 height 14
type input "C:\fakepath\NC. MUNICIPALIDAD DE [PERSON_NAME] FC. 3586.pdf"
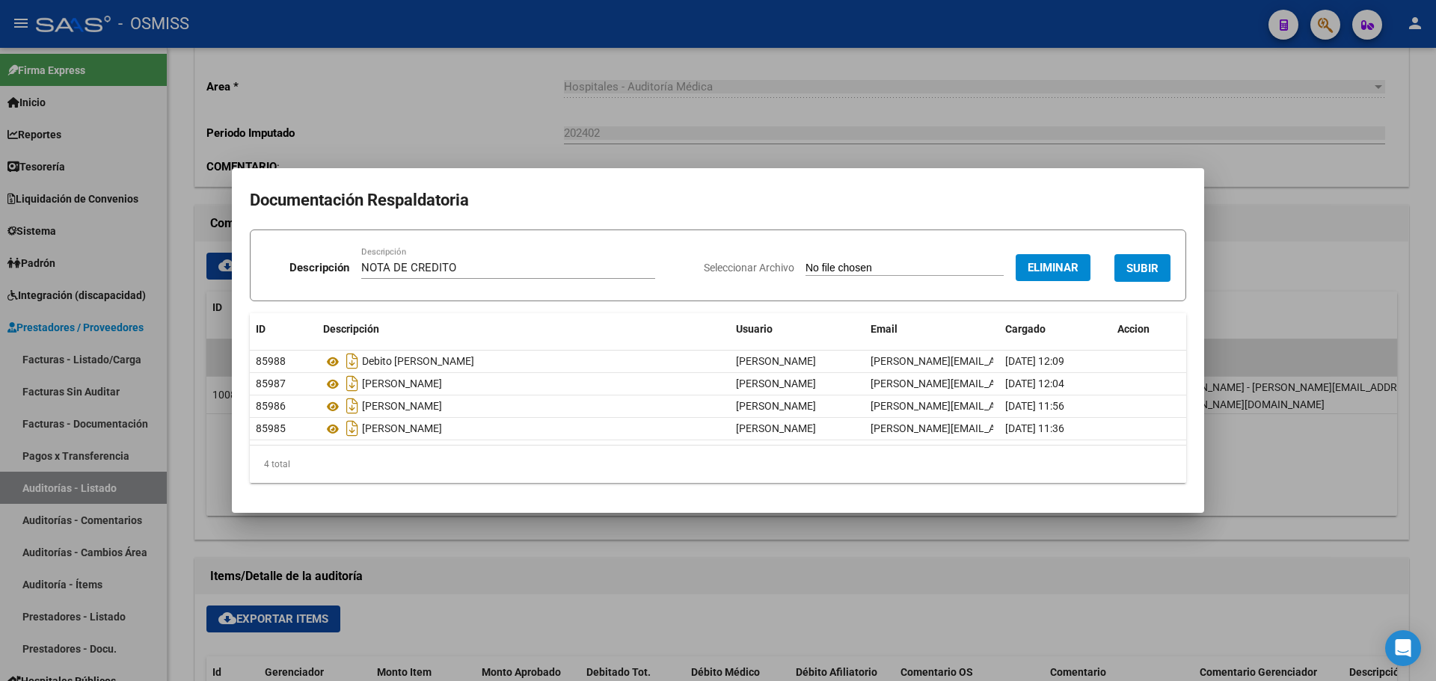
click at [1134, 264] on span "SUBIR" at bounding box center [1142, 268] width 32 height 13
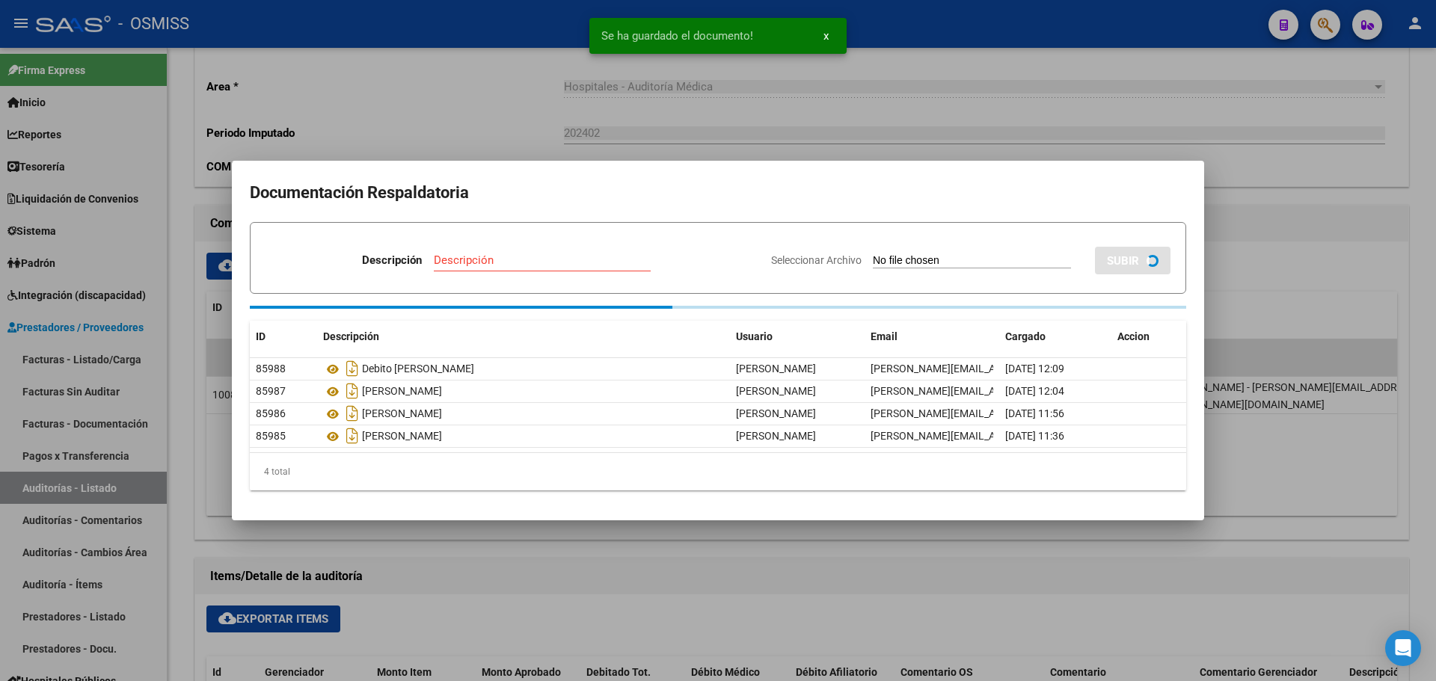
click at [342, 145] on div at bounding box center [718, 340] width 1436 height 681
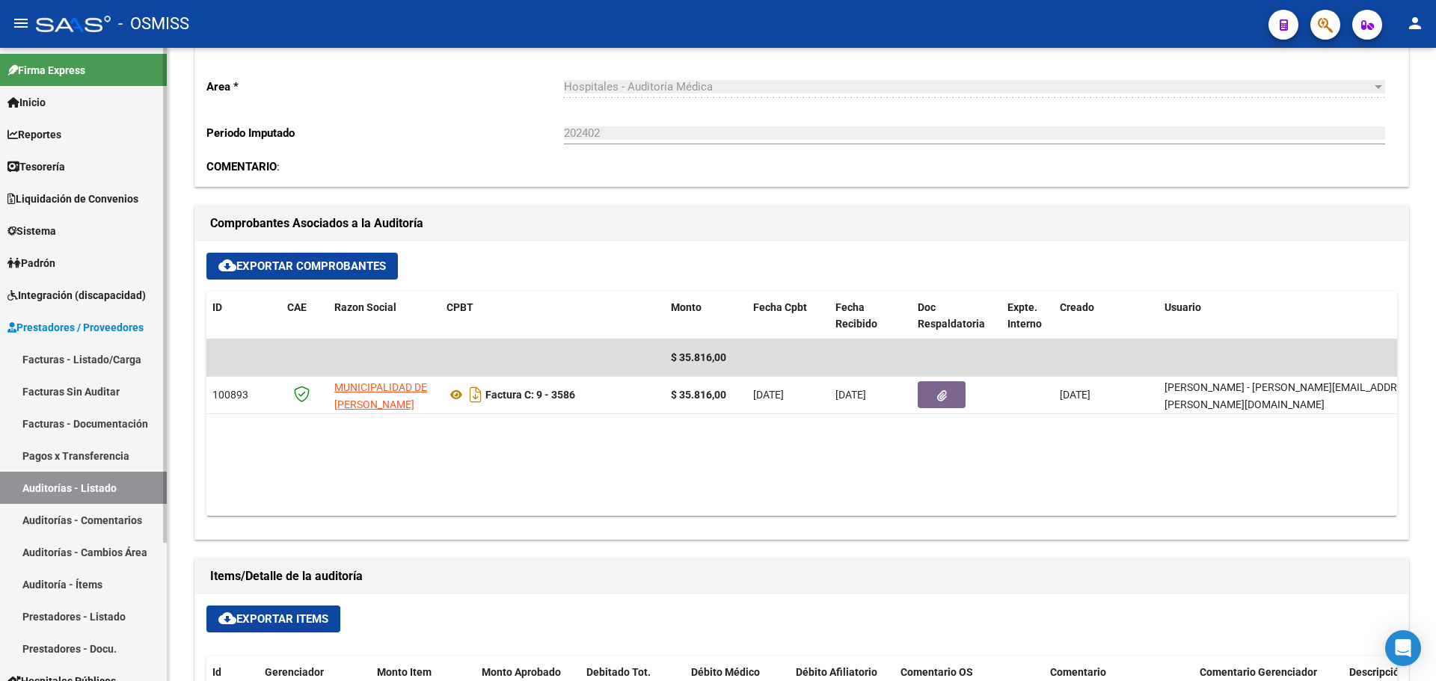
click at [54, 174] on span "Tesorería" at bounding box center [36, 167] width 58 height 16
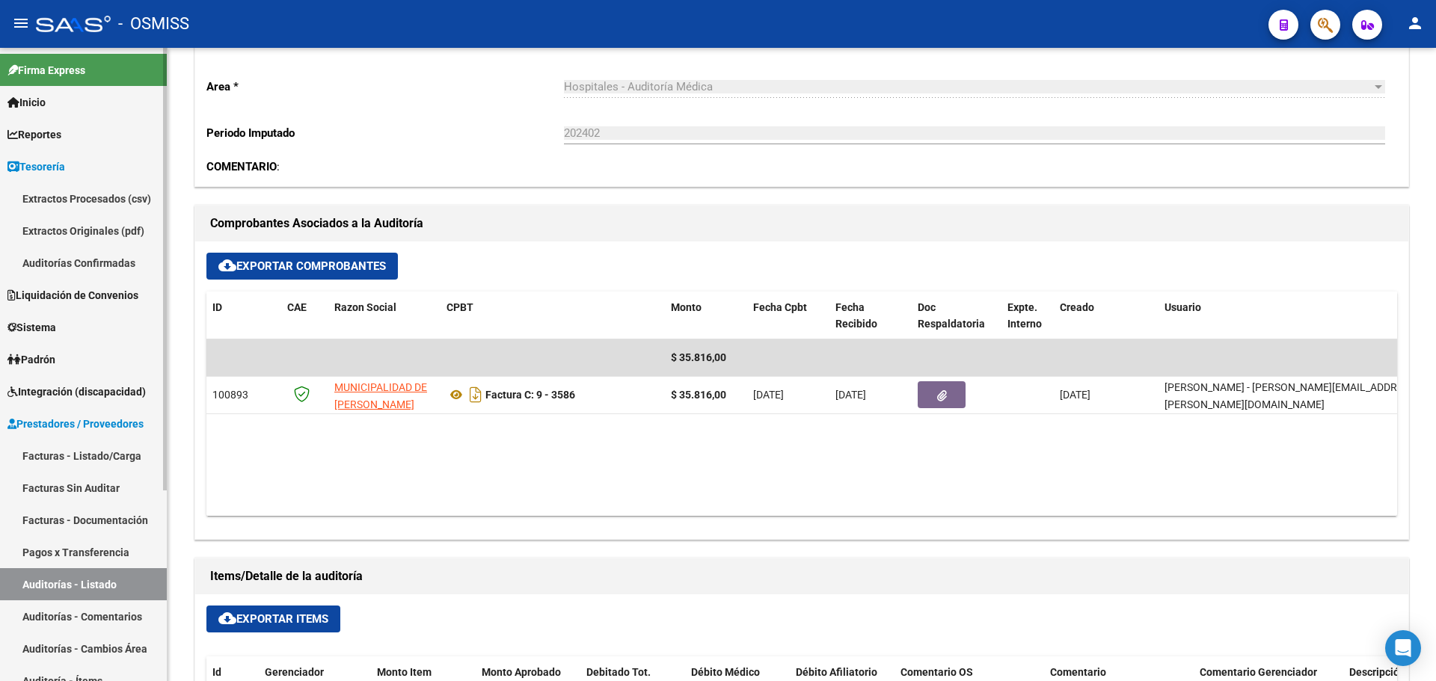
click at [60, 262] on link "Auditorías Confirmadas" at bounding box center [83, 263] width 167 height 32
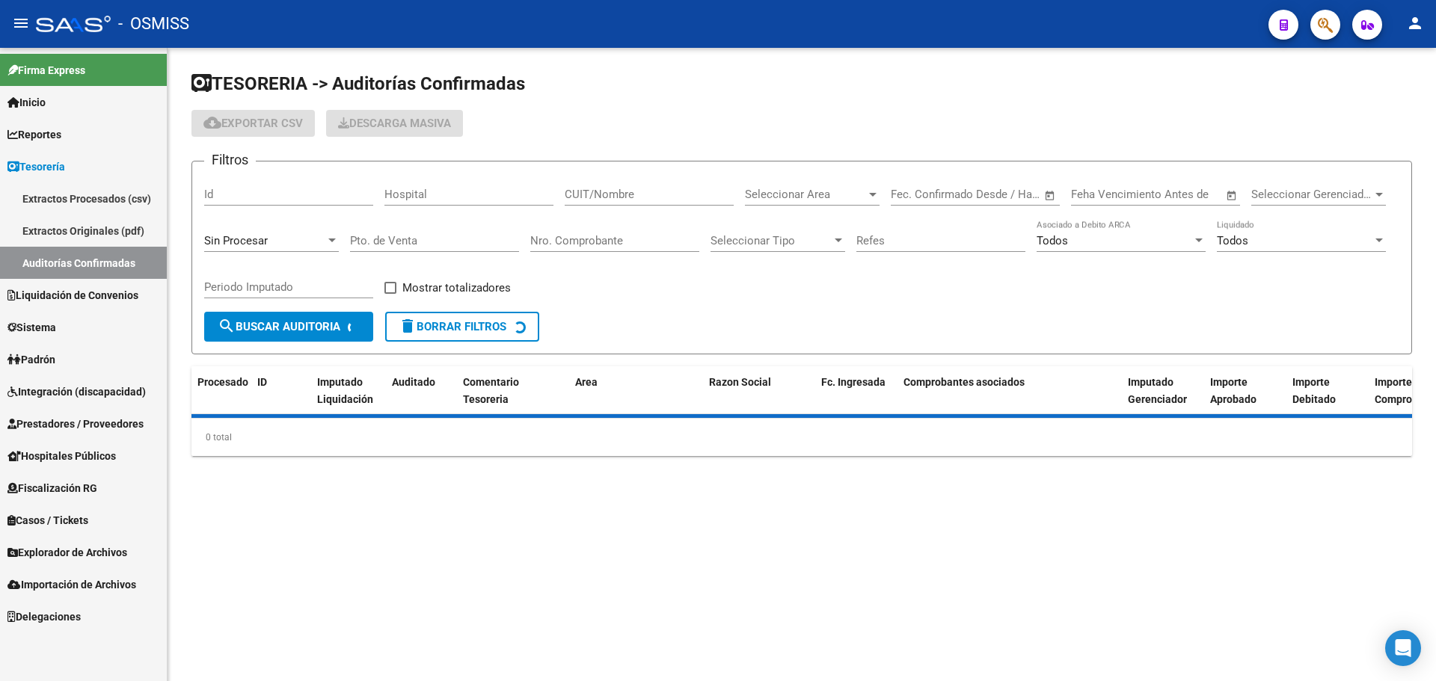
click at [218, 232] on div "Sin Procesar" at bounding box center [271, 236] width 135 height 32
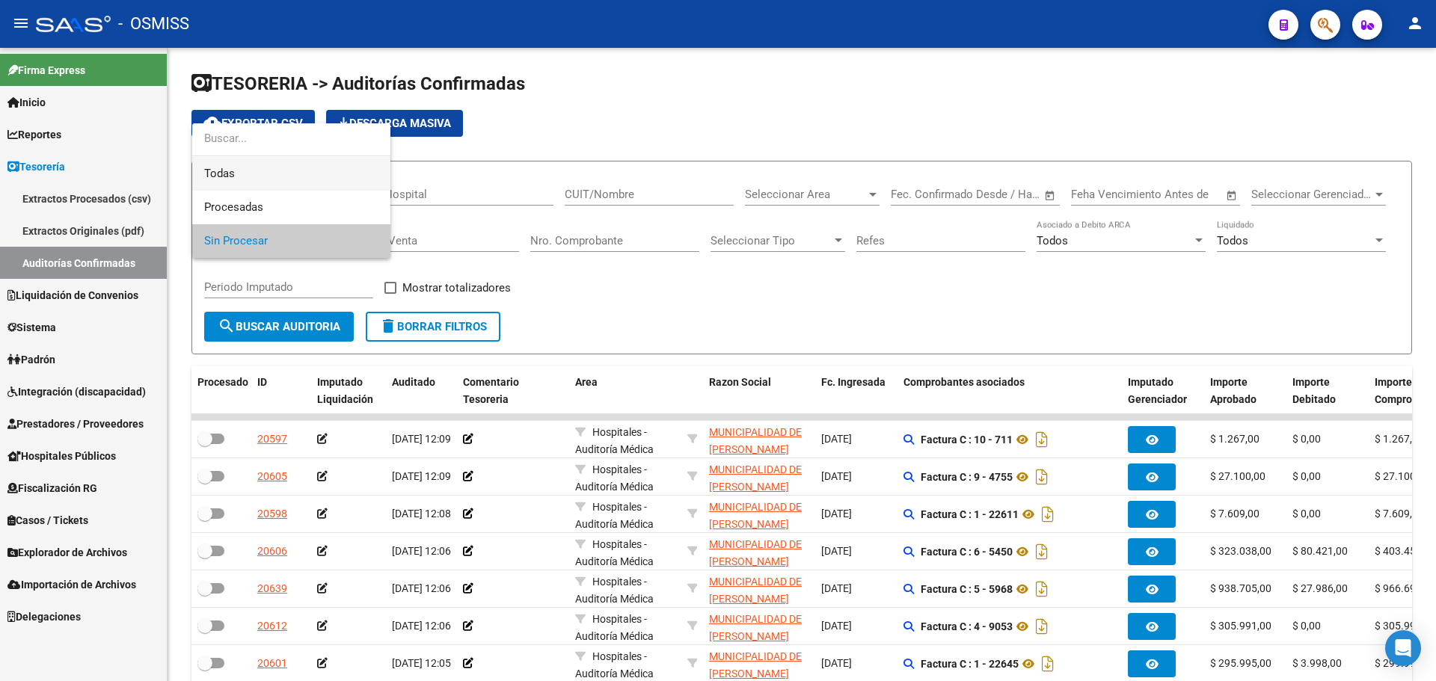
click at [225, 176] on span "Todas" at bounding box center [291, 174] width 174 height 34
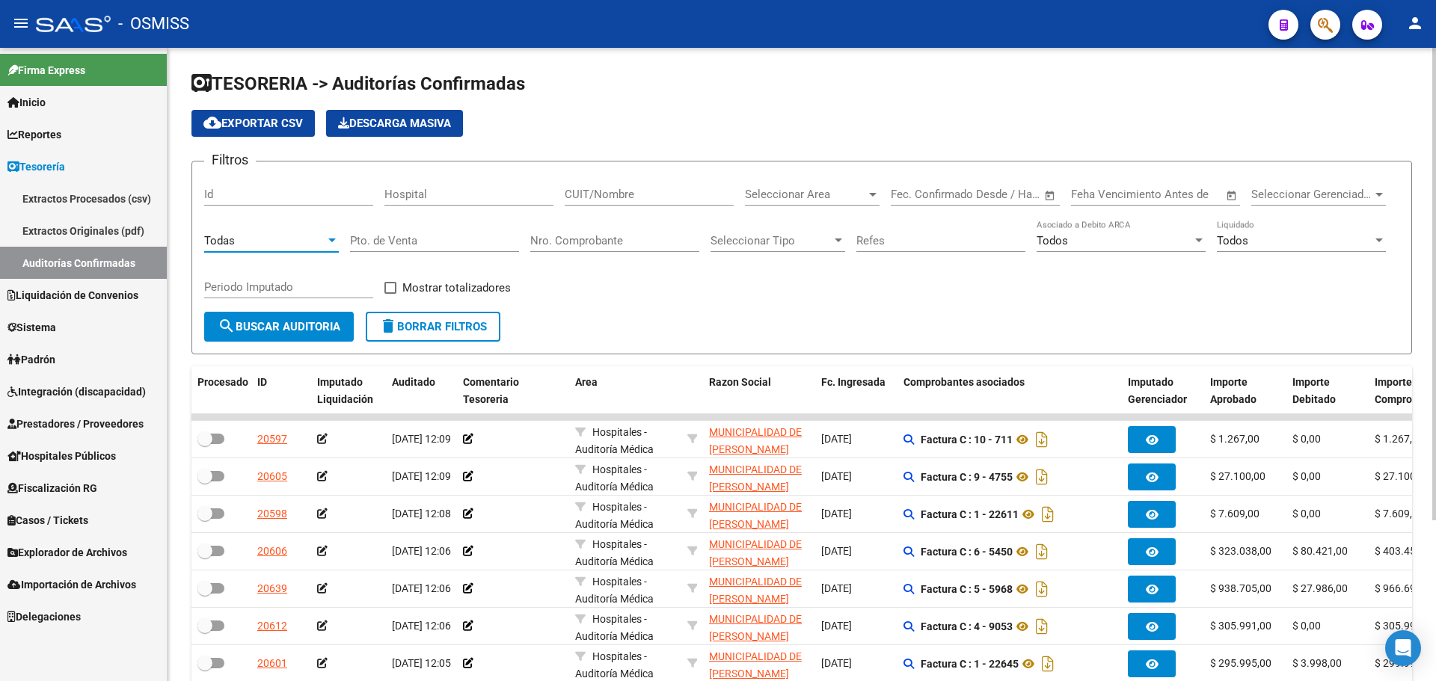
click at [590, 234] on input "Nro. Comprobante" at bounding box center [614, 240] width 169 height 13
type input "15246"
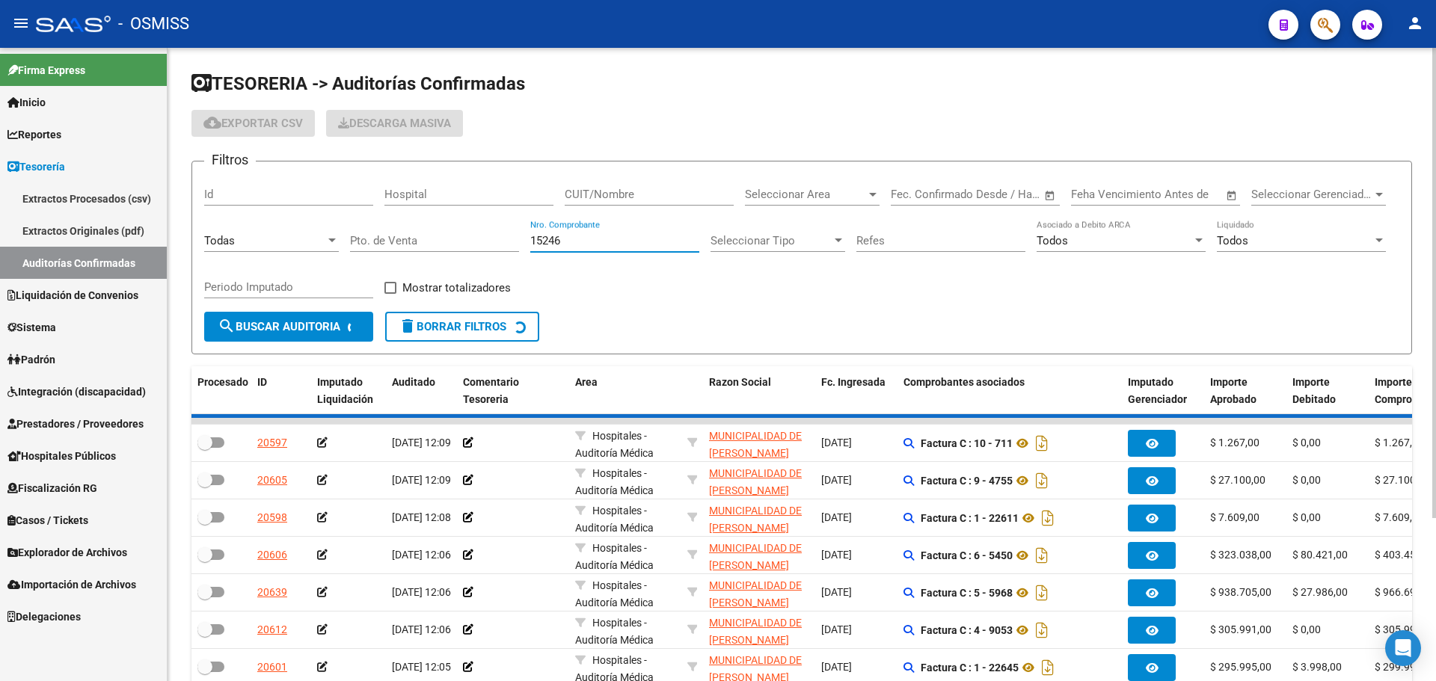
checkbox input "true"
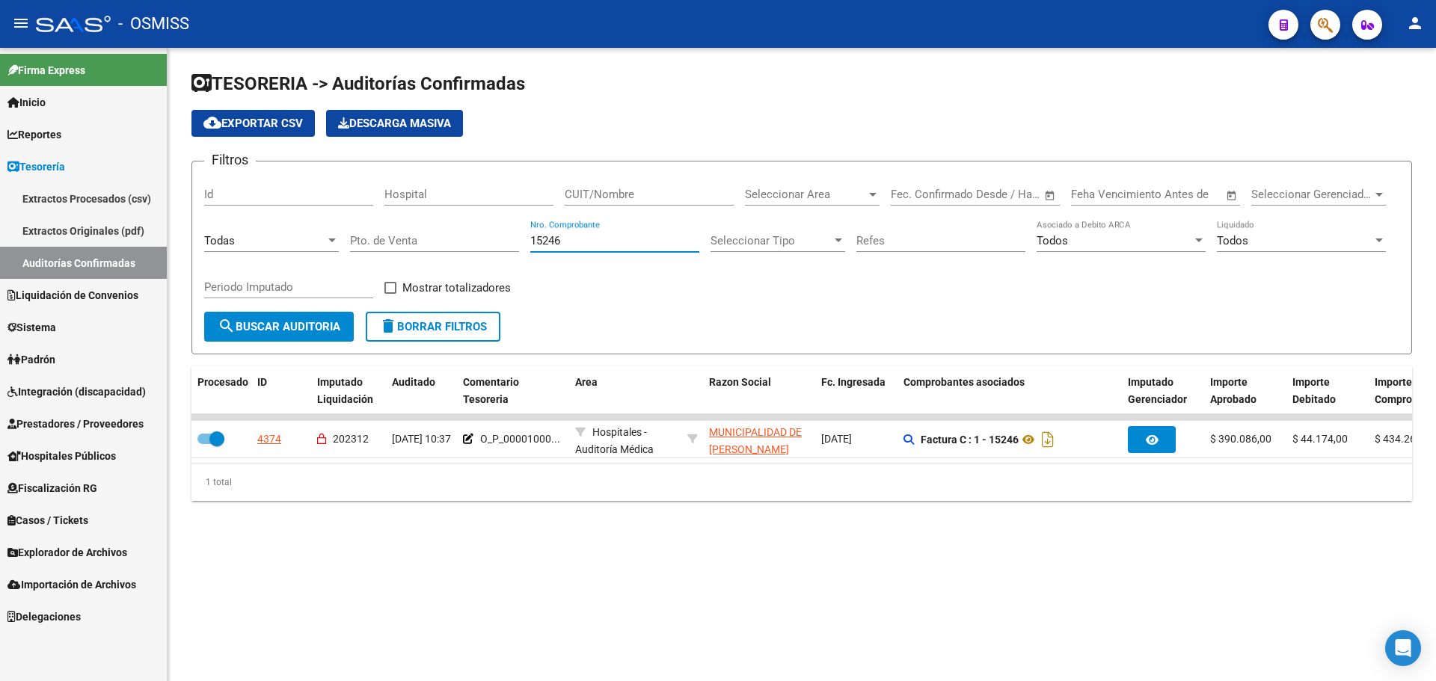
type input "15246"
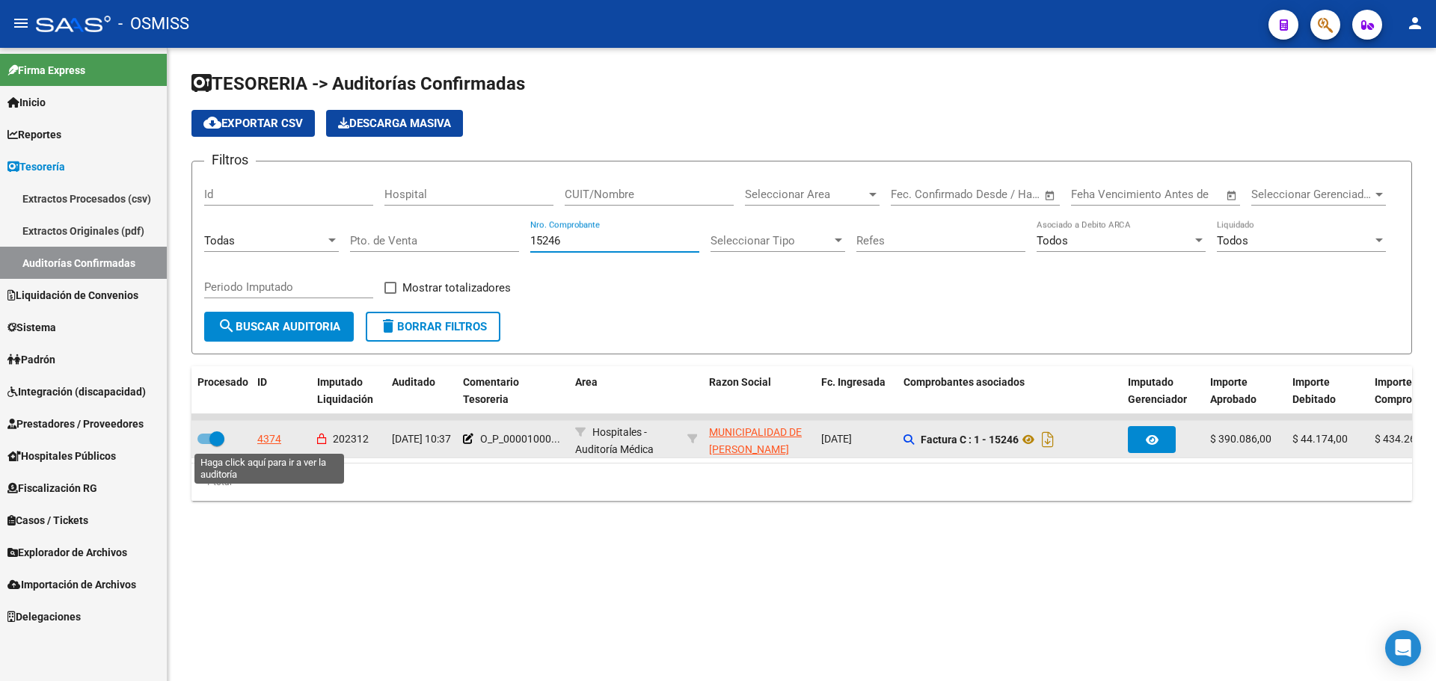
click at [272, 436] on div "4374" at bounding box center [269, 439] width 24 height 17
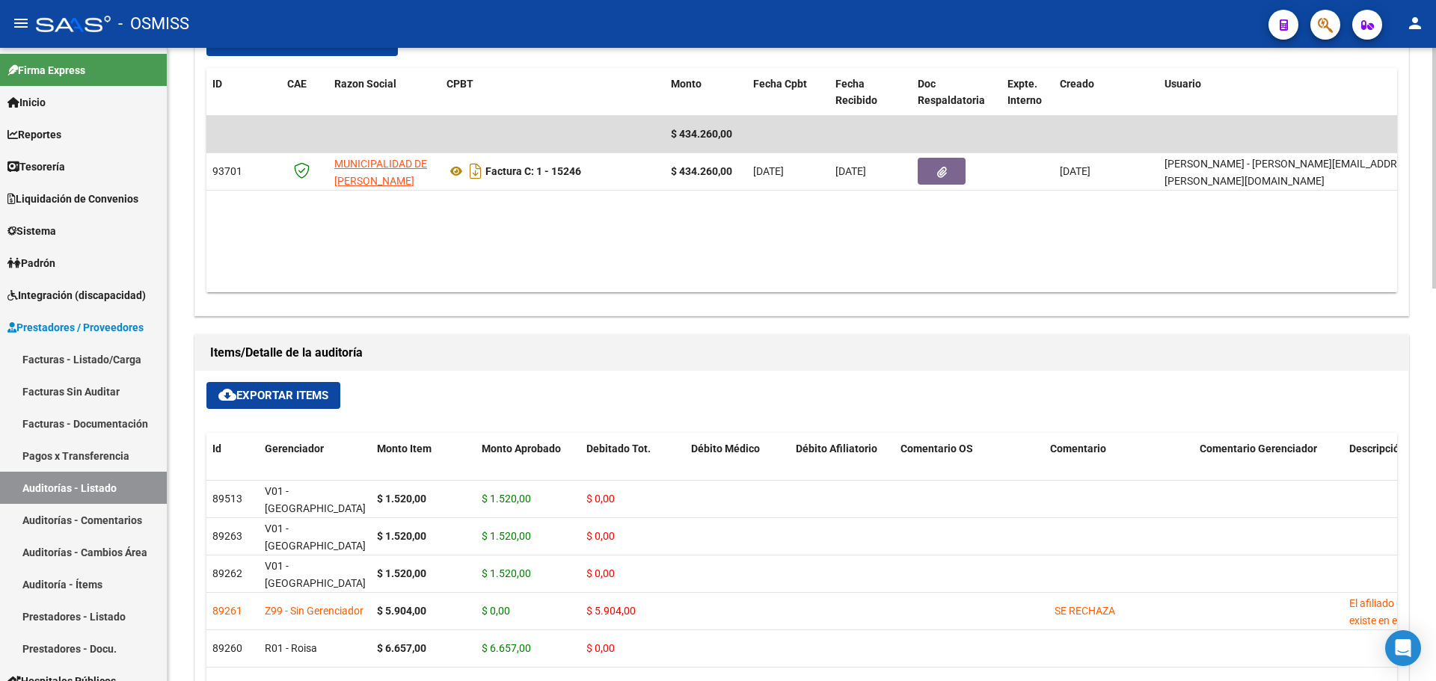
scroll to position [674, 0]
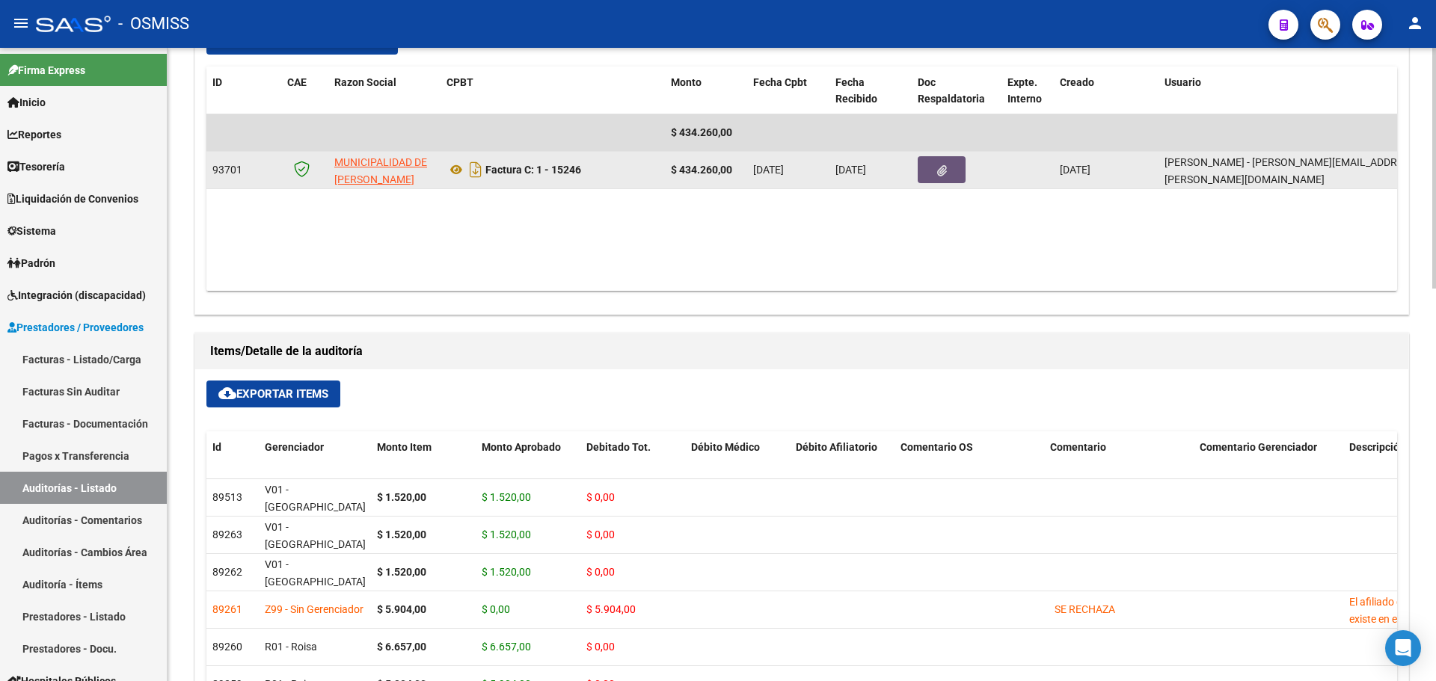
click at [937, 165] on icon "button" at bounding box center [942, 170] width 10 height 11
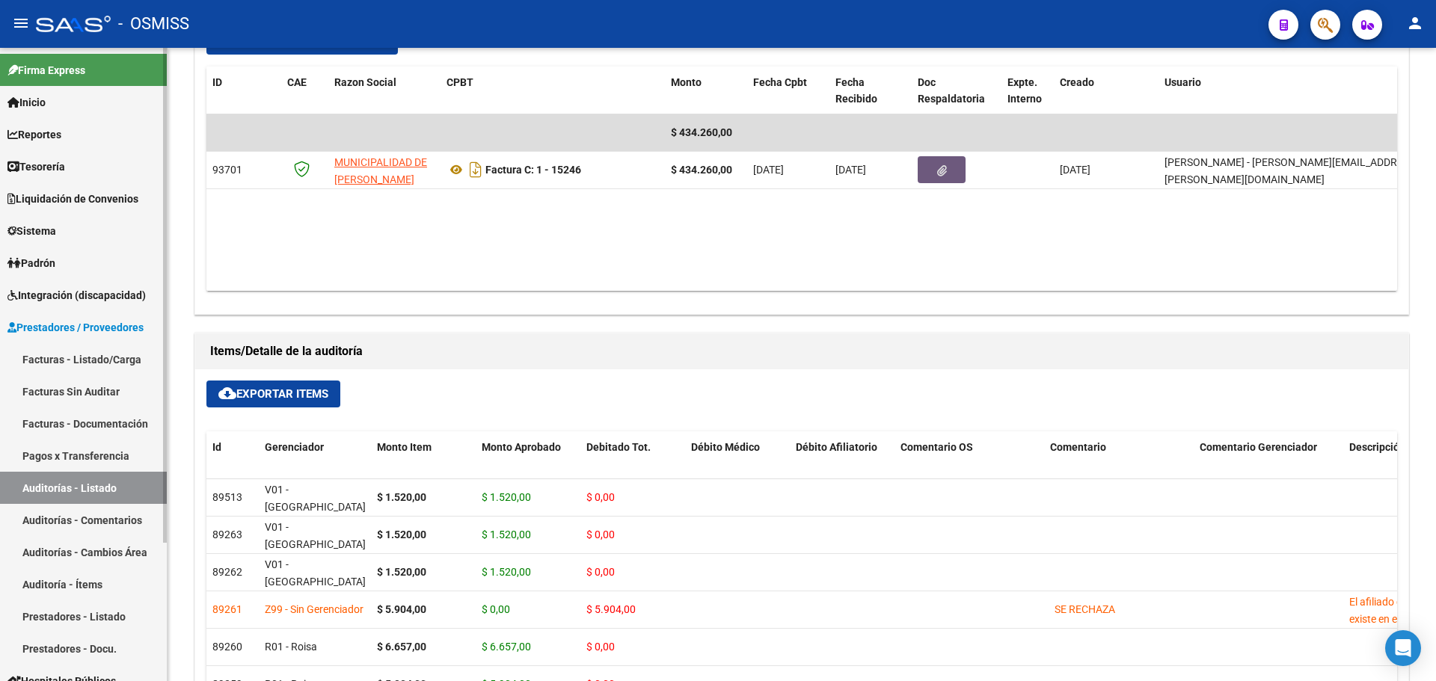
click at [49, 159] on span "Tesorería" at bounding box center [36, 167] width 58 height 16
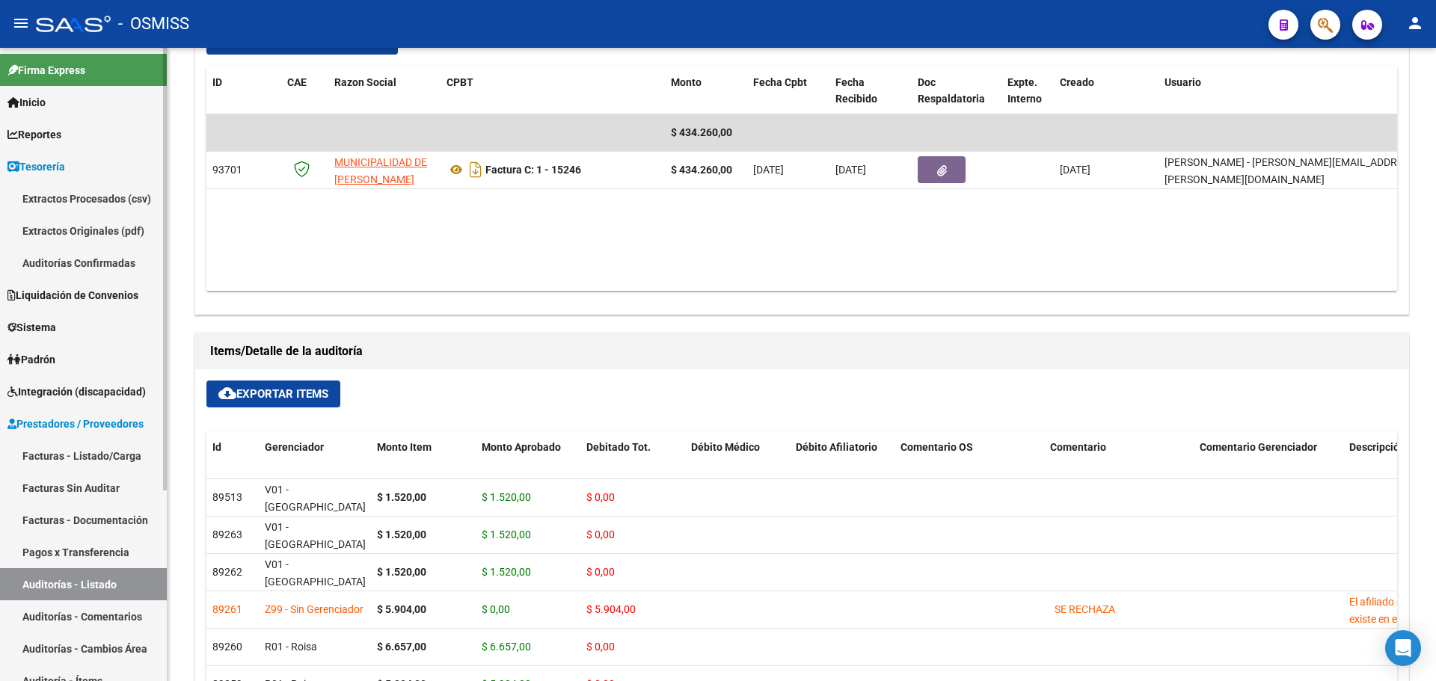
click at [65, 263] on link "Auditorías Confirmadas" at bounding box center [83, 263] width 167 height 32
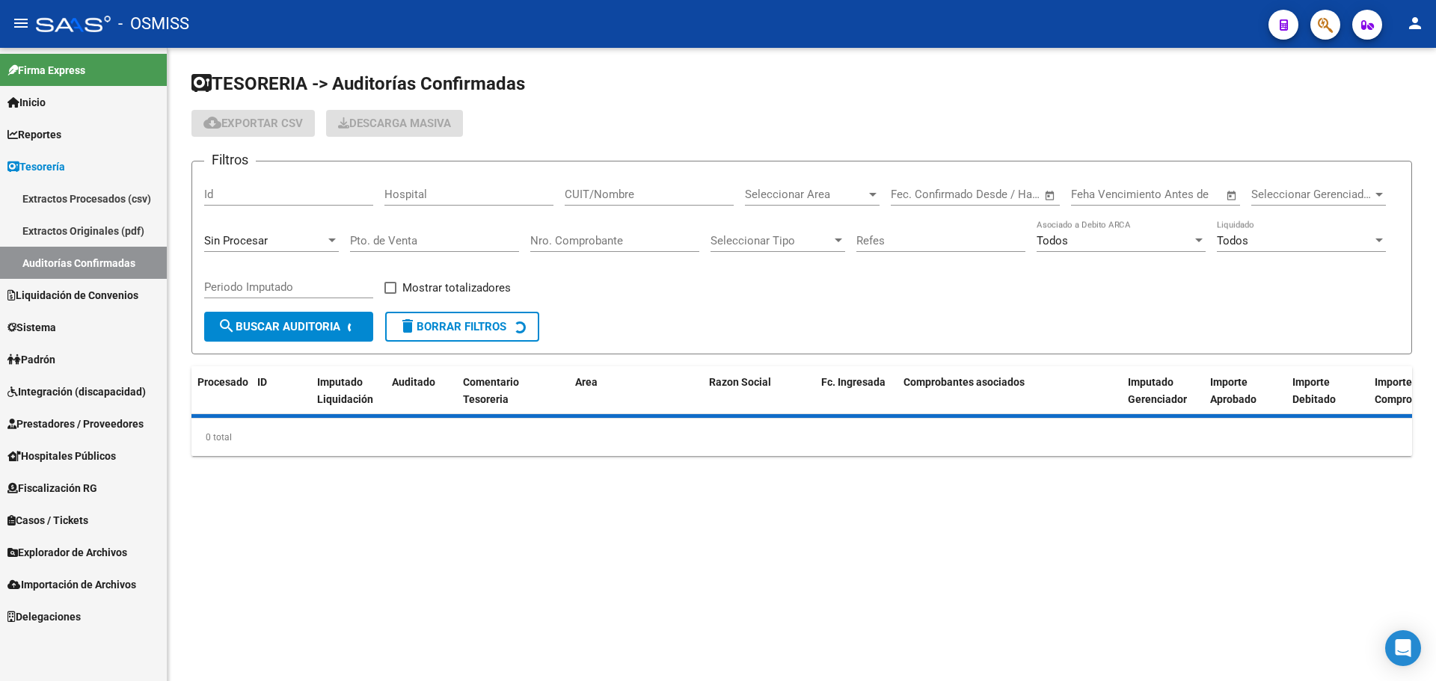
click at [230, 249] on div "Sin Procesar" at bounding box center [271, 236] width 135 height 32
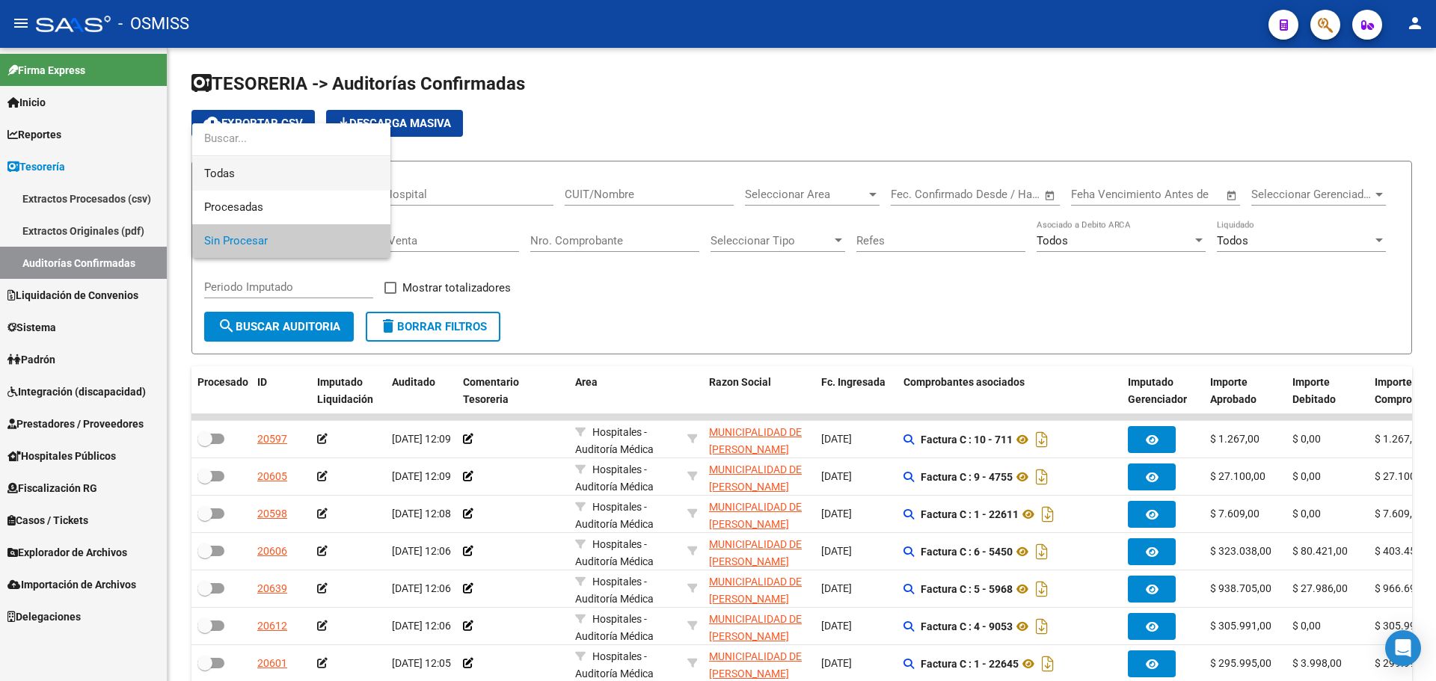
click at [245, 168] on span "Todas" at bounding box center [291, 174] width 174 height 34
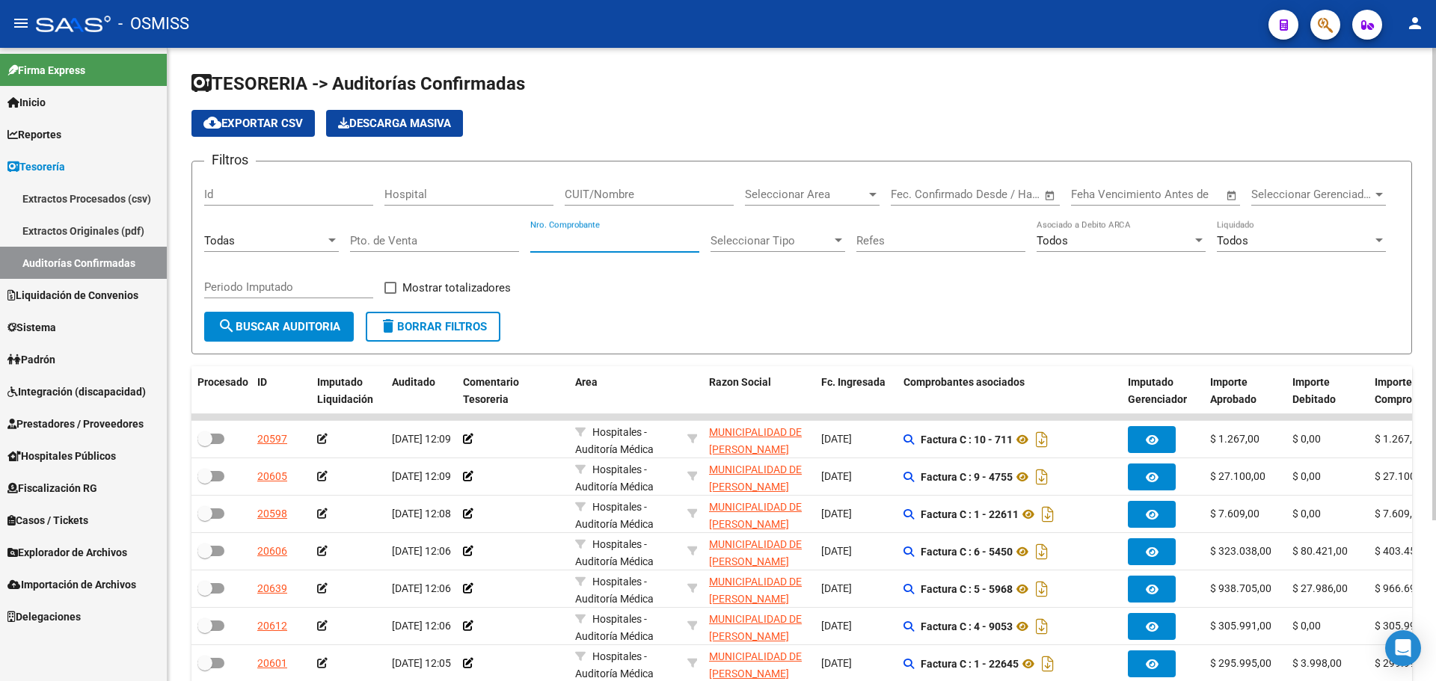
click at [621, 241] on input "Nro. Comprobante" at bounding box center [614, 240] width 169 height 13
type input "84607"
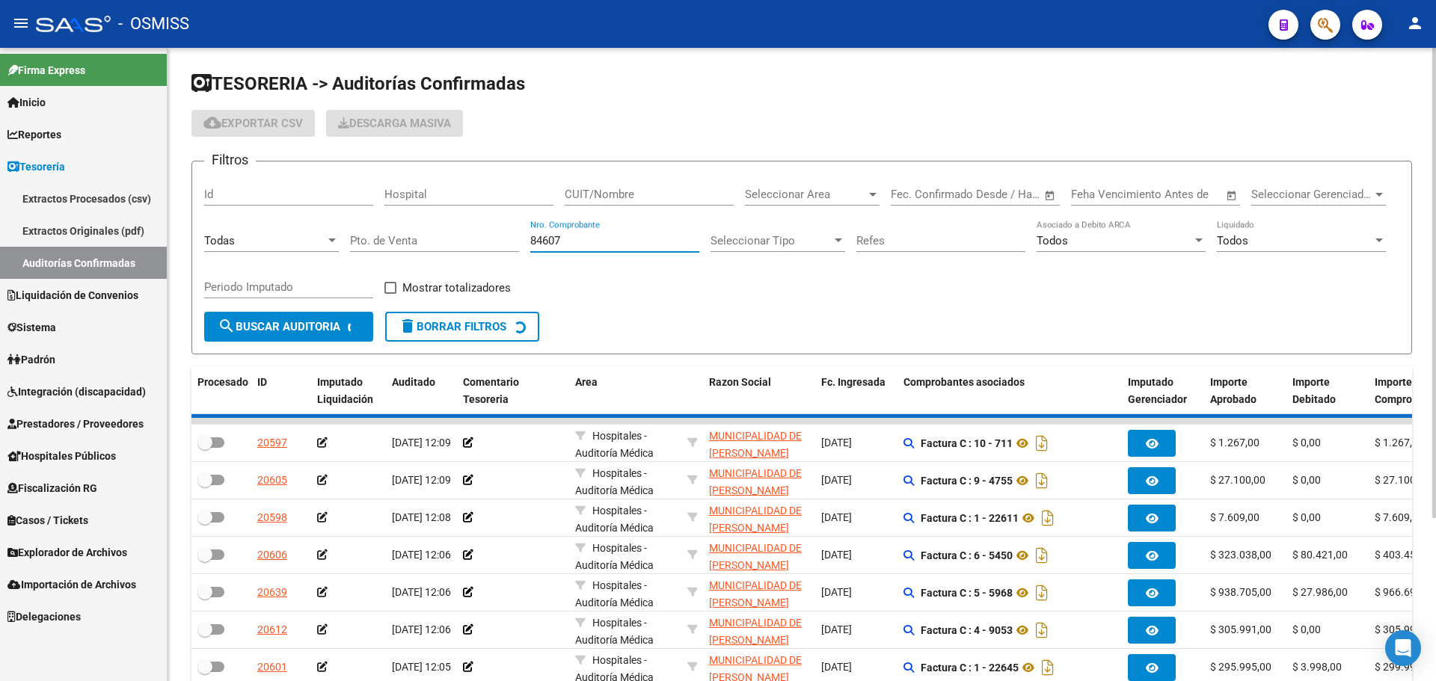
checkbox input "true"
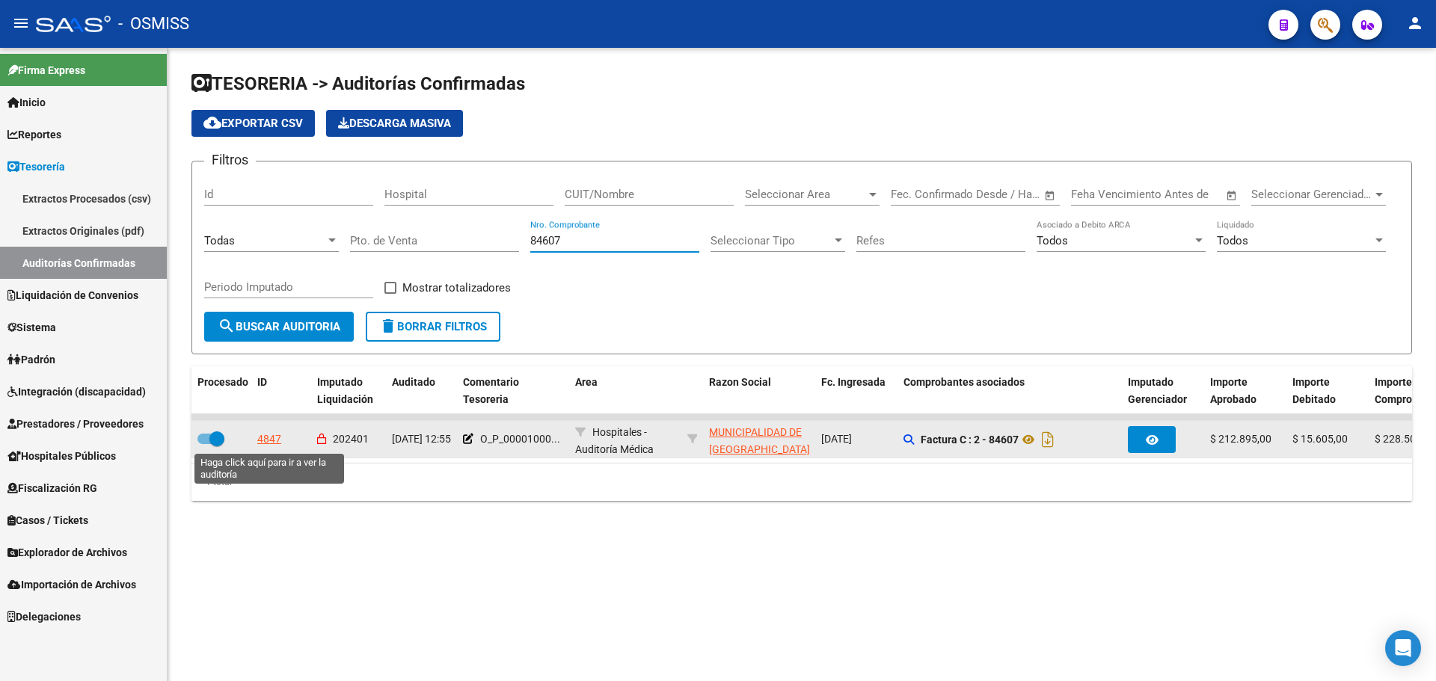
type input "84607"
click at [272, 435] on div "4847" at bounding box center [269, 439] width 24 height 17
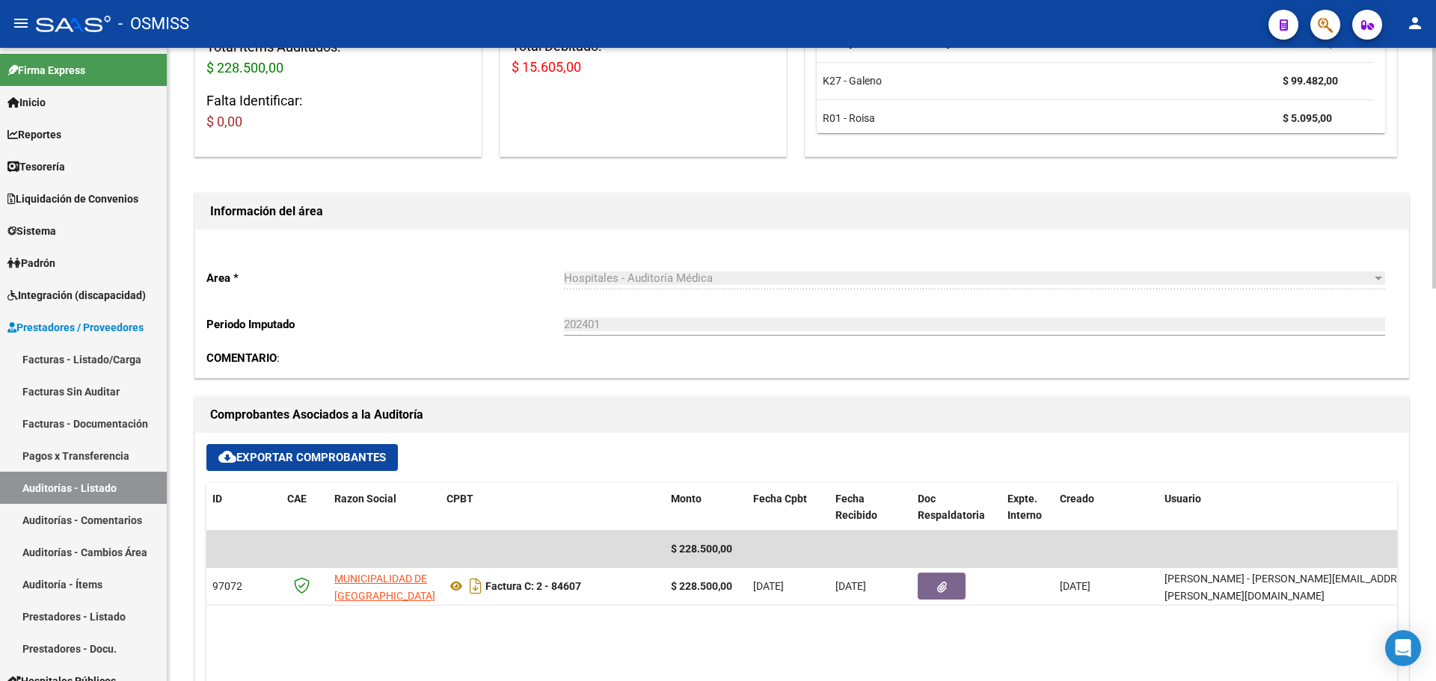
scroll to position [374, 0]
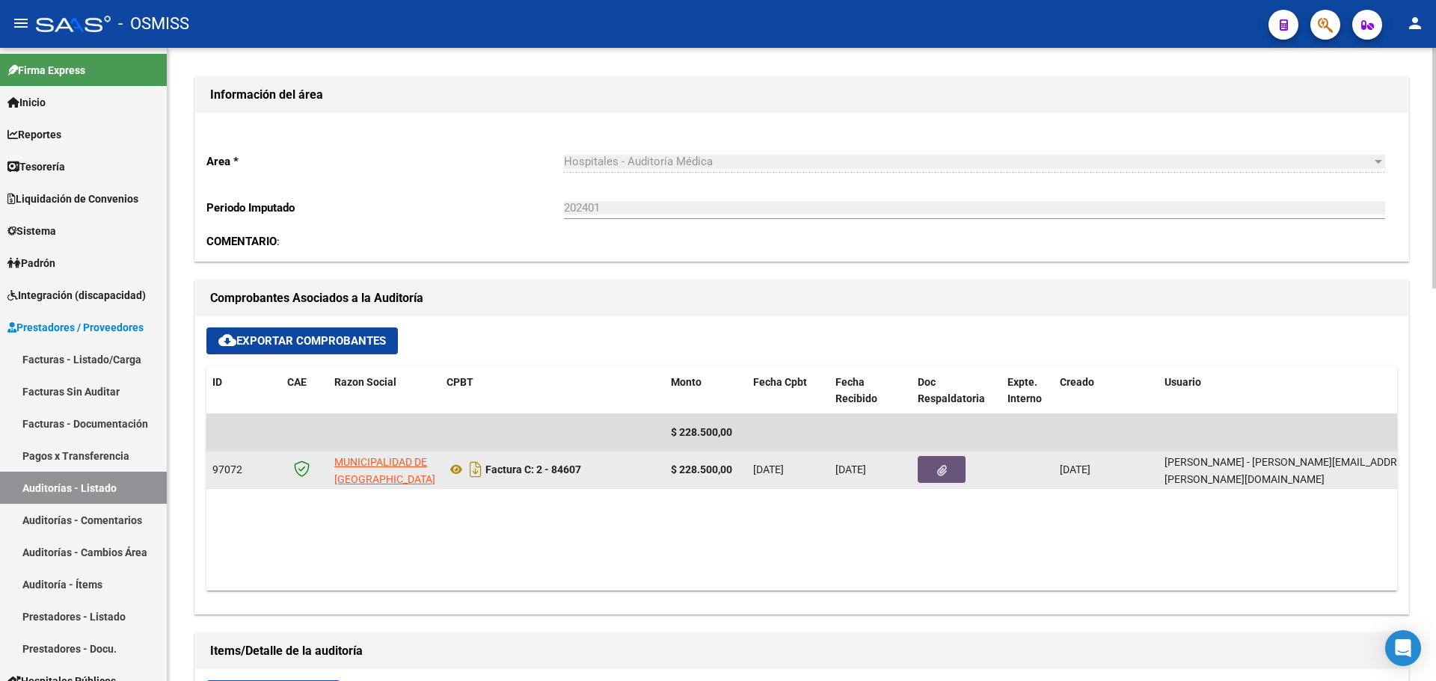
click at [956, 468] on button "button" at bounding box center [942, 469] width 48 height 27
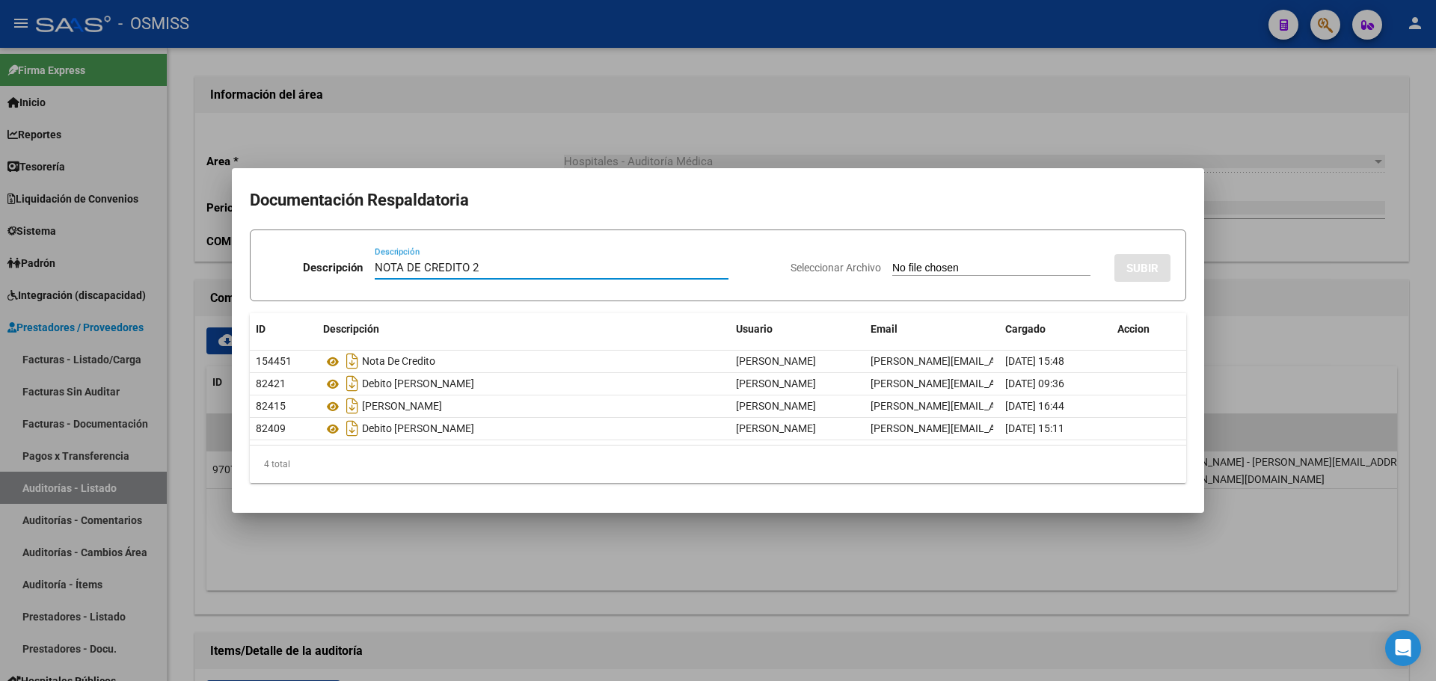
type input "NOTA DE CREDITO 2"
click at [892, 268] on input "Seleccionar Archivo" at bounding box center [991, 269] width 198 height 14
type input "C:\fakepath\NC. MUNICIPALIDAD DE SAN [PERSON_NAME] FC. 84607 2.pdf"
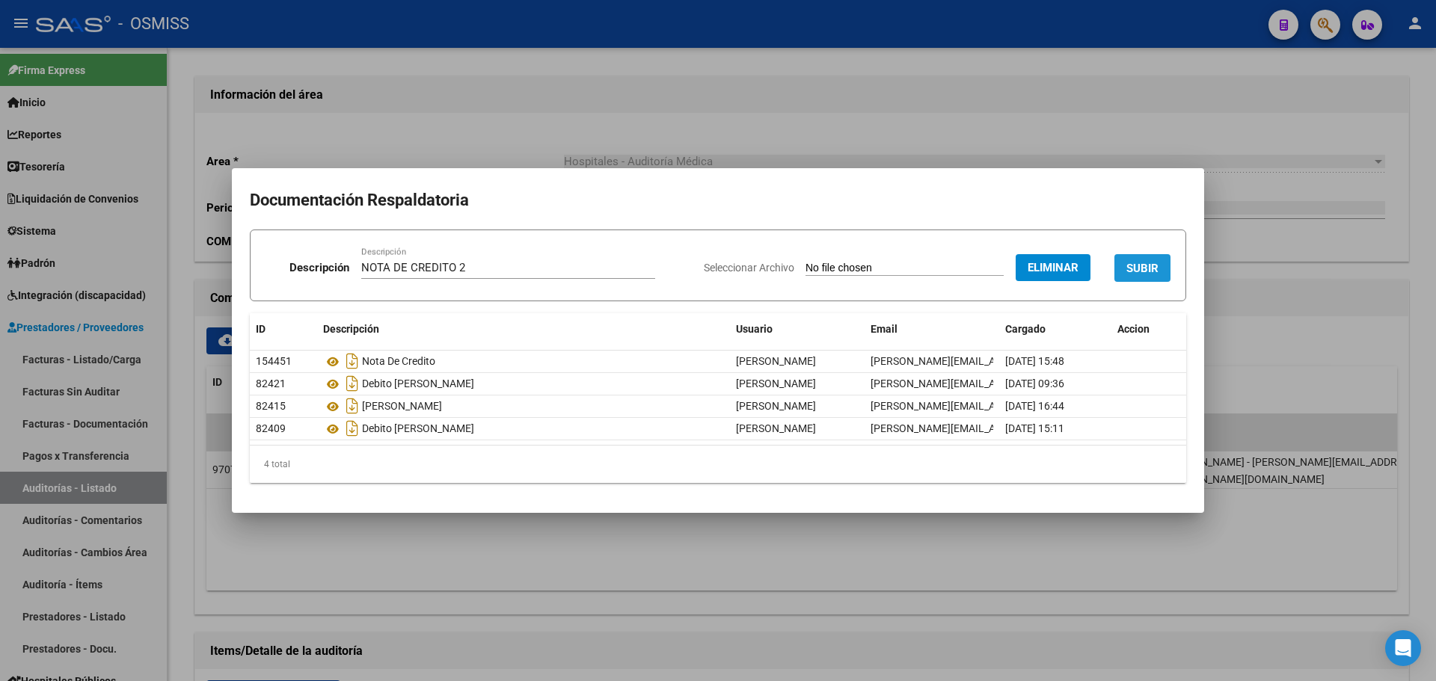
click at [1137, 263] on span "SUBIR" at bounding box center [1142, 268] width 32 height 13
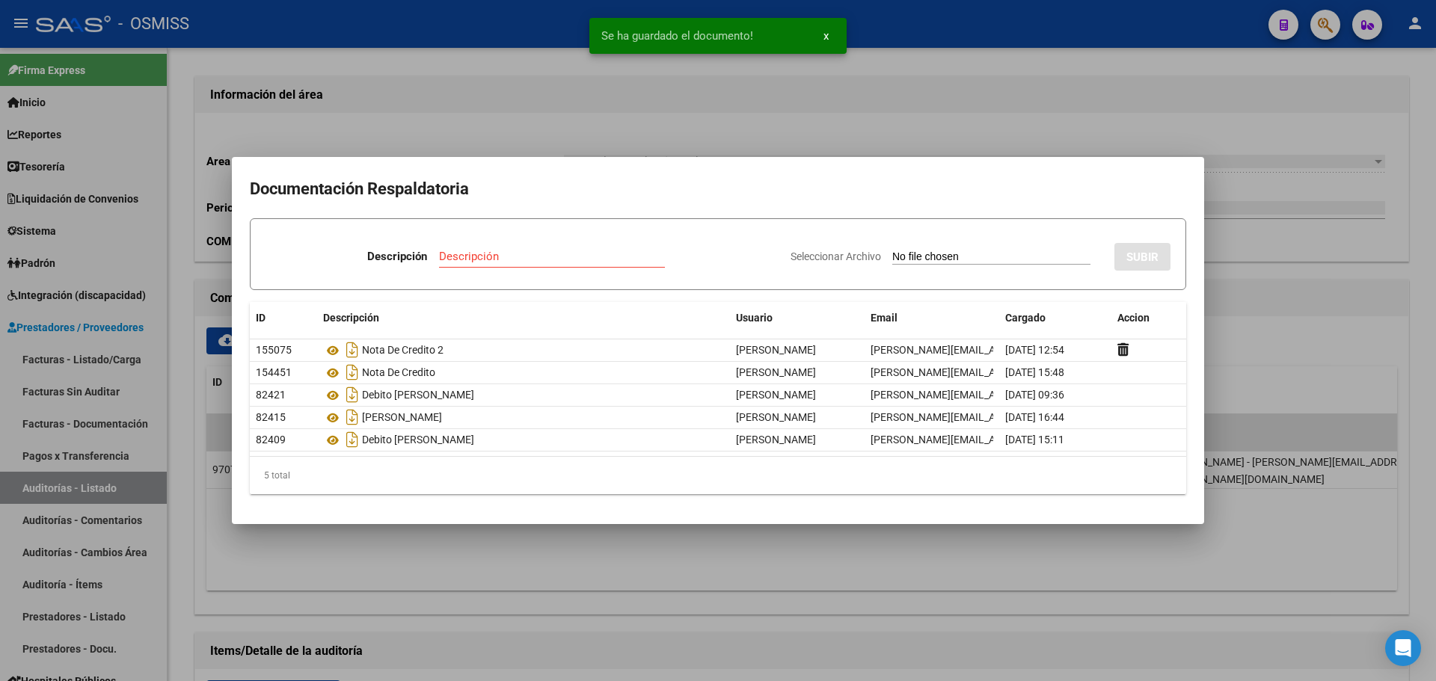
click at [580, 151] on div at bounding box center [718, 340] width 1436 height 681
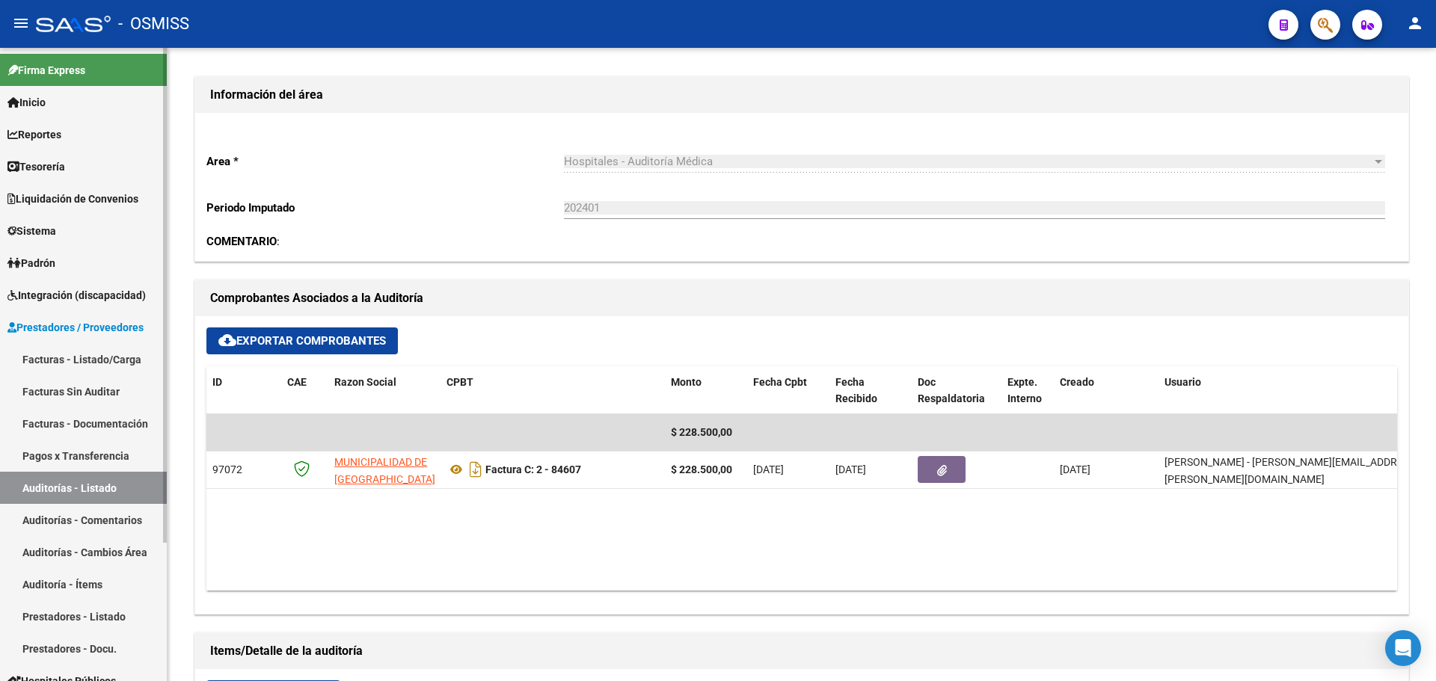
click at [90, 162] on link "Tesorería" at bounding box center [83, 166] width 167 height 32
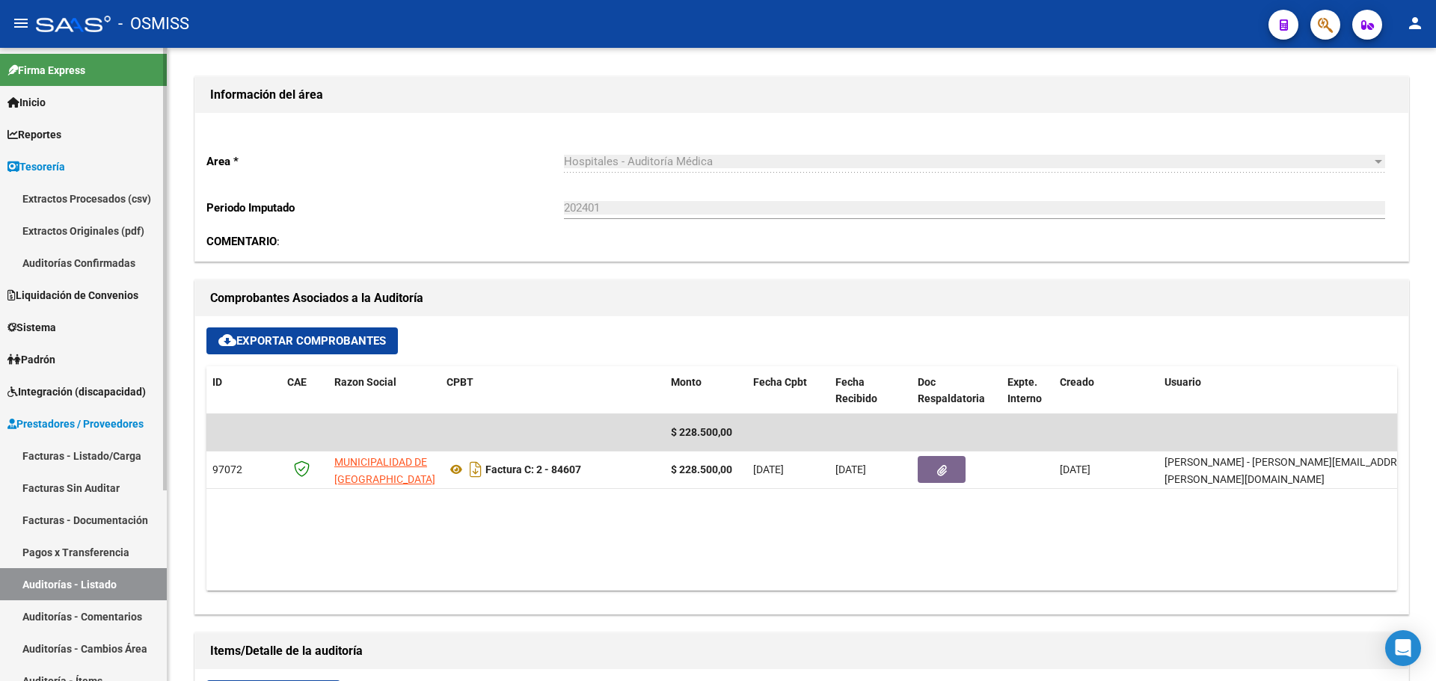
click at [84, 252] on link "Auditorías Confirmadas" at bounding box center [83, 263] width 167 height 32
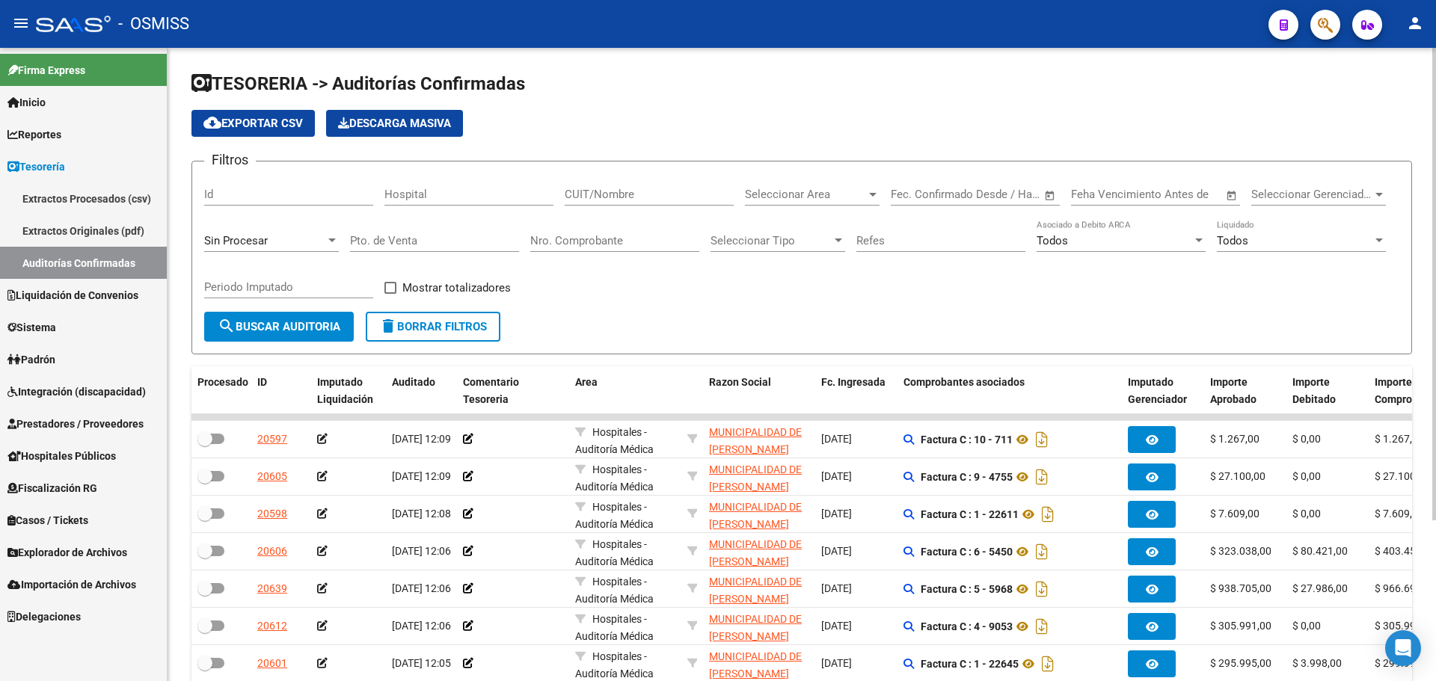
click at [275, 237] on div "Sin Procesar" at bounding box center [264, 240] width 121 height 13
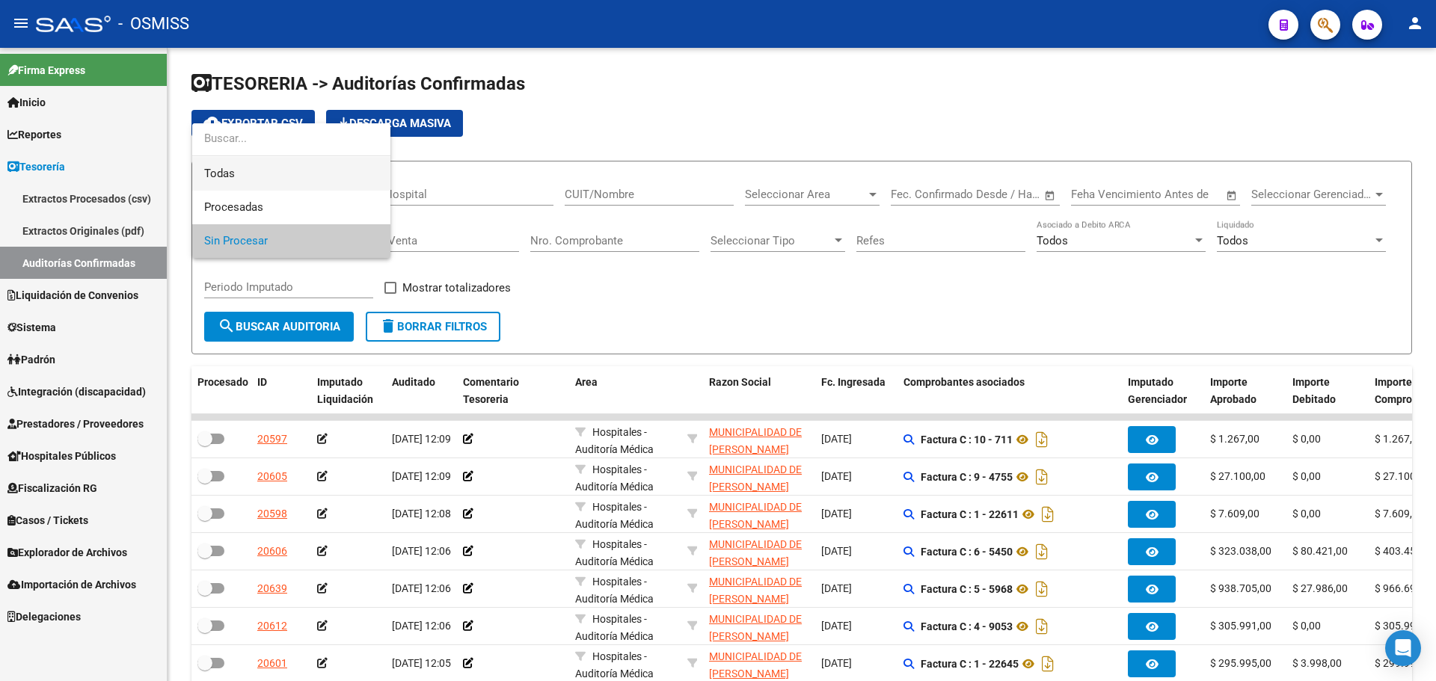
click at [268, 187] on span "Todas" at bounding box center [291, 174] width 174 height 34
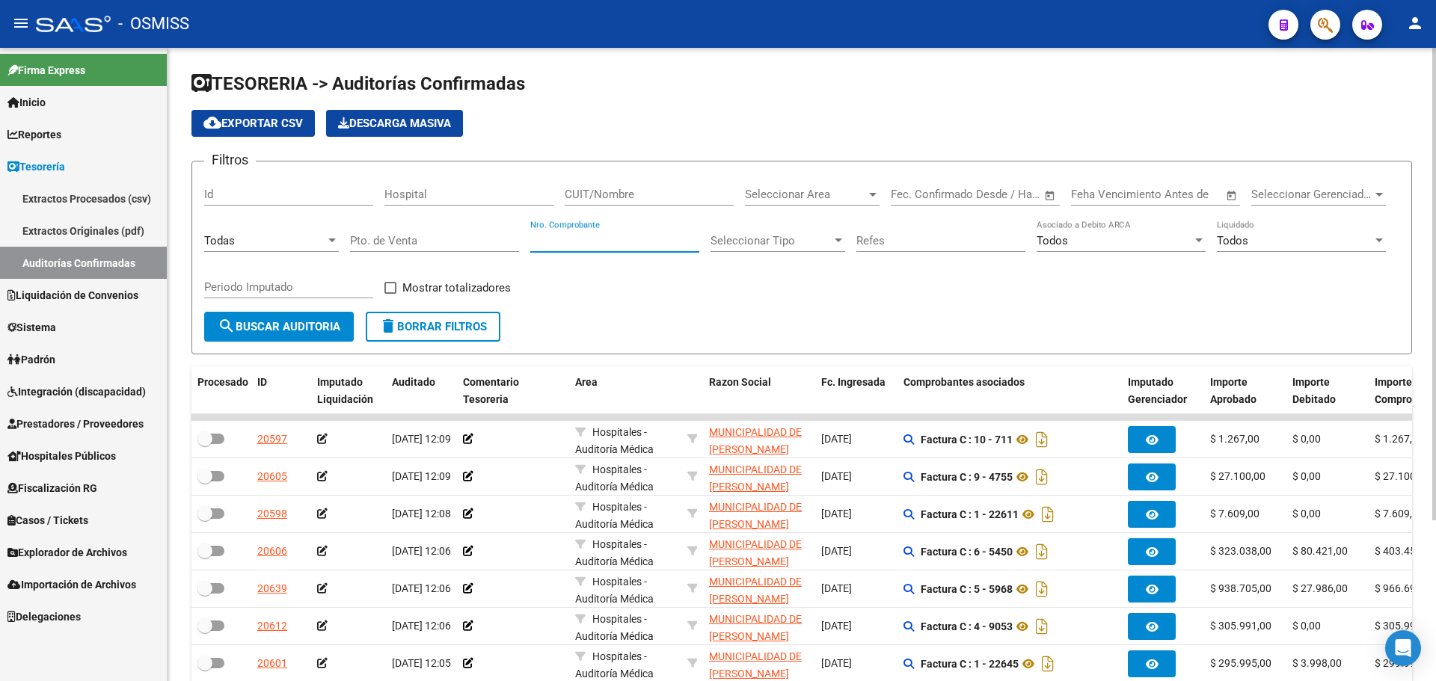
click at [540, 237] on input "Nro. Comprobante" at bounding box center [614, 240] width 169 height 13
type input "14793"
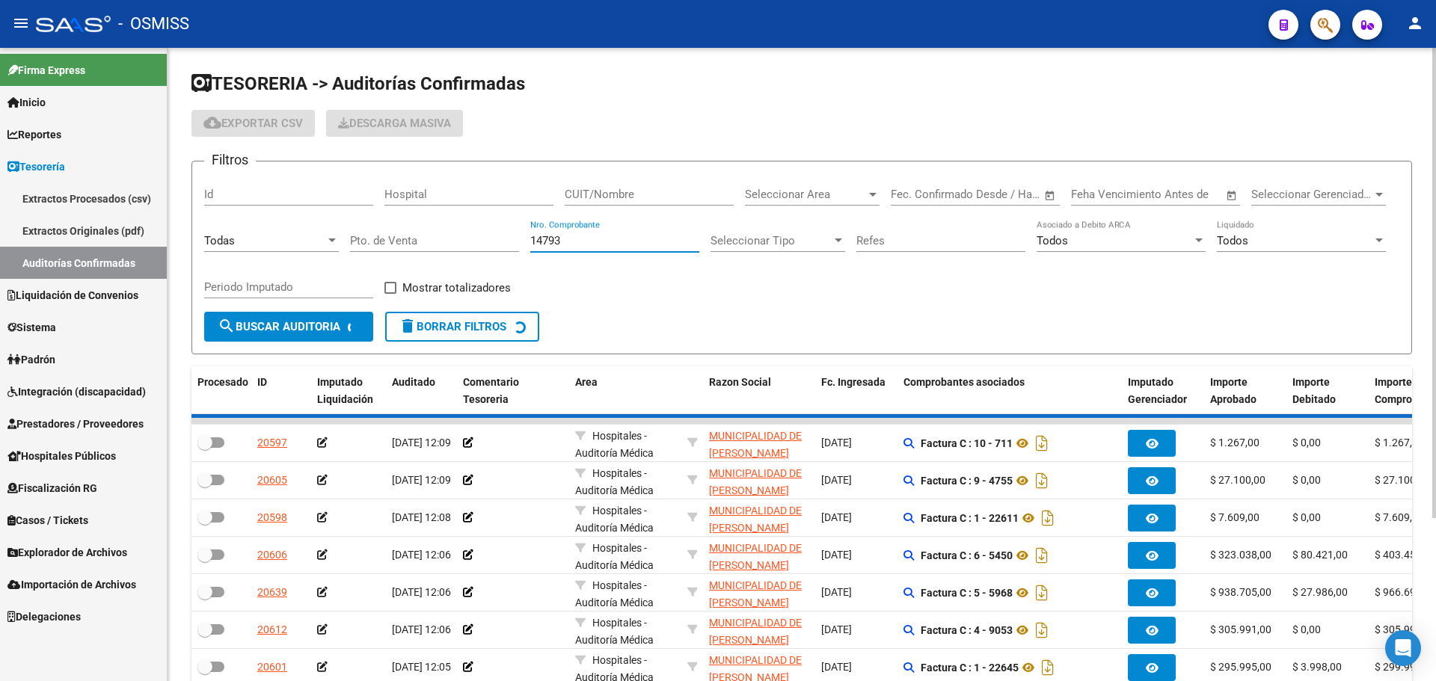
checkbox input "true"
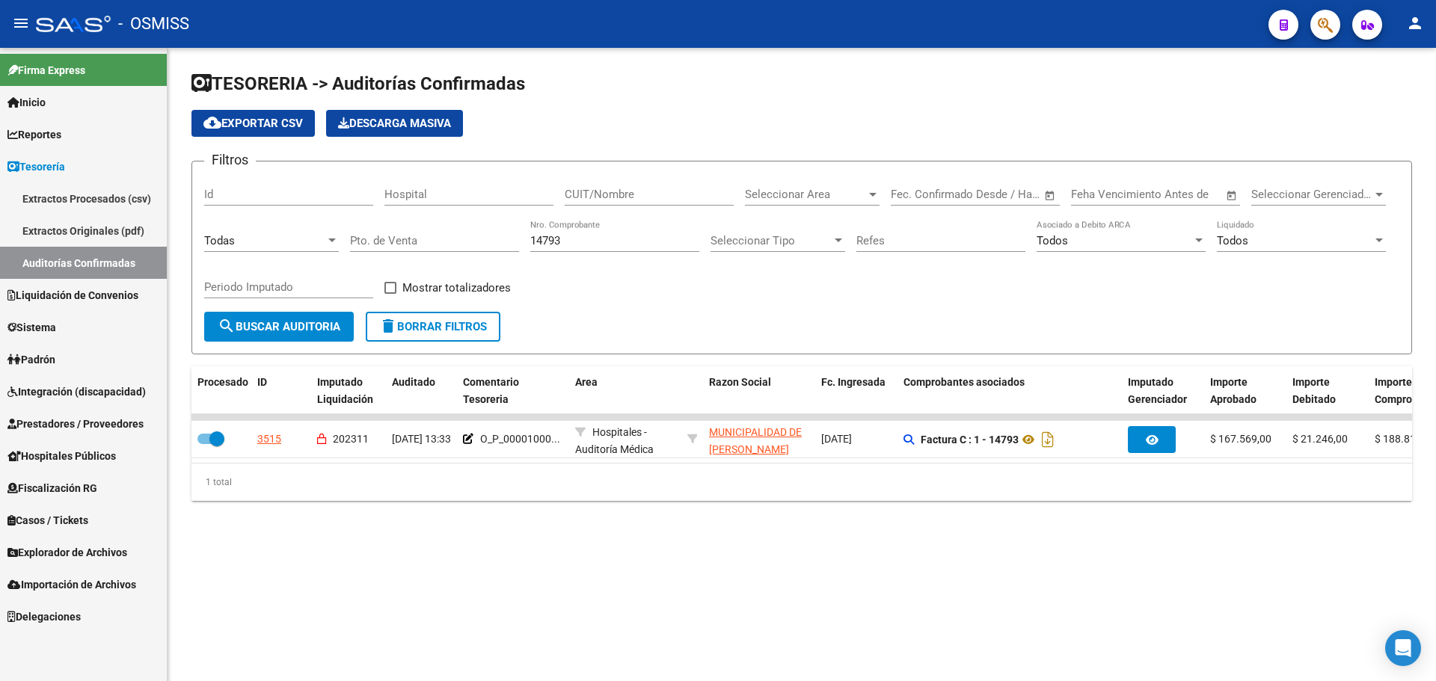
click at [390, 529] on div "TESORERIA -> Auditorías Confirmadas cloud_download Exportar CSV Descarga Masiva…" at bounding box center [802, 298] width 1268 height 501
drag, startPoint x: 585, startPoint y: 240, endPoint x: 194, endPoint y: 236, distance: 390.4
click at [194, 236] on form "Filtros Id Hospital CUIT/Nombre Seleccionar Area Seleccionar Area Fecha inicio …" at bounding box center [801, 258] width 1220 height 194
type input "11047"
click at [746, 300] on div "Filtros Id Hospital CUIT/Nombre Seleccionar Area Seleccionar Area Fecha inicio …" at bounding box center [801, 242] width 1195 height 138
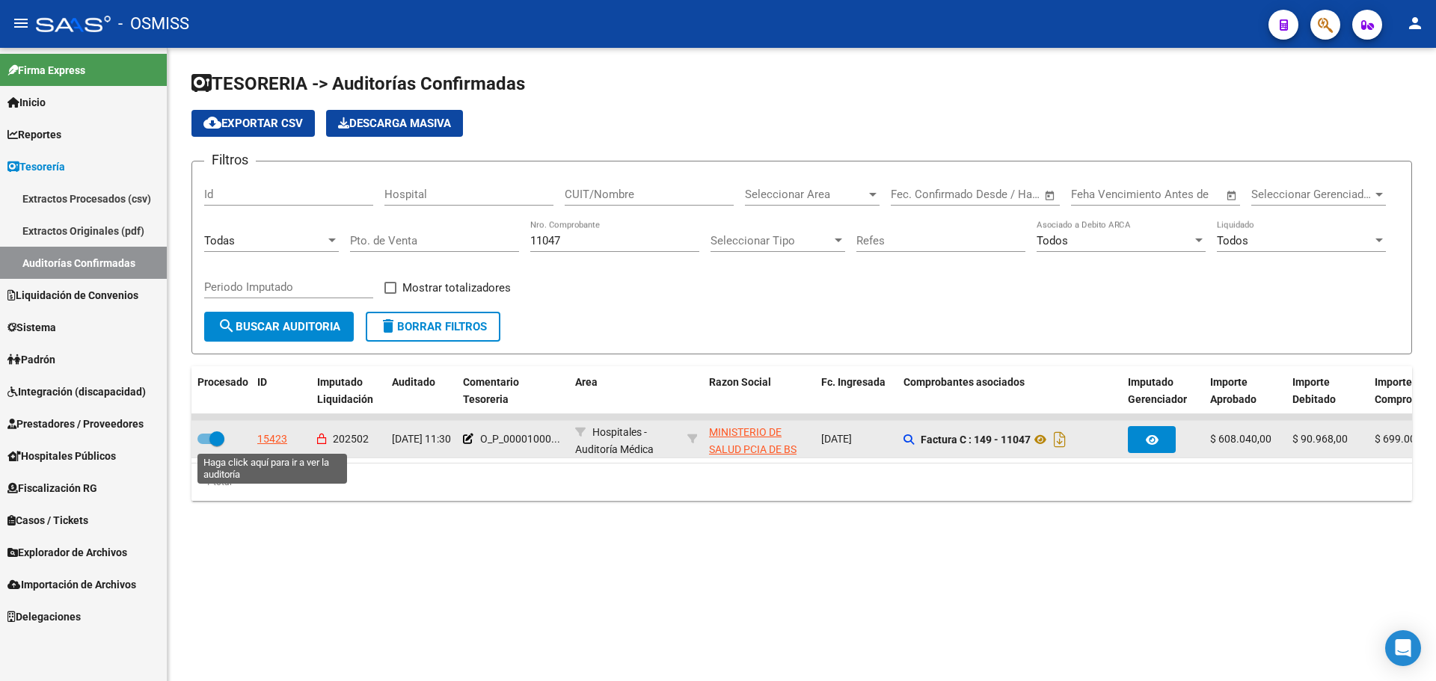
click at [277, 431] on div "15423" at bounding box center [272, 439] width 30 height 17
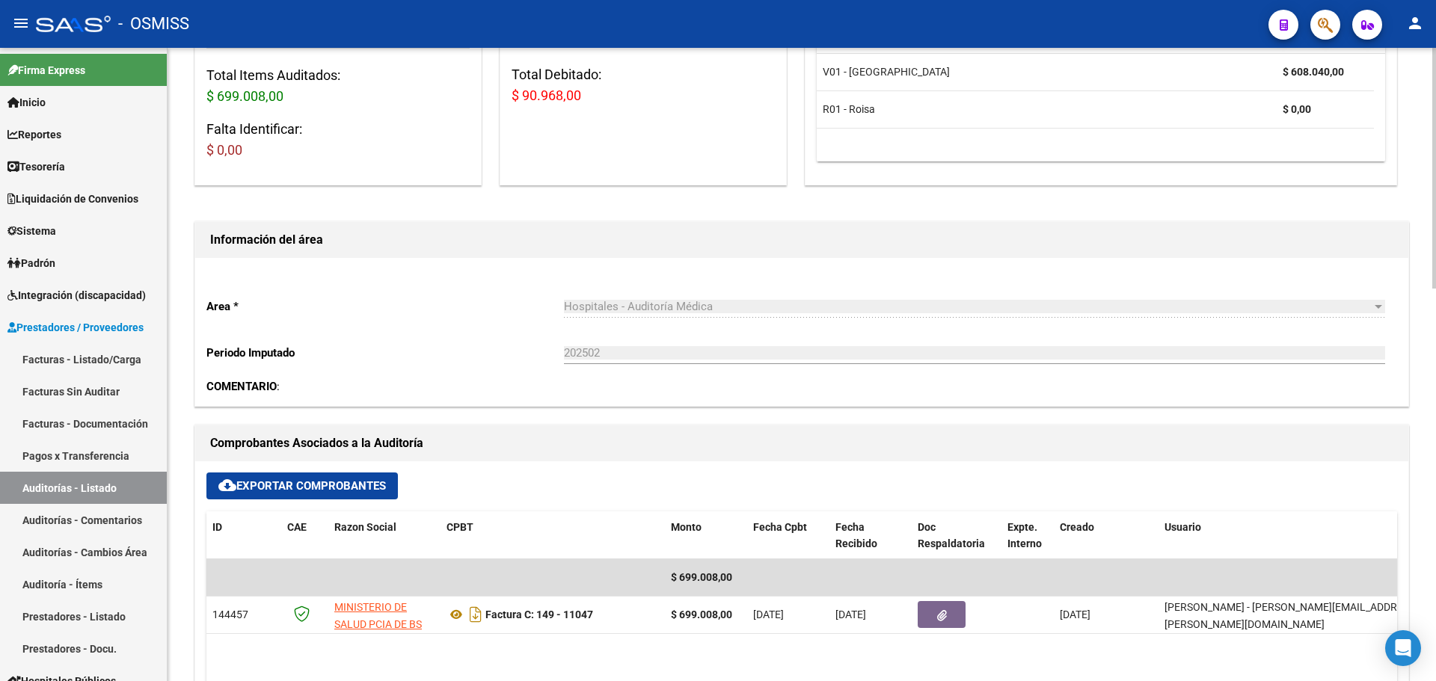
scroll to position [449, 0]
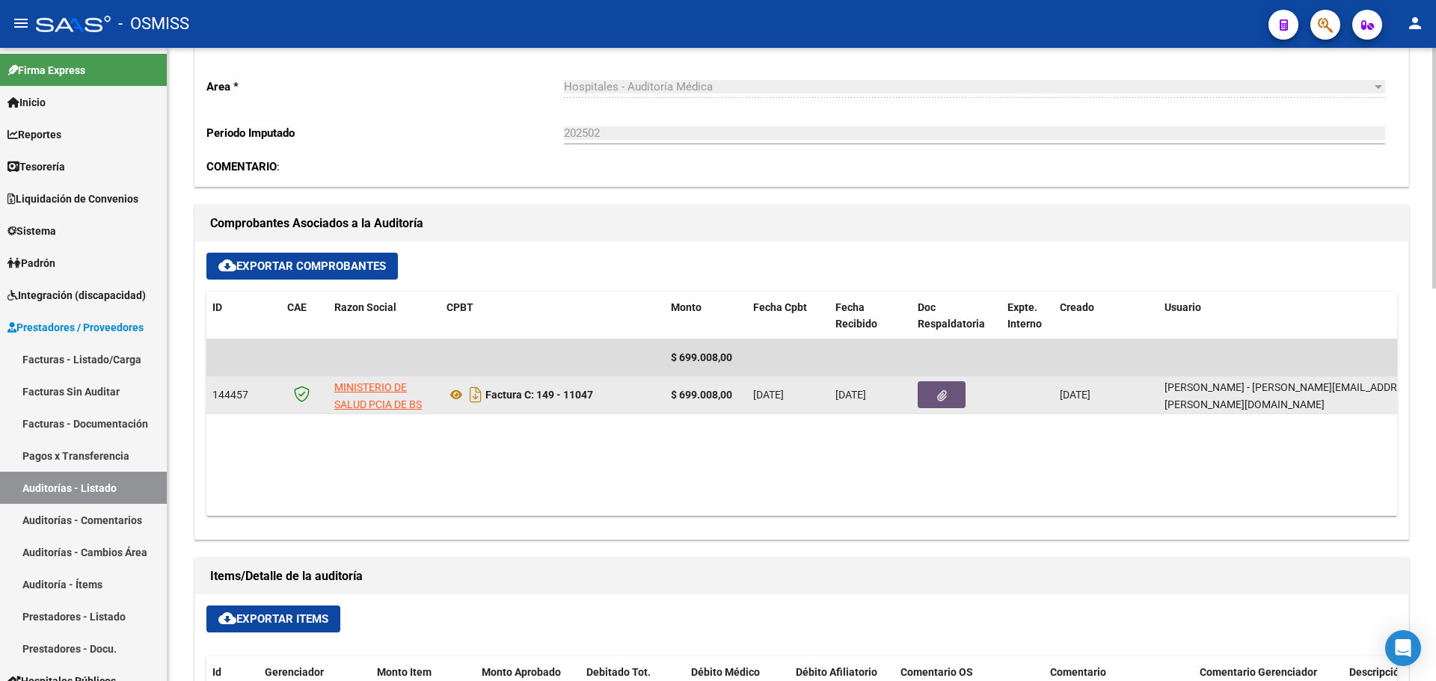
click at [924, 390] on button "button" at bounding box center [942, 394] width 48 height 27
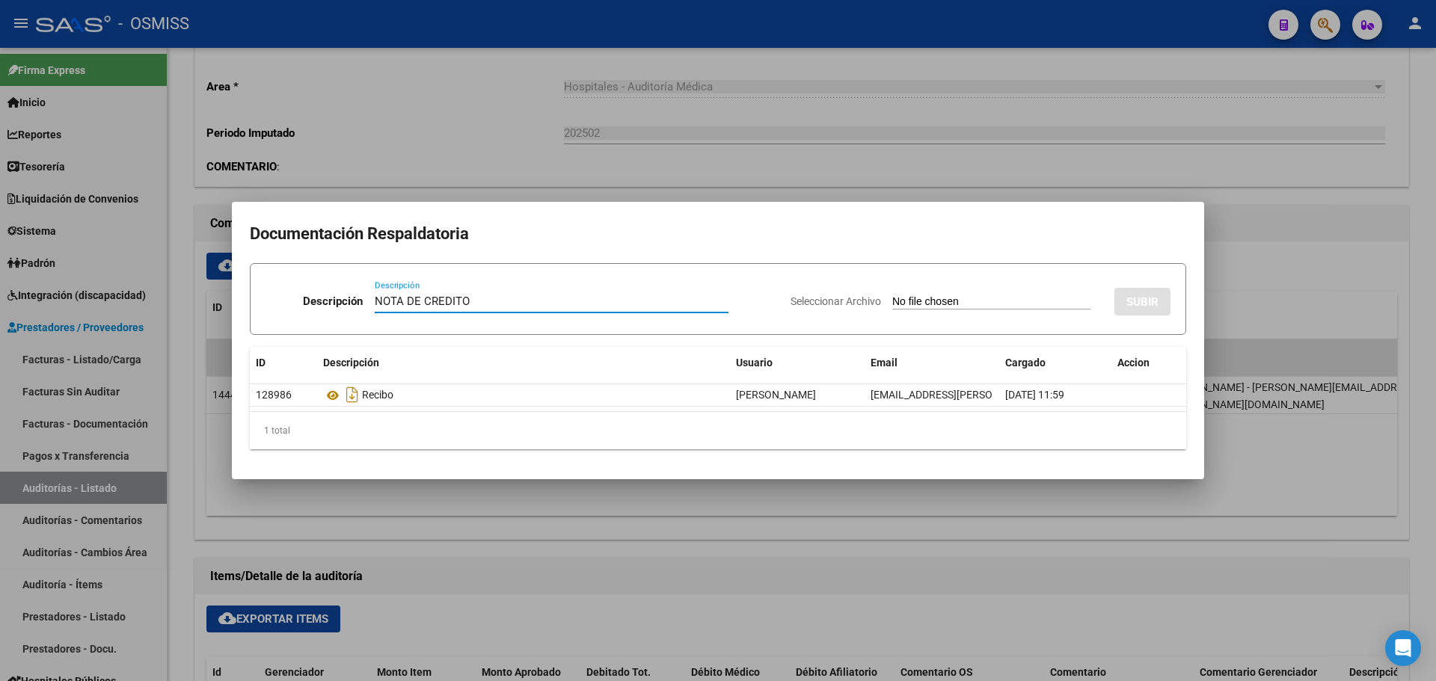
type input "NOTA DE CREDITO"
click at [968, 304] on input "Seleccionar Archivo" at bounding box center [991, 302] width 198 height 14
type input "C:\fakepath\NC. HOSPITAL ERILL MIN BS AS FC. 11047.pdf"
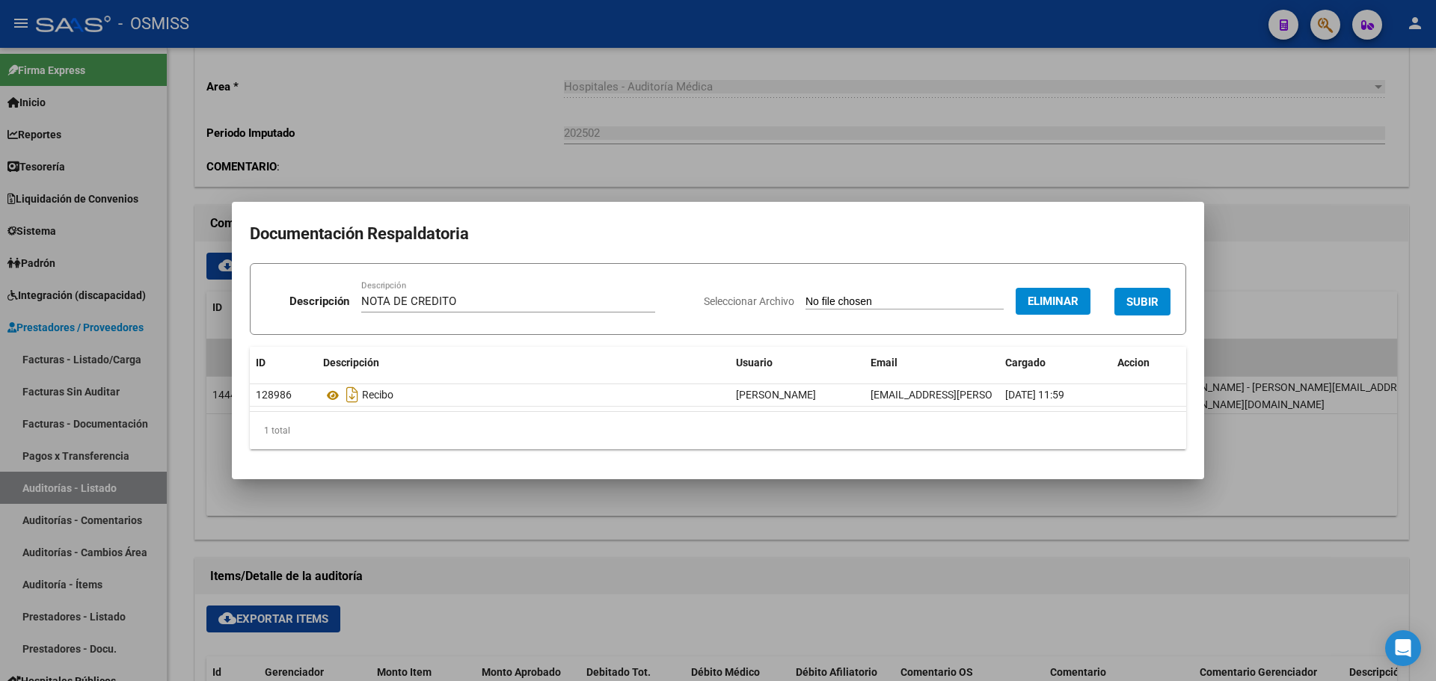
click at [1140, 307] on span "SUBIR" at bounding box center [1142, 301] width 32 height 13
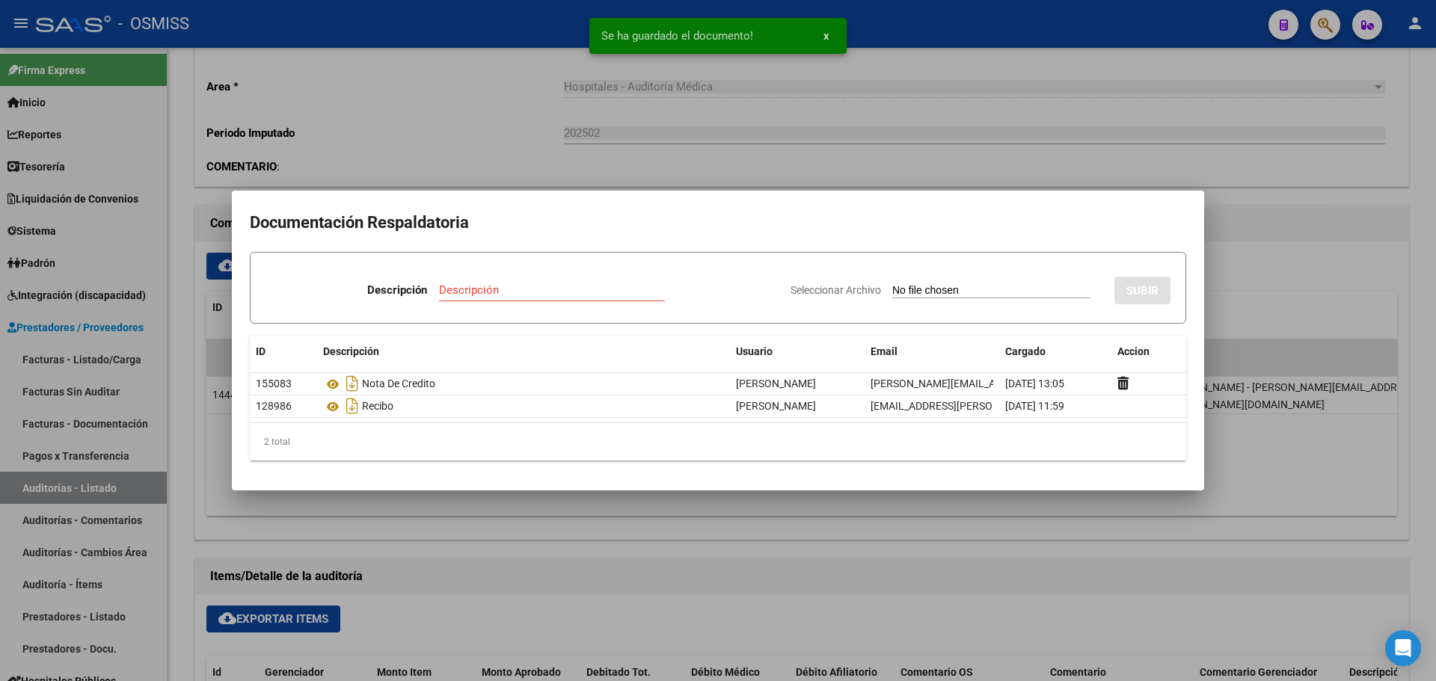
click at [495, 180] on div at bounding box center [718, 340] width 1436 height 681
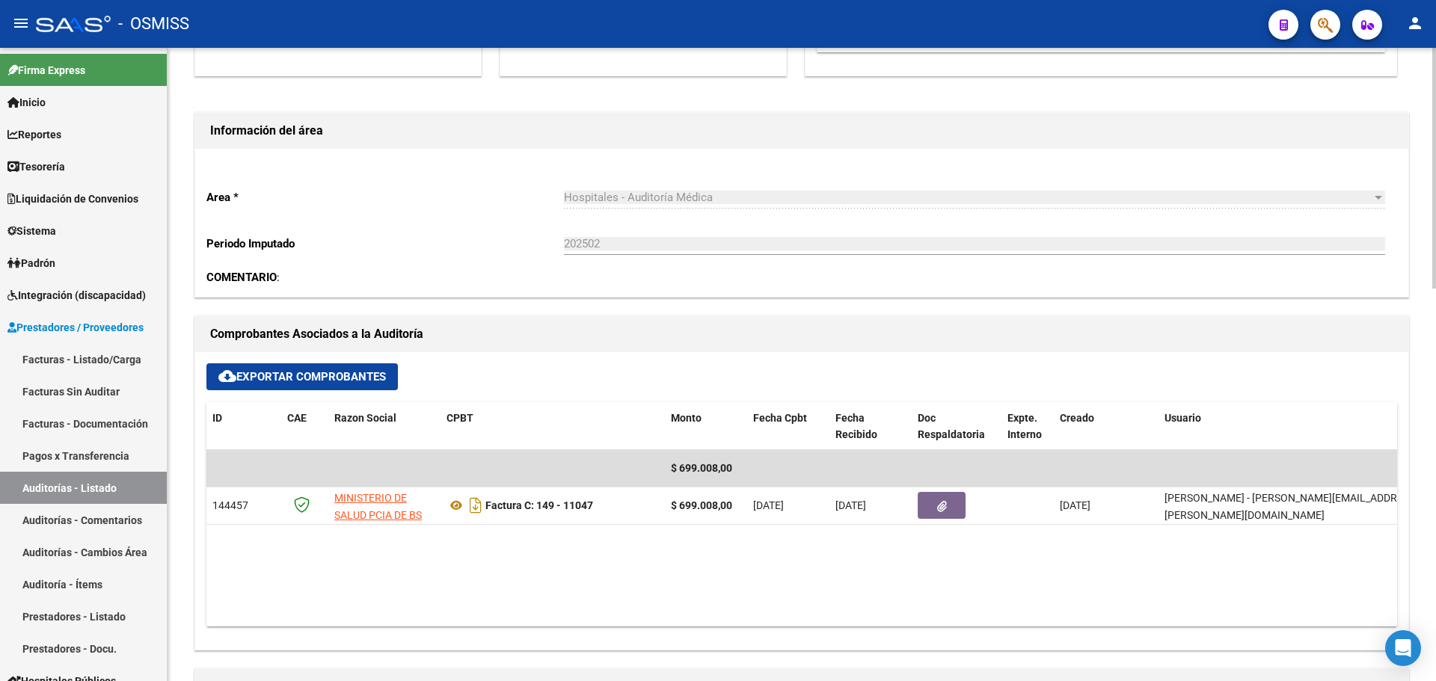
scroll to position [374, 0]
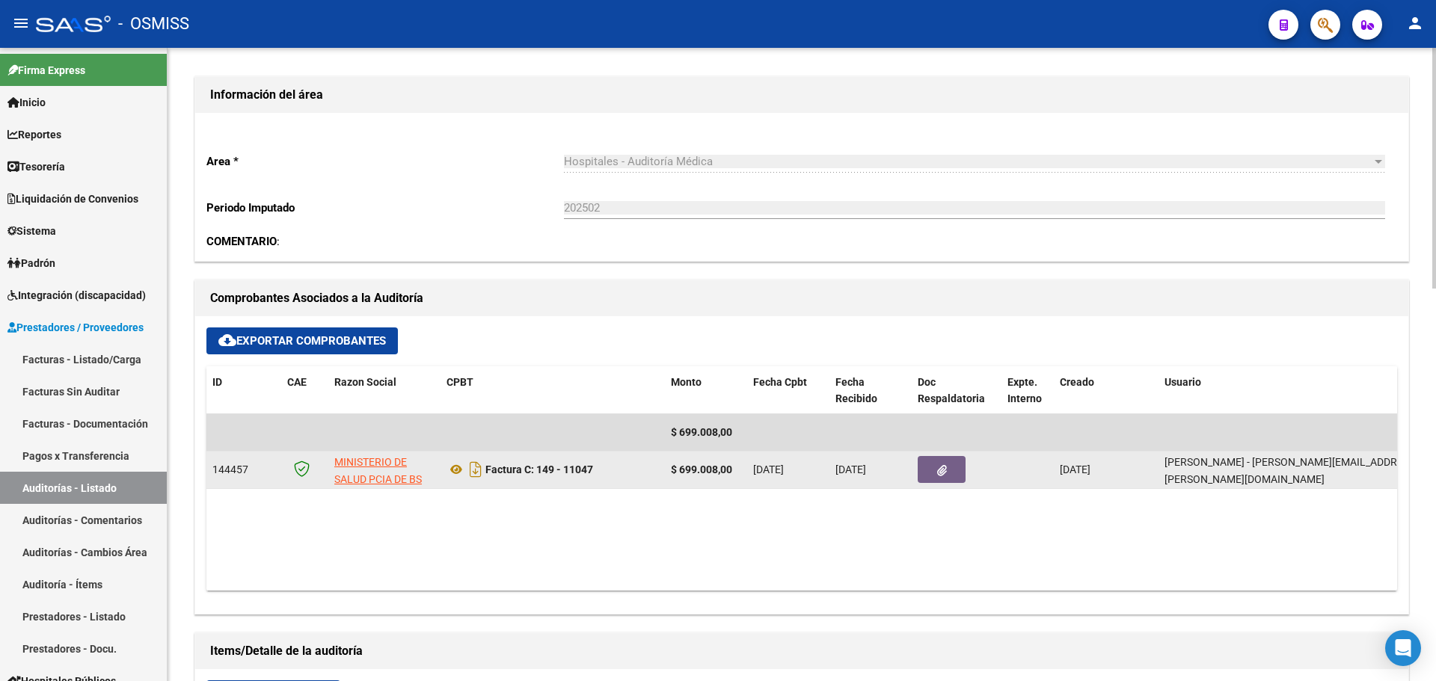
click at [924, 469] on button "button" at bounding box center [942, 469] width 48 height 27
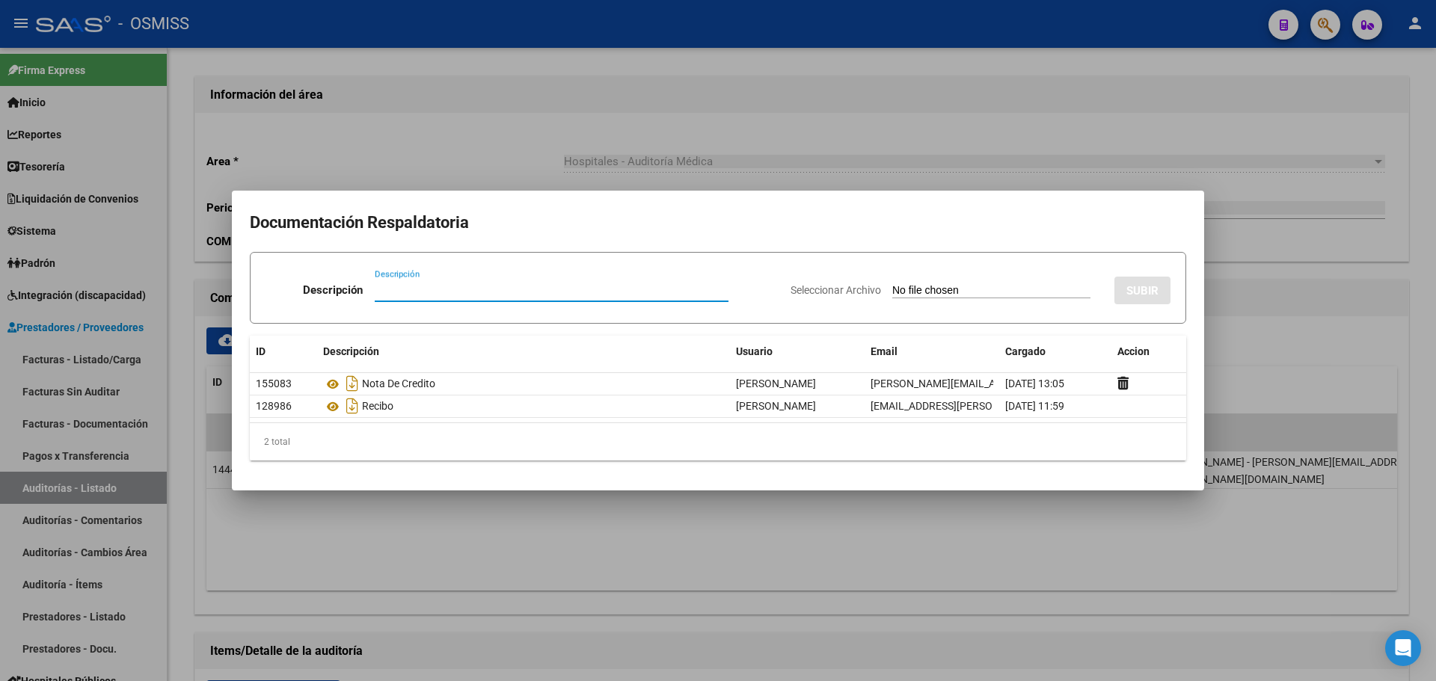
click at [648, 171] on div at bounding box center [718, 340] width 1436 height 681
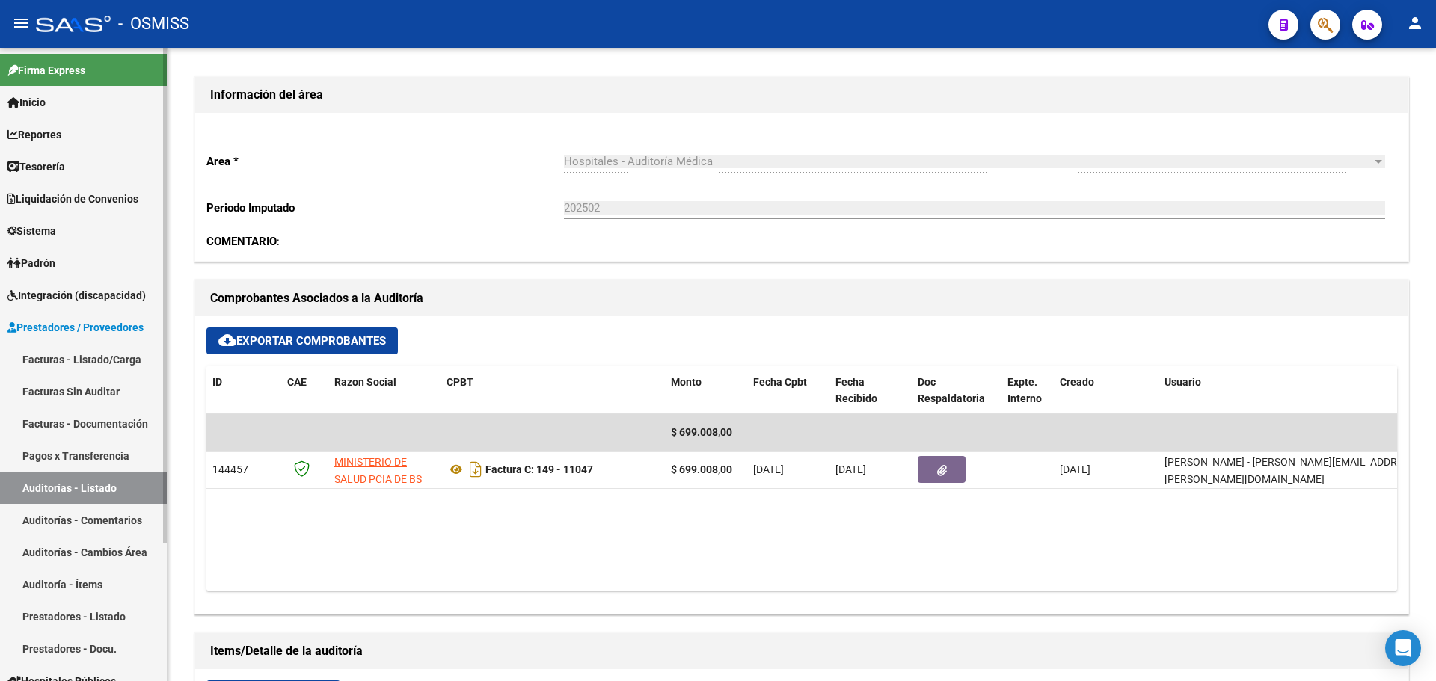
click at [28, 172] on span "Tesorería" at bounding box center [36, 167] width 58 height 16
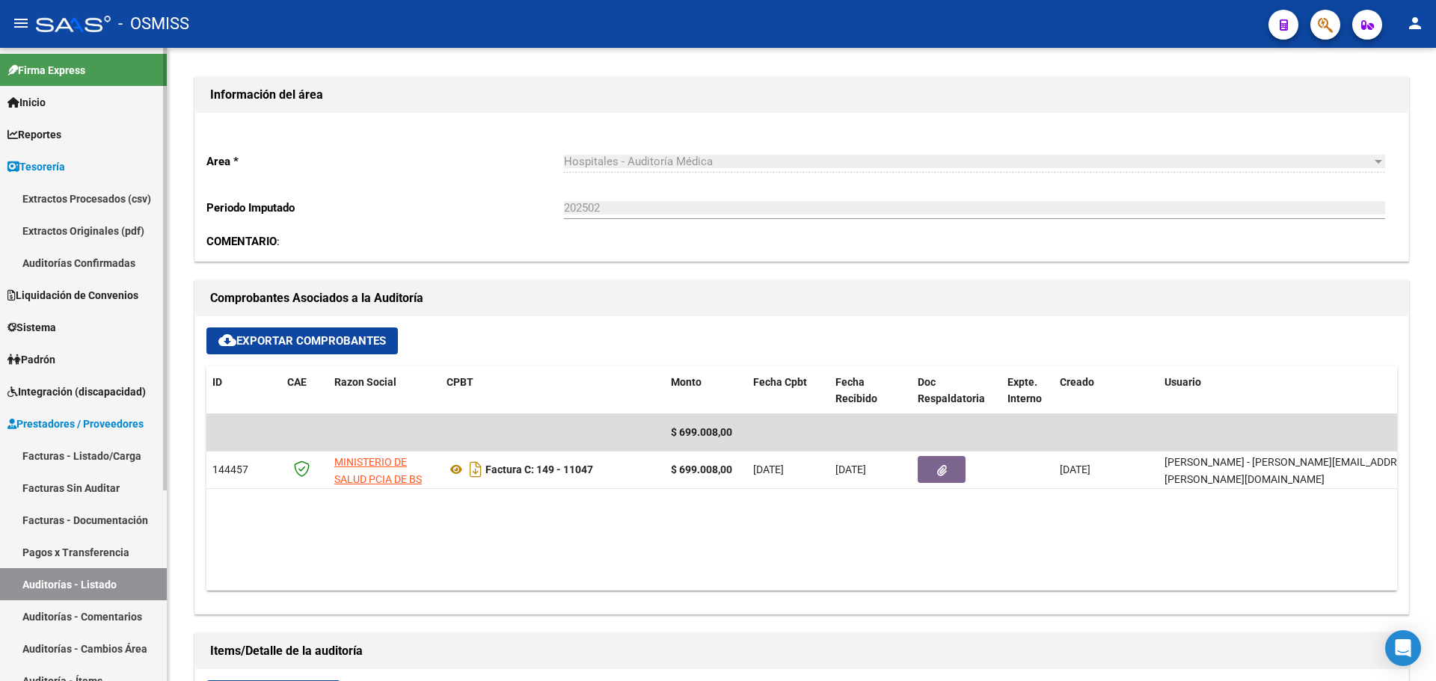
click at [42, 258] on link "Auditorías Confirmadas" at bounding box center [83, 263] width 167 height 32
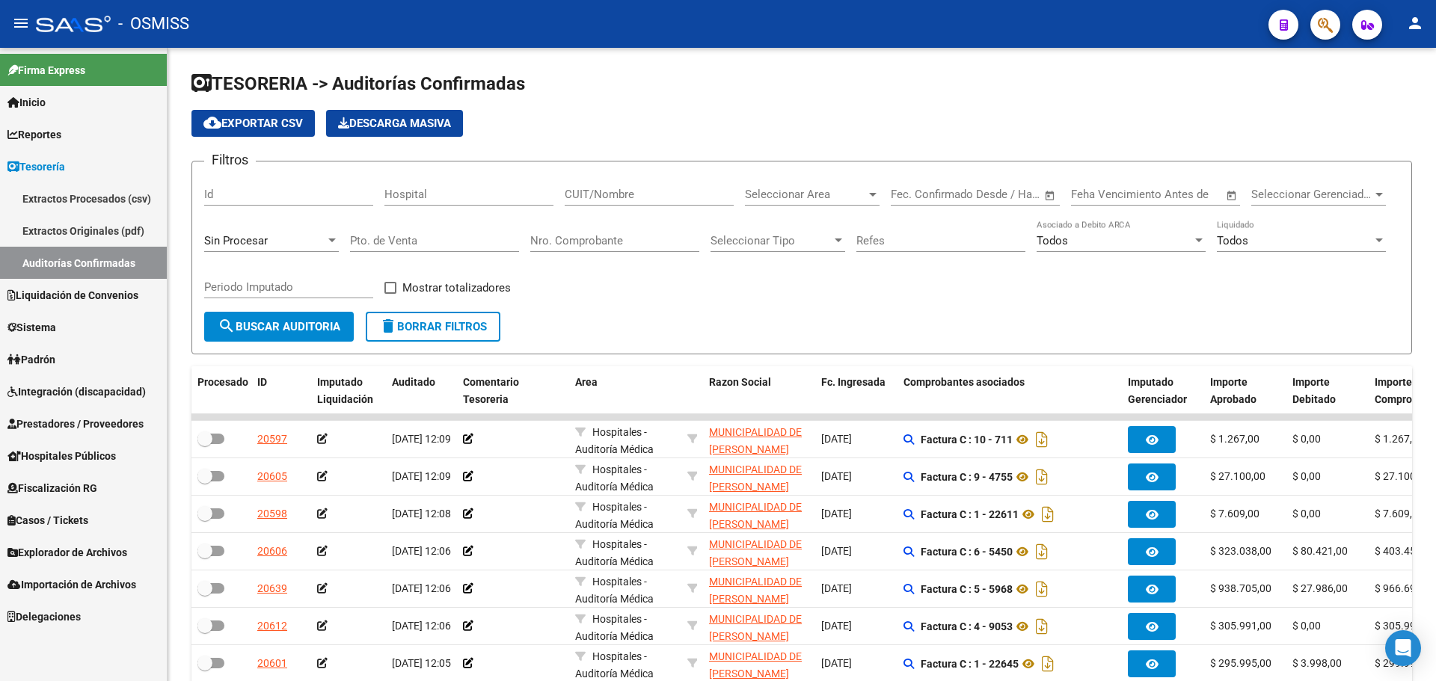
click at [279, 242] on div "Sin Procesar" at bounding box center [264, 240] width 121 height 13
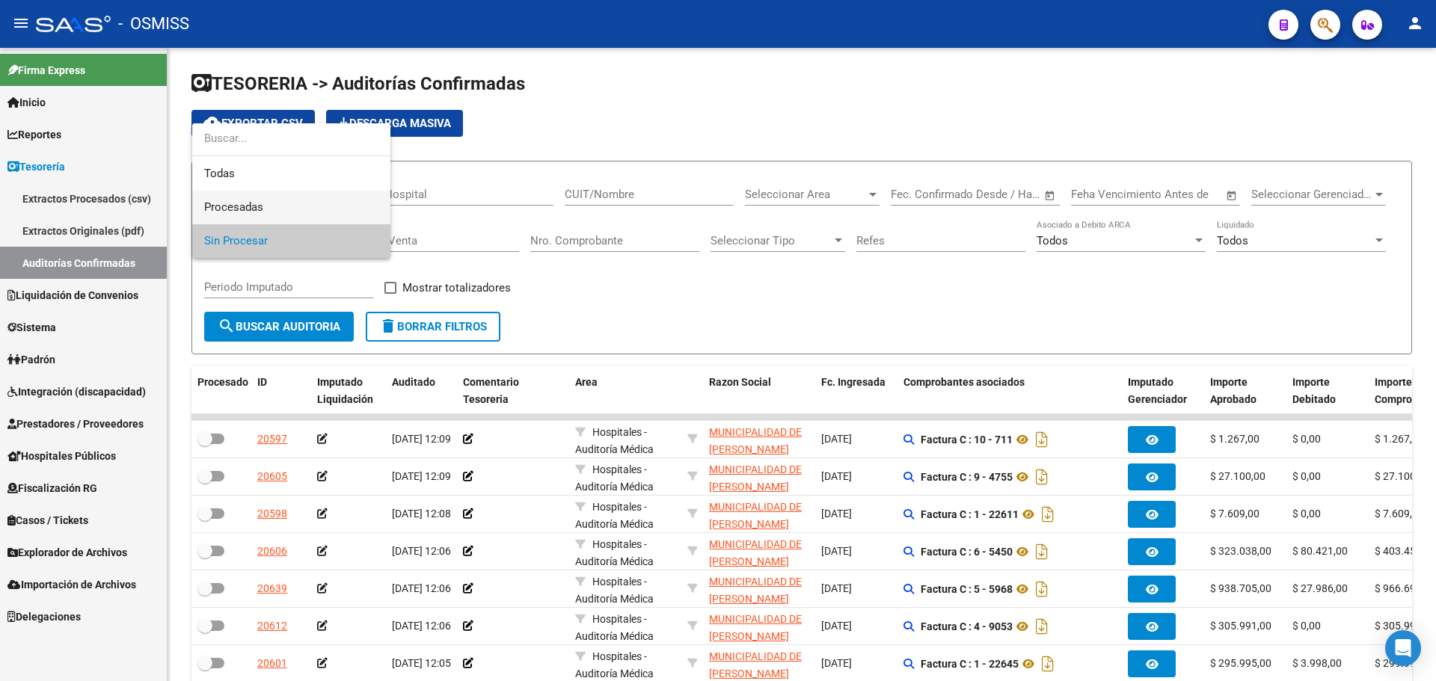
click at [268, 199] on span "Procesadas" at bounding box center [291, 208] width 174 height 34
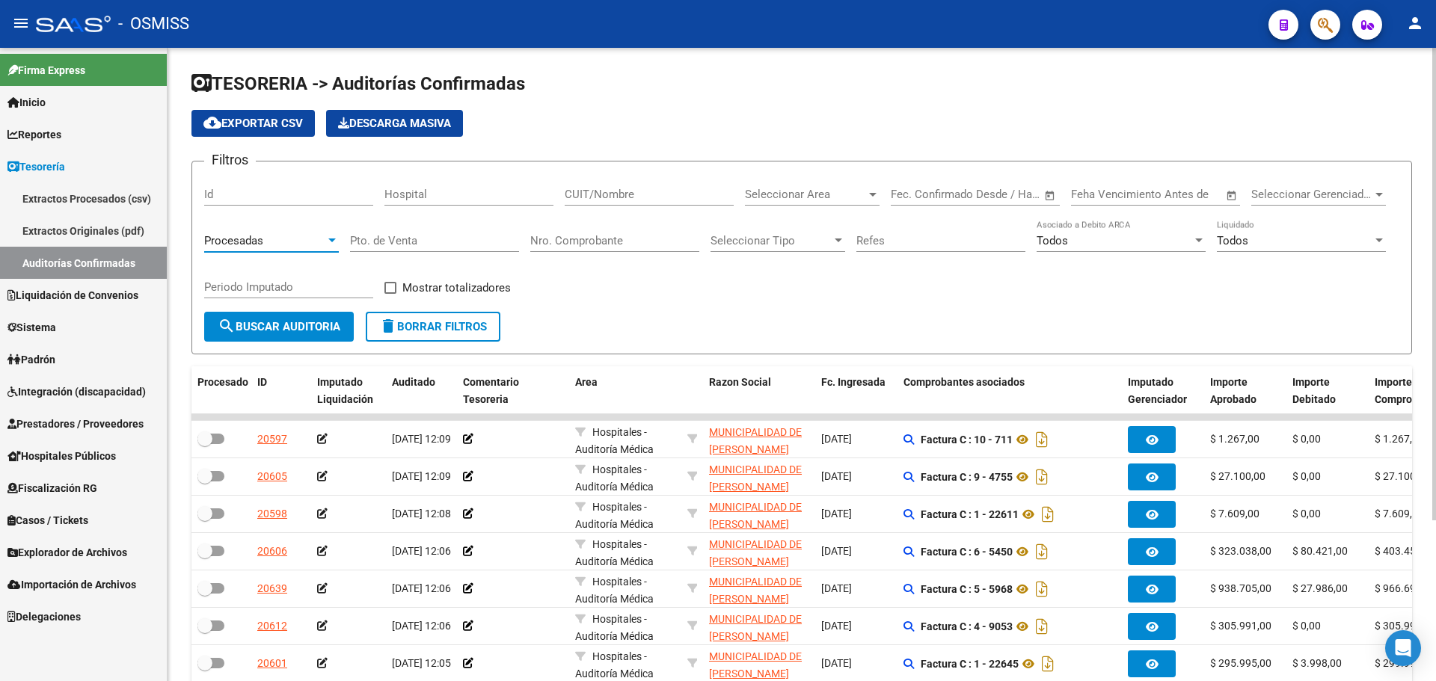
click at [246, 245] on span "Procesadas" at bounding box center [233, 240] width 59 height 13
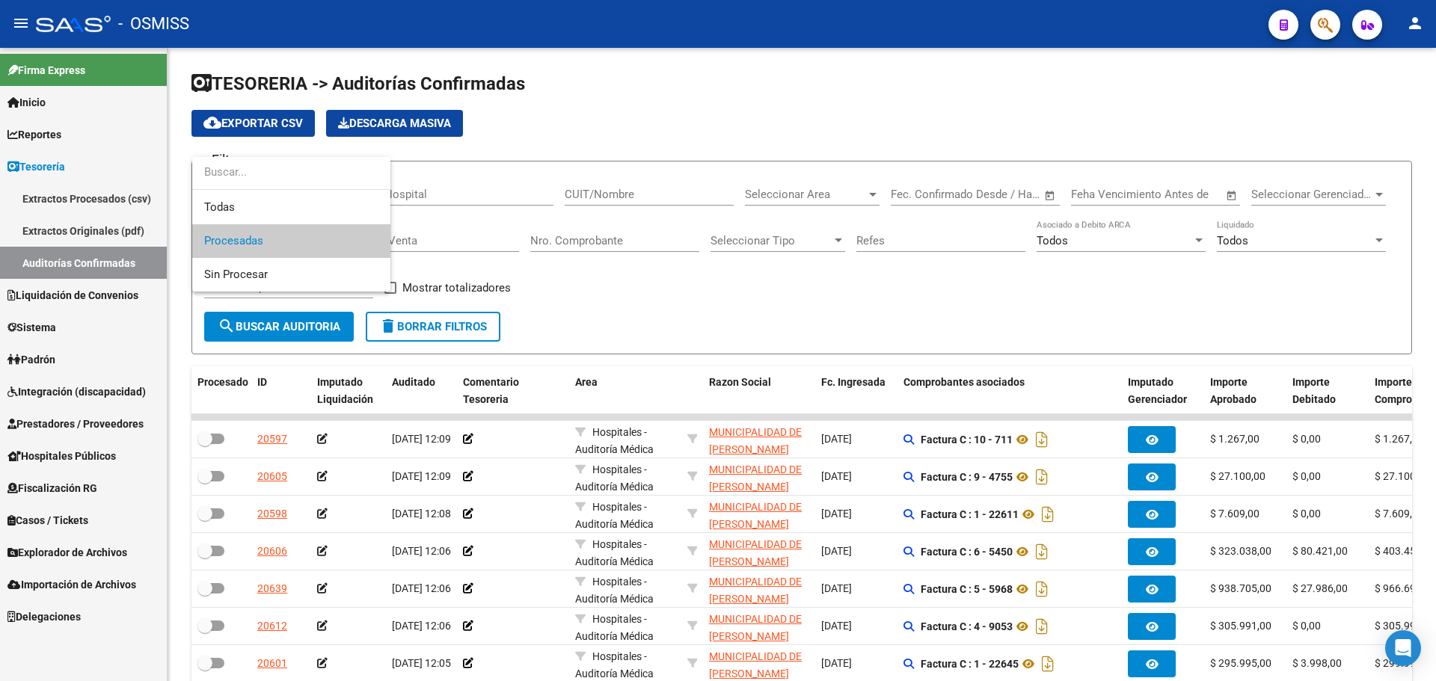
click at [245, 175] on input "dropdown search" at bounding box center [291, 173] width 198 height 34
click at [233, 203] on span "Todas" at bounding box center [291, 208] width 174 height 34
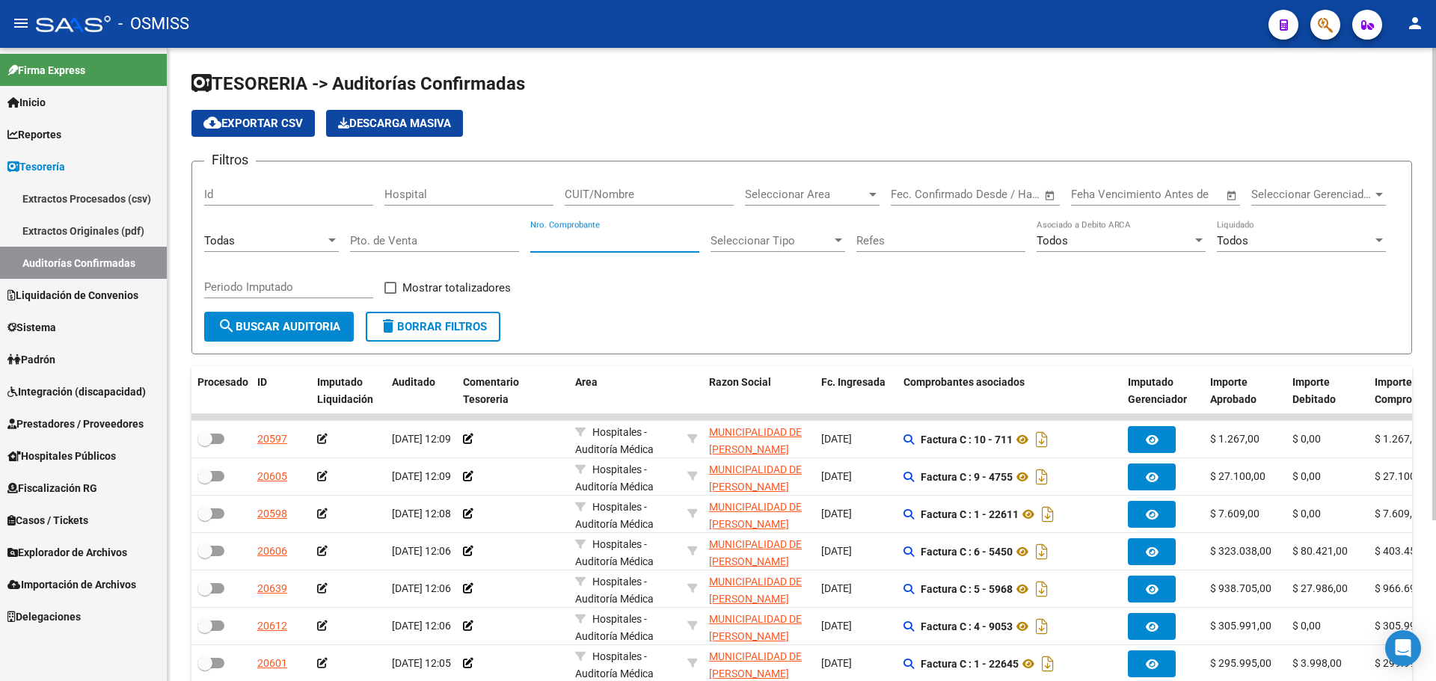
click at [567, 242] on input "Nro. Comprobante" at bounding box center [614, 240] width 169 height 13
type input "11581"
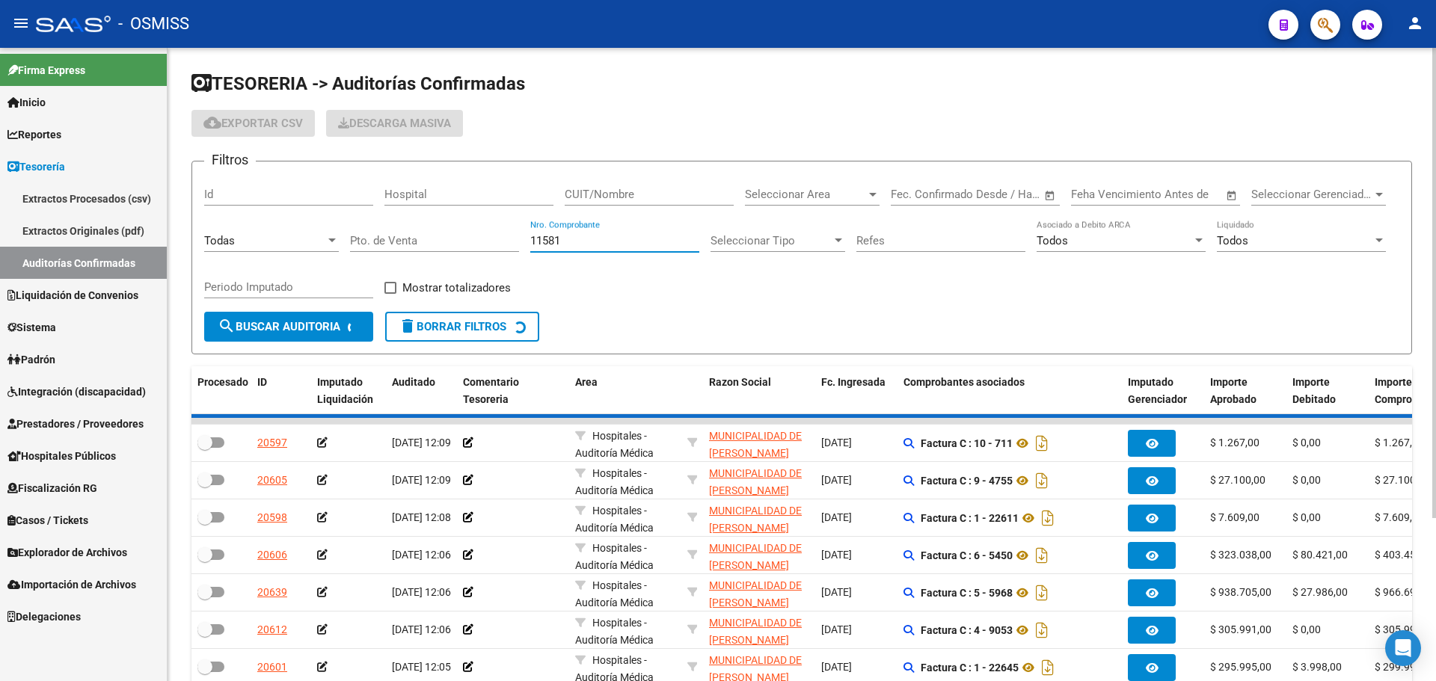
checkbox input "true"
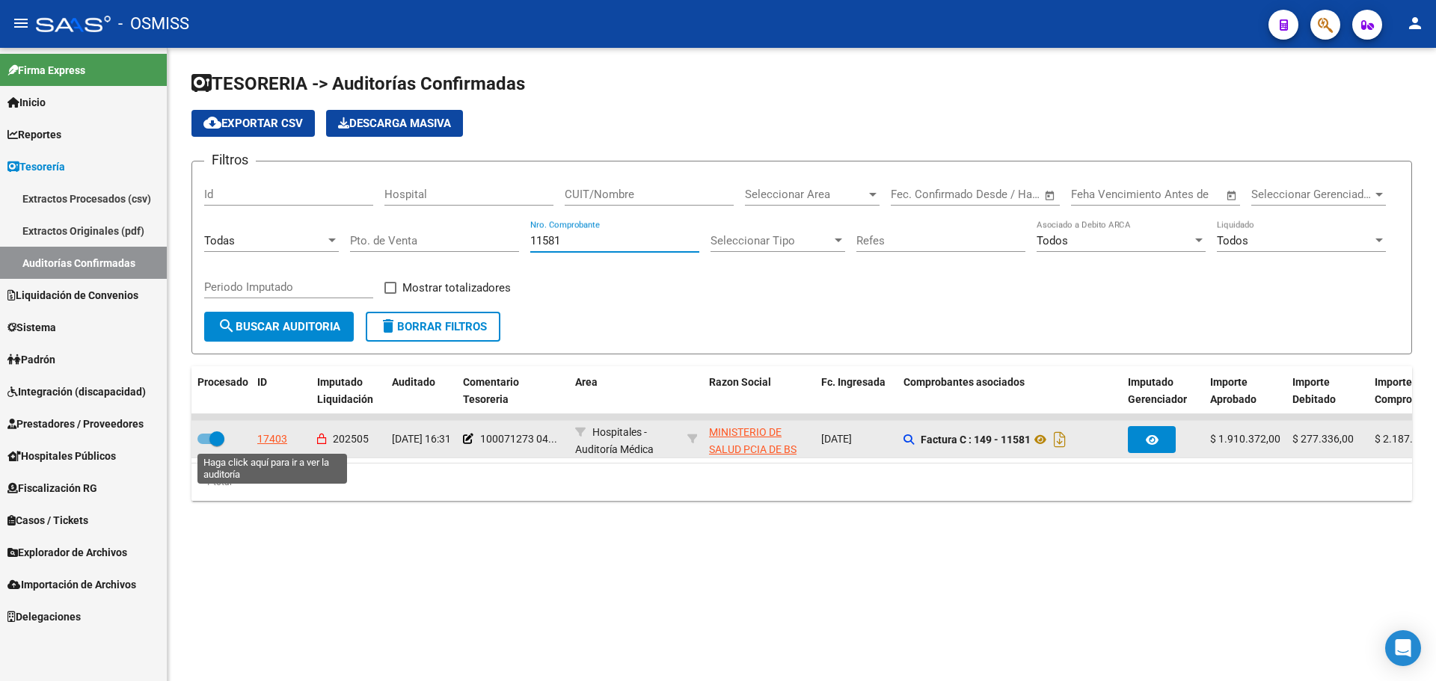
type input "11581"
click at [278, 434] on div "17403" at bounding box center [272, 439] width 30 height 17
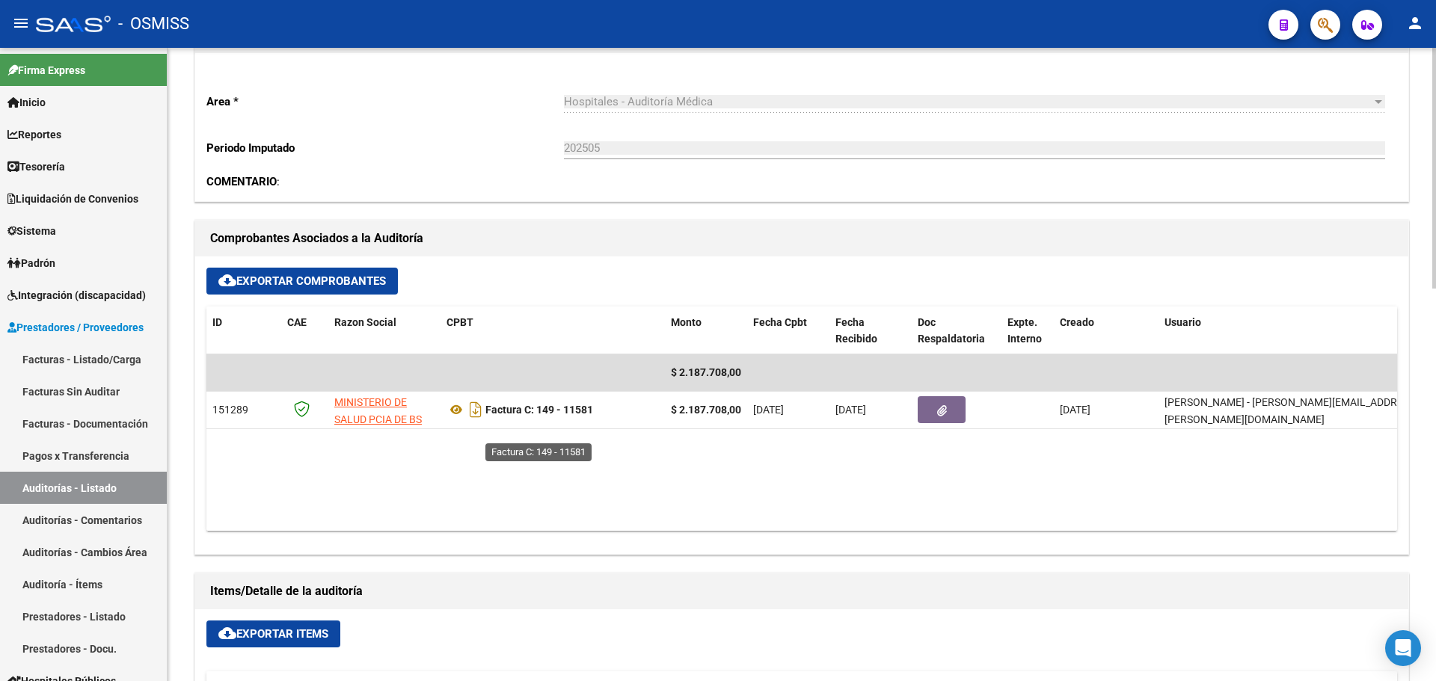
scroll to position [449, 0]
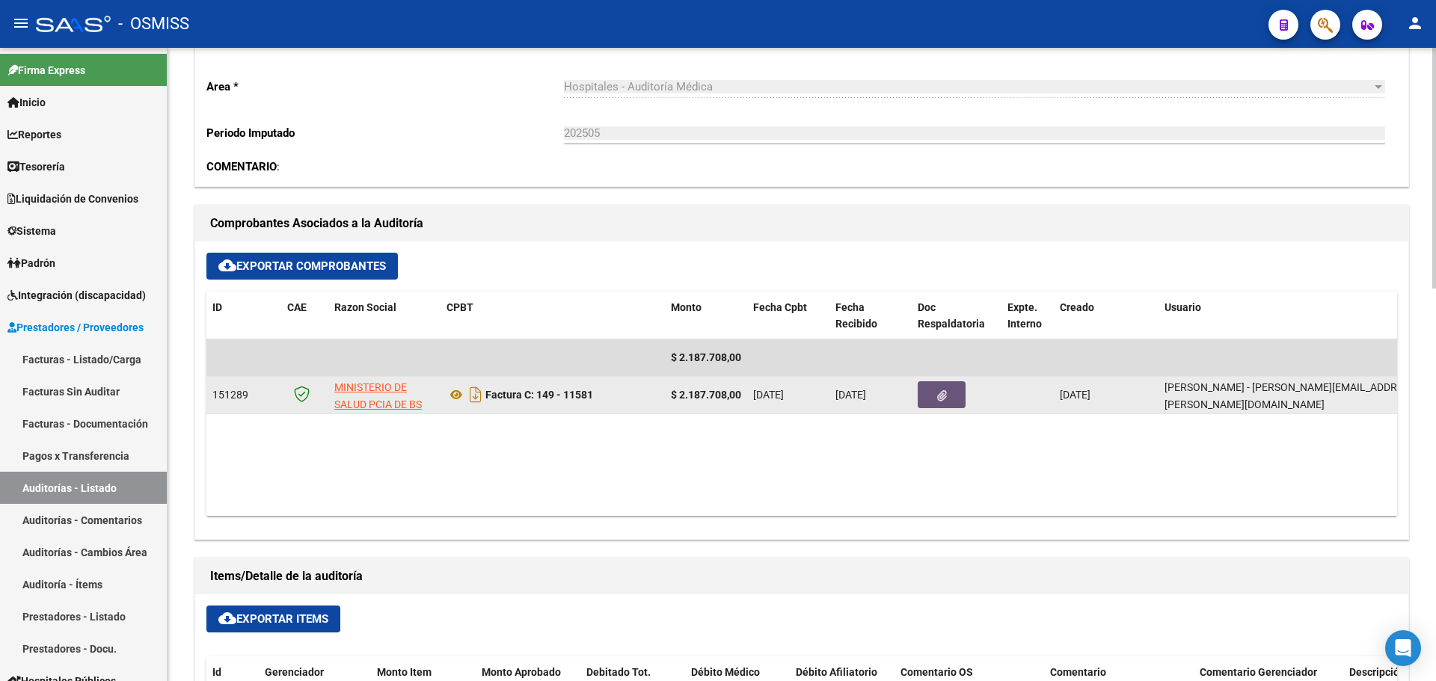
click at [954, 402] on button "button" at bounding box center [942, 394] width 48 height 27
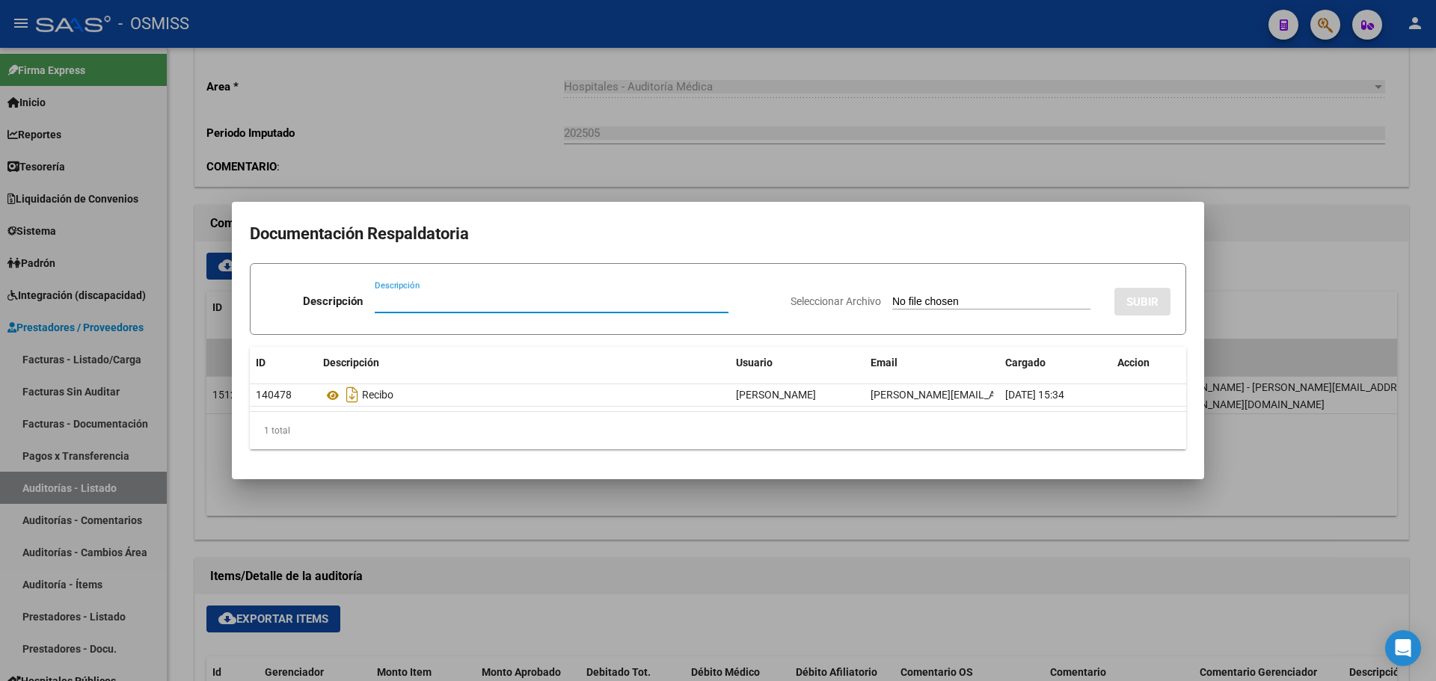
click at [762, 572] on div at bounding box center [718, 340] width 1436 height 681
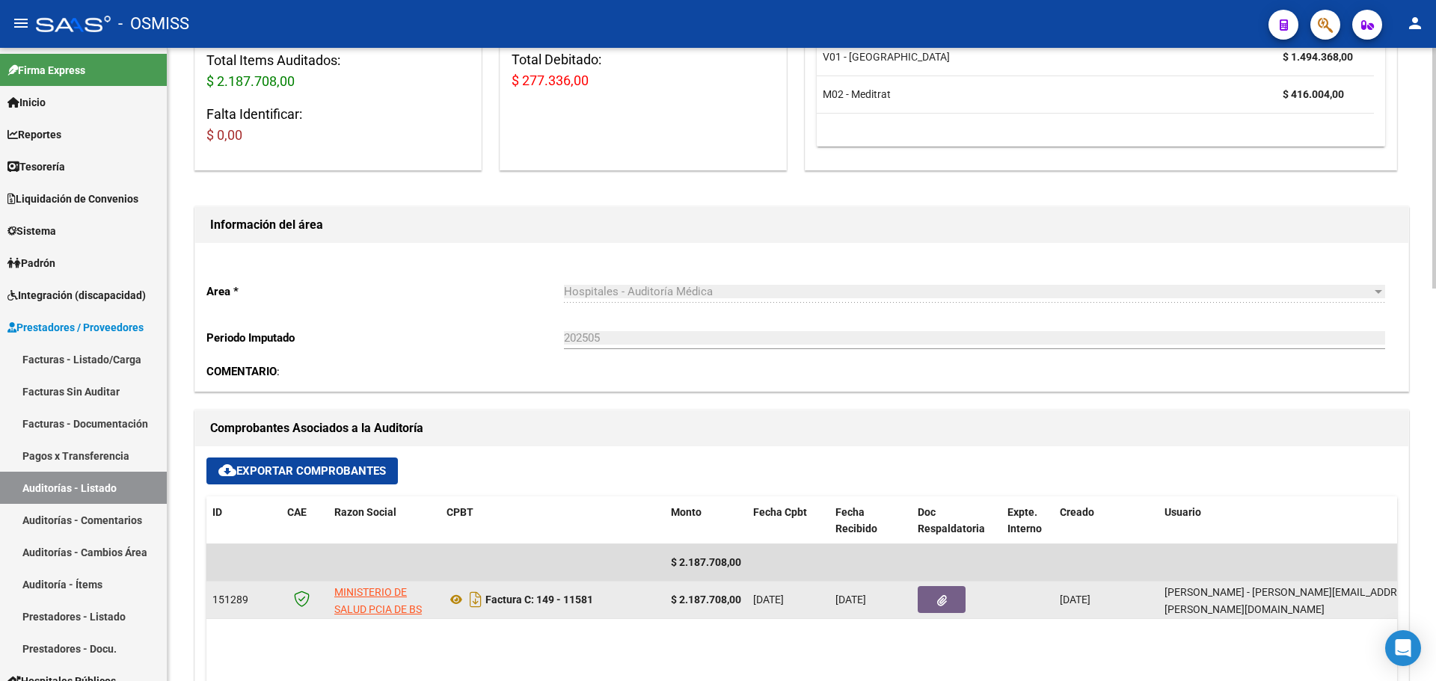
scroll to position [0, 0]
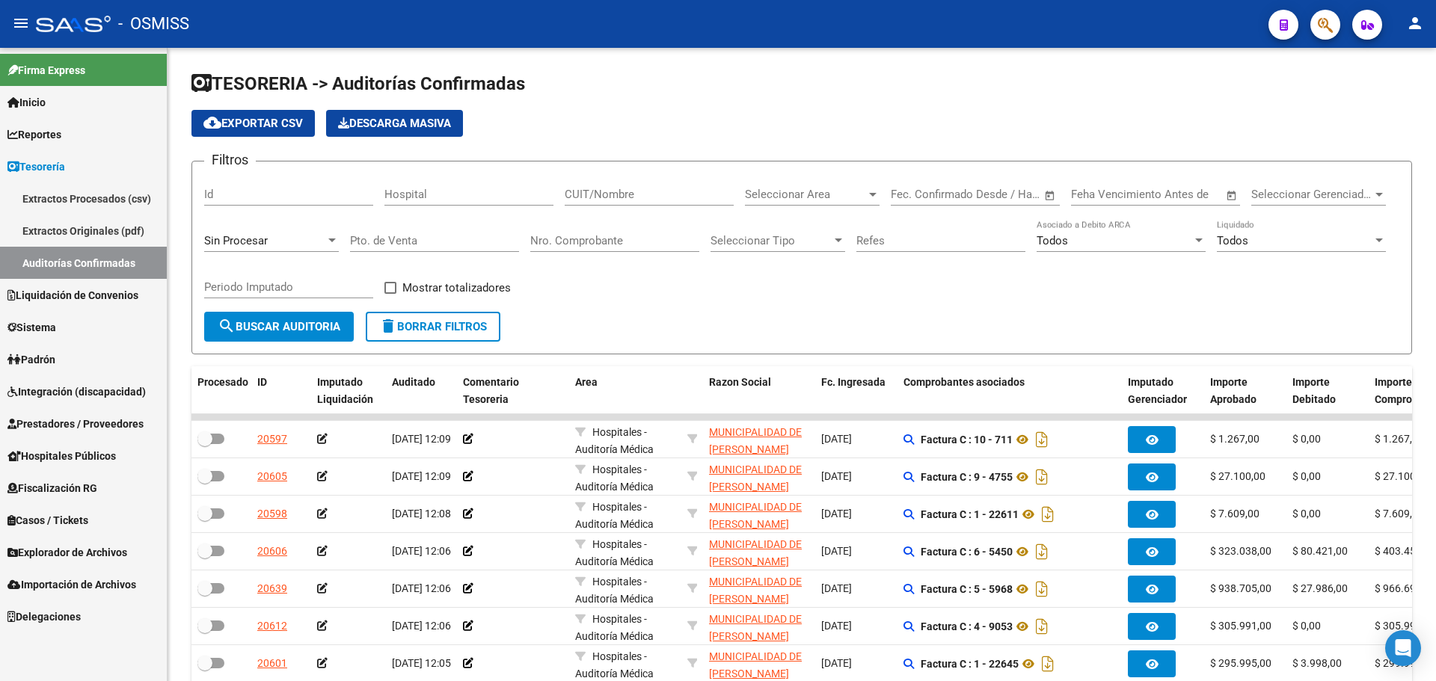
scroll to position [150, 0]
